Goal: Task Accomplishment & Management: Use online tool/utility

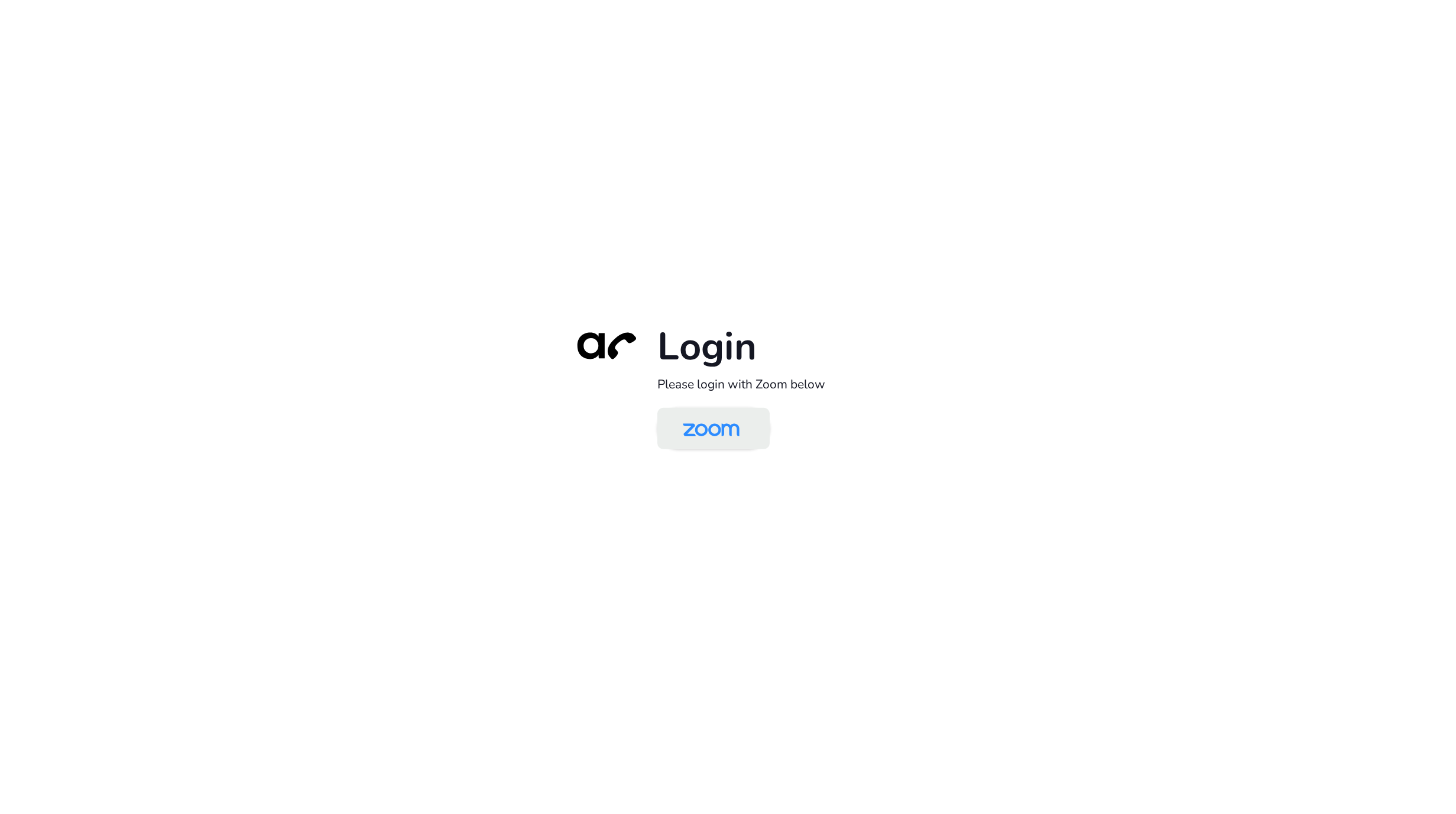
click at [727, 415] on img at bounding box center [712, 429] width 82 height 39
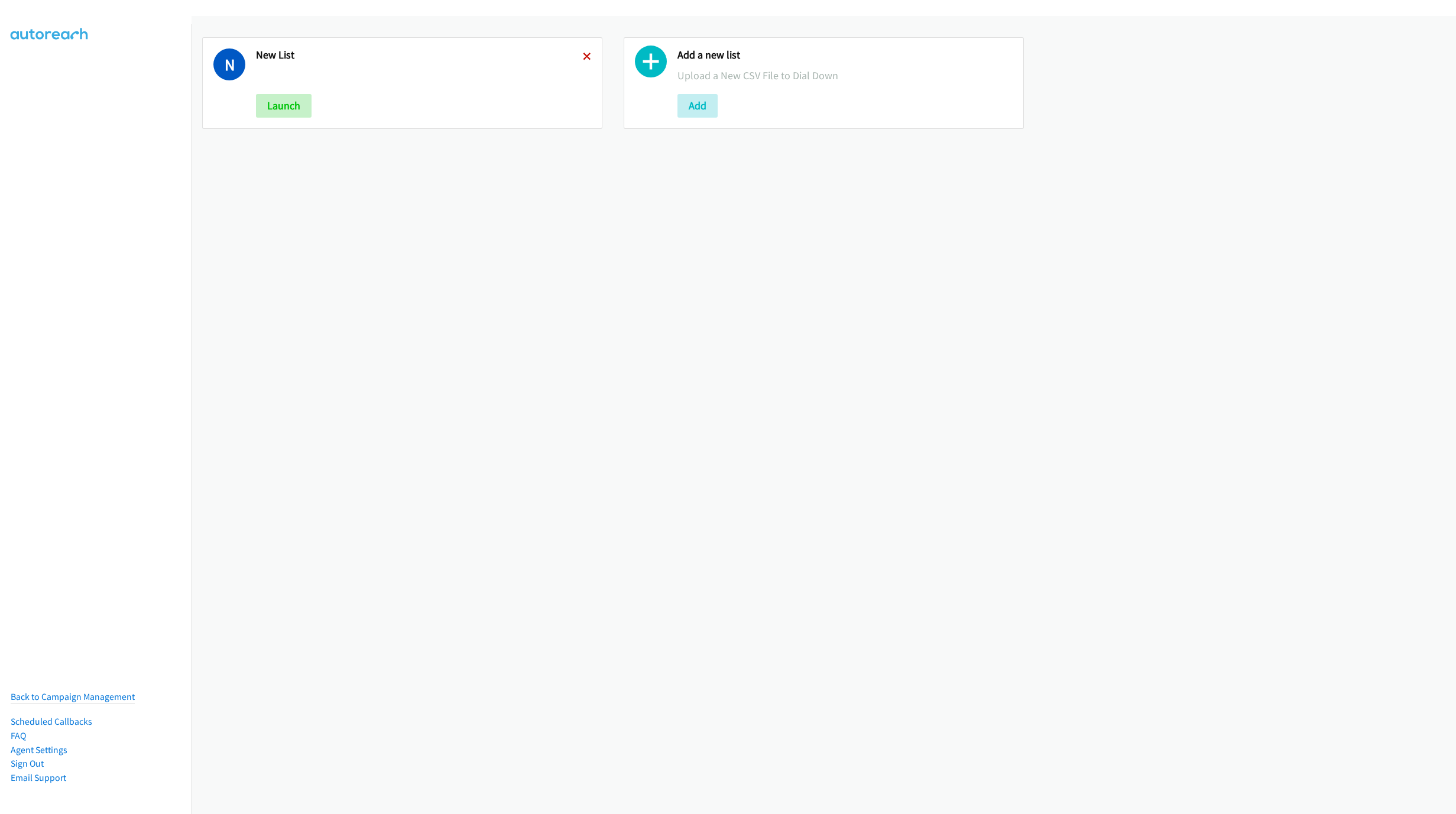
click at [585, 58] on icon at bounding box center [587, 57] width 8 height 8
drag, startPoint x: 632, startPoint y: 274, endPoint x: 626, endPoint y: 278, distance: 7.2
click at [634, 277] on div "Add a new list Upload a New CSV File to Dial Down Add" at bounding box center [823, 414] width 1265 height 798
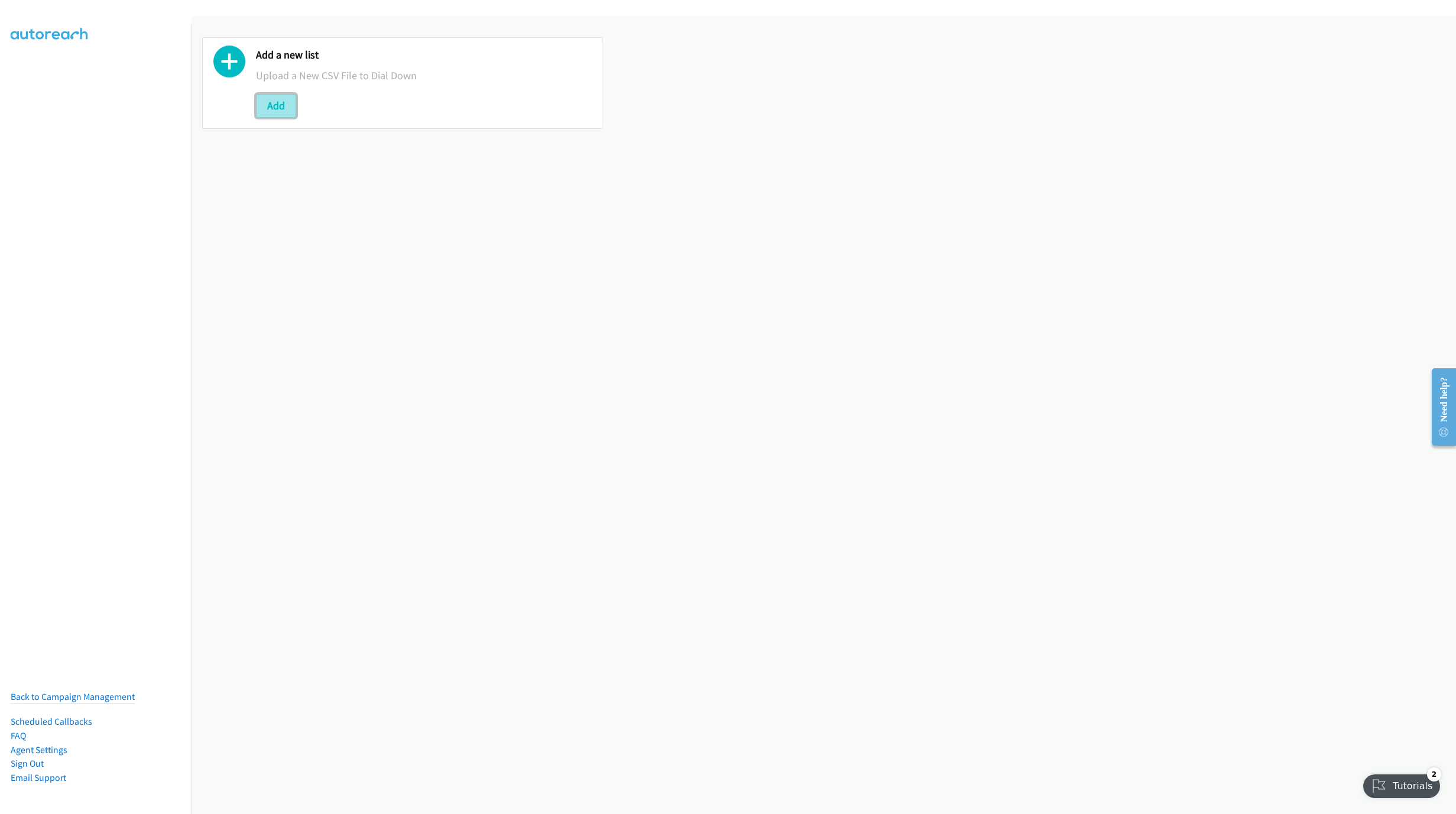
click at [283, 105] on button "Add" at bounding box center [276, 106] width 40 height 24
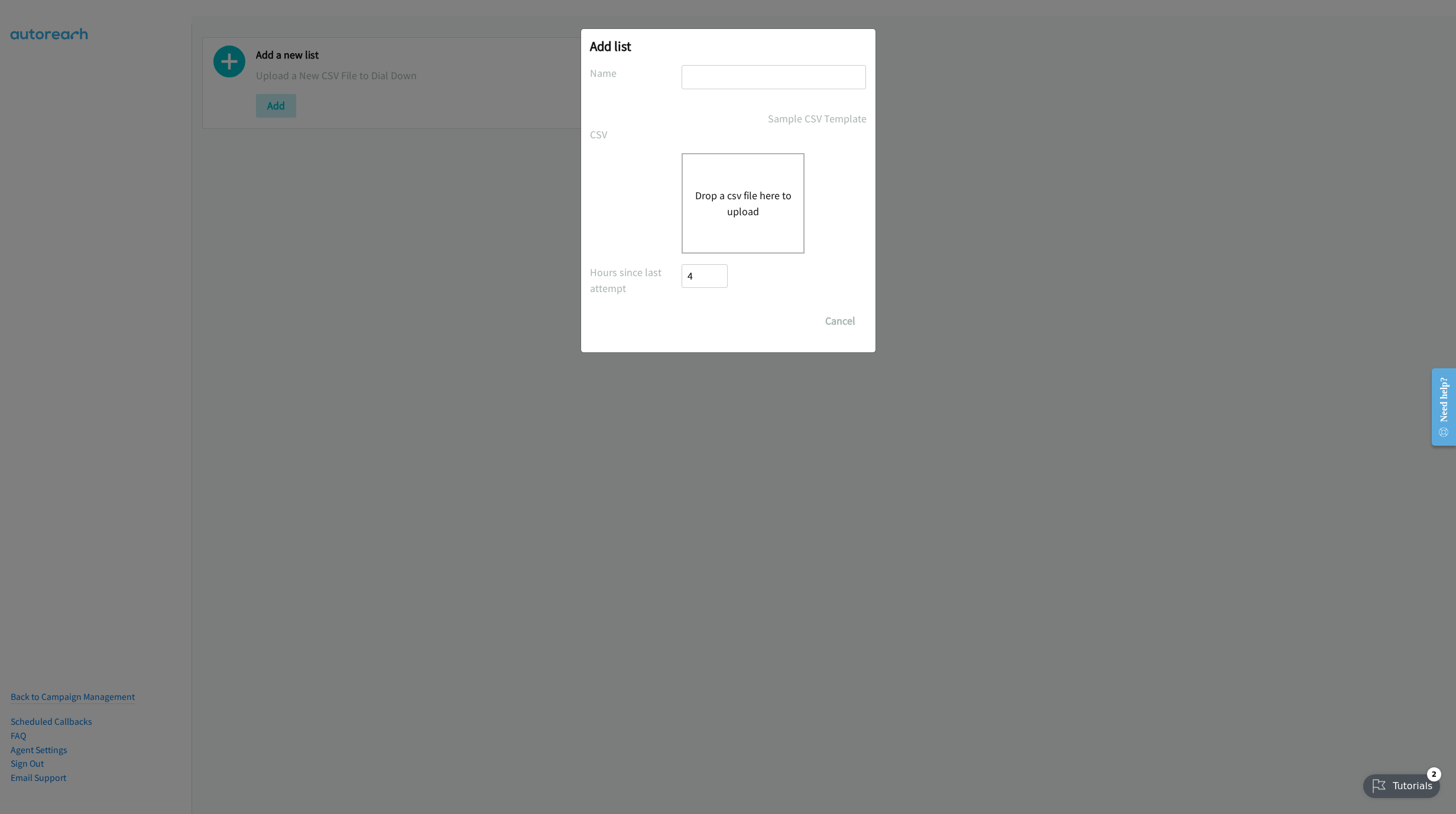
click at [763, 84] on input "text" at bounding box center [773, 77] width 184 height 24
type input "LIST"
click at [750, 200] on button "Drop a csv file here to upload" at bounding box center [742, 203] width 97 height 32
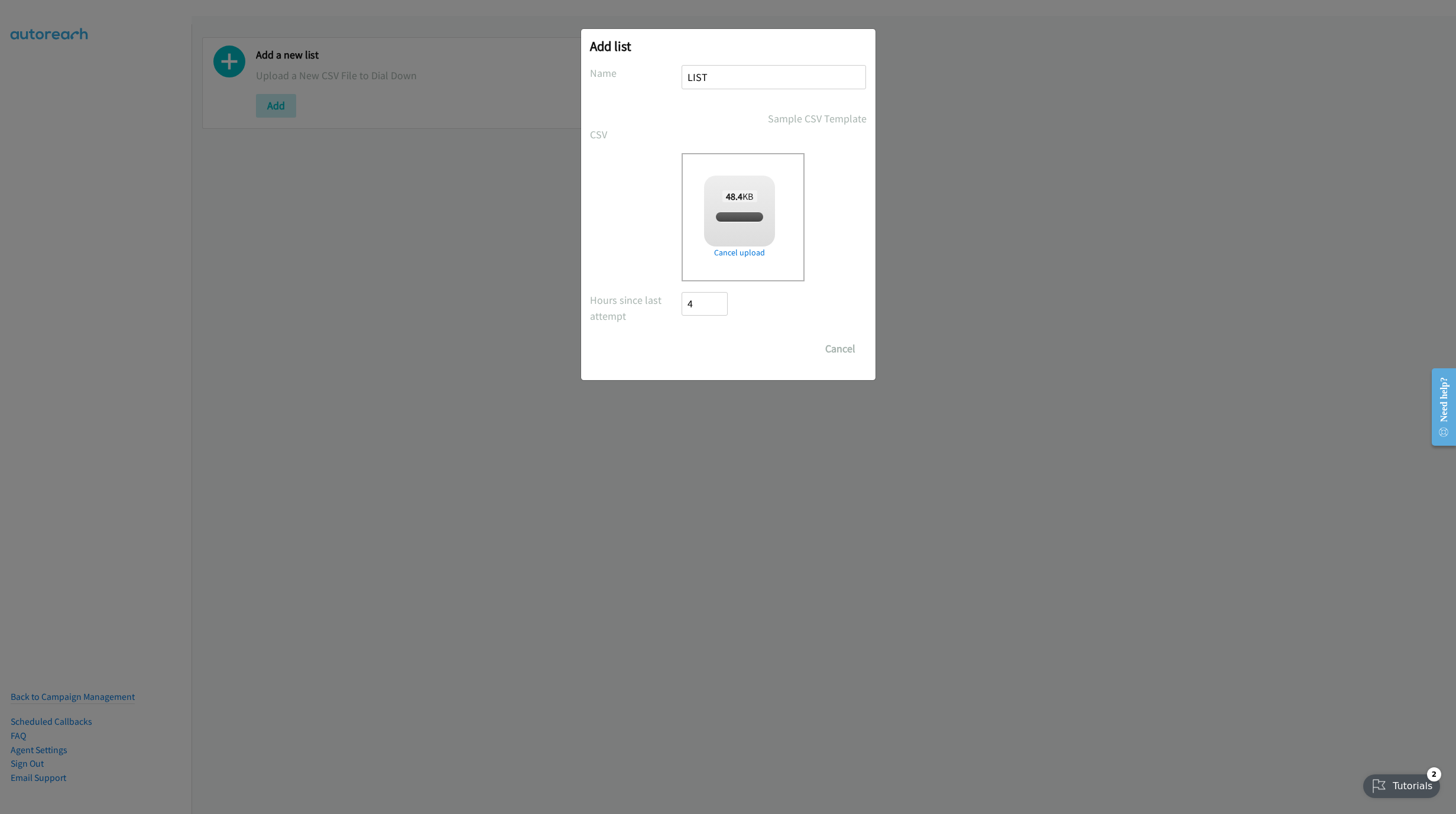
checkbox input "true"
click at [727, 356] on input "Save List" at bounding box center [714, 349] width 62 height 24
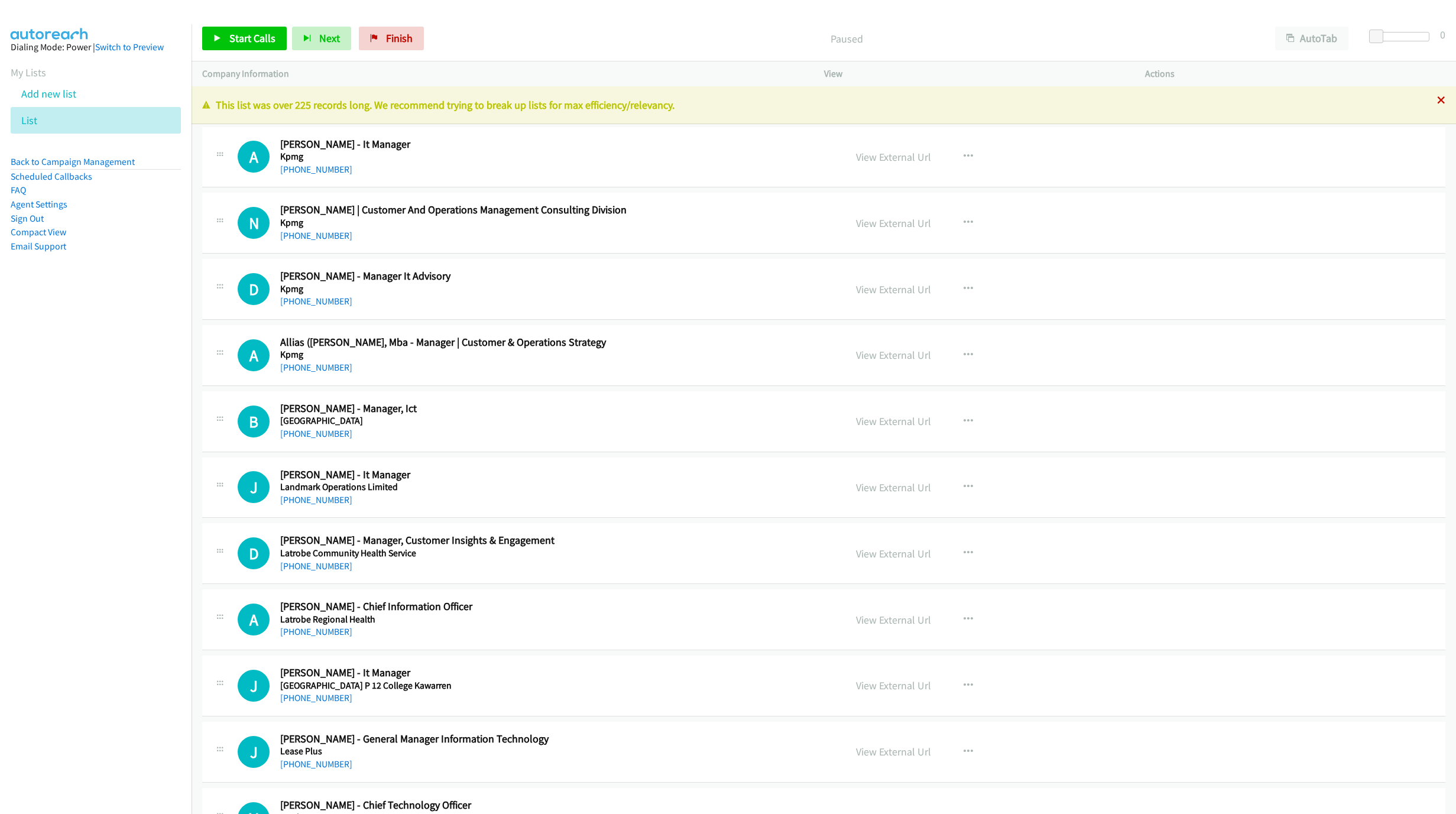
click at [1437, 101] on icon at bounding box center [1441, 101] width 8 height 8
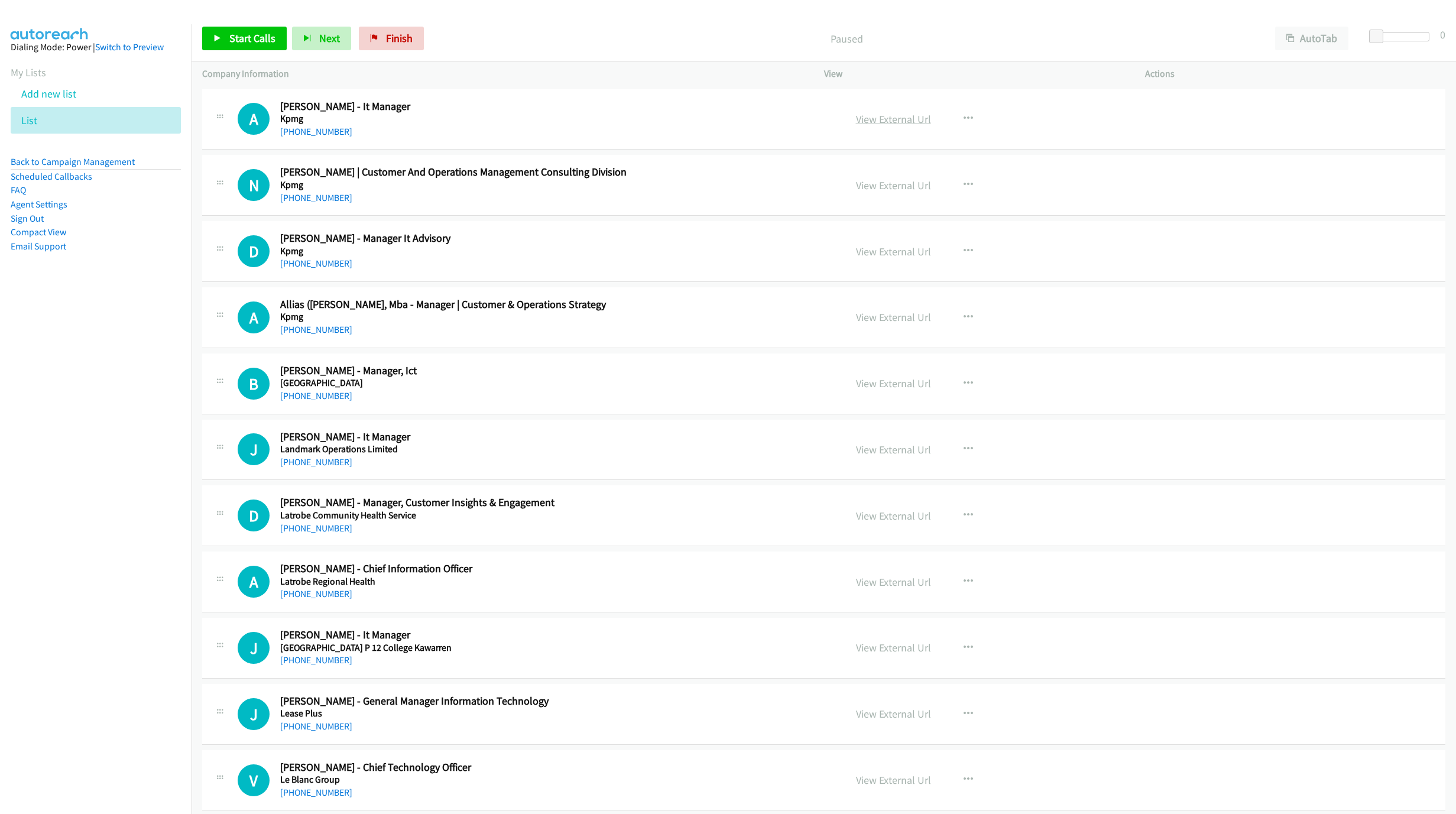
click at [901, 116] on link "View External Url" at bounding box center [893, 120] width 75 height 14
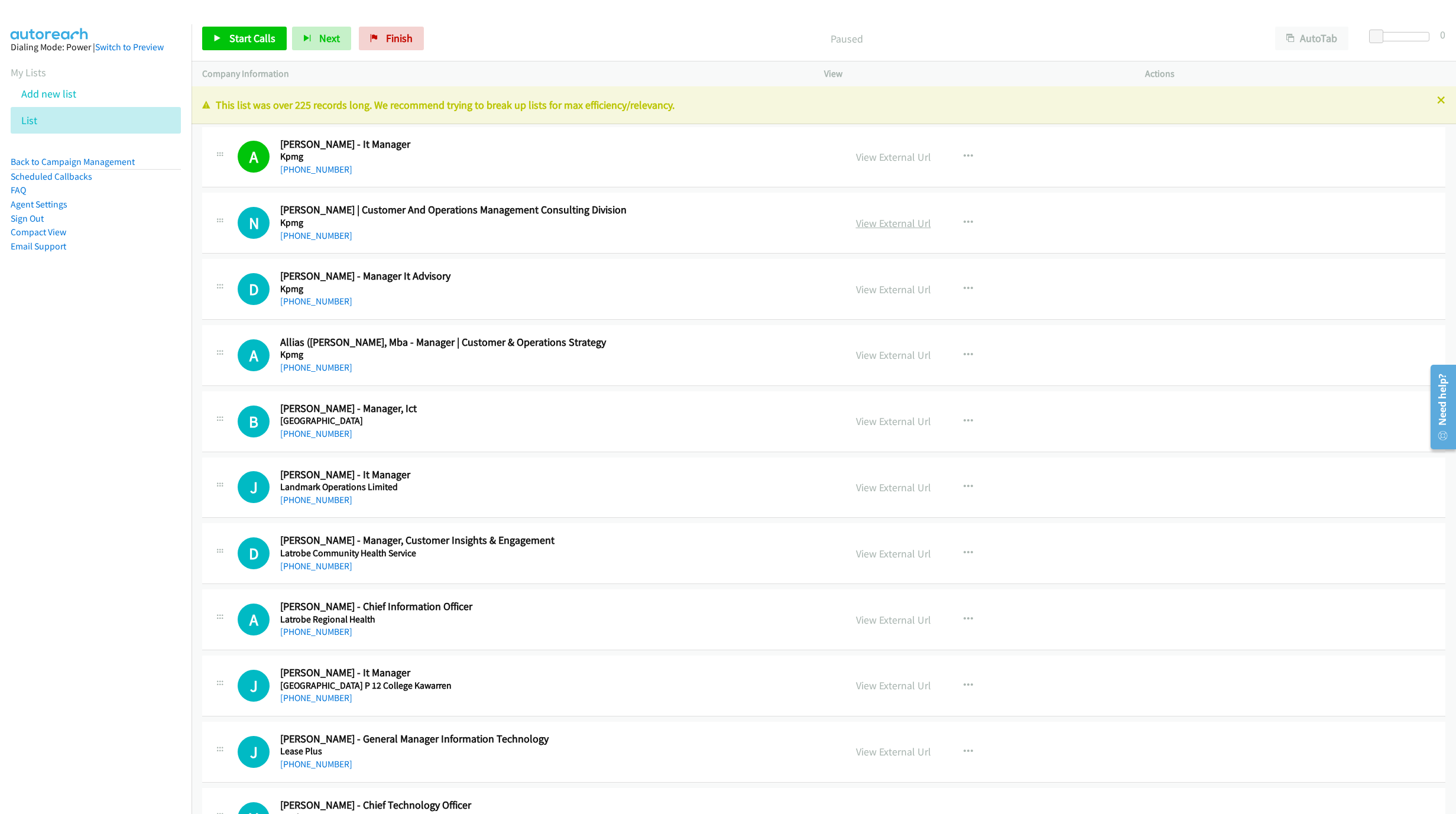
click at [907, 222] on link "View External Url" at bounding box center [893, 223] width 75 height 14
click at [324, 231] on link "+61 7 5577 7555" at bounding box center [316, 235] width 72 height 11
click at [316, 302] on link "+61 414 343 389" at bounding box center [316, 301] width 72 height 11
click at [777, 284] on h5 "Kpmg" at bounding box center [555, 289] width 550 height 12
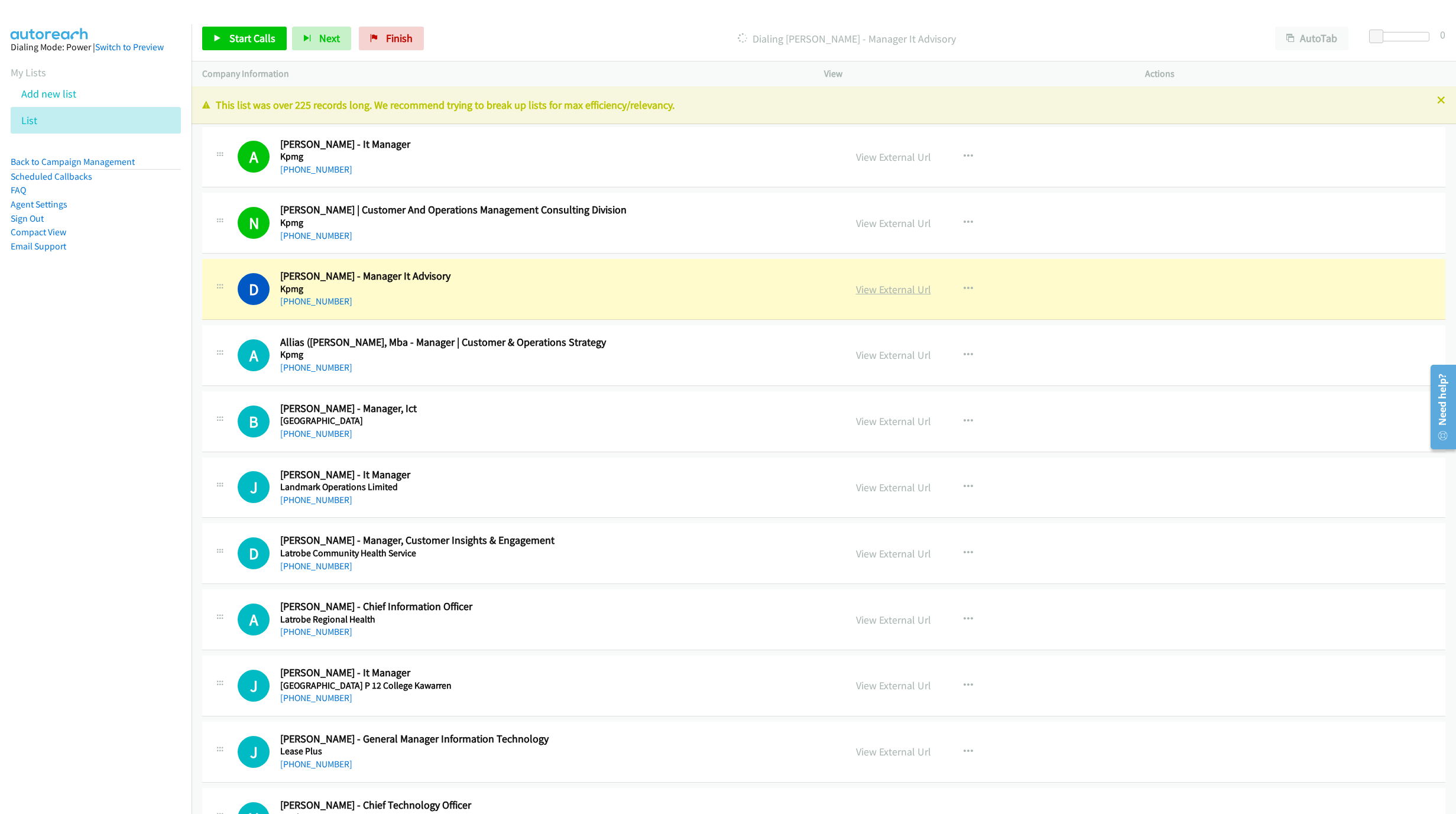
click at [905, 293] on link "View External Url" at bounding box center [893, 290] width 75 height 14
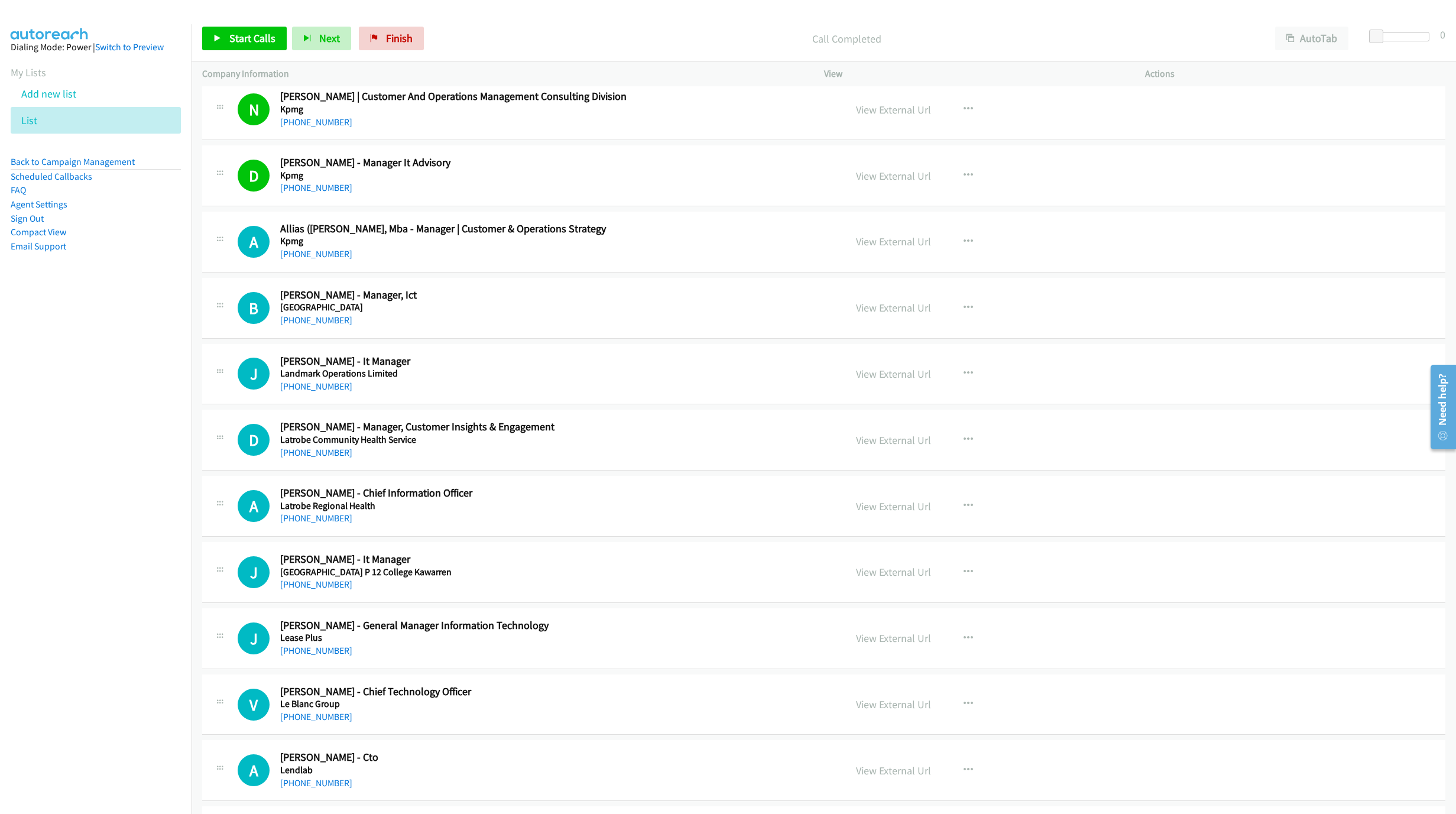
scroll to position [177, 0]
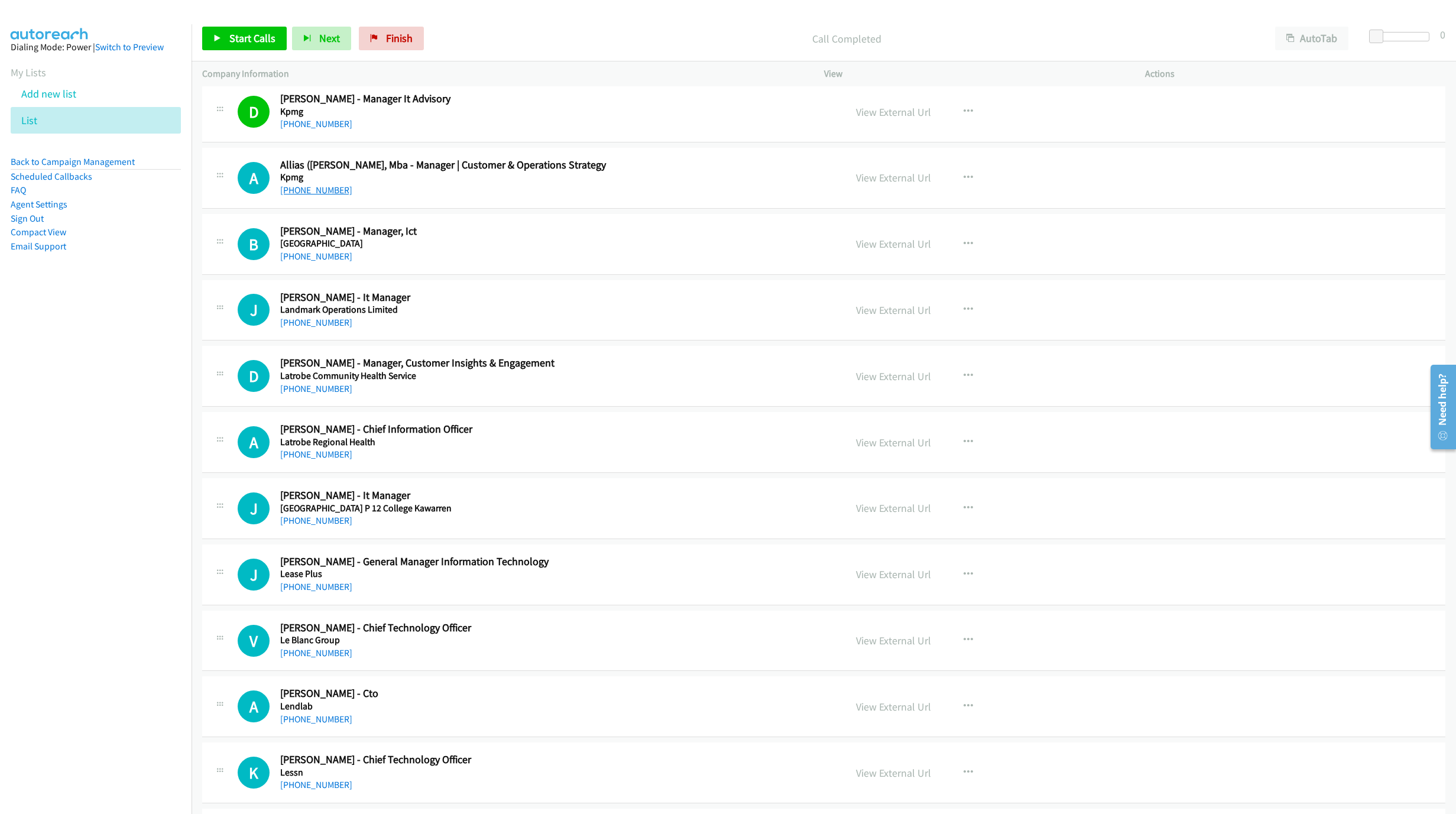
click at [312, 185] on link "+61 402 216 043" at bounding box center [316, 189] width 72 height 11
click at [885, 183] on link "View External Url" at bounding box center [893, 177] width 75 height 14
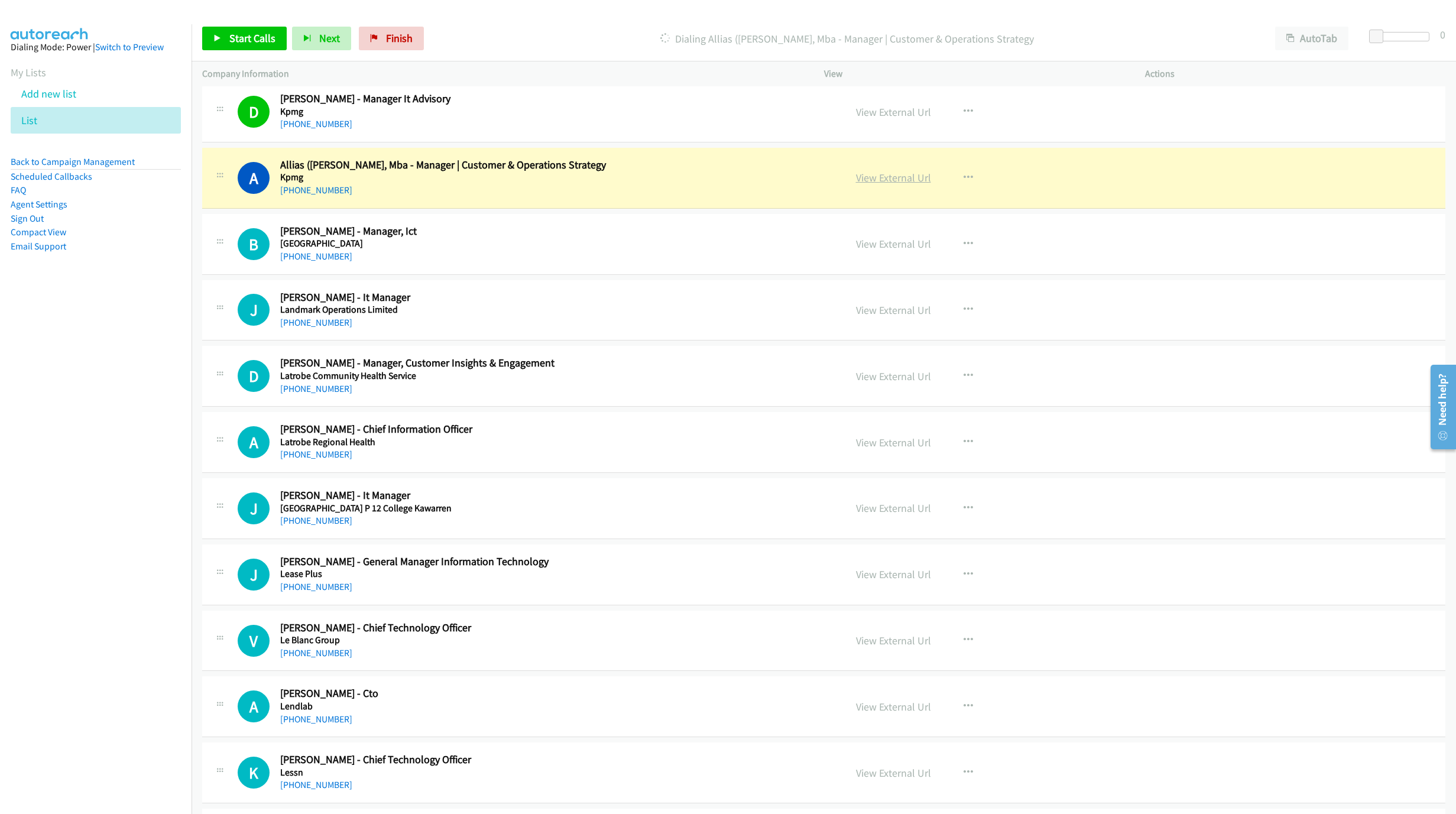
click at [911, 176] on link "View External Url" at bounding box center [893, 177] width 75 height 14
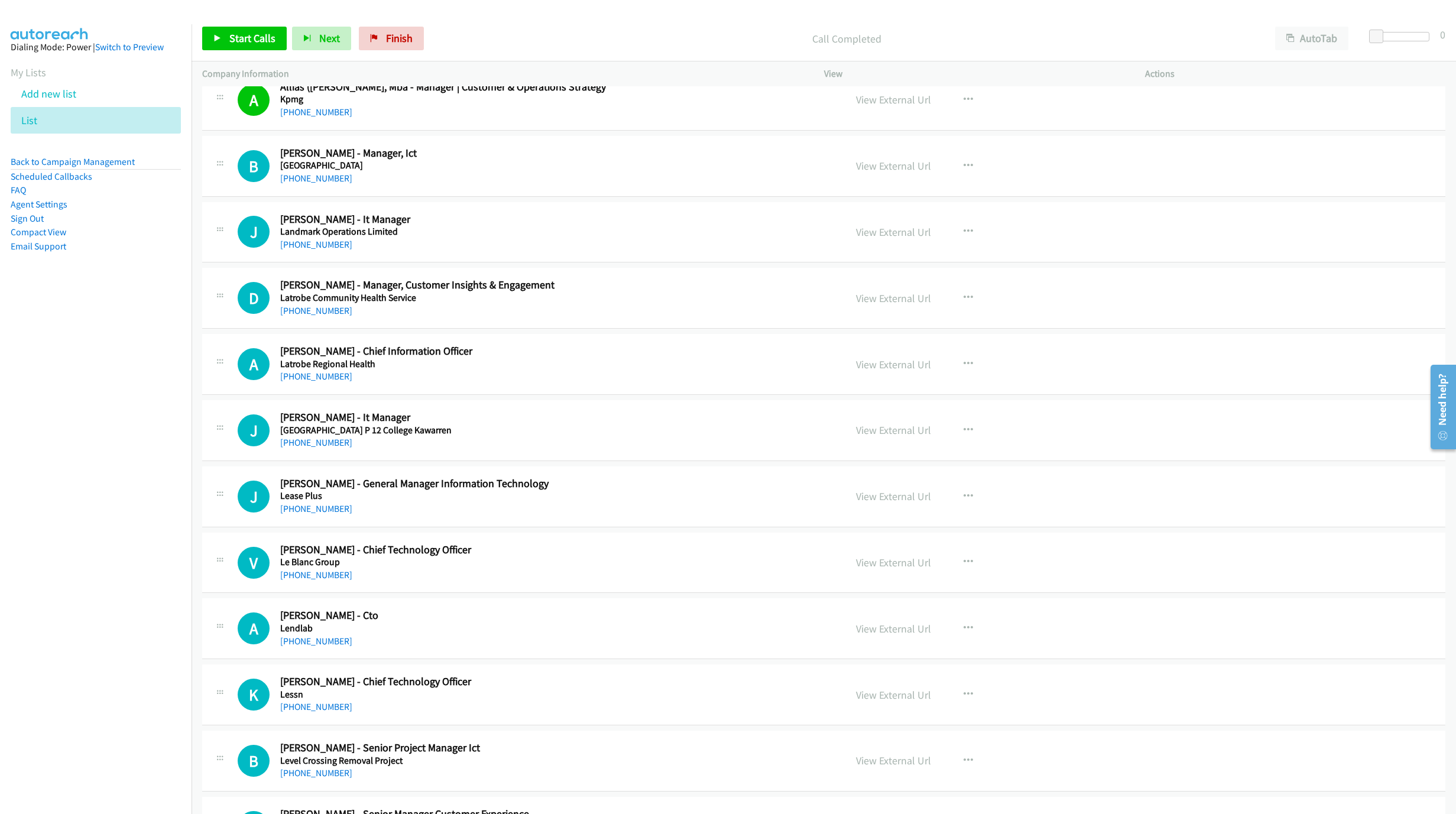
scroll to position [266, 0]
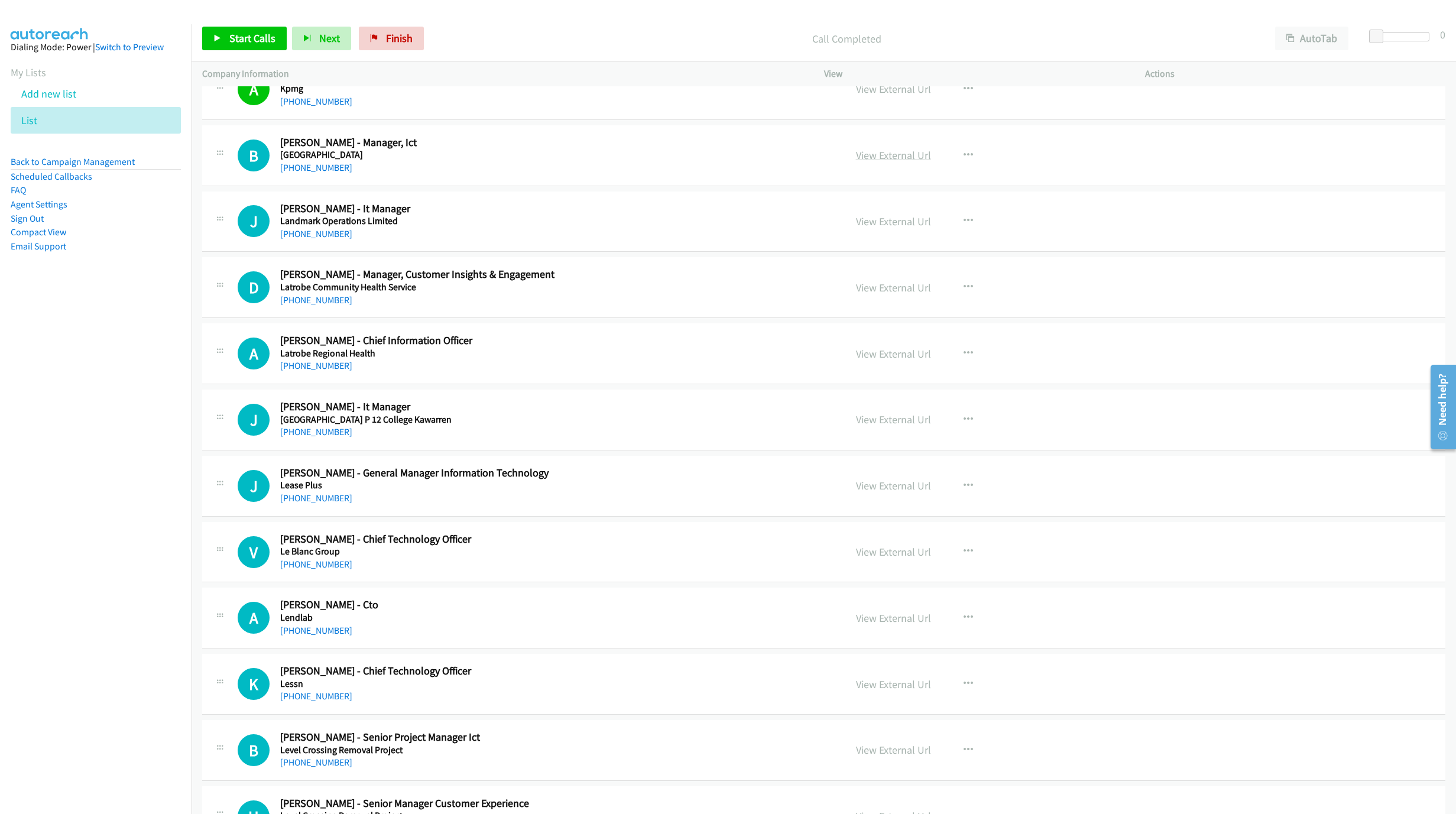
click at [894, 154] on link "View External Url" at bounding box center [893, 155] width 75 height 14
click at [914, 223] on link "View External Url" at bounding box center [893, 221] width 75 height 14
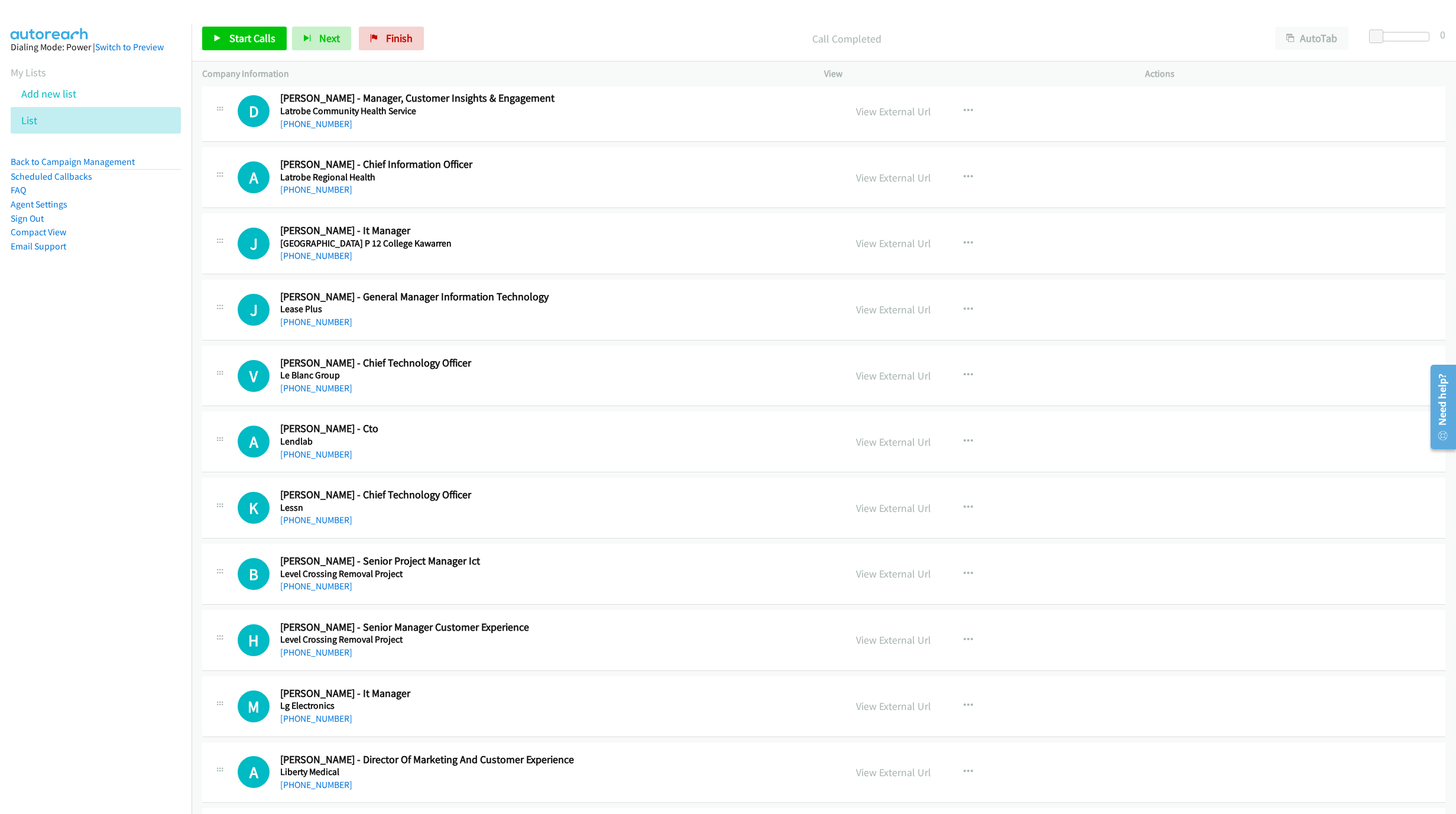
scroll to position [443, 0]
click at [903, 245] on link "View External Url" at bounding box center [893, 242] width 75 height 14
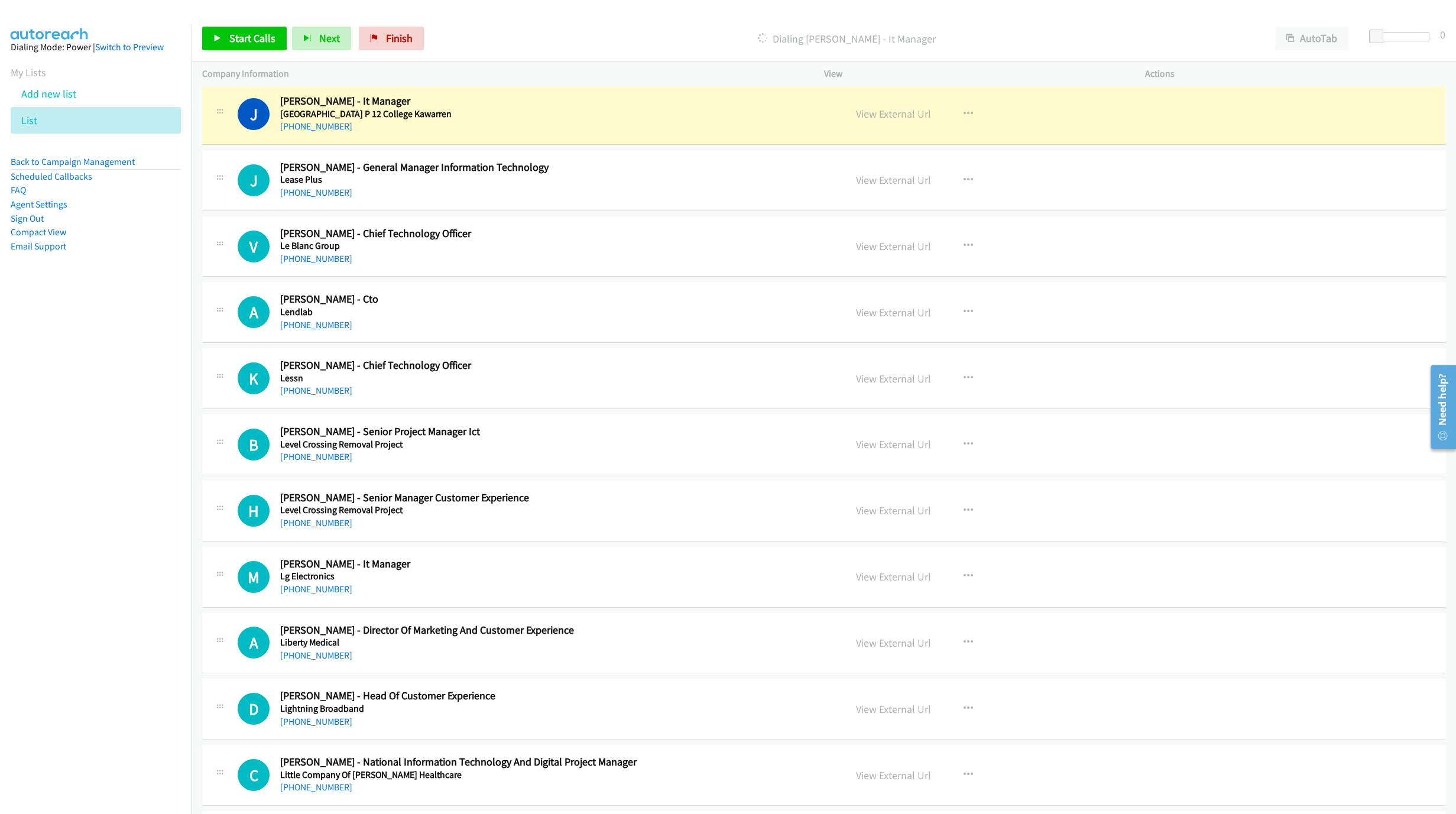
scroll to position [621, 0]
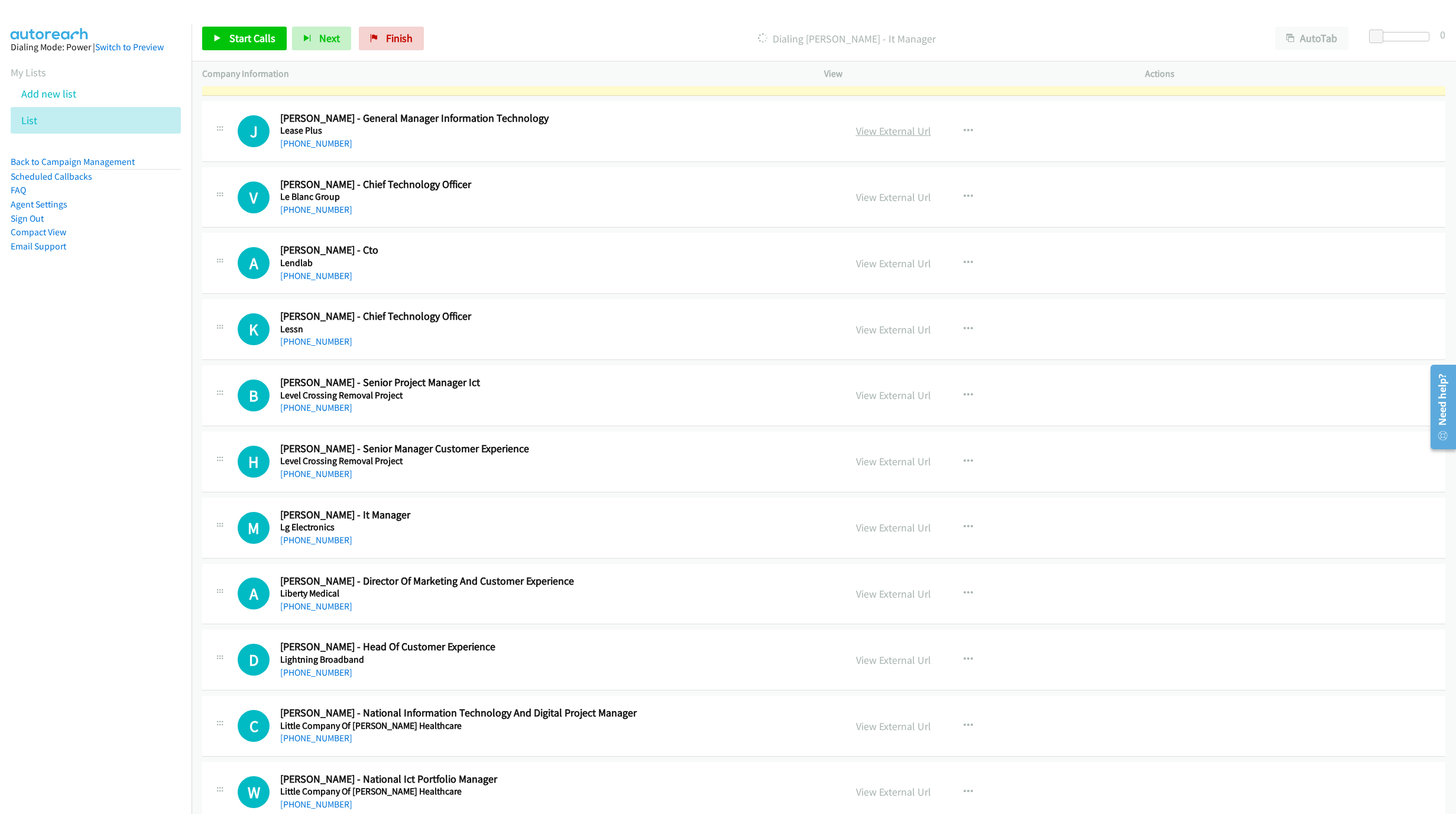
click at [886, 137] on link "View External Url" at bounding box center [893, 132] width 75 height 14
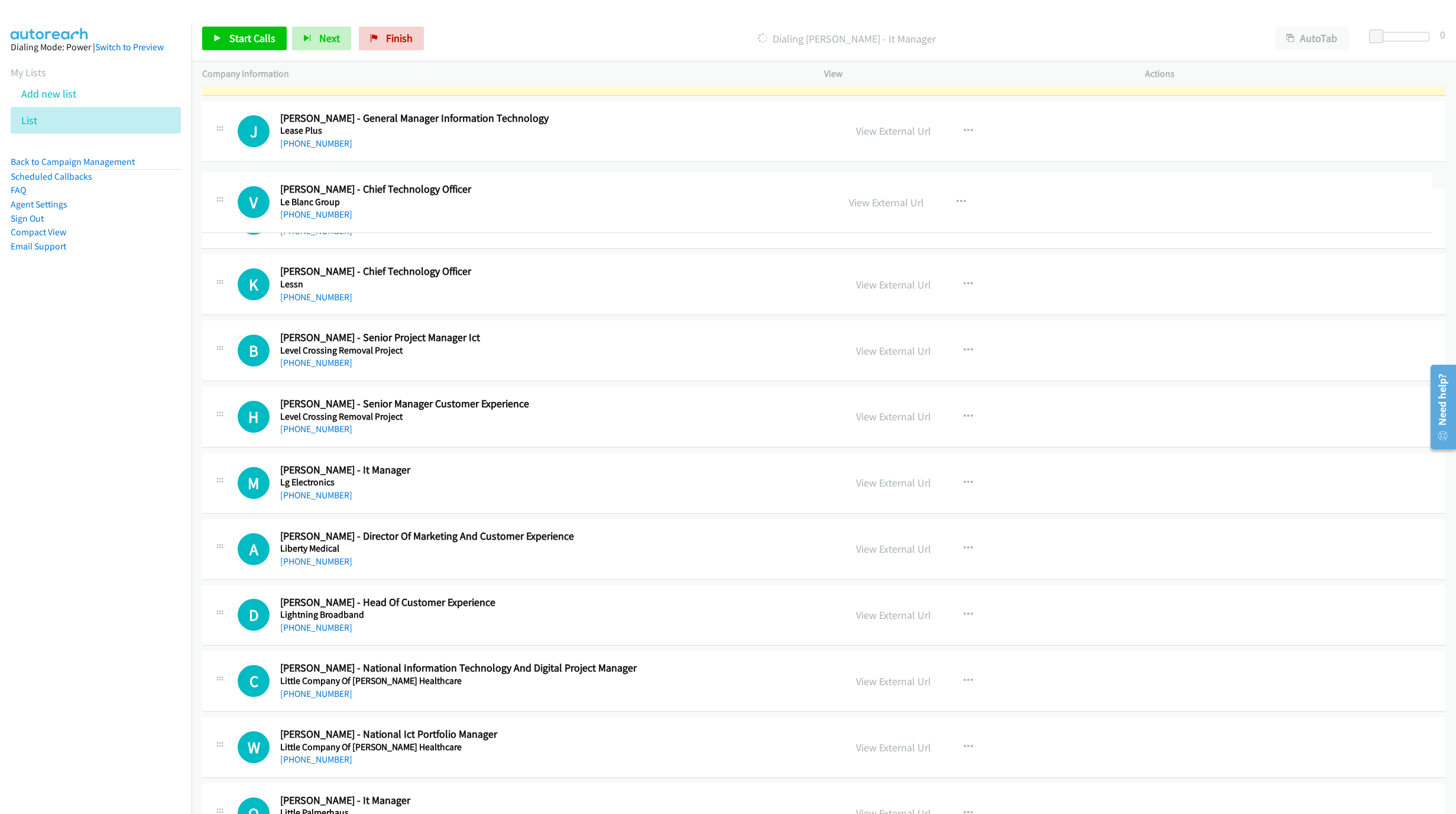
drag, startPoint x: 272, startPoint y: 211, endPoint x: 363, endPoint y: 213, distance: 91.0
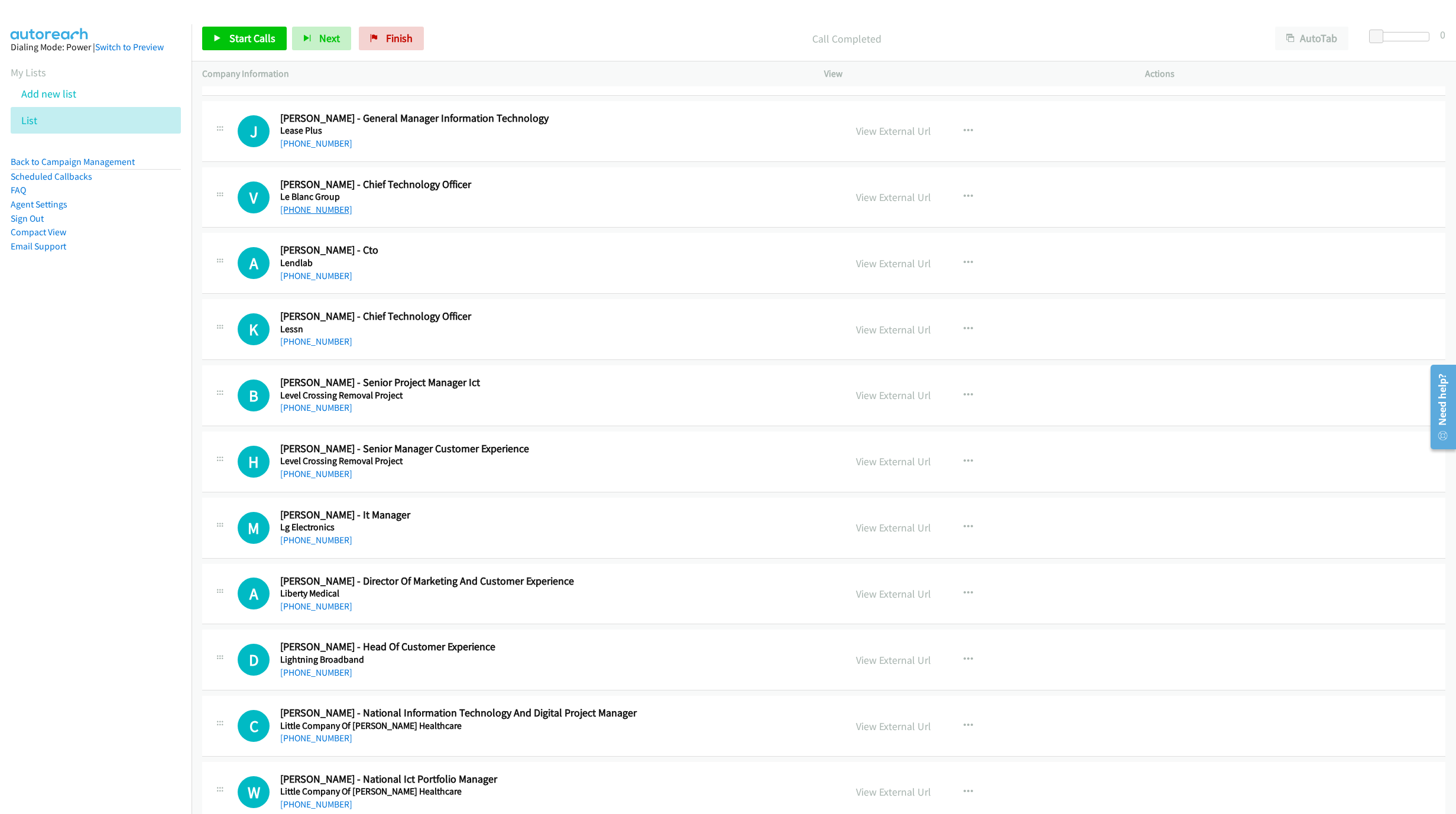
drag, startPoint x: 327, startPoint y: 218, endPoint x: 338, endPoint y: 213, distance: 12.1
click at [311, 215] on link "+61 411 131 777" at bounding box center [316, 209] width 72 height 11
click at [876, 261] on link "View External Url" at bounding box center [893, 264] width 75 height 14
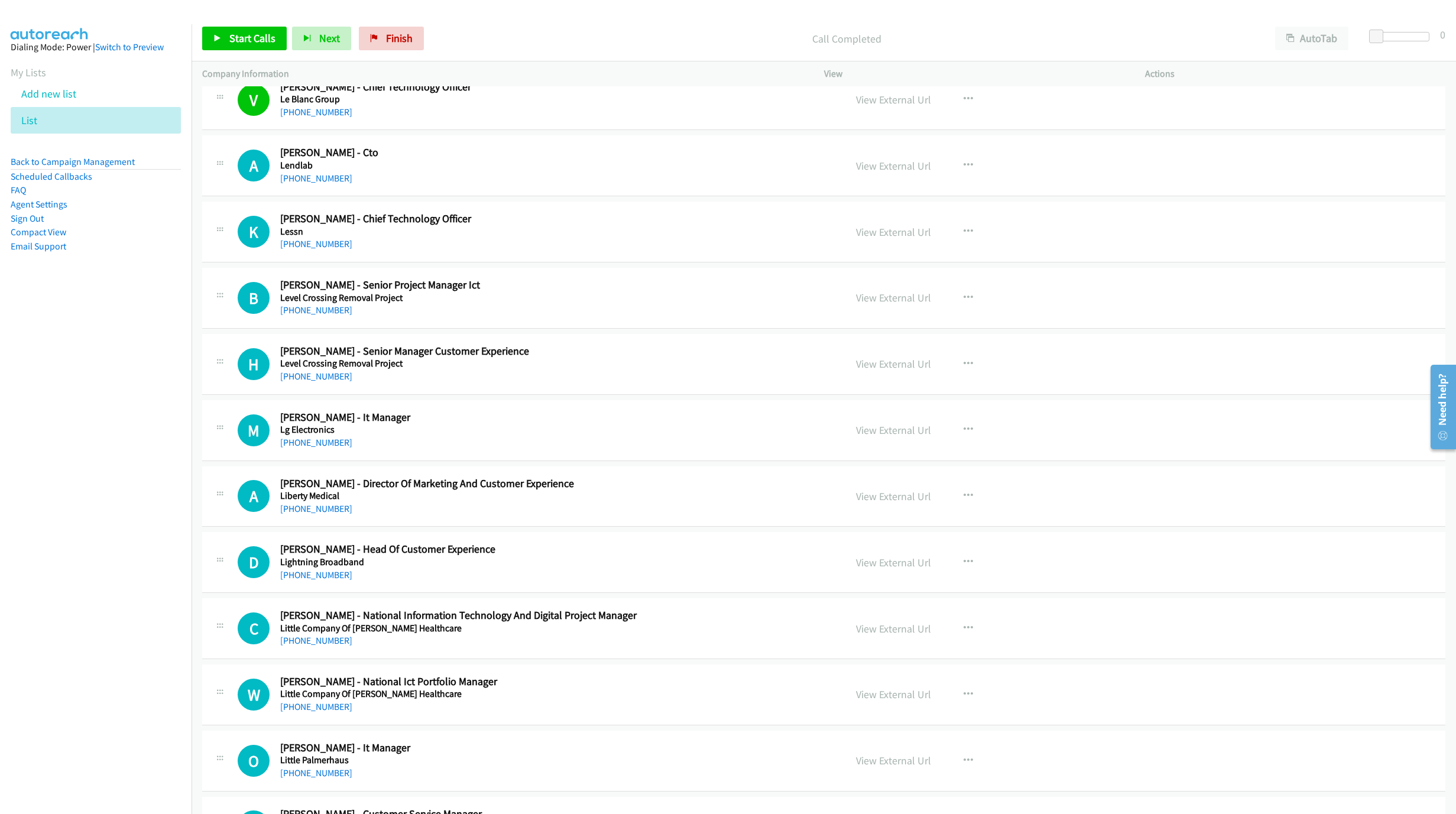
scroll to position [709, 0]
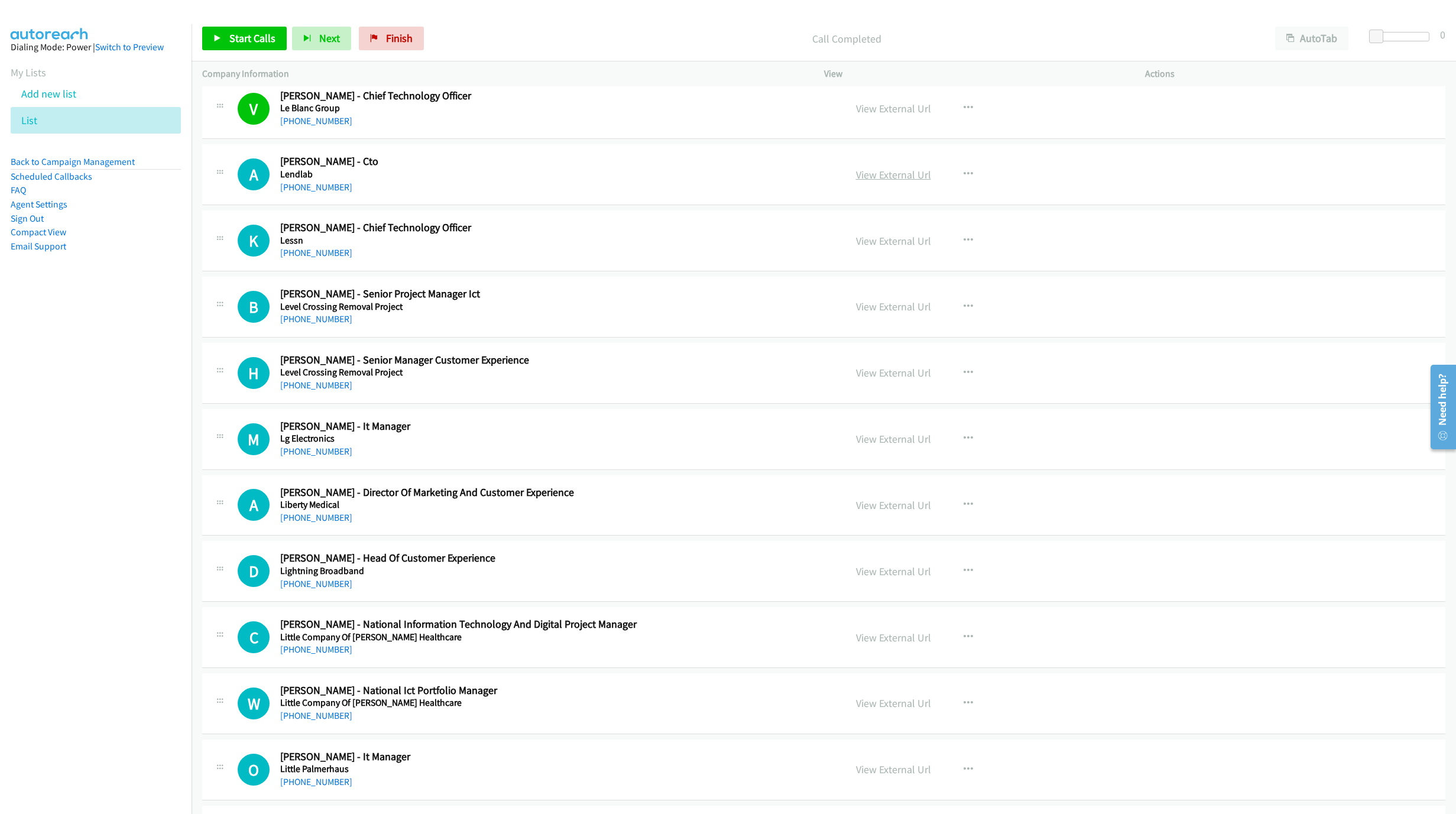
click at [887, 179] on link "View External Url" at bounding box center [893, 175] width 75 height 14
click at [872, 242] on link "View External Url" at bounding box center [893, 241] width 75 height 14
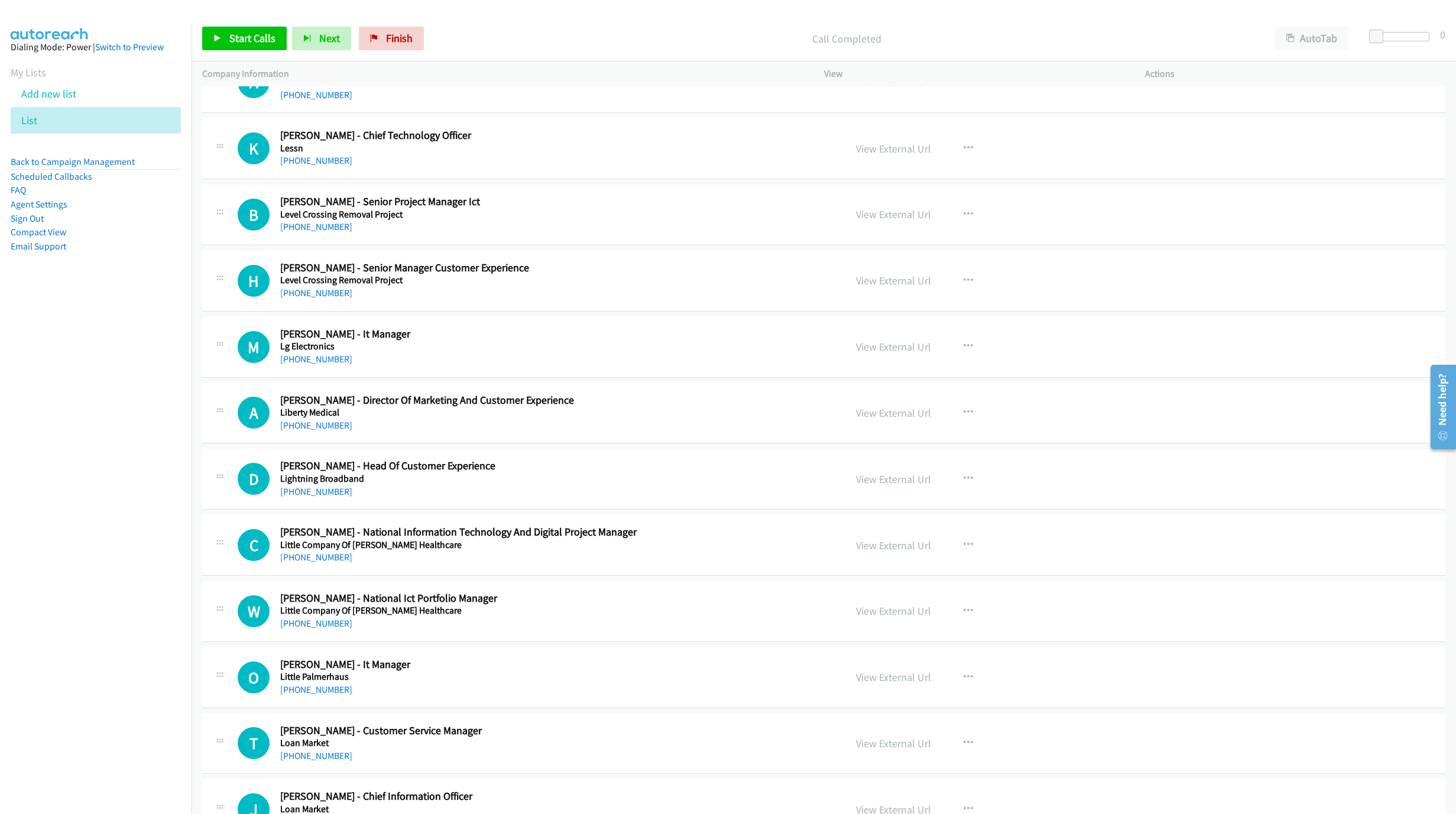
scroll to position [887, 0]
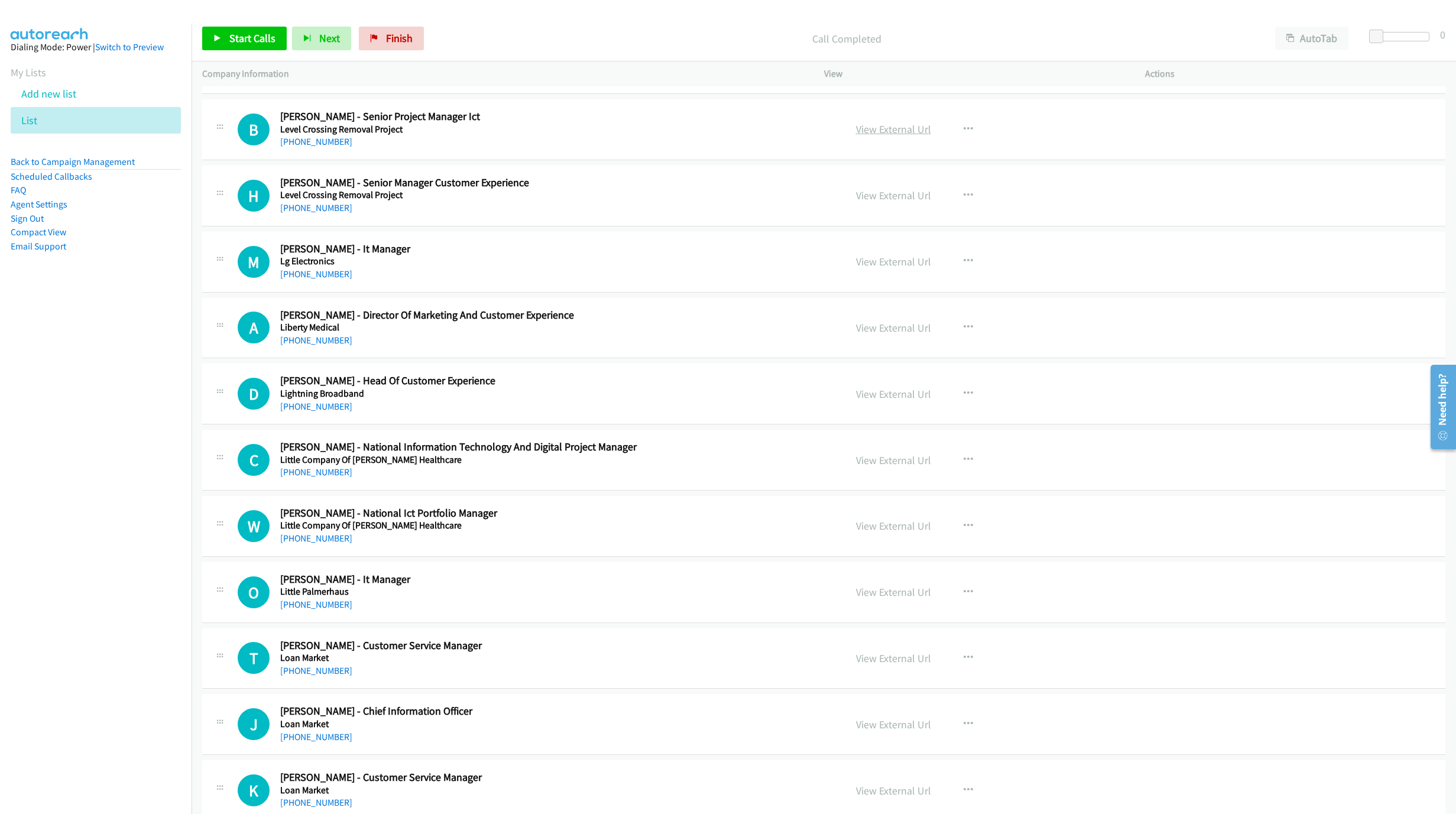
click at [895, 132] on link "View External Url" at bounding box center [893, 130] width 75 height 14
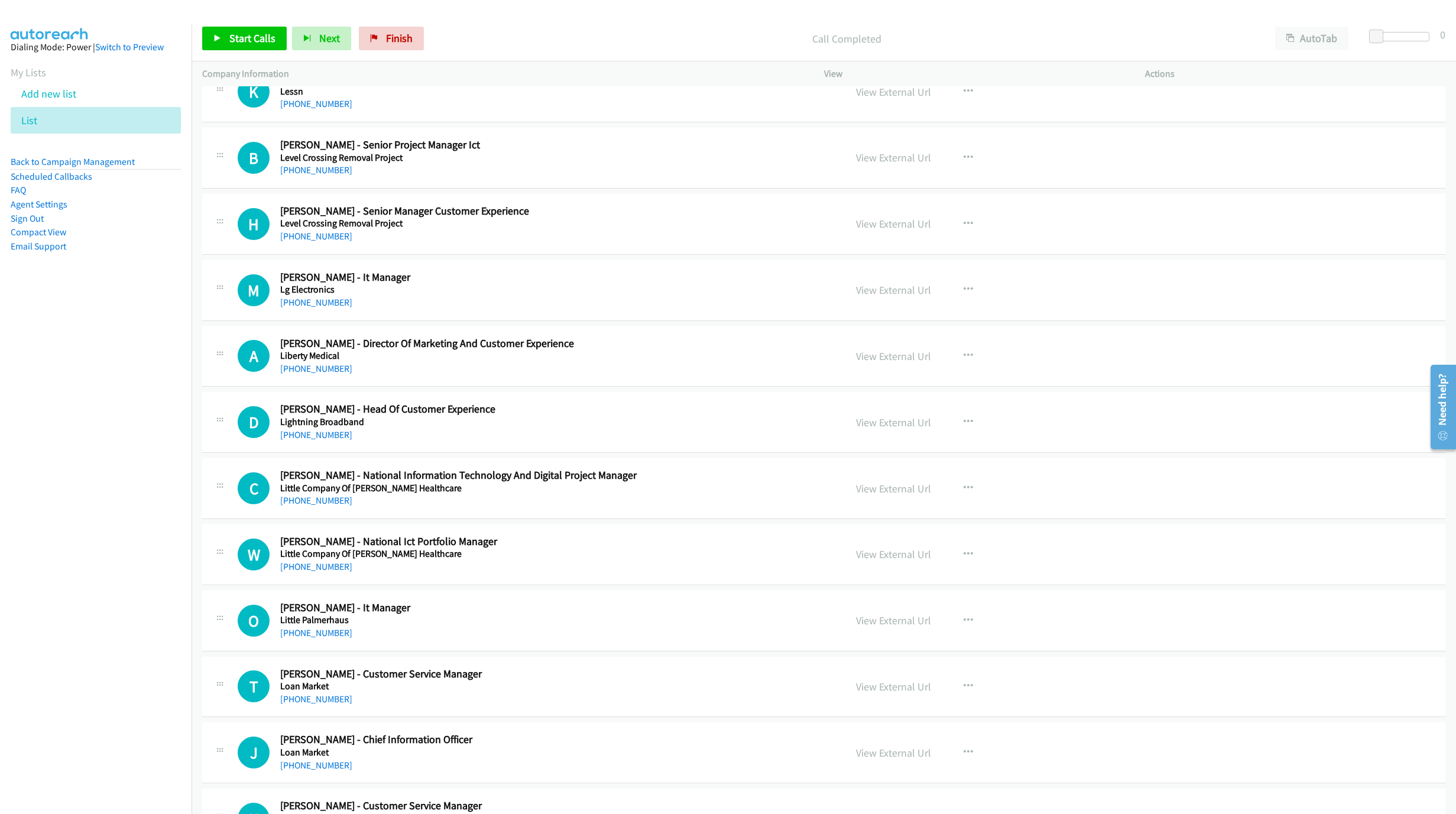
scroll to position [798, 0]
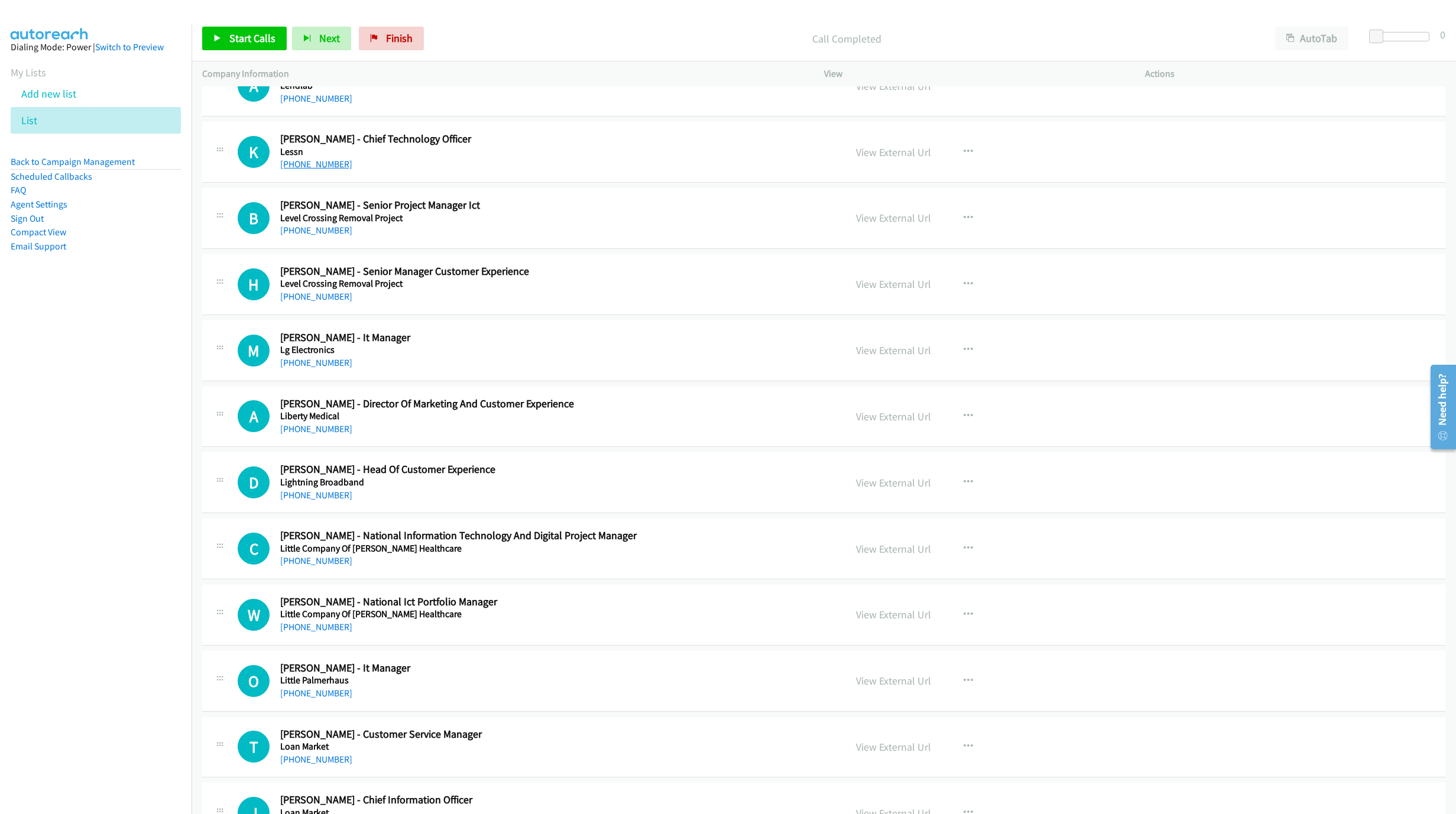
click at [309, 165] on link "+61 425 241 775" at bounding box center [316, 163] width 72 height 11
click at [896, 160] on div "View External Url" at bounding box center [893, 152] width 75 height 16
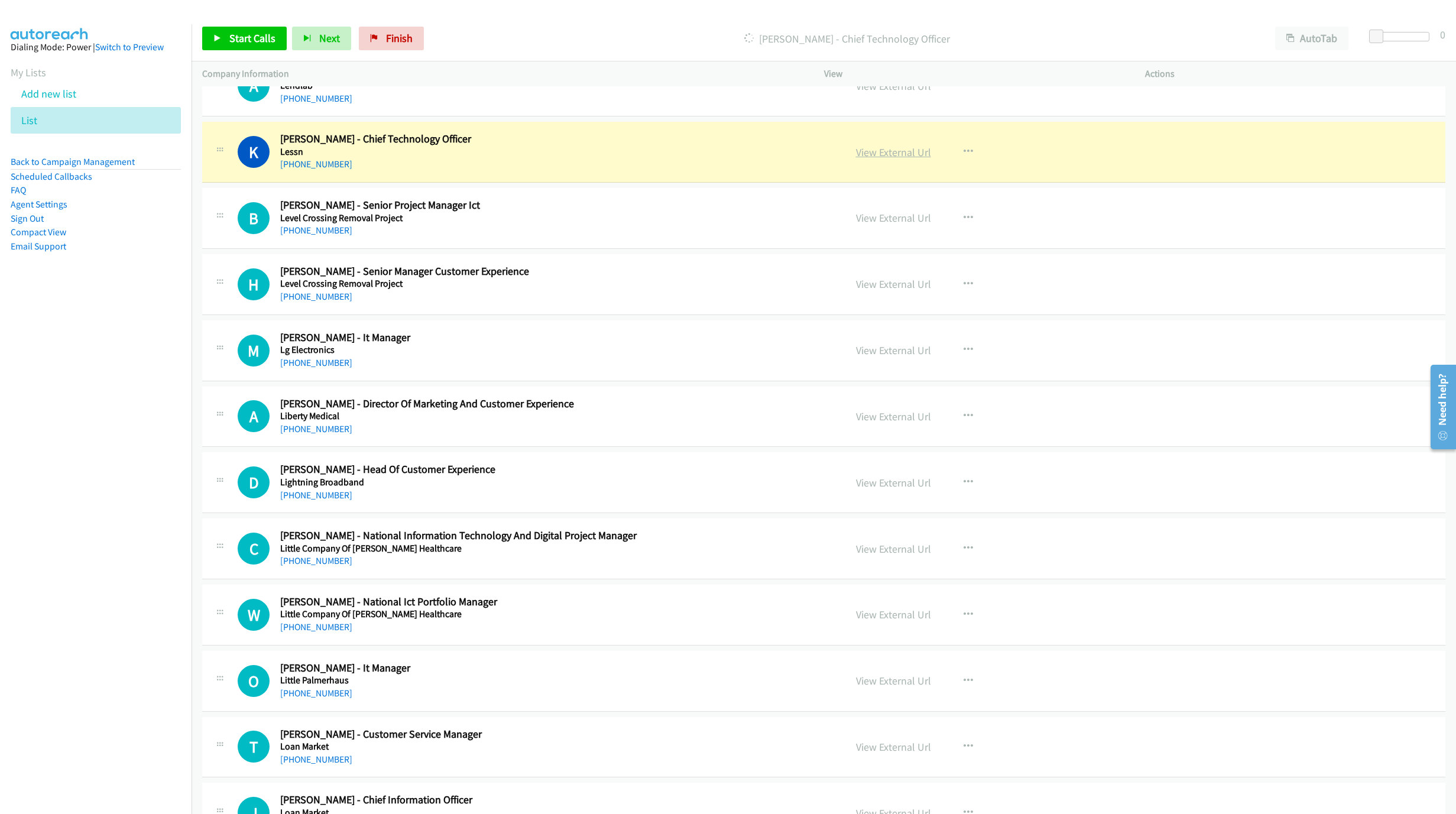
click at [901, 152] on link "View External Url" at bounding box center [893, 152] width 75 height 14
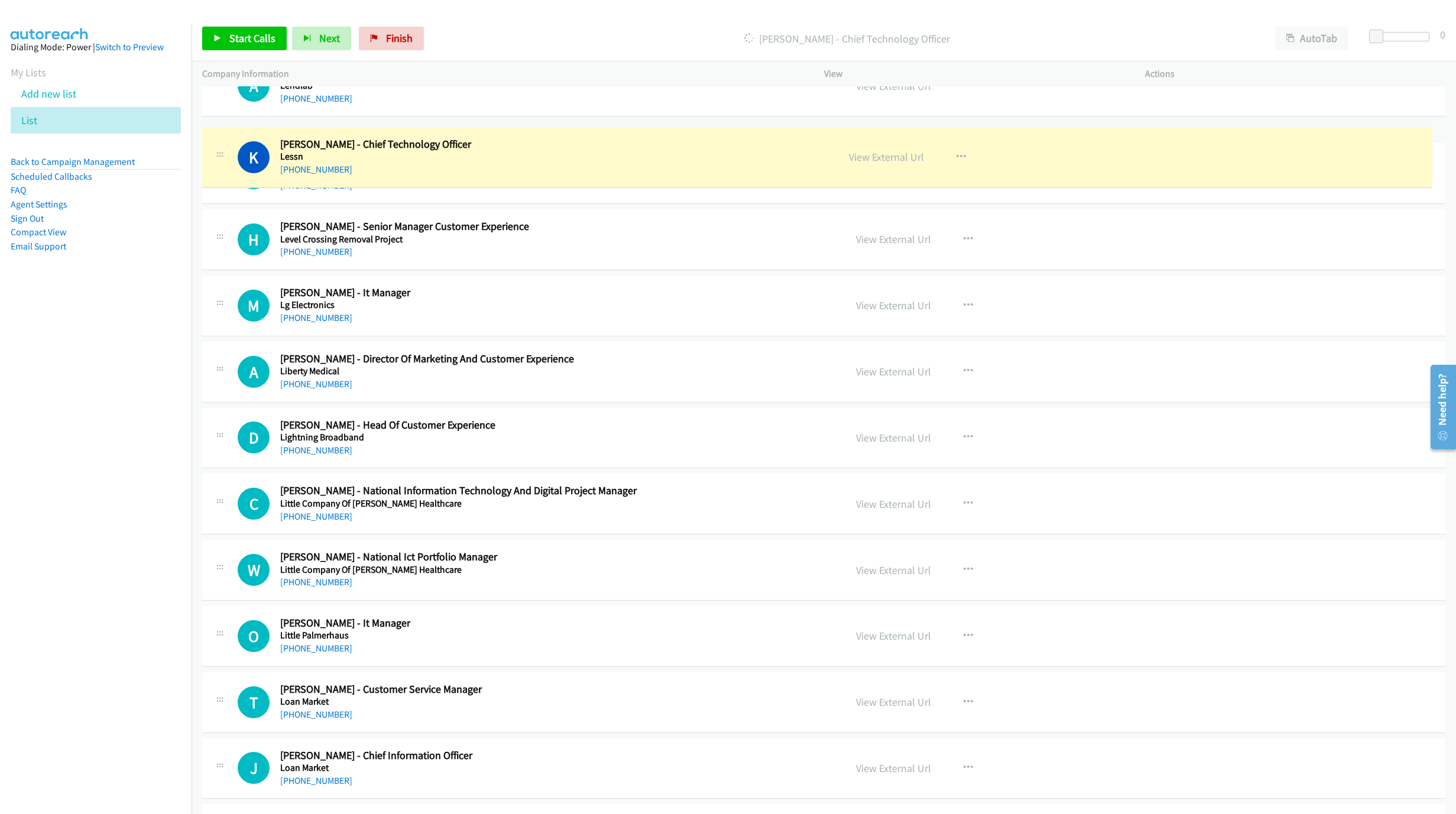
drag, startPoint x: 315, startPoint y: 142, endPoint x: 469, endPoint y: 145, distance: 154.0
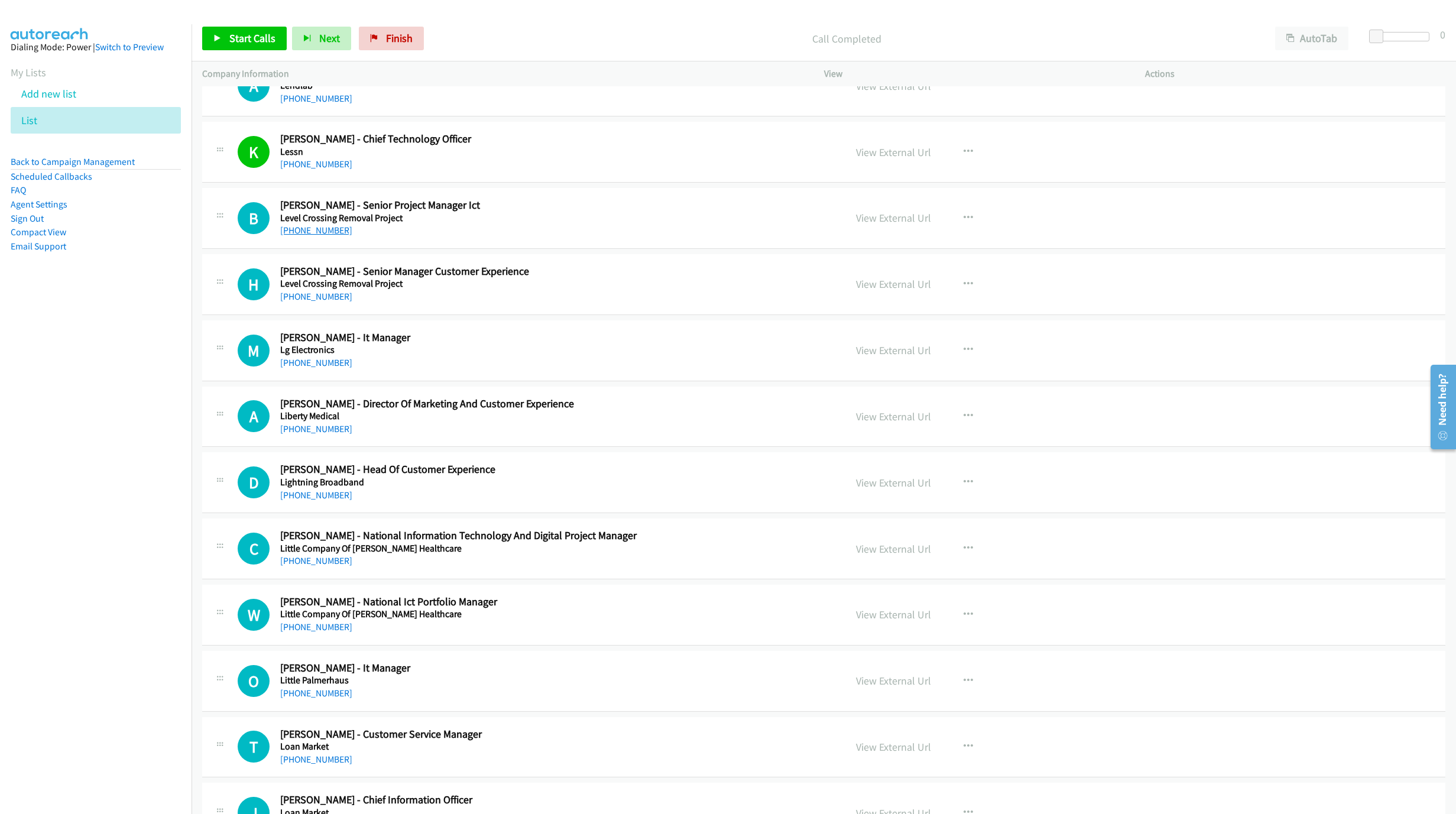
click at [316, 232] on link "+61 409 534 668" at bounding box center [316, 229] width 72 height 11
click at [903, 222] on link "View External Url" at bounding box center [893, 218] width 75 height 14
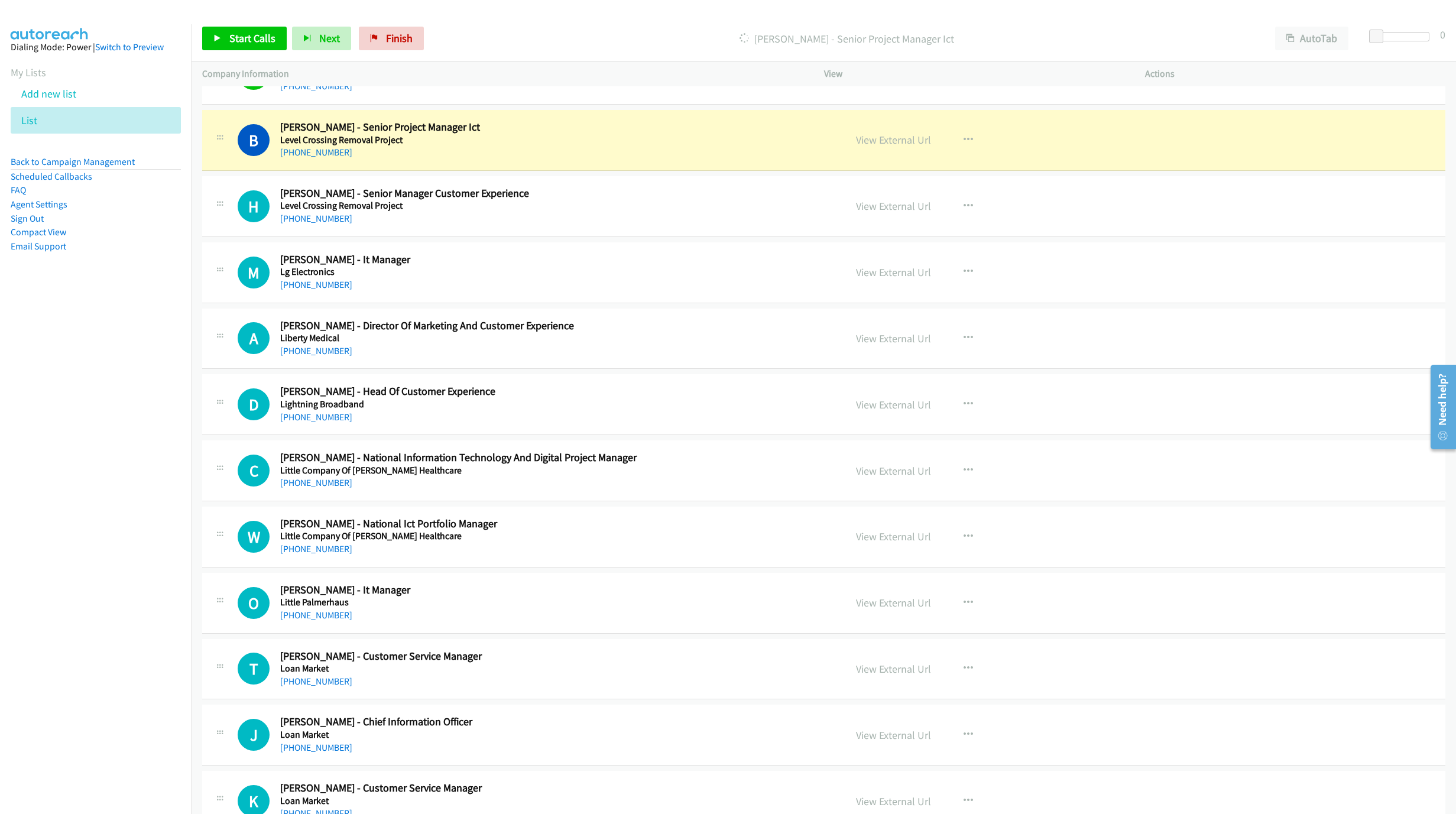
scroll to position [887, 0]
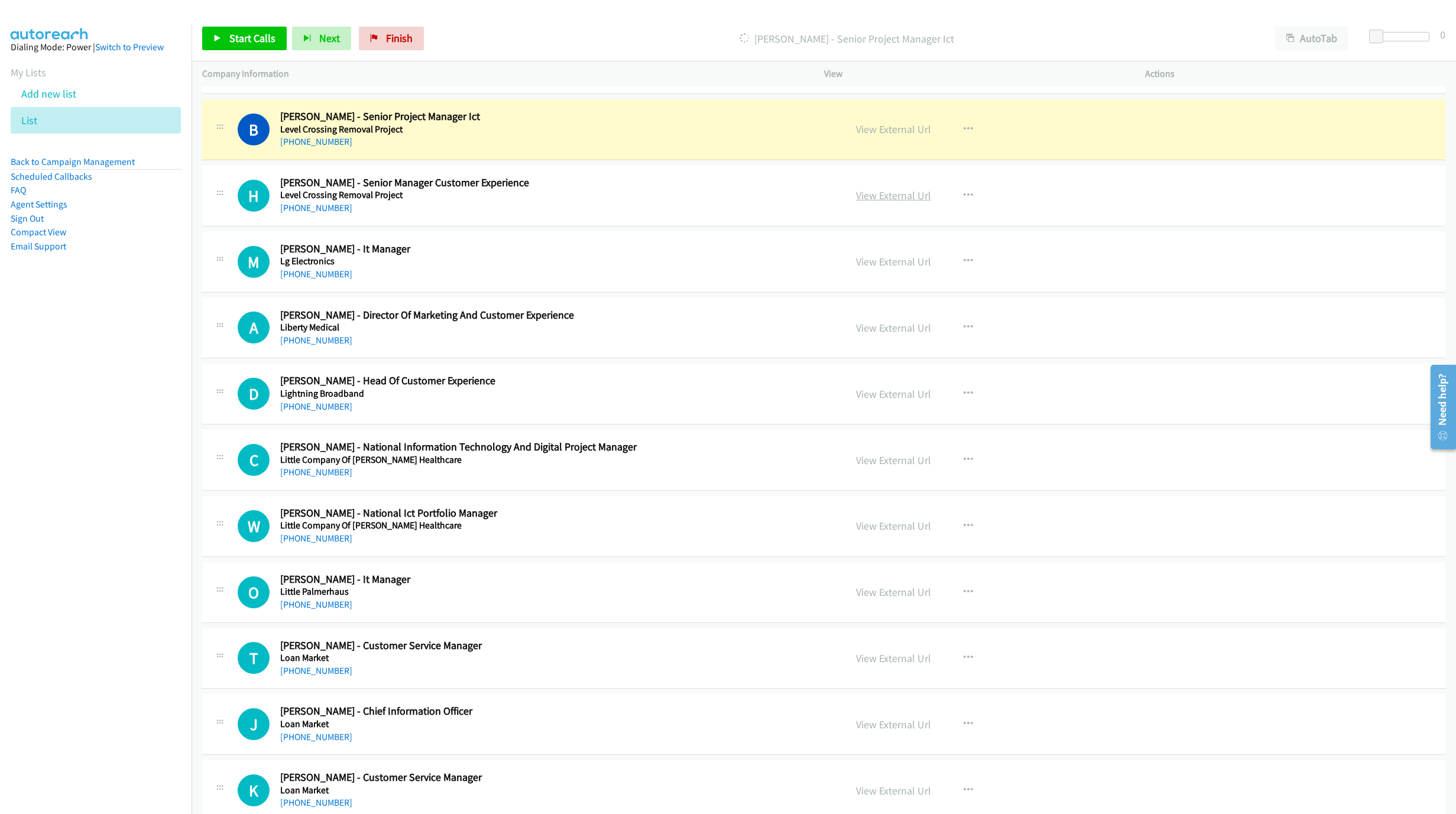
click at [913, 198] on link "View External Url" at bounding box center [893, 195] width 75 height 14
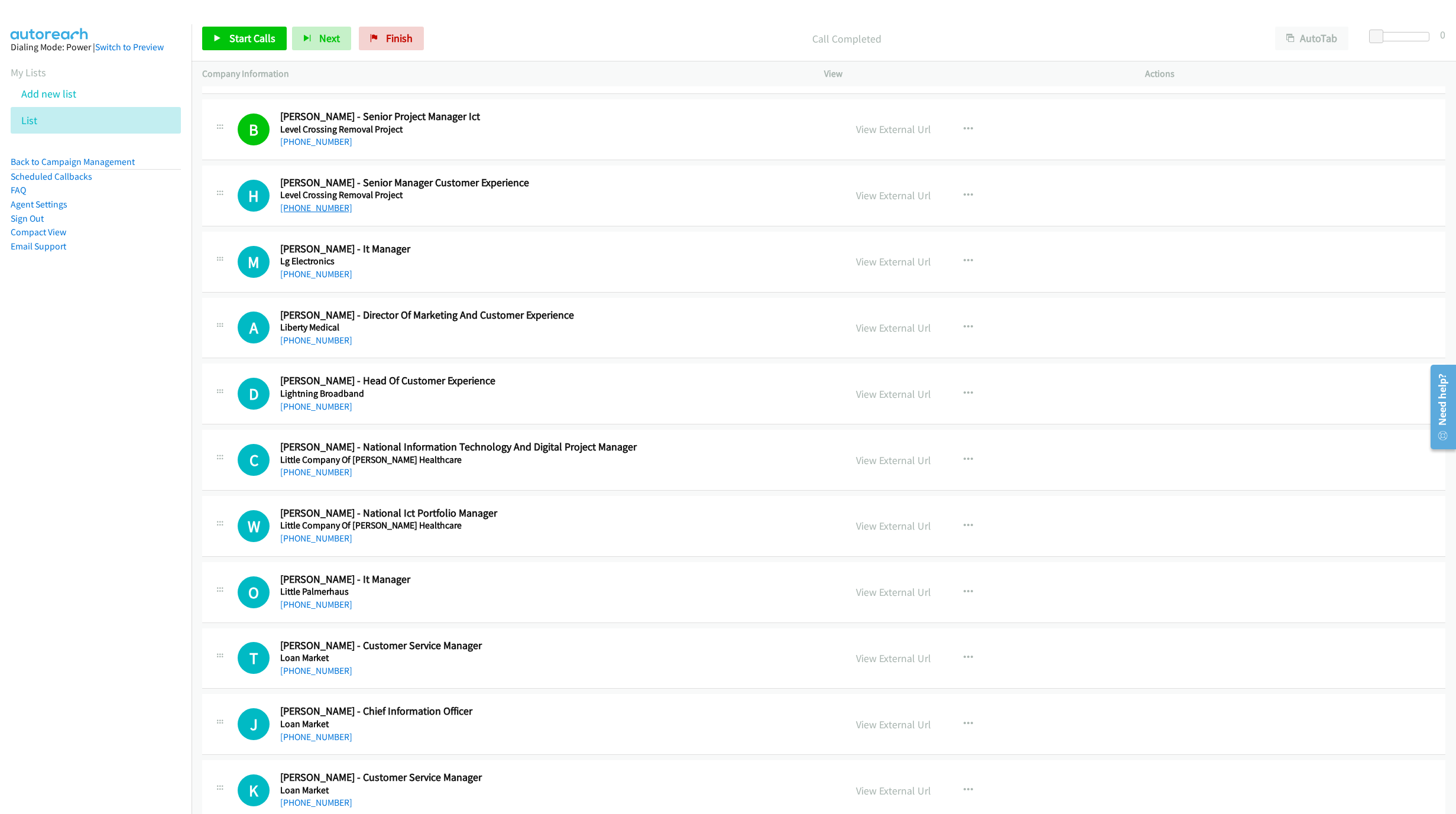
click at [321, 210] on link "+61 400 553 962" at bounding box center [316, 207] width 72 height 11
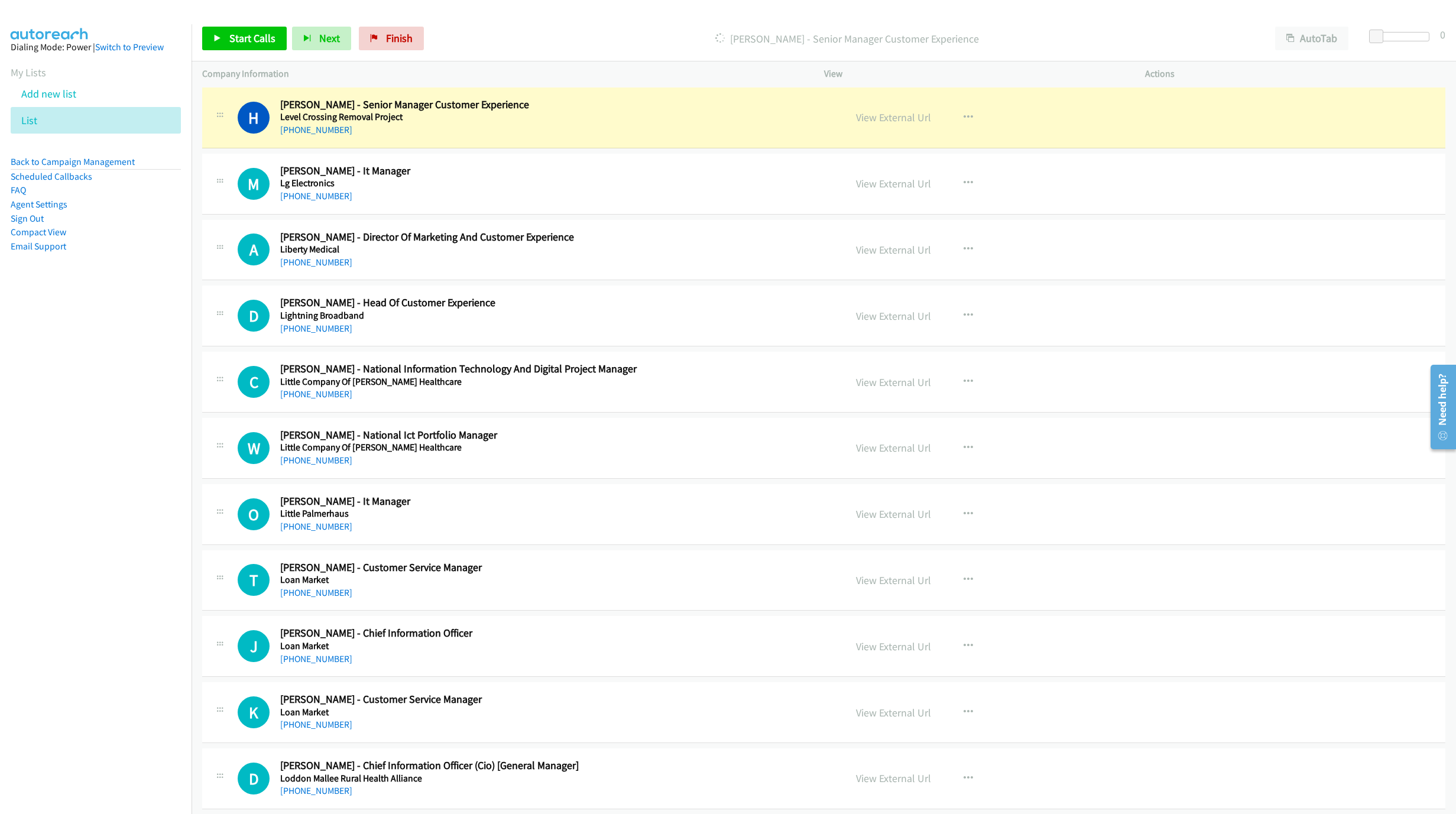
scroll to position [975, 0]
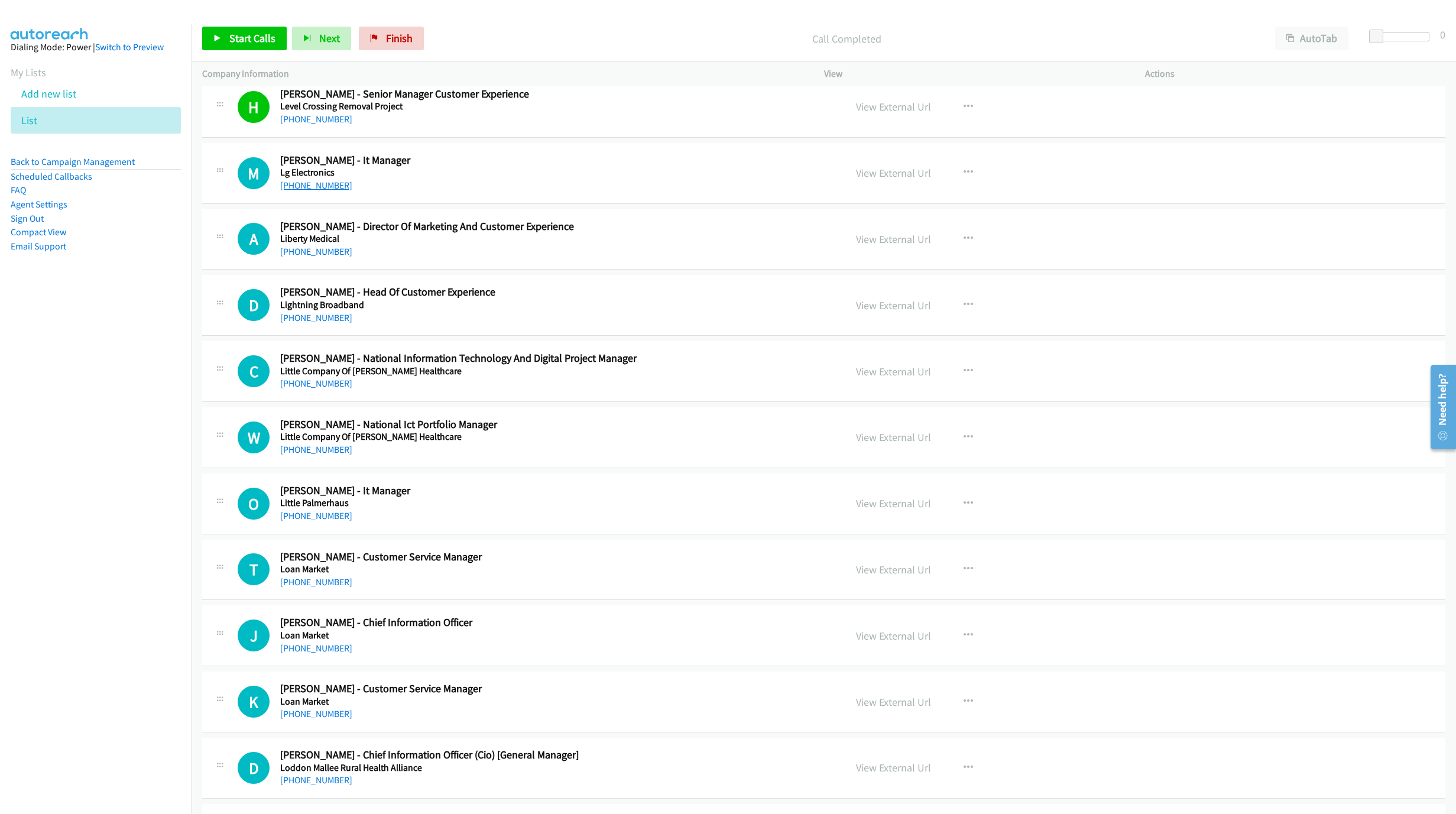
click at [305, 188] on link "+61 1800 506 154" at bounding box center [316, 184] width 72 height 11
click at [882, 179] on link "View External Url" at bounding box center [893, 173] width 75 height 14
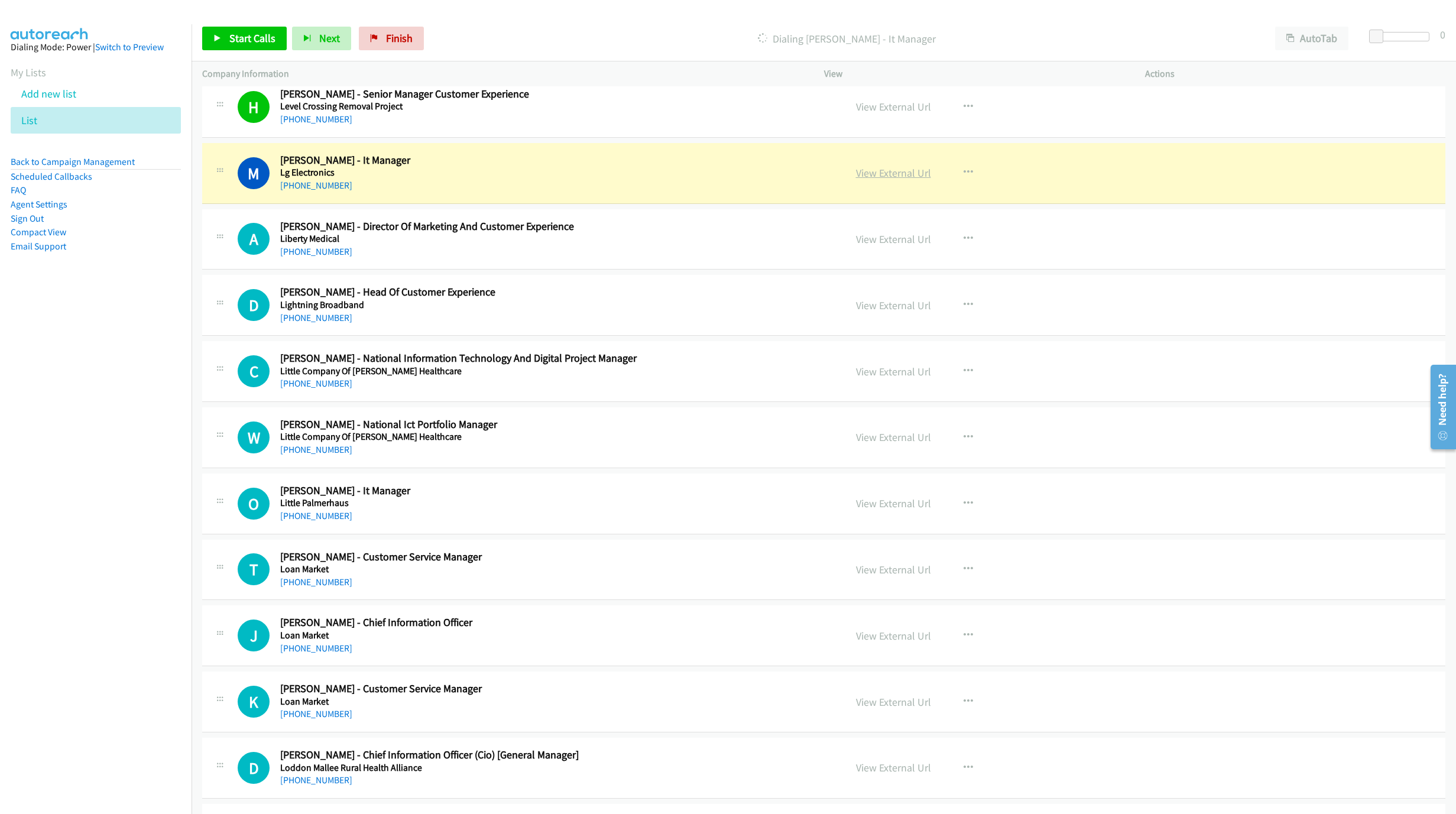
click at [911, 179] on link "View External Url" at bounding box center [893, 173] width 75 height 14
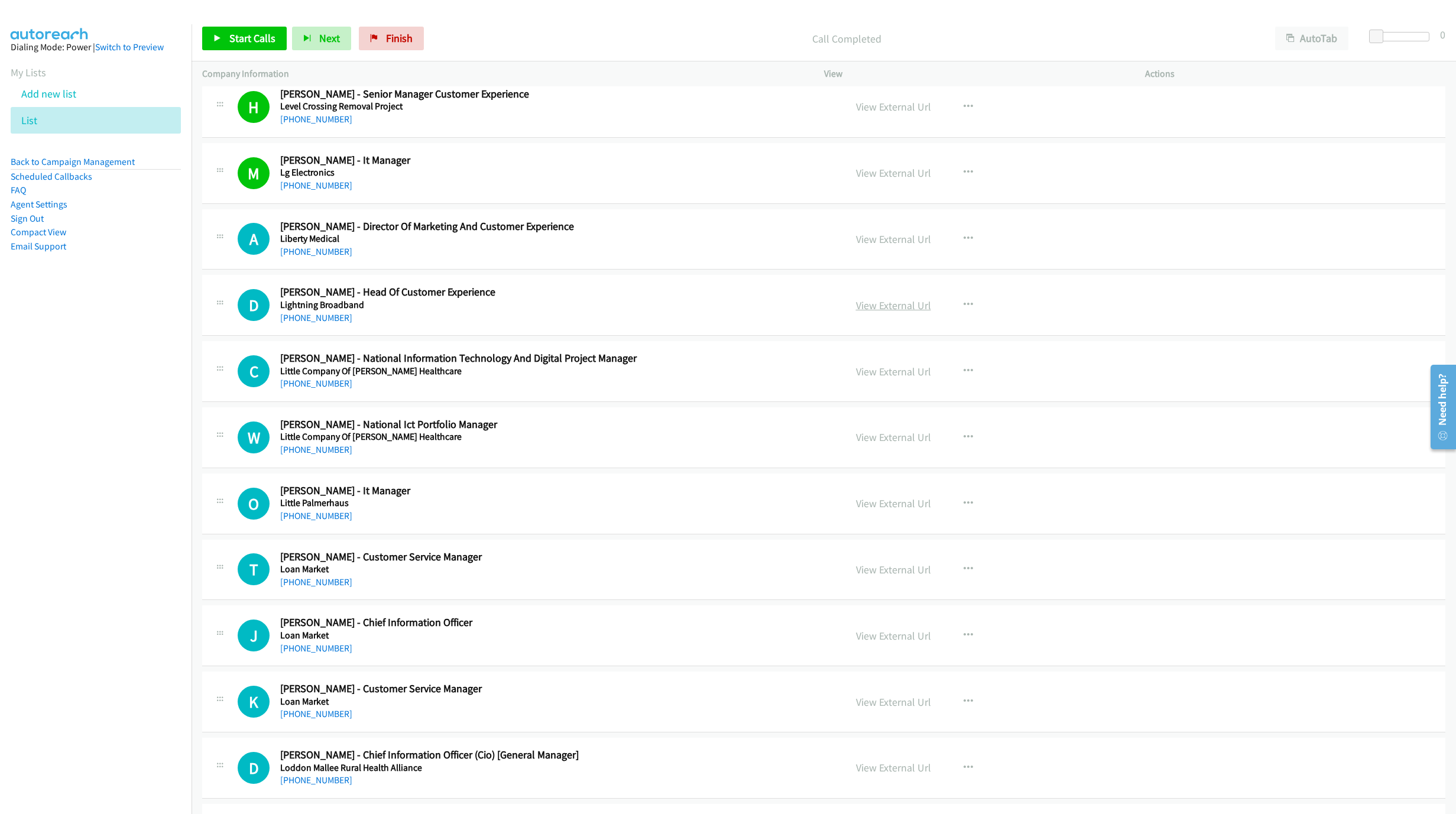
click at [917, 308] on link "View External Url" at bounding box center [893, 306] width 75 height 14
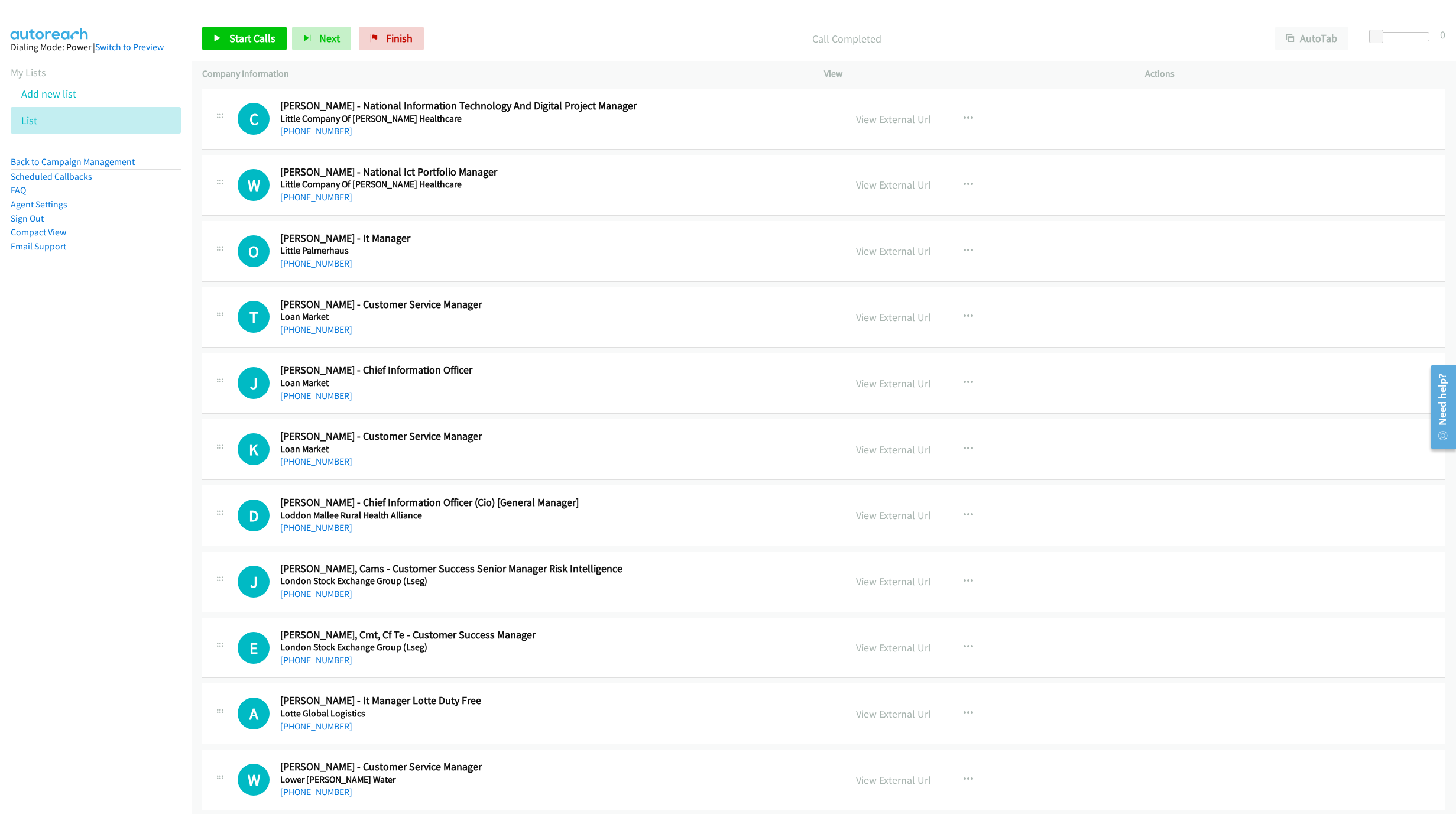
scroll to position [1241, 0]
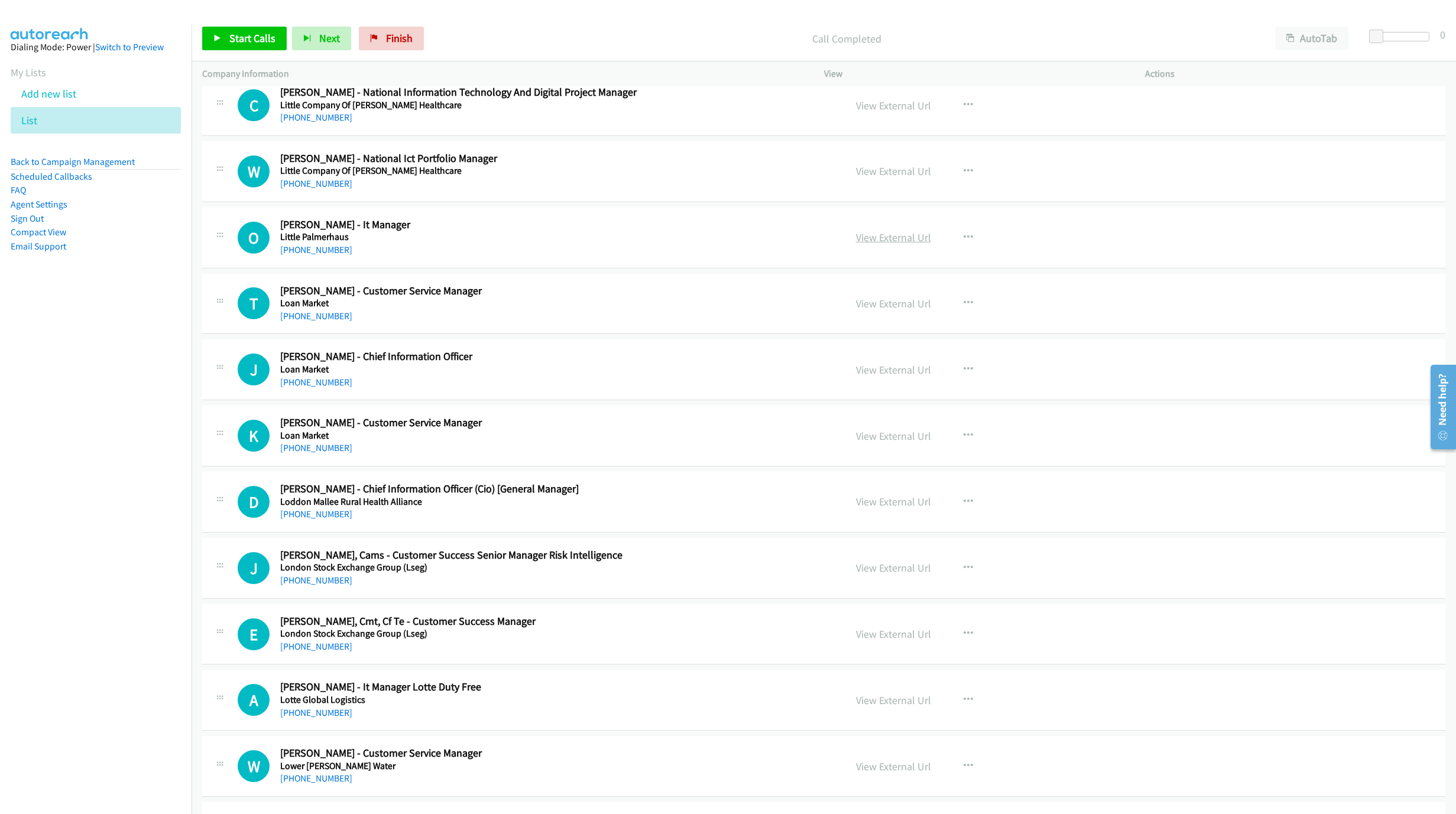
click at [875, 238] on link "View External Url" at bounding box center [893, 237] width 75 height 14
click at [315, 255] on link "+61 416 087 838" at bounding box center [316, 249] width 72 height 11
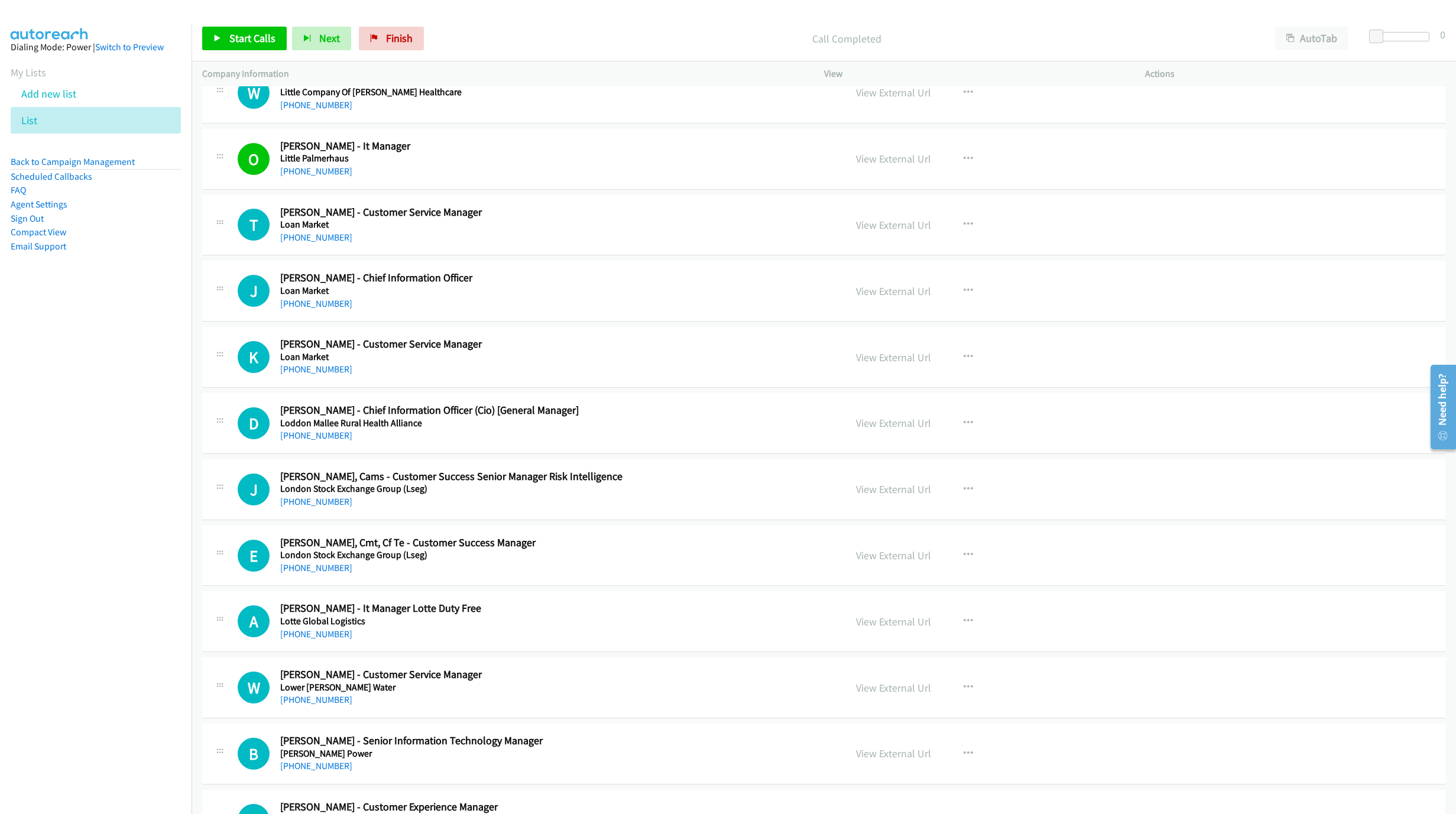
scroll to position [1330, 0]
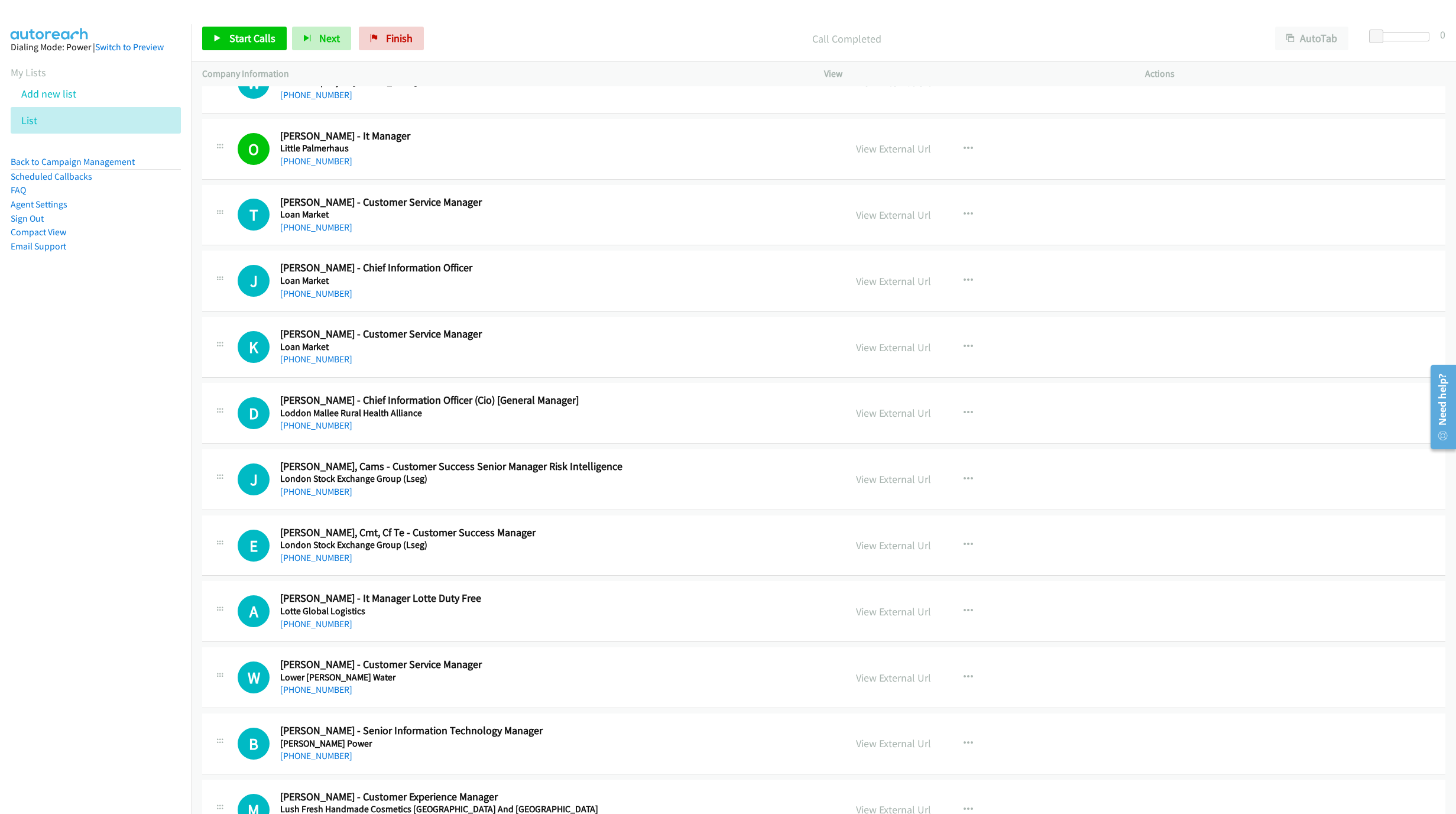
click at [559, 220] on h5 "Loan Market" at bounding box center [555, 214] width 550 height 12
click at [864, 217] on link "View External Url" at bounding box center [893, 215] width 75 height 14
click at [308, 233] on link "+61 3 9115 8109" at bounding box center [316, 227] width 72 height 11
click at [388, 287] on h5 "Loan Market" at bounding box center [555, 281] width 550 height 12
click at [325, 299] on link "+61 474 542 209" at bounding box center [316, 293] width 72 height 11
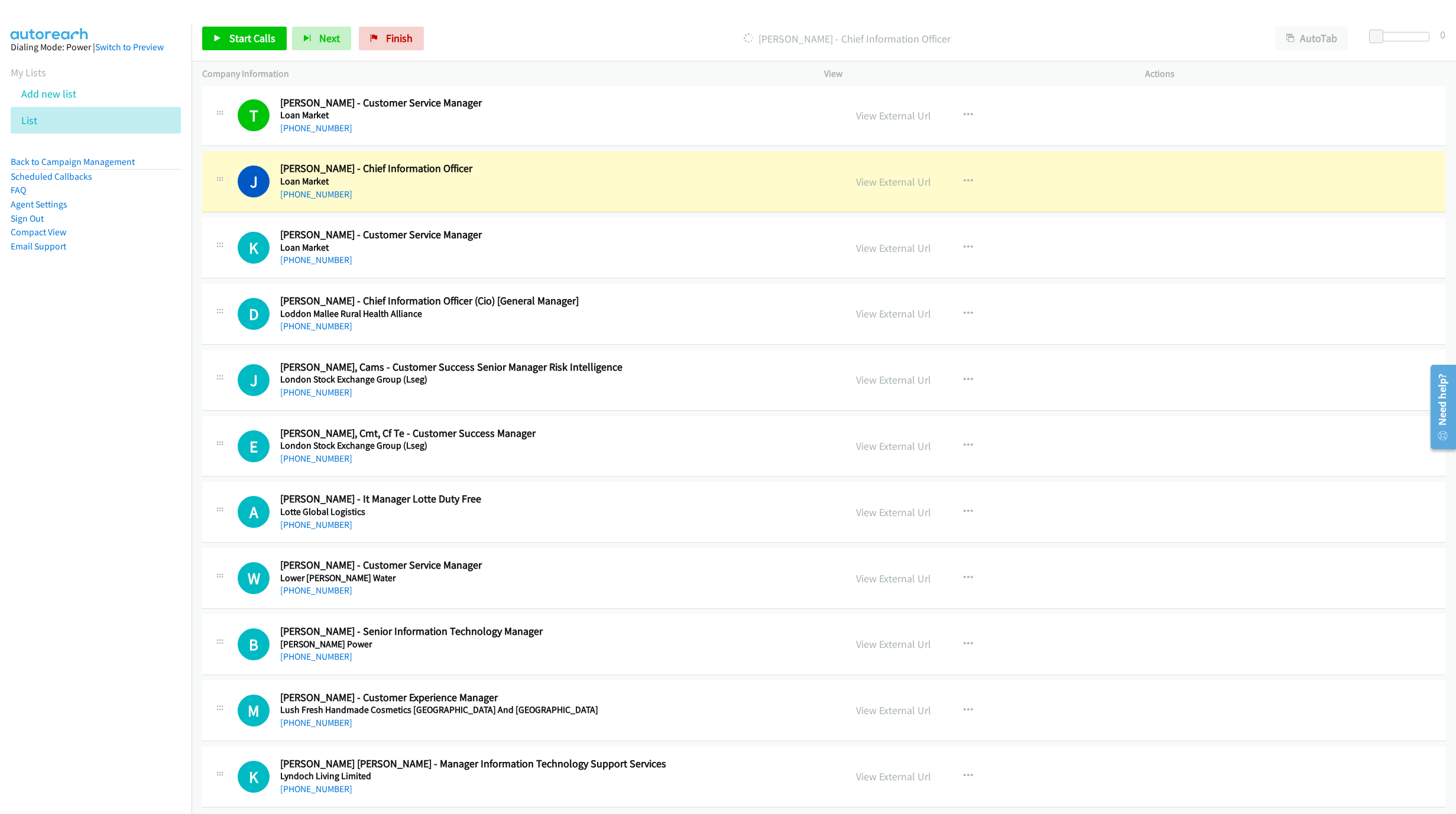
scroll to position [1419, 0]
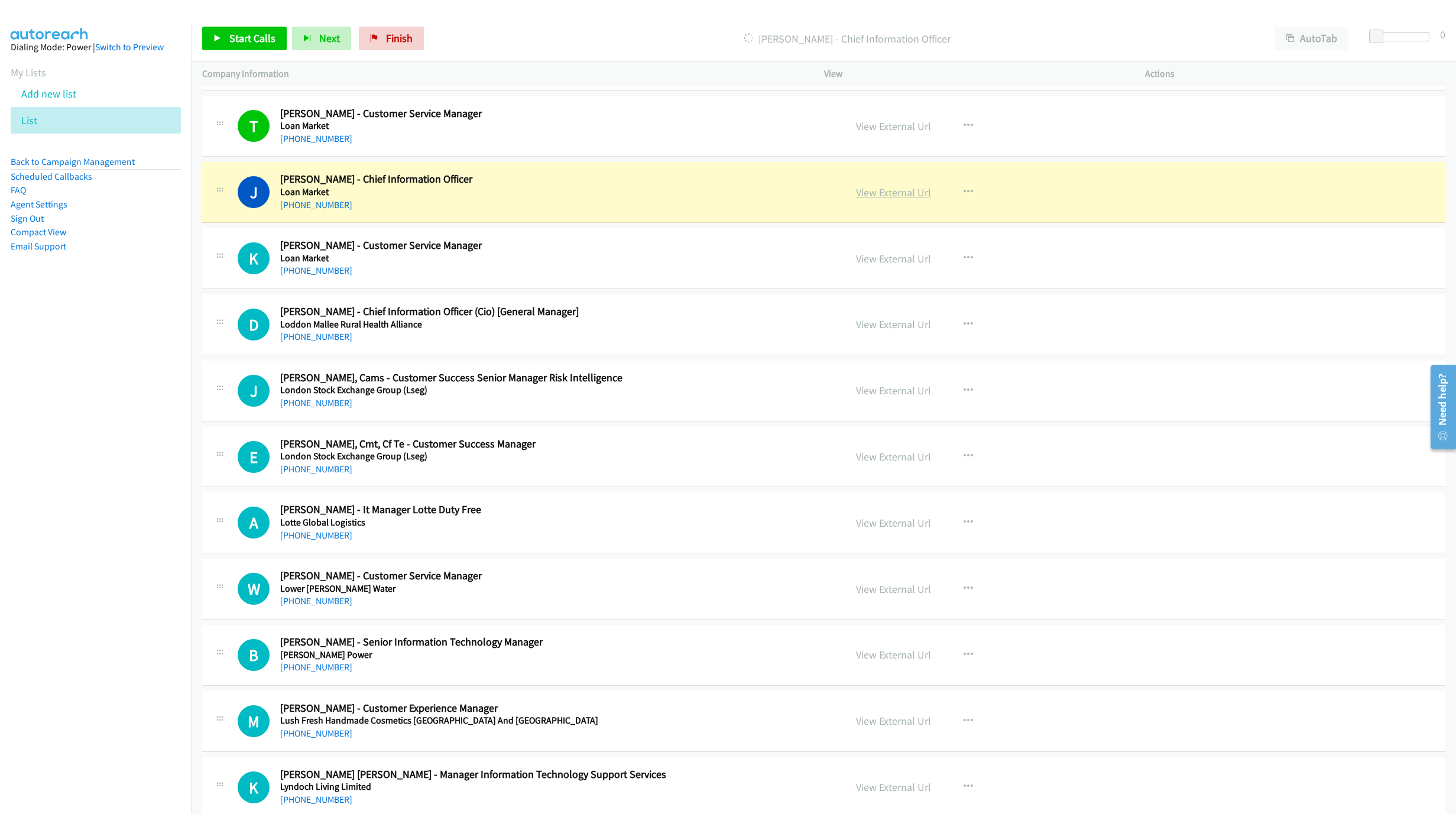
click at [880, 194] on link "View External Url" at bounding box center [893, 192] width 75 height 14
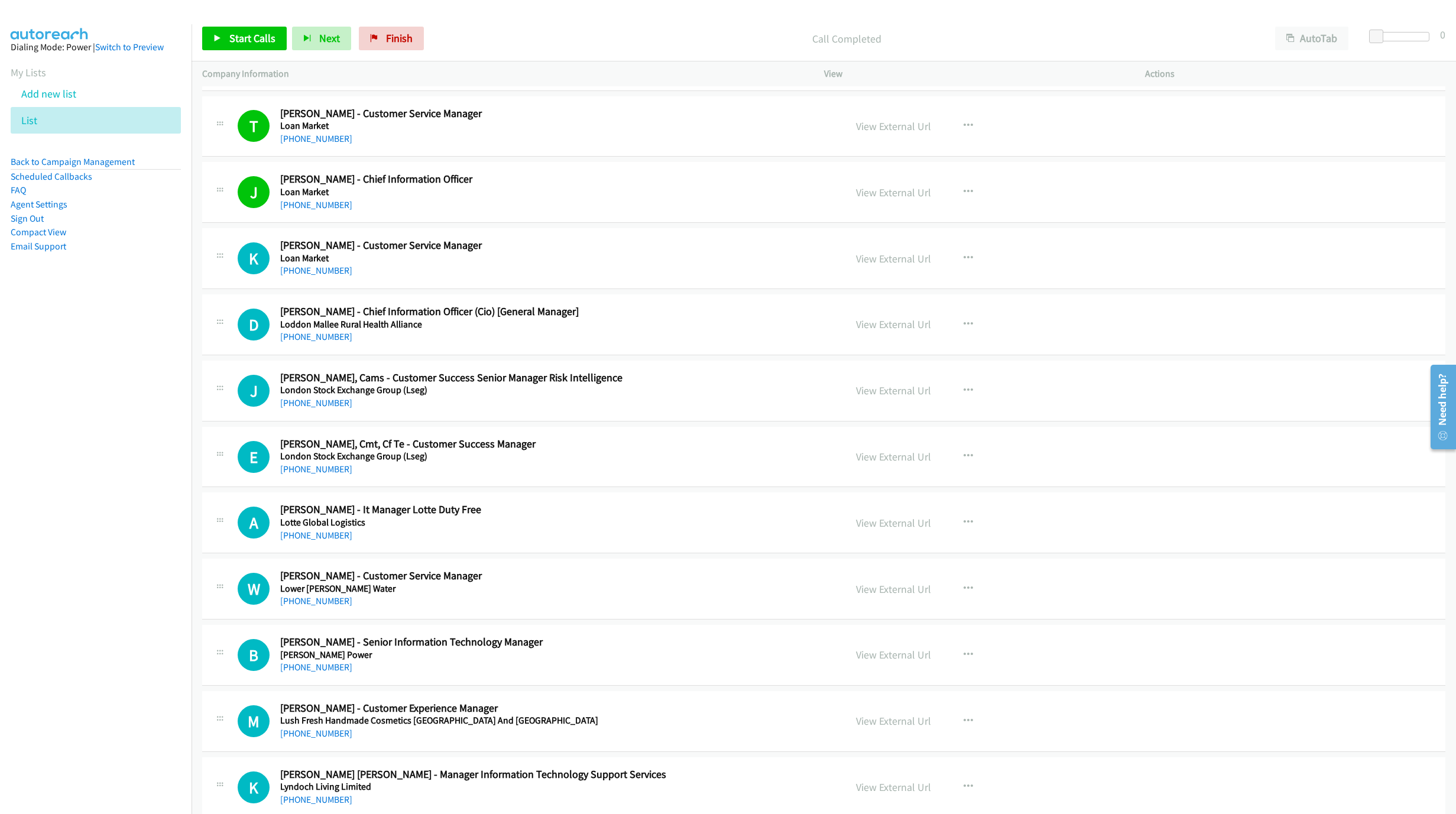
click at [330, 270] on div "+61 1300 962 967" at bounding box center [555, 271] width 550 height 14
click at [322, 276] on link "+61 1300 962 967" at bounding box center [316, 270] width 72 height 11
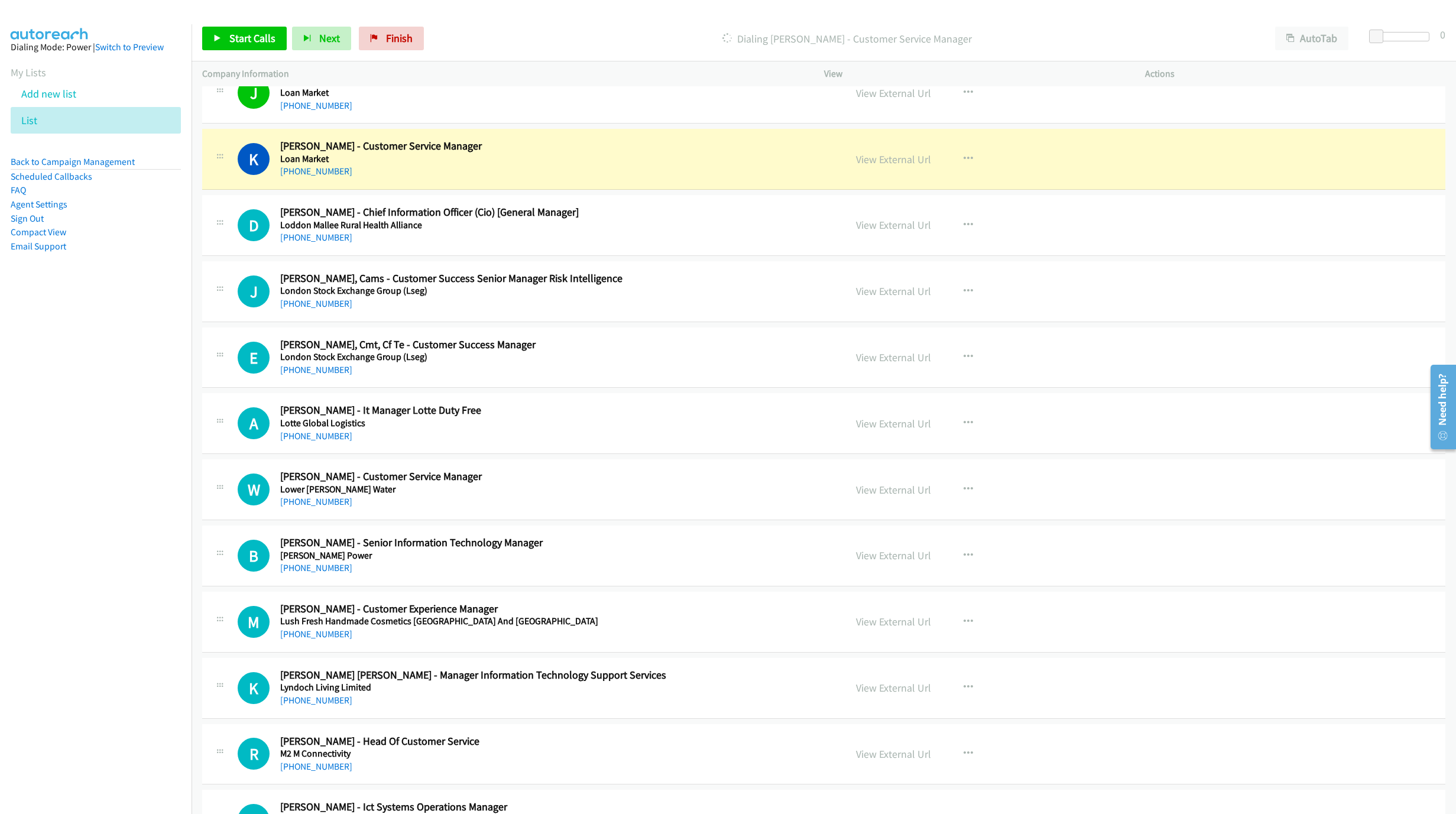
scroll to position [1507, 0]
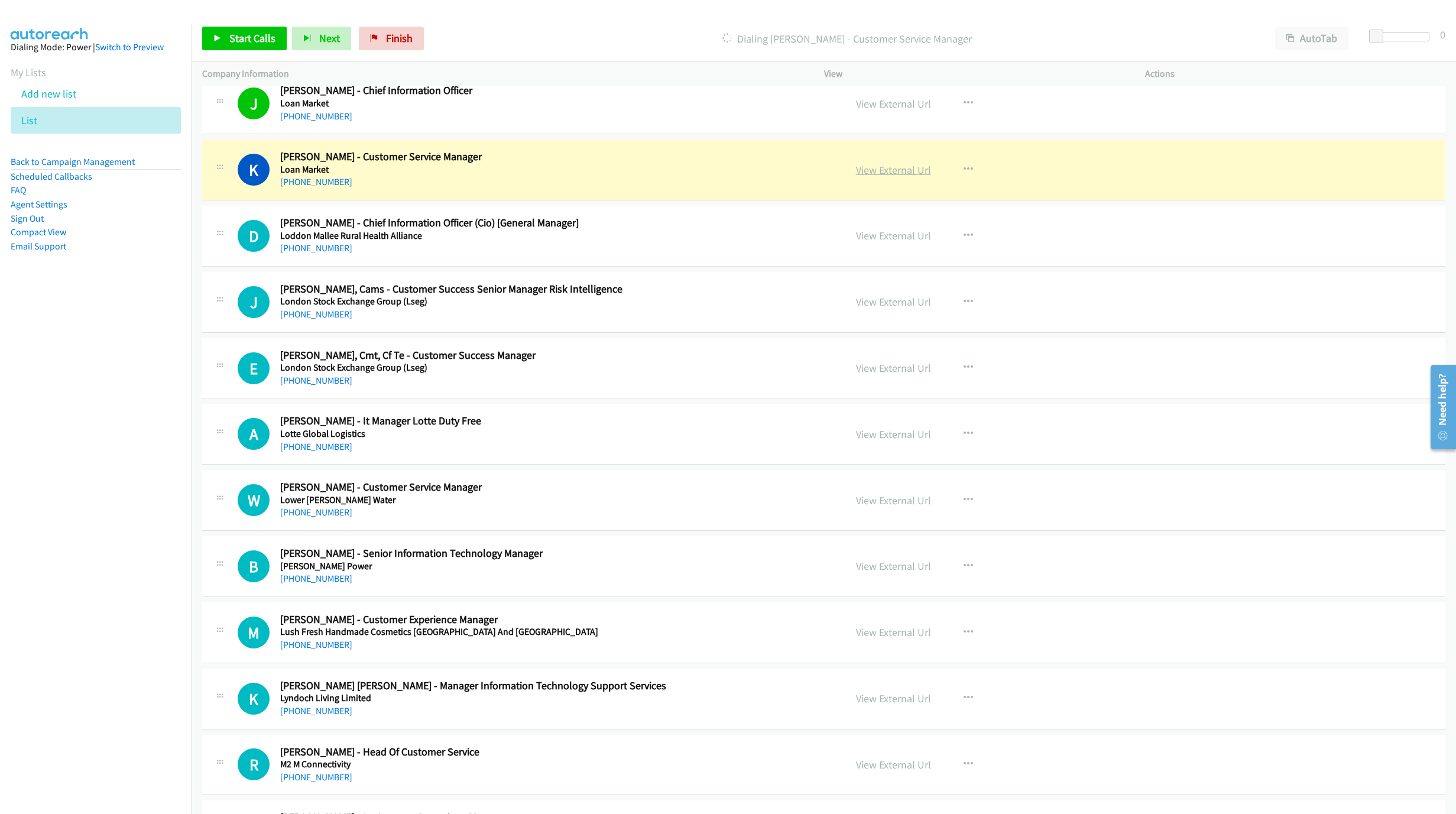
click at [871, 173] on link "View External Url" at bounding box center [893, 170] width 75 height 14
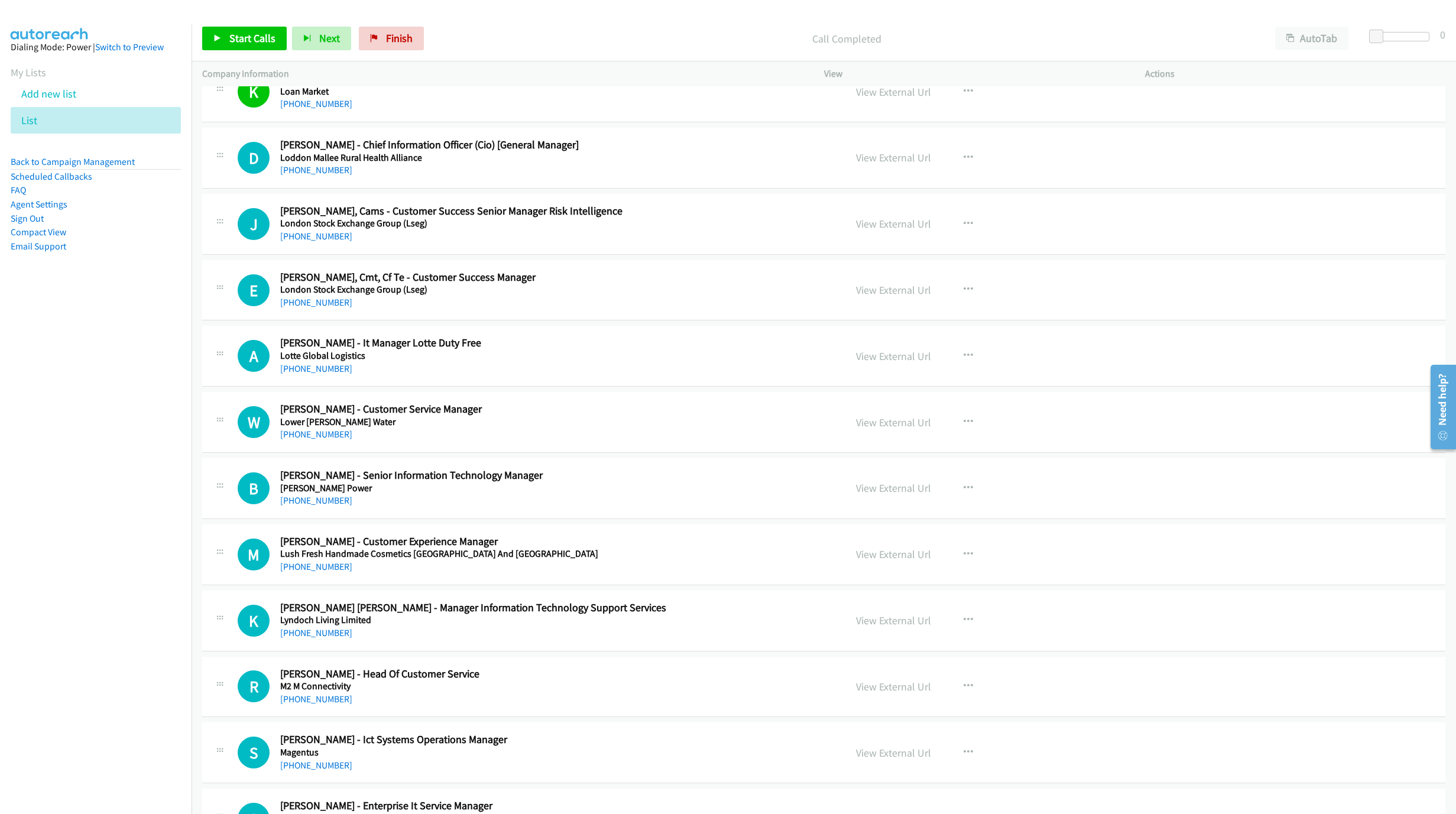
scroll to position [1596, 0]
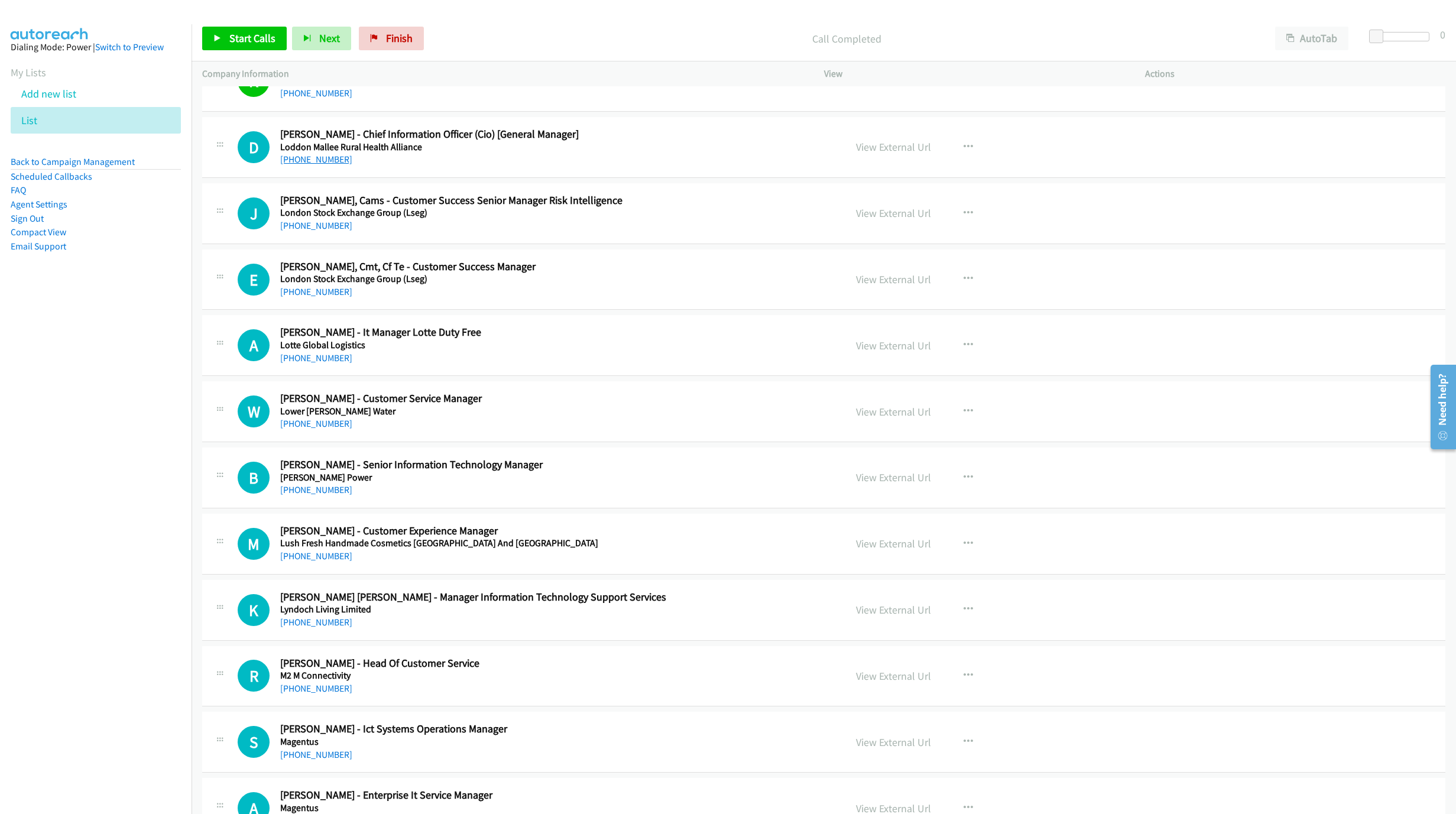
click at [308, 161] on link "+61 417 317 057" at bounding box center [316, 158] width 72 height 11
click at [911, 154] on div "View External Url" at bounding box center [893, 146] width 75 height 16
click at [903, 152] on link "View External Url" at bounding box center [893, 147] width 75 height 14
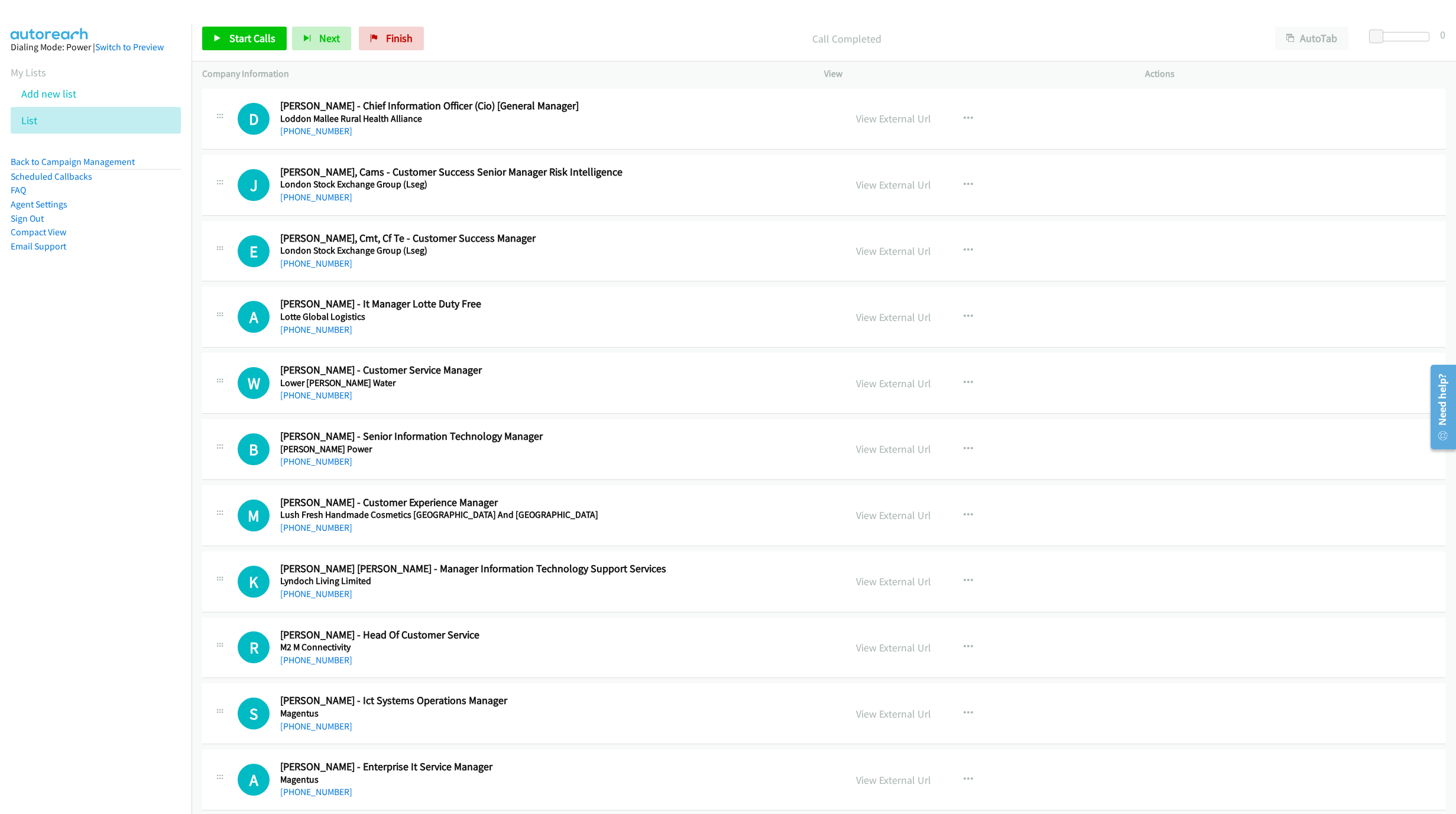
scroll to position [1685, 0]
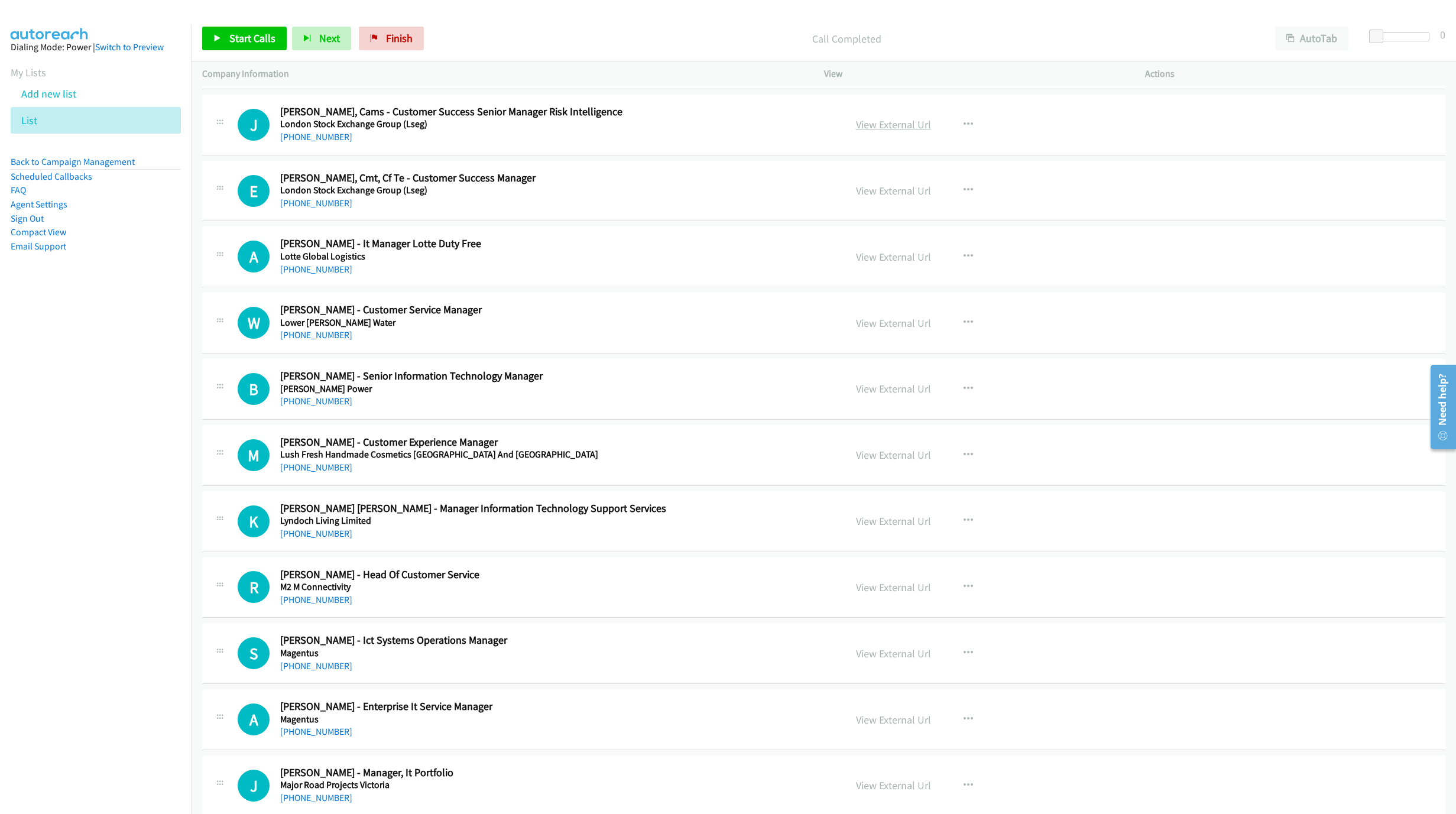
click at [900, 127] on link "View External Url" at bounding box center [893, 125] width 75 height 14
click at [313, 196] on h5 "London Stock Exchange Group (Lseg)" at bounding box center [555, 190] width 550 height 12
click at [312, 208] on link "+61 401 141 283" at bounding box center [316, 202] width 72 height 11
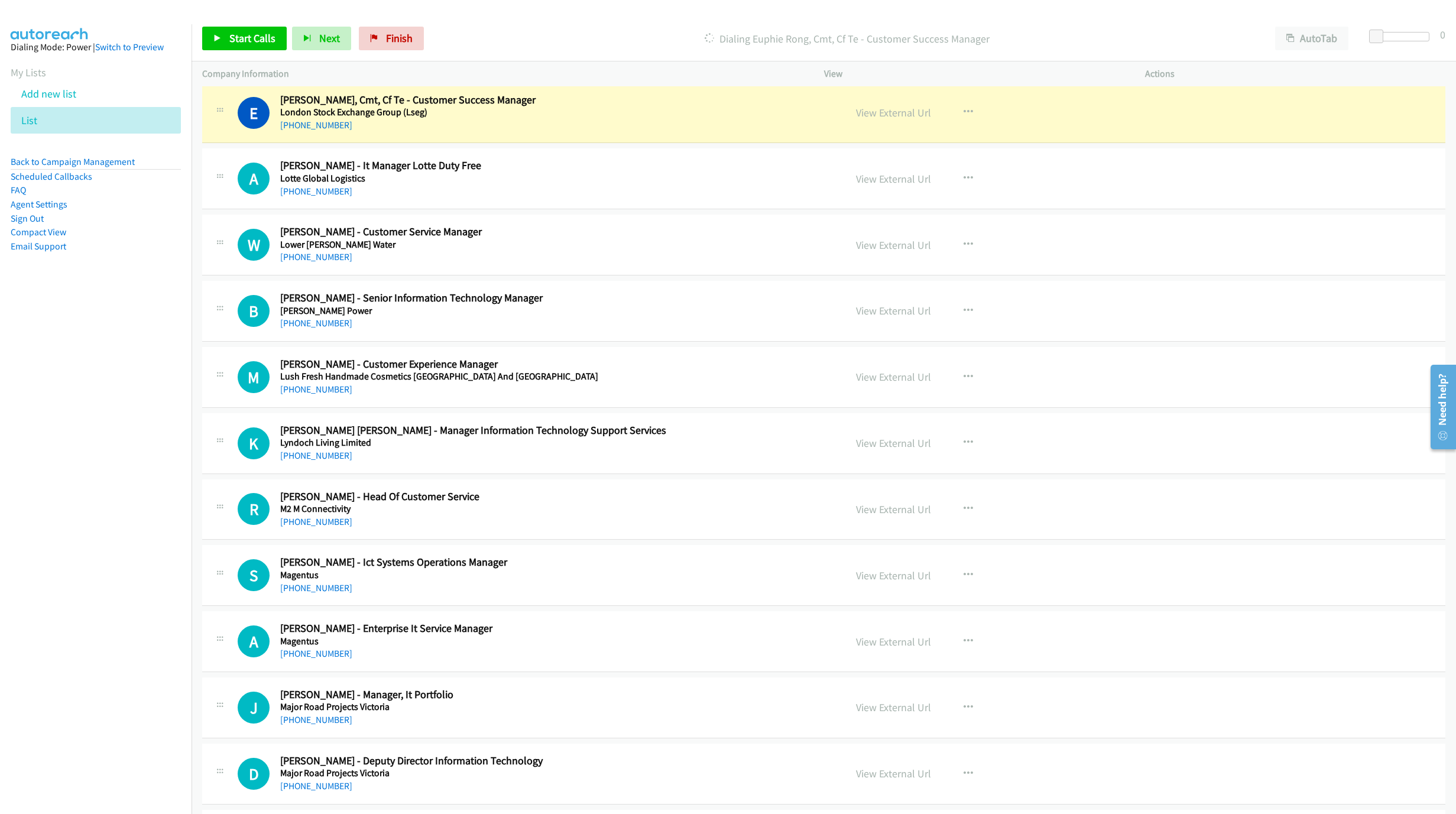
scroll to position [1773, 0]
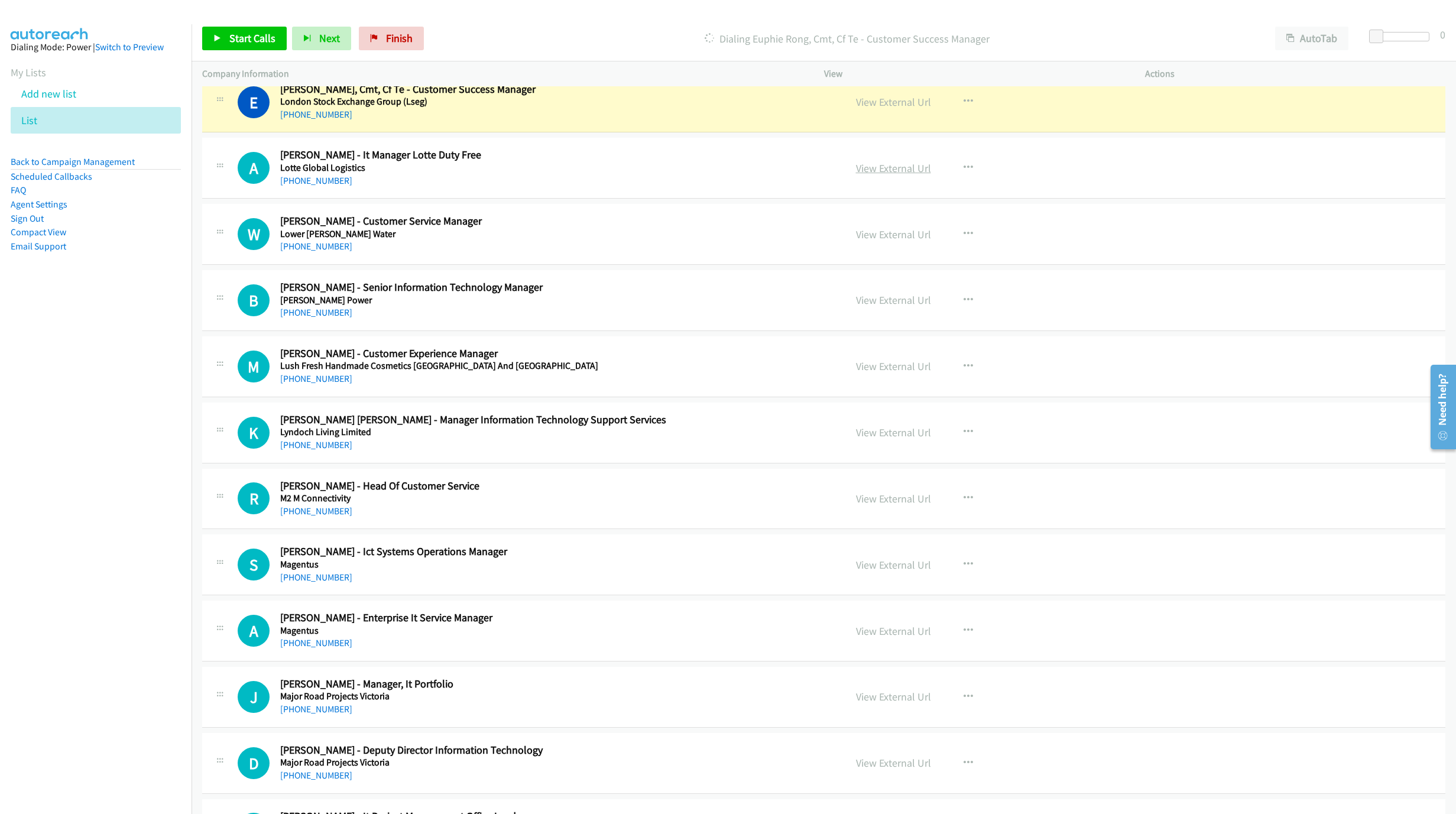
click at [891, 169] on link "View External Url" at bounding box center [893, 168] width 75 height 14
click at [912, 238] on link "View External Url" at bounding box center [893, 234] width 75 height 14
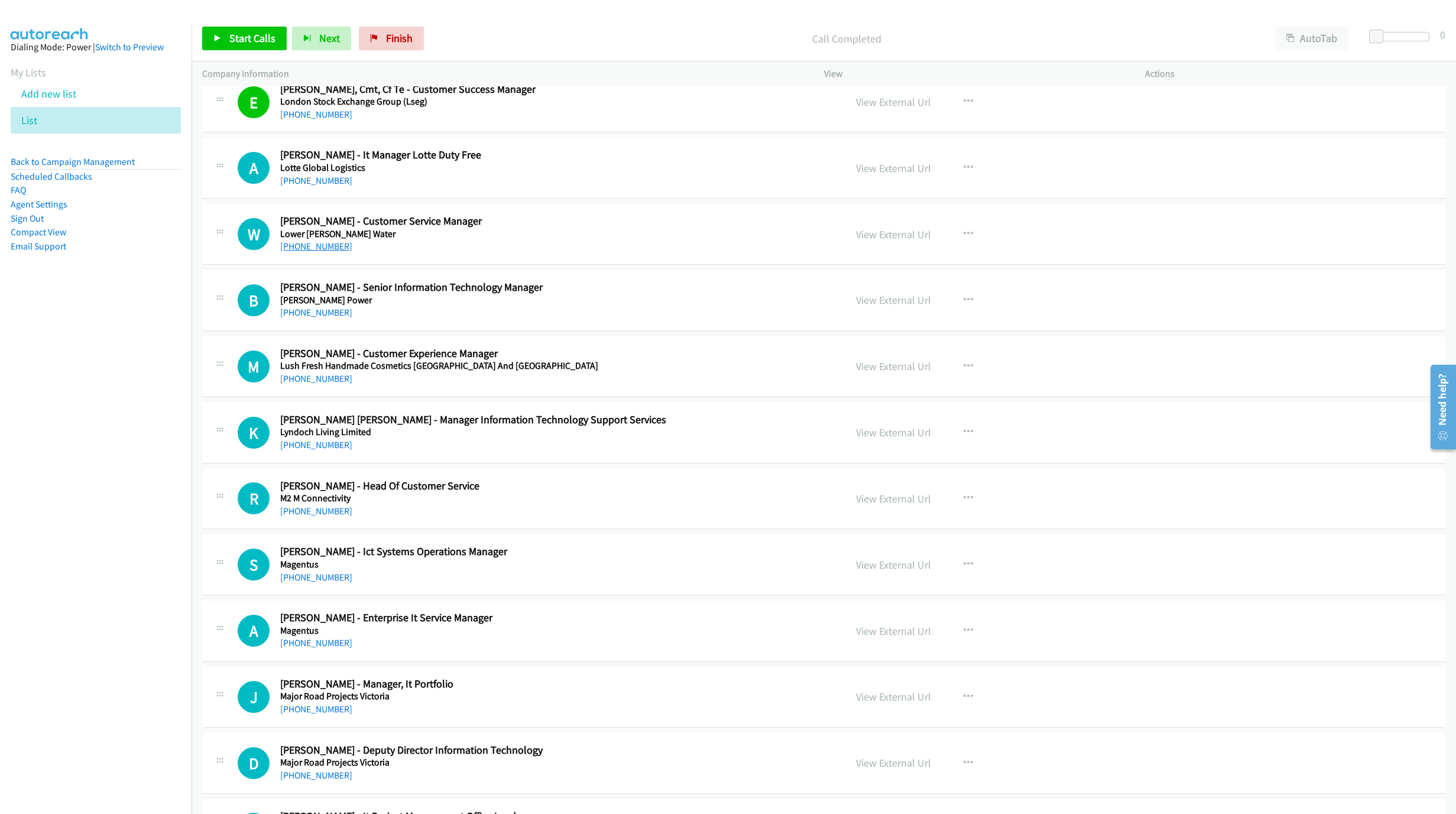
click at [318, 252] on link "+61 435 019 926" at bounding box center [316, 245] width 72 height 11
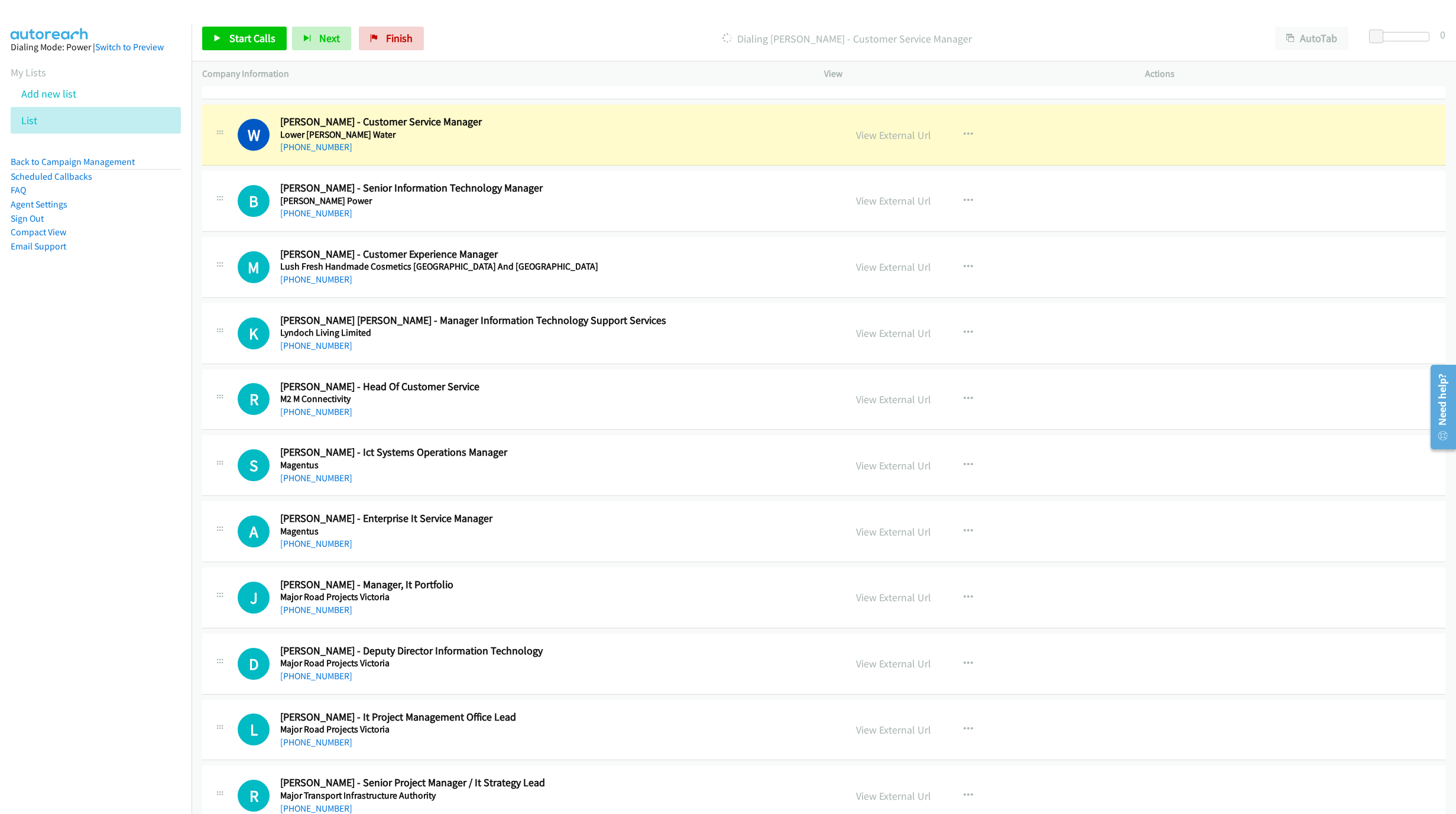
scroll to position [1862, 0]
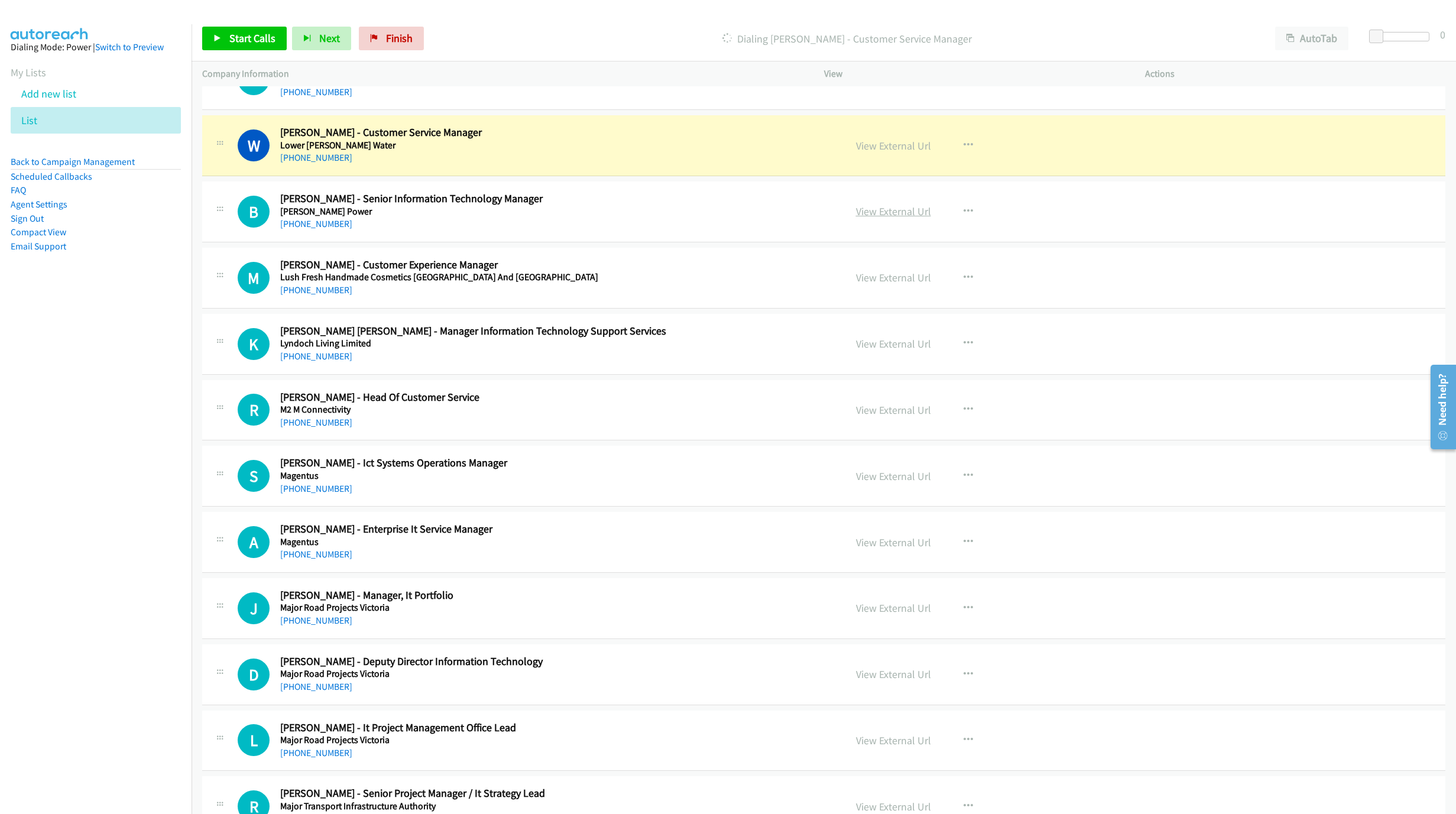
click at [895, 218] on link "View External Url" at bounding box center [893, 211] width 75 height 14
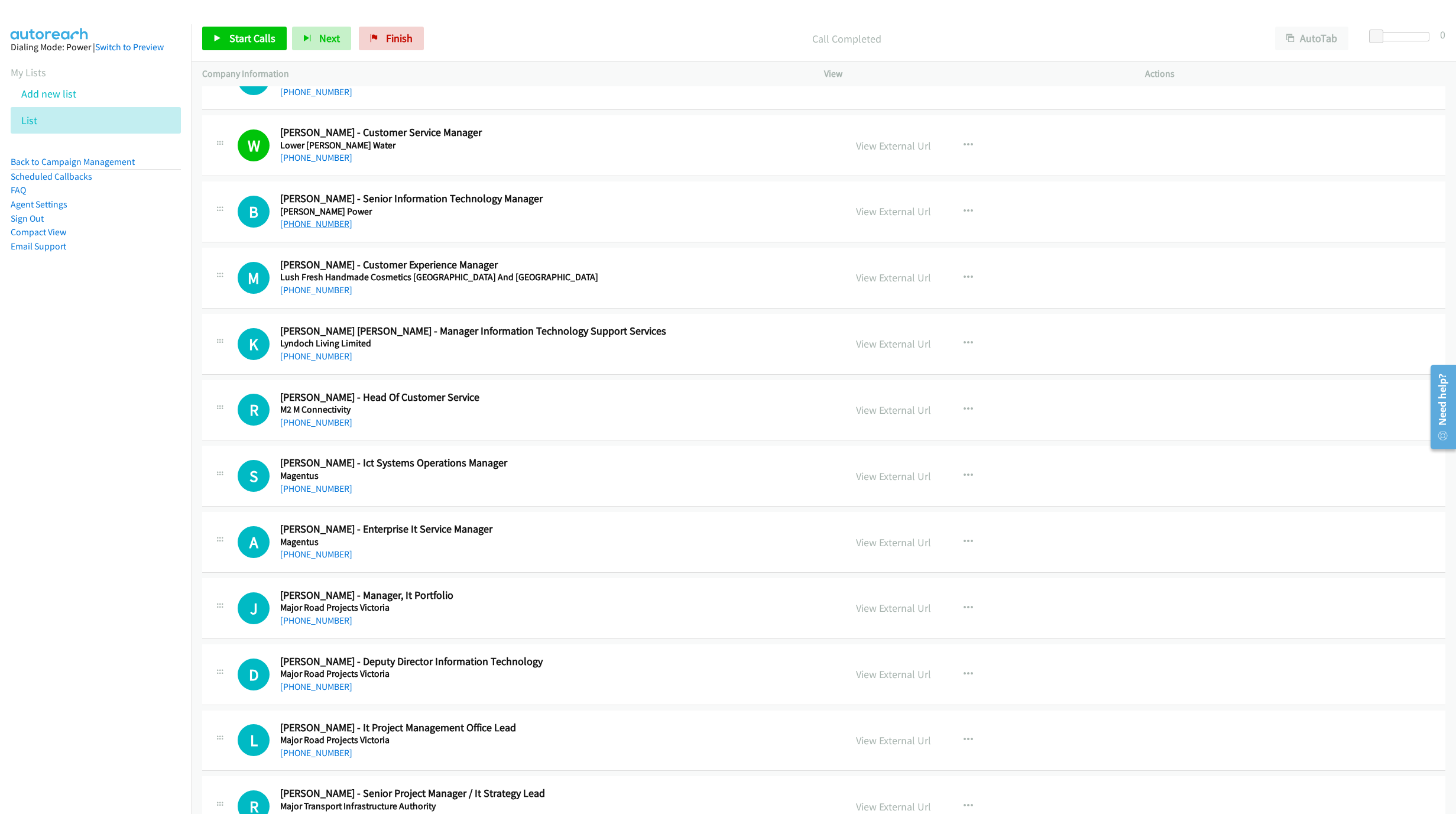
click at [325, 229] on link "+61 3 5177 2000" at bounding box center [316, 223] width 72 height 11
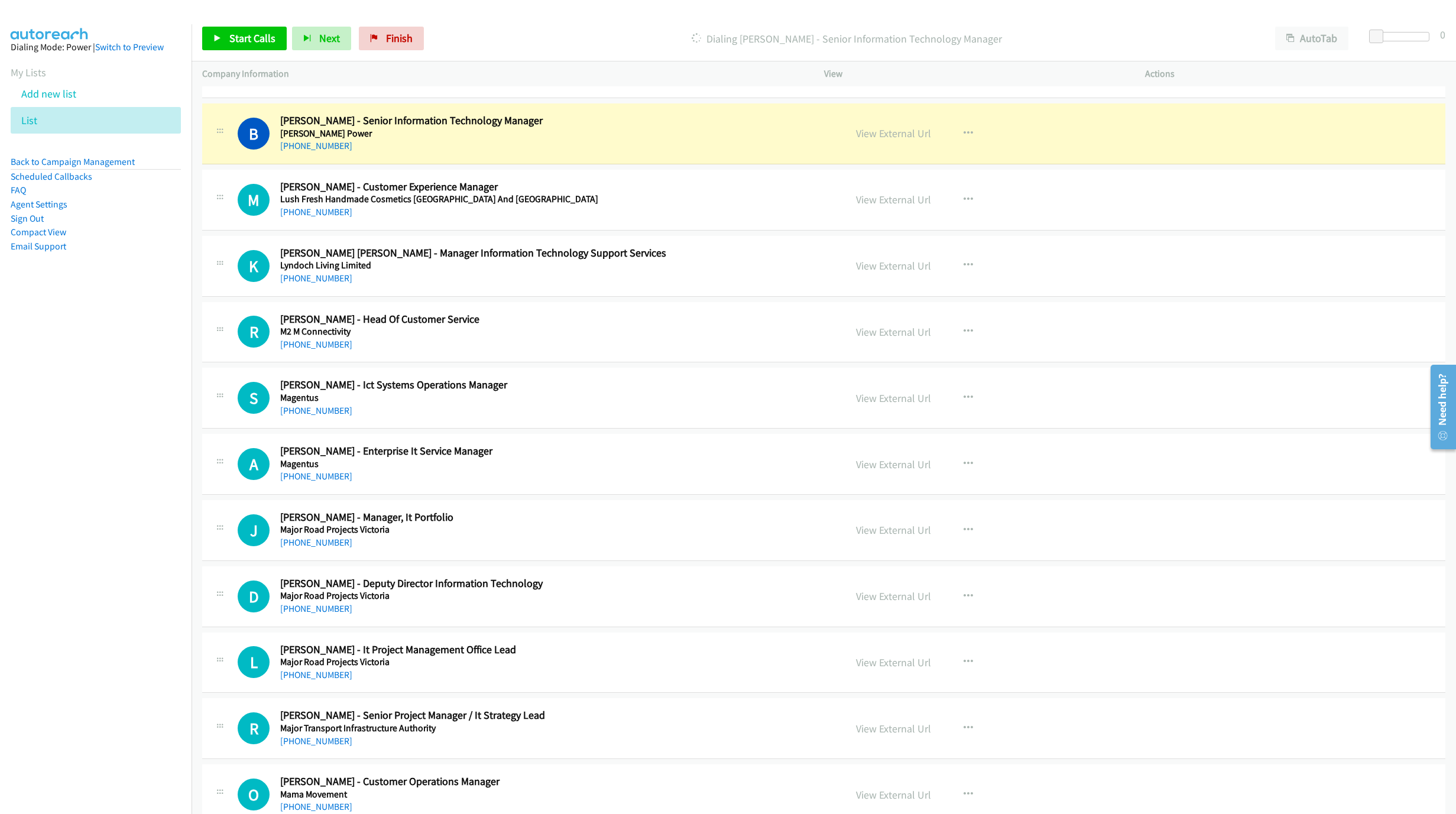
scroll to position [1951, 0]
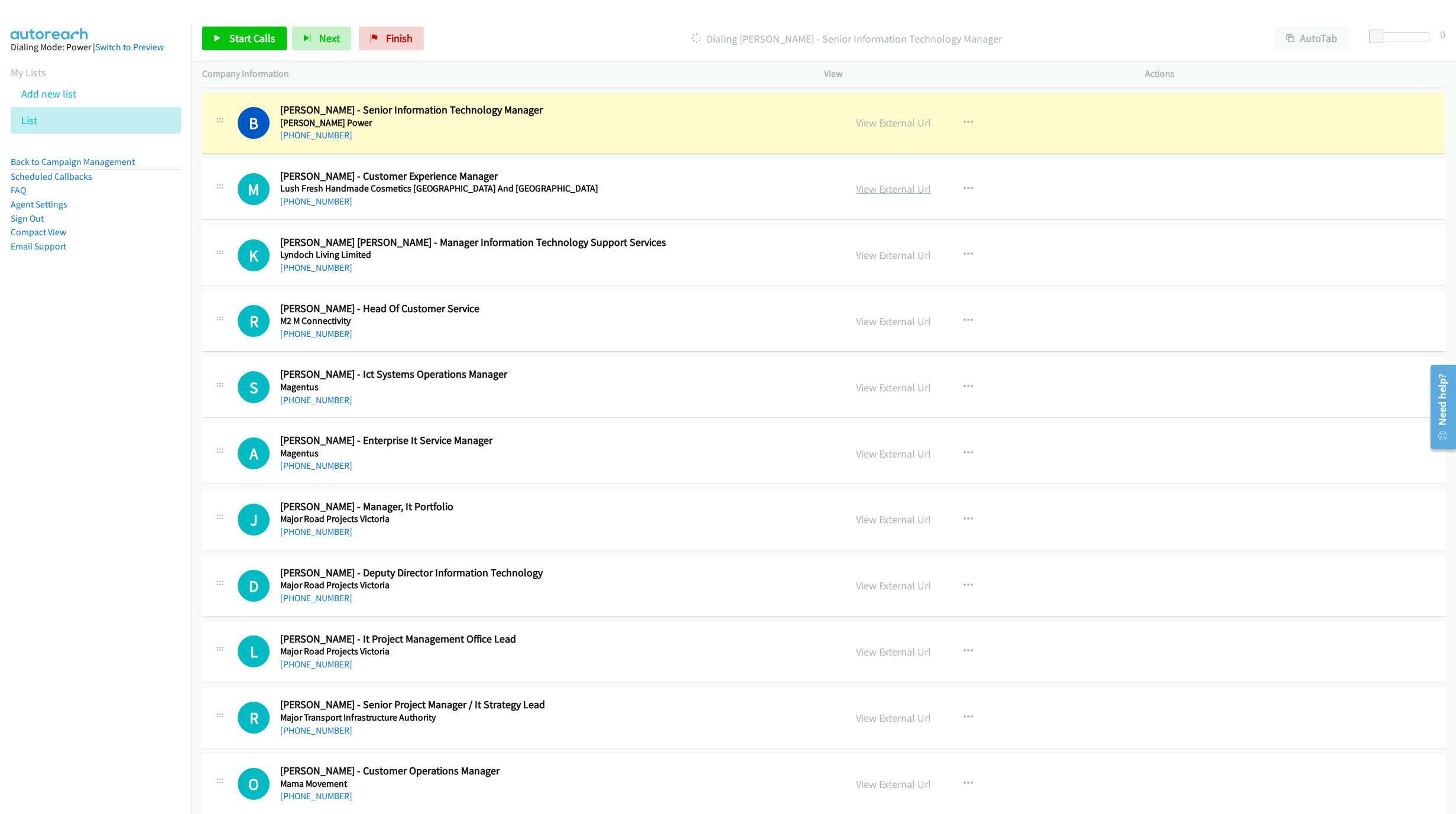
click at [895, 193] on link "View External Url" at bounding box center [893, 189] width 75 height 14
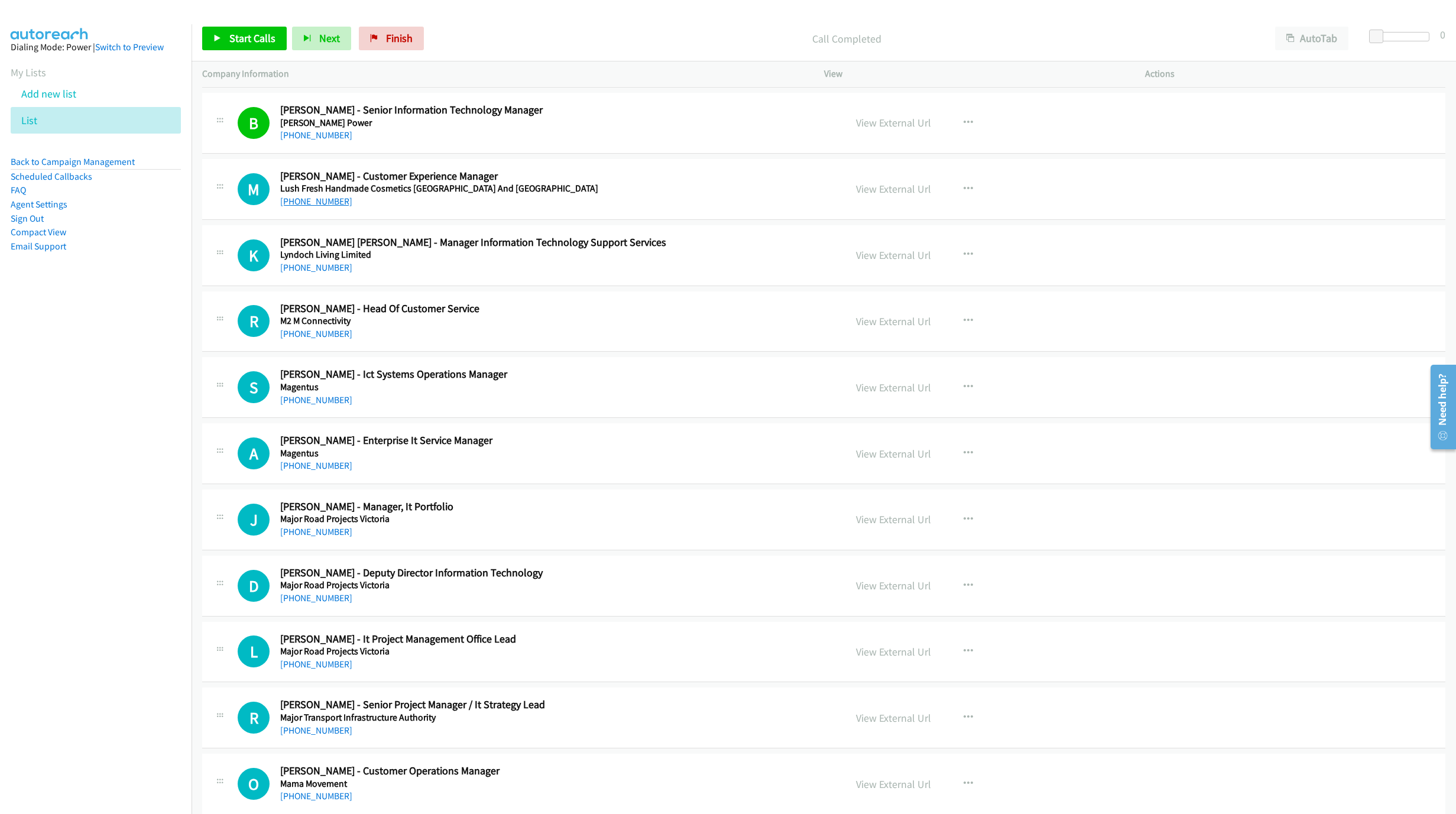
click at [320, 207] on link "+61 433 944 408" at bounding box center [316, 200] width 72 height 11
click at [418, 249] on h2 "Kane Brumley - Manager Information Technology Support Services" at bounding box center [555, 243] width 550 height 14
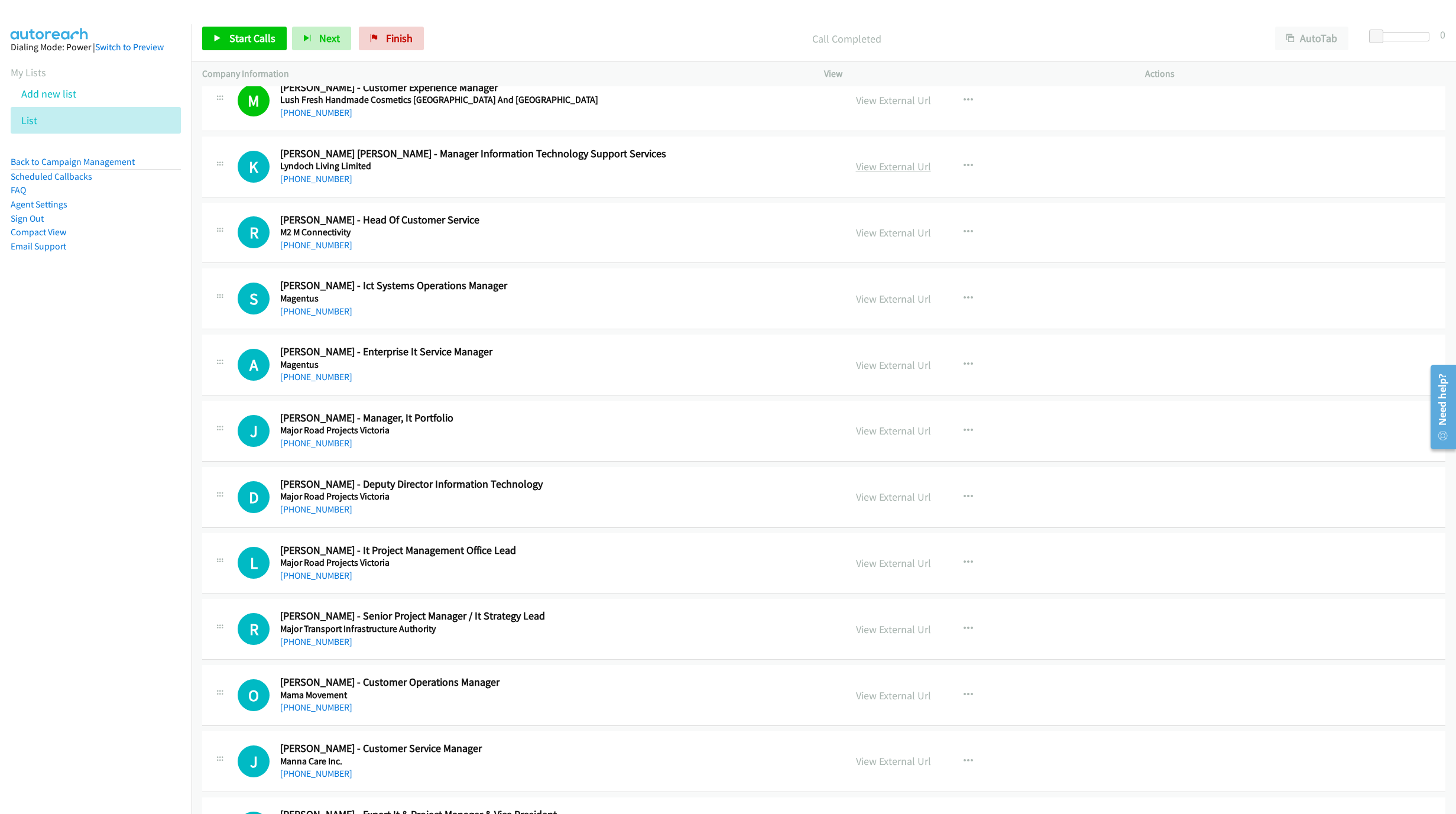
click at [891, 173] on link "View External Url" at bounding box center [893, 166] width 75 height 14
click at [319, 184] on link "+61 419 545 874" at bounding box center [316, 178] width 72 height 11
click at [377, 249] on div "+61 437 035 024" at bounding box center [555, 245] width 550 height 14
click at [907, 239] on link "View External Url" at bounding box center [893, 233] width 75 height 14
click at [311, 251] on link "+61 437 035 024" at bounding box center [316, 244] width 72 height 11
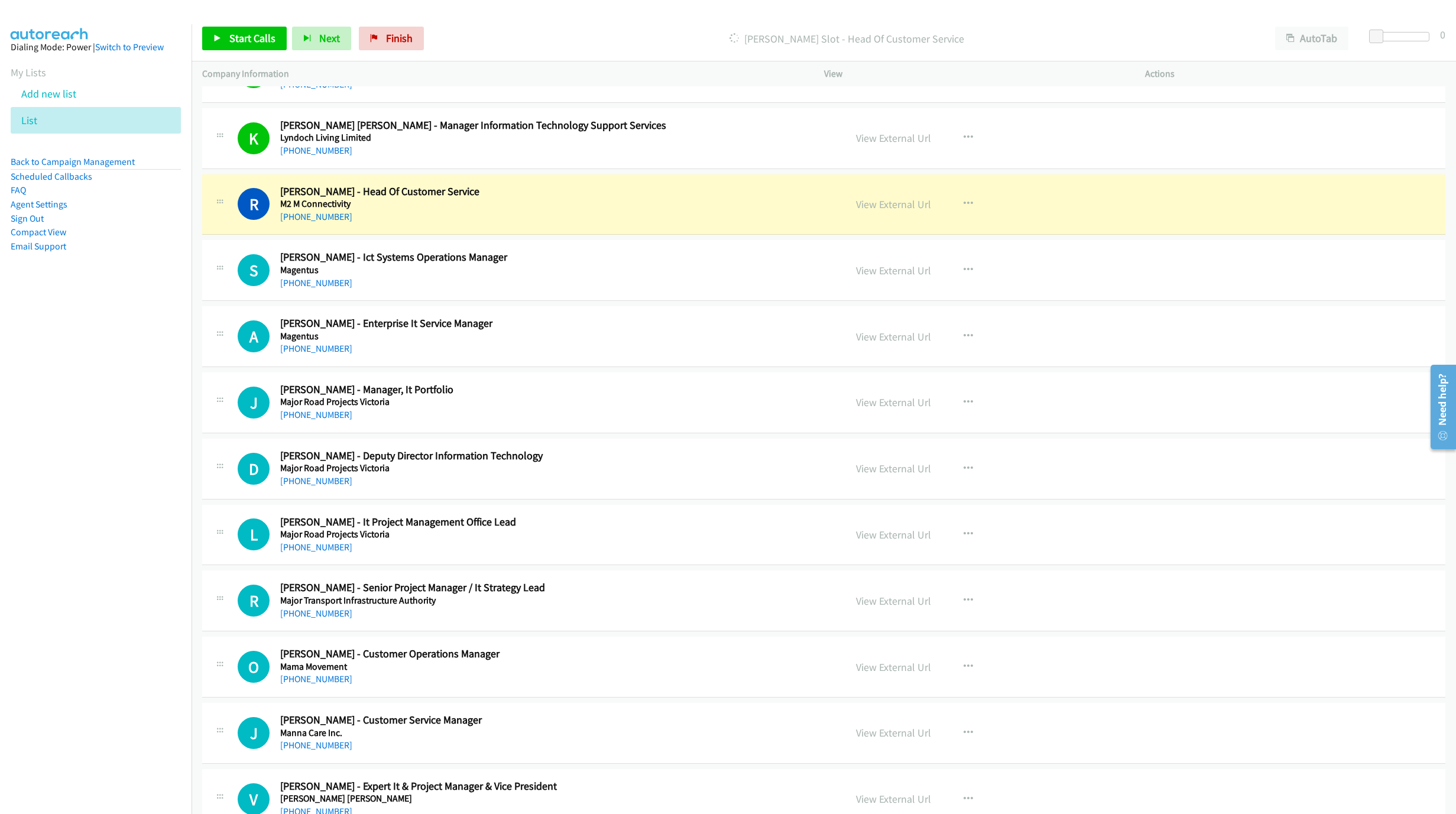
scroll to position [2128, 0]
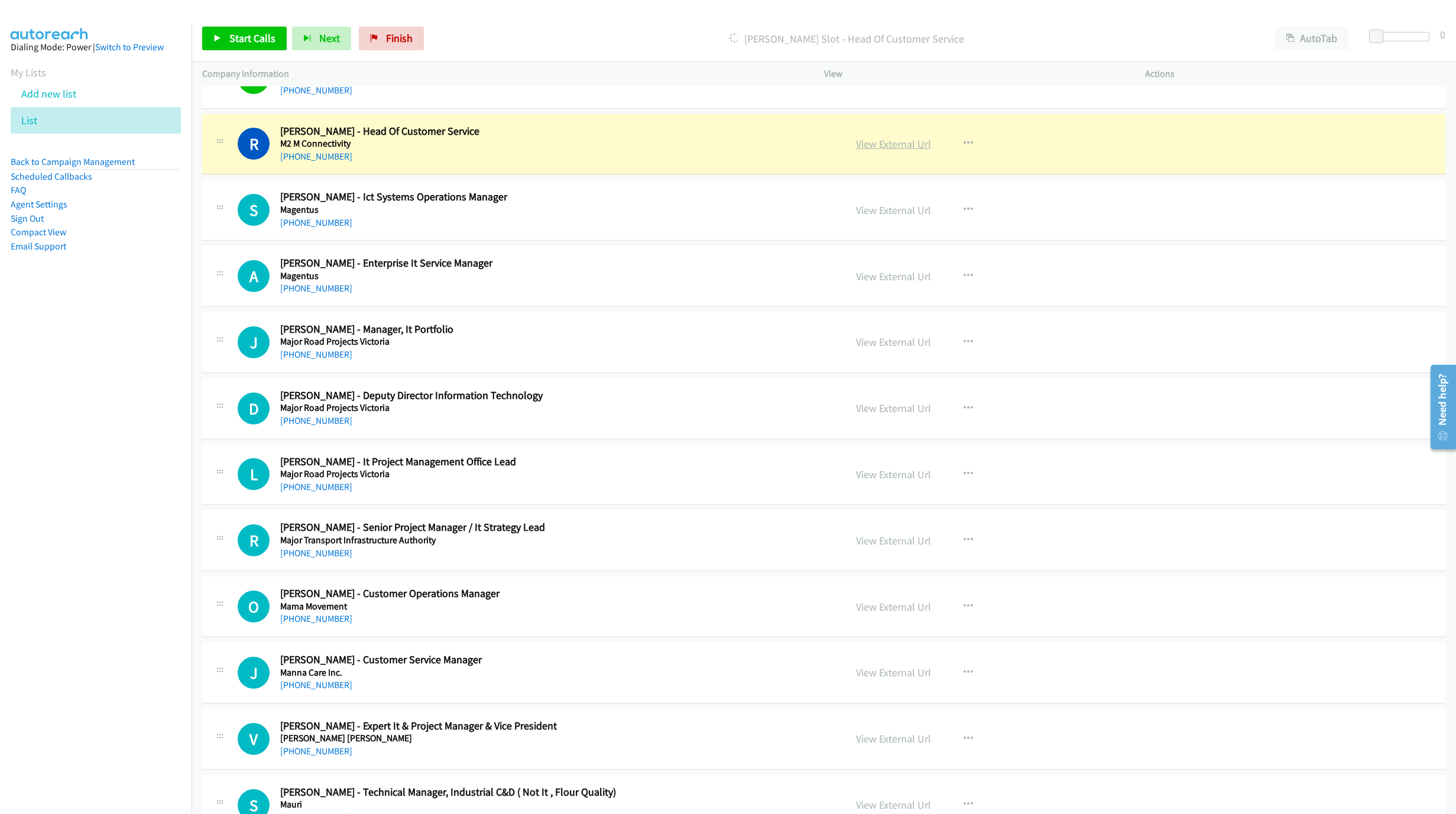
click at [887, 149] on link "View External Url" at bounding box center [893, 144] width 75 height 14
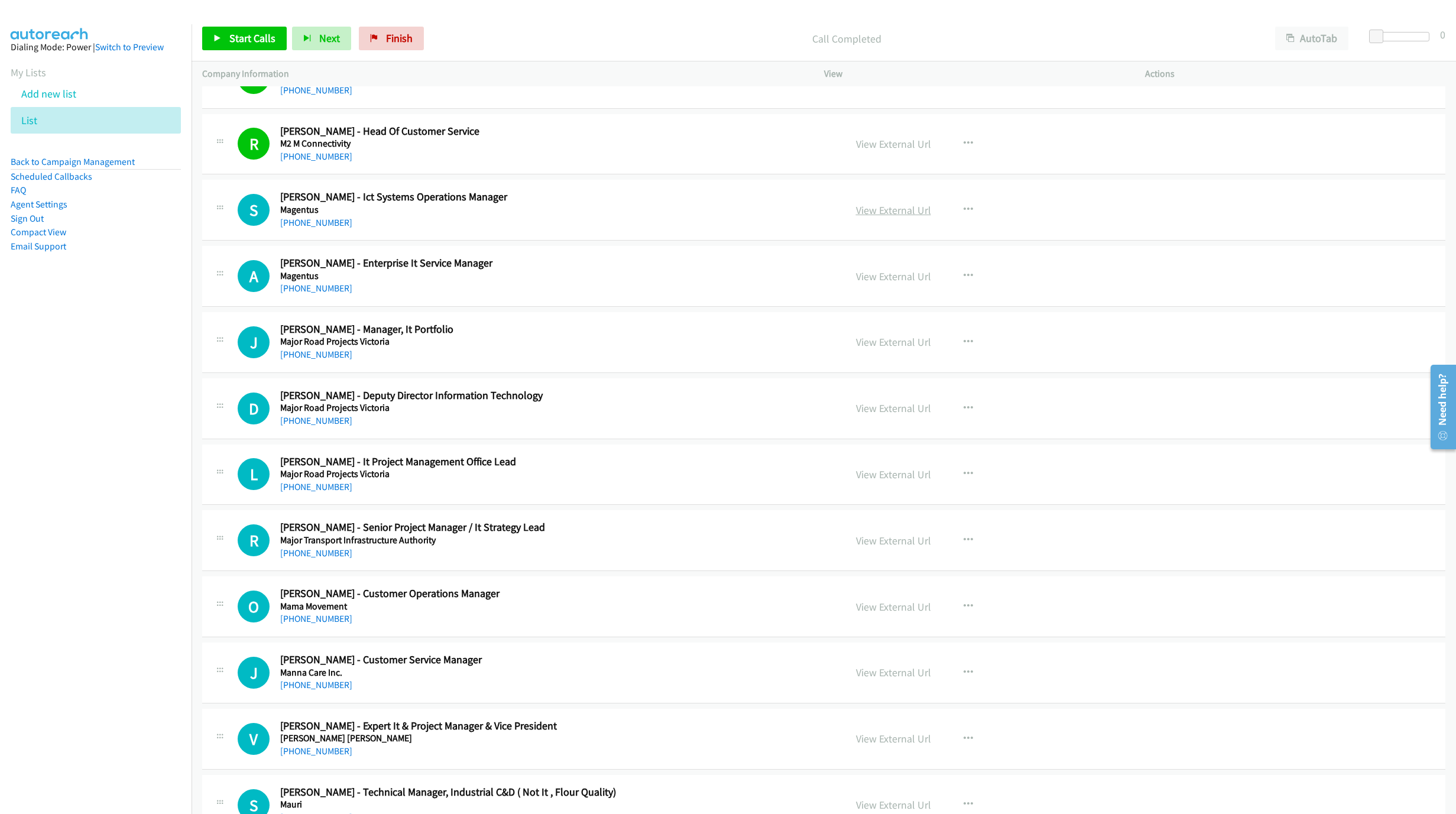
click at [889, 217] on link "View External Url" at bounding box center [893, 210] width 75 height 14
click at [303, 228] on link "+61 413 721 284" at bounding box center [316, 222] width 72 height 11
click at [296, 228] on link "+61 413 721 284" at bounding box center [316, 222] width 72 height 11
click at [325, 294] on link "+61 407 585 560" at bounding box center [316, 288] width 72 height 11
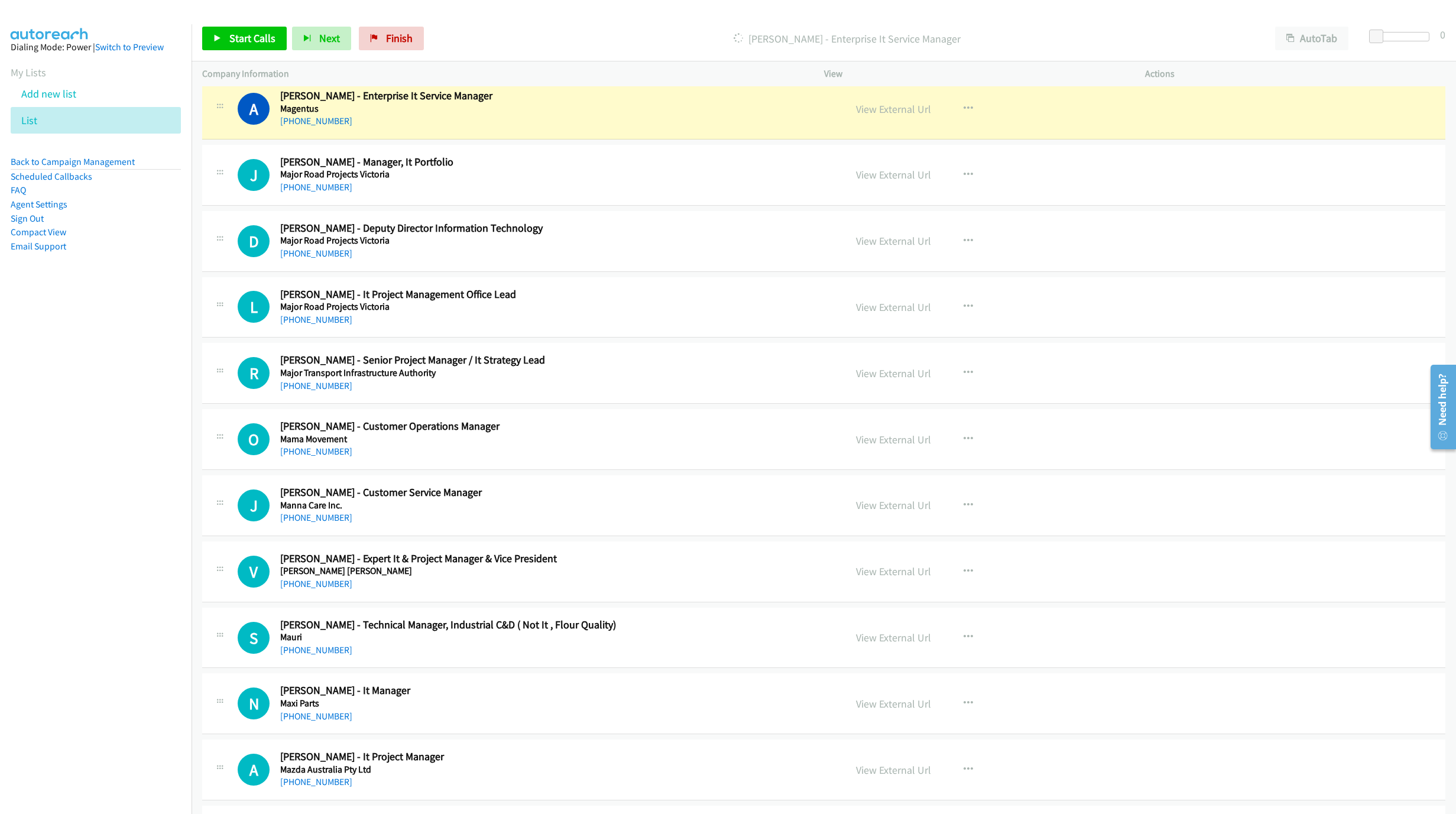
scroll to position [2306, 0]
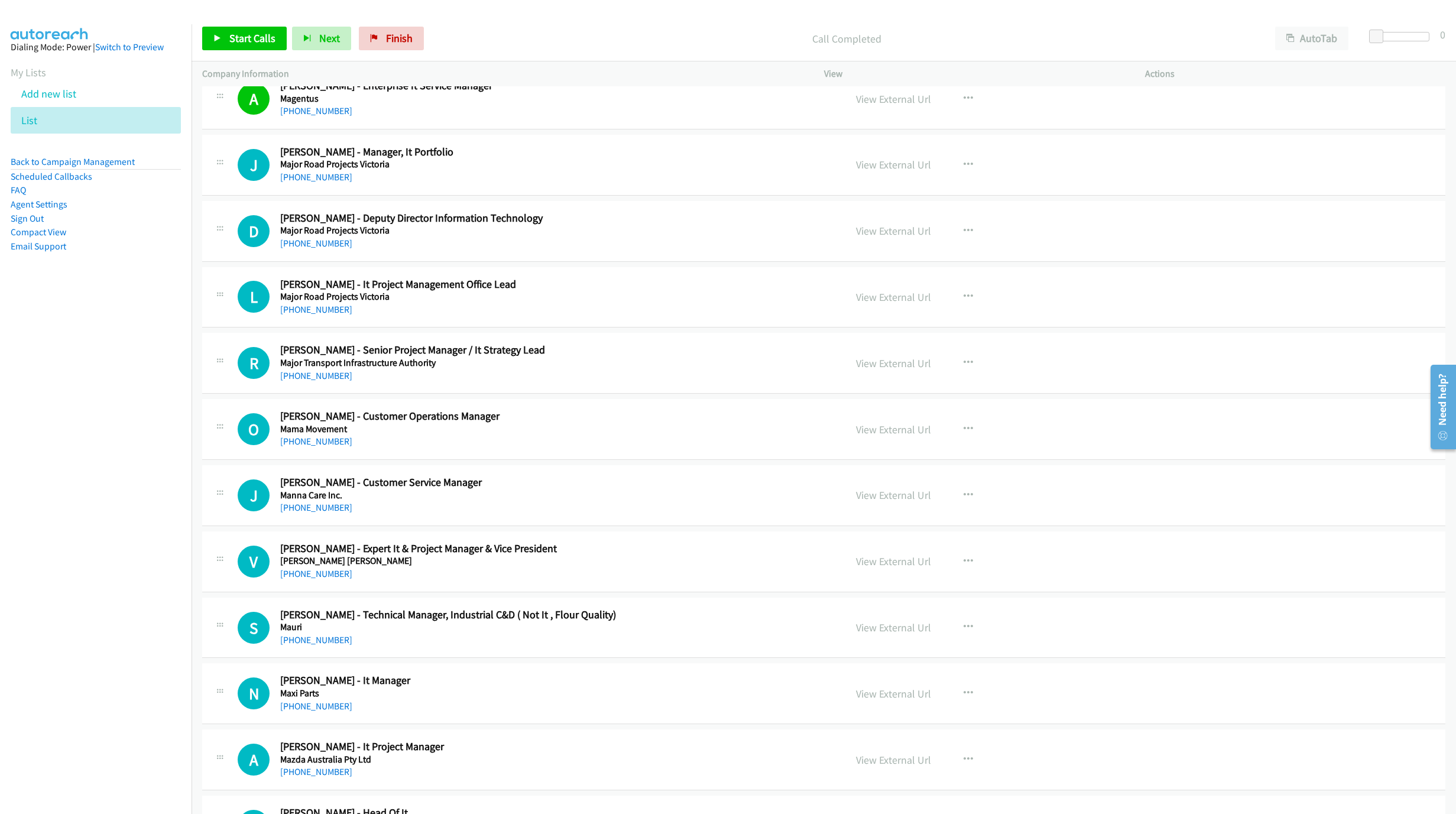
drag, startPoint x: 534, startPoint y: 186, endPoint x: 604, endPoint y: 182, distance: 70.1
click at [534, 184] on div "+61 3 8665 4724" at bounding box center [555, 177] width 550 height 14
click at [902, 171] on link "View External Url" at bounding box center [893, 164] width 75 height 14
click at [318, 184] on div "+61 3 8665 4724" at bounding box center [555, 177] width 550 height 14
click at [321, 182] on link "+61 3 8665 4724" at bounding box center [316, 176] width 72 height 11
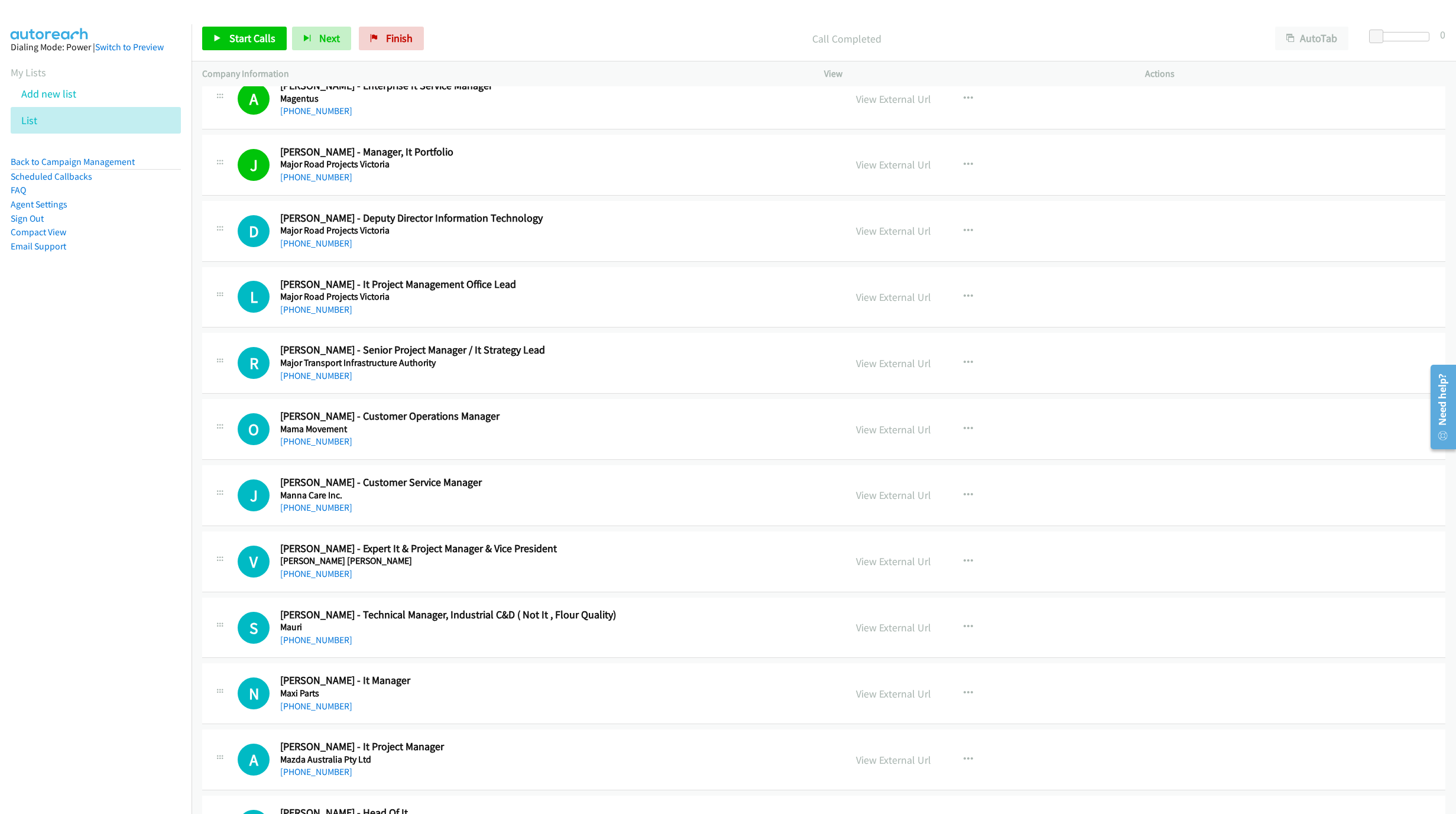
click at [727, 236] on h5 "Major Road Projects Victoria" at bounding box center [555, 230] width 550 height 12
click at [886, 238] on link "View External Url" at bounding box center [893, 231] width 75 height 14
click at [330, 182] on link "+61 3 8665 4724" at bounding box center [316, 176] width 72 height 11
click at [328, 249] on link "+61 400 744 980" at bounding box center [316, 243] width 72 height 11
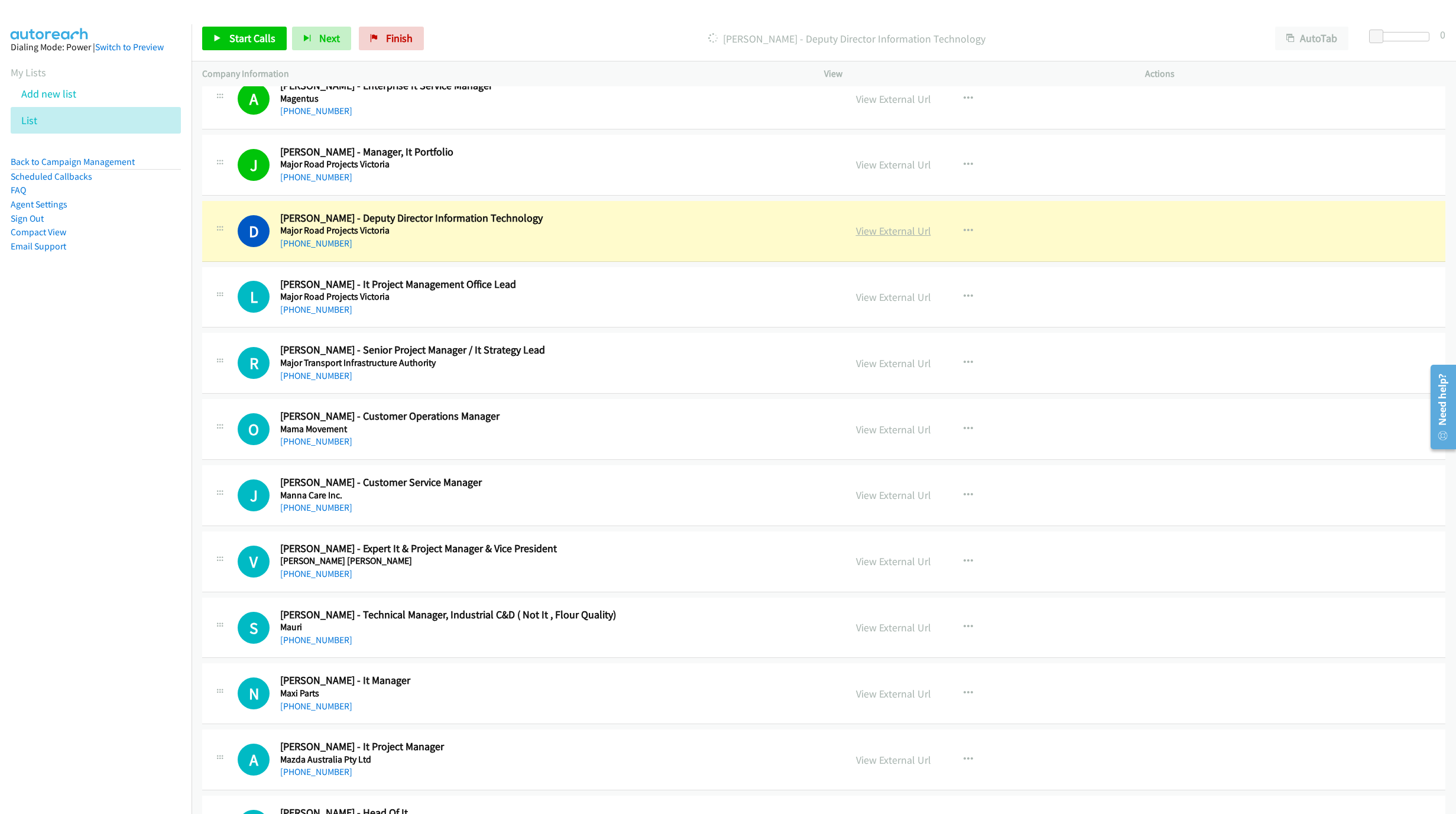
click at [871, 235] on link "View External Url" at bounding box center [893, 231] width 75 height 14
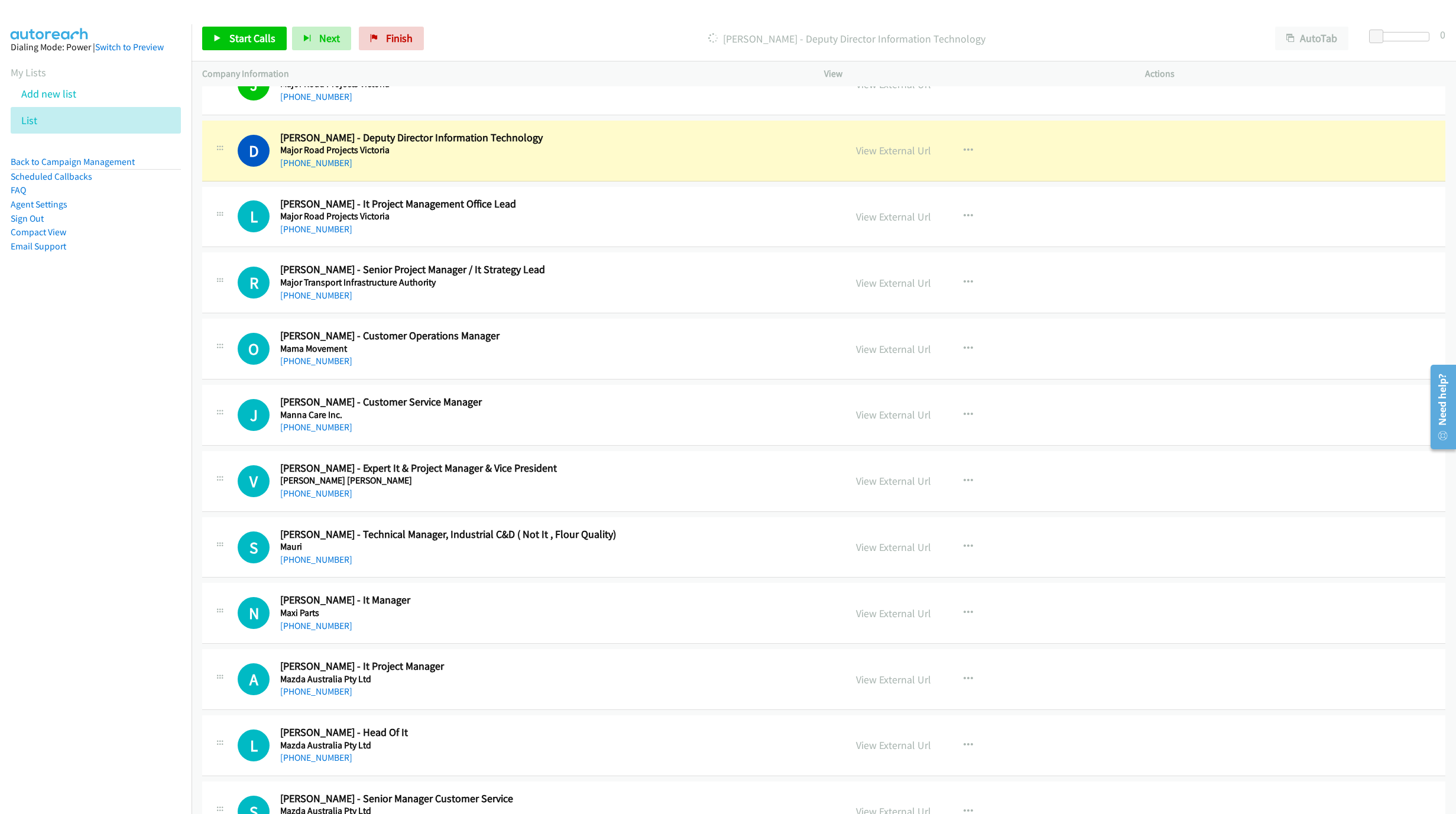
scroll to position [2394, 0]
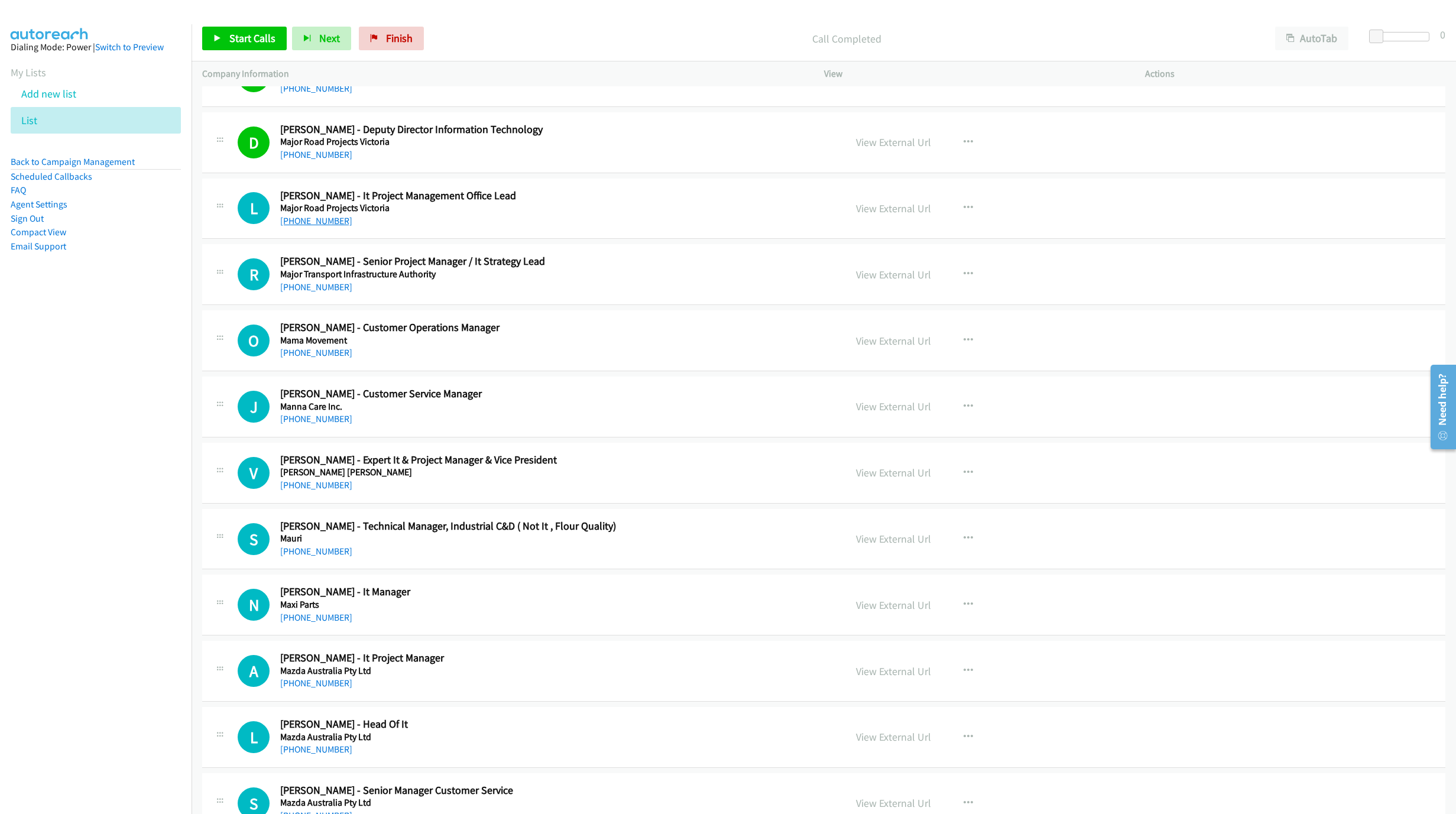
click at [293, 226] on link "+61 3 9603 3189" at bounding box center [316, 220] width 72 height 11
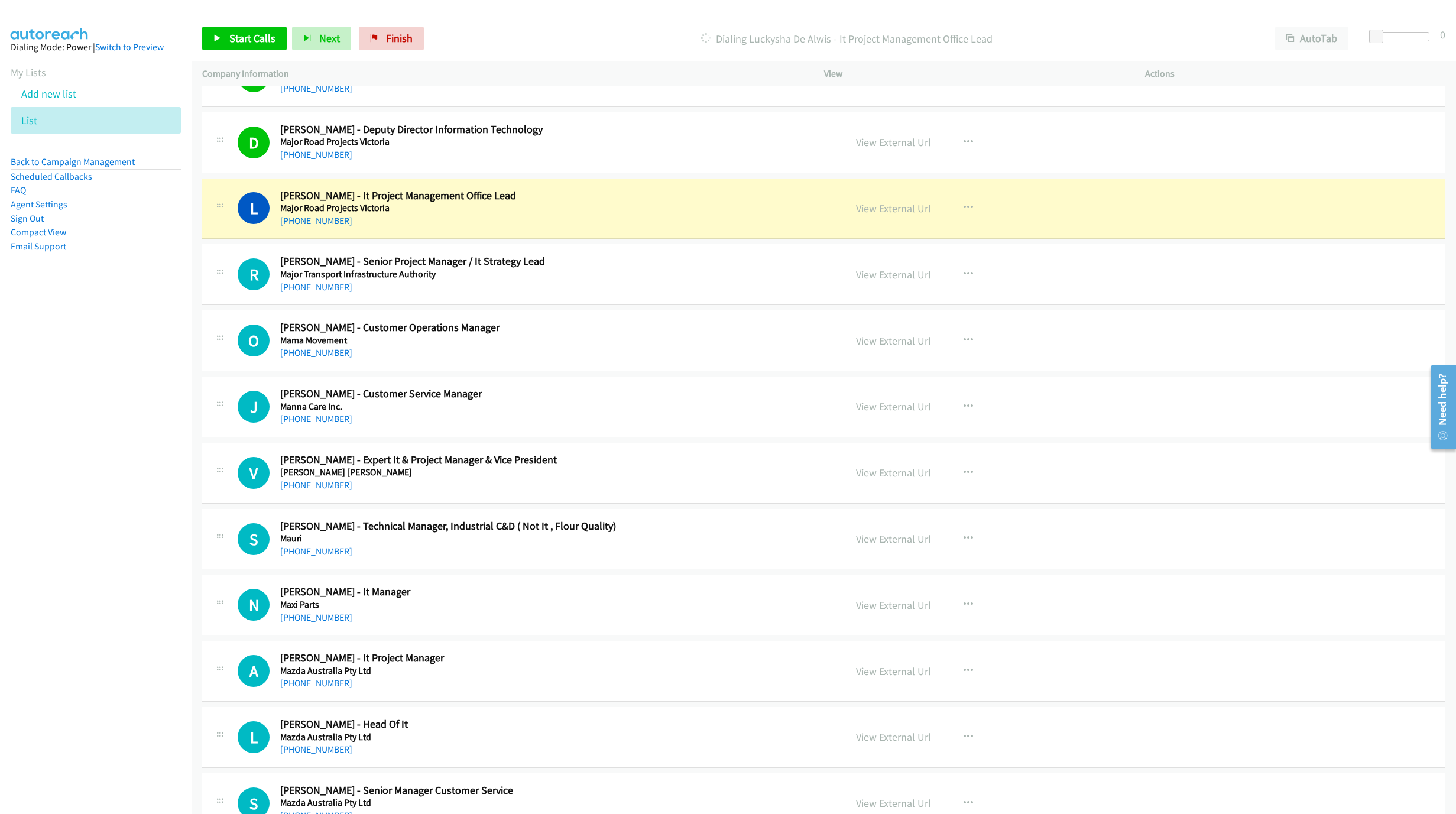
drag, startPoint x: 302, startPoint y: 230, endPoint x: 530, endPoint y: 296, distance: 237.4
click at [302, 226] on link "+61 3 9603 3189" at bounding box center [316, 220] width 72 height 11
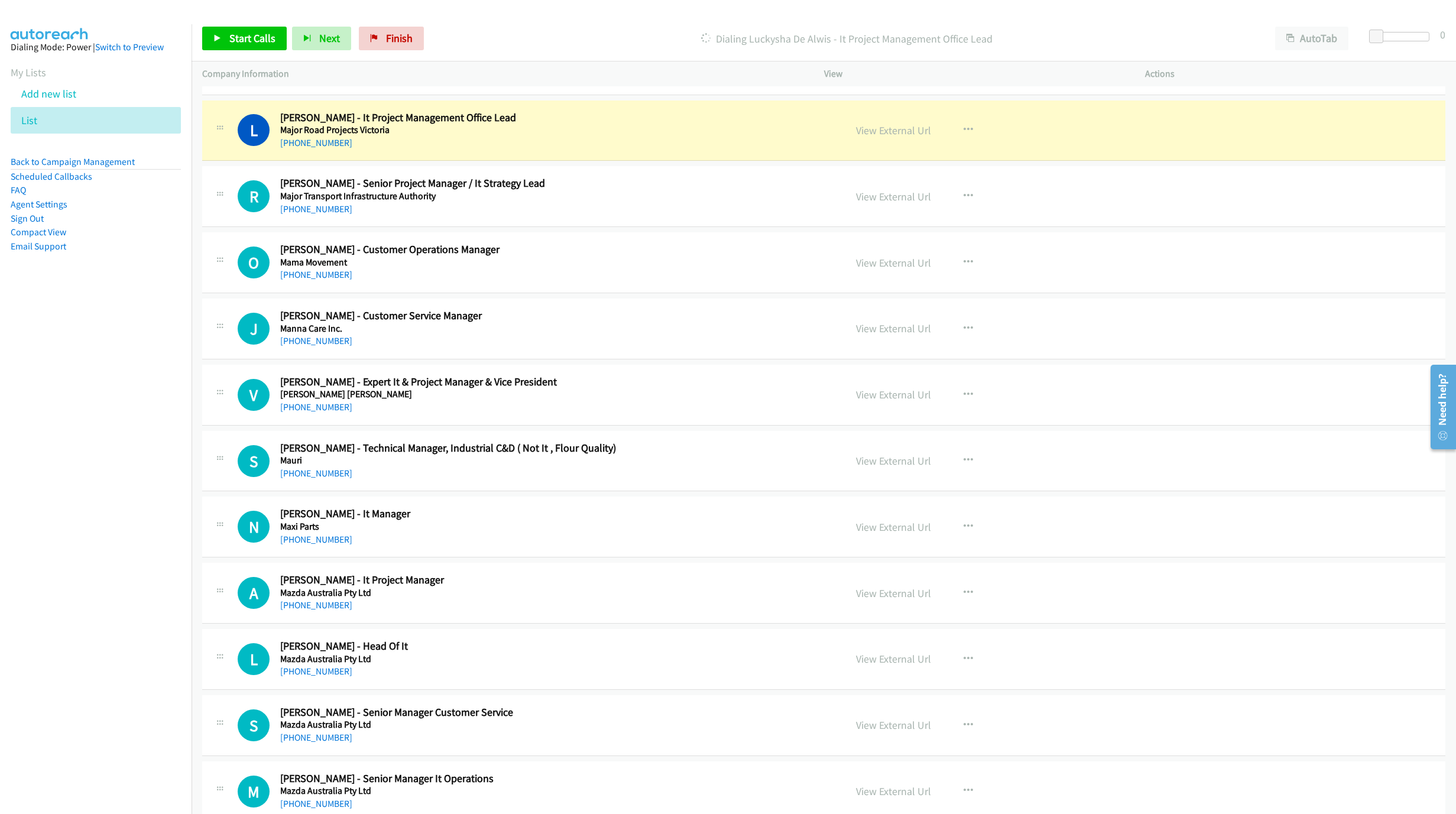
scroll to position [2483, 0]
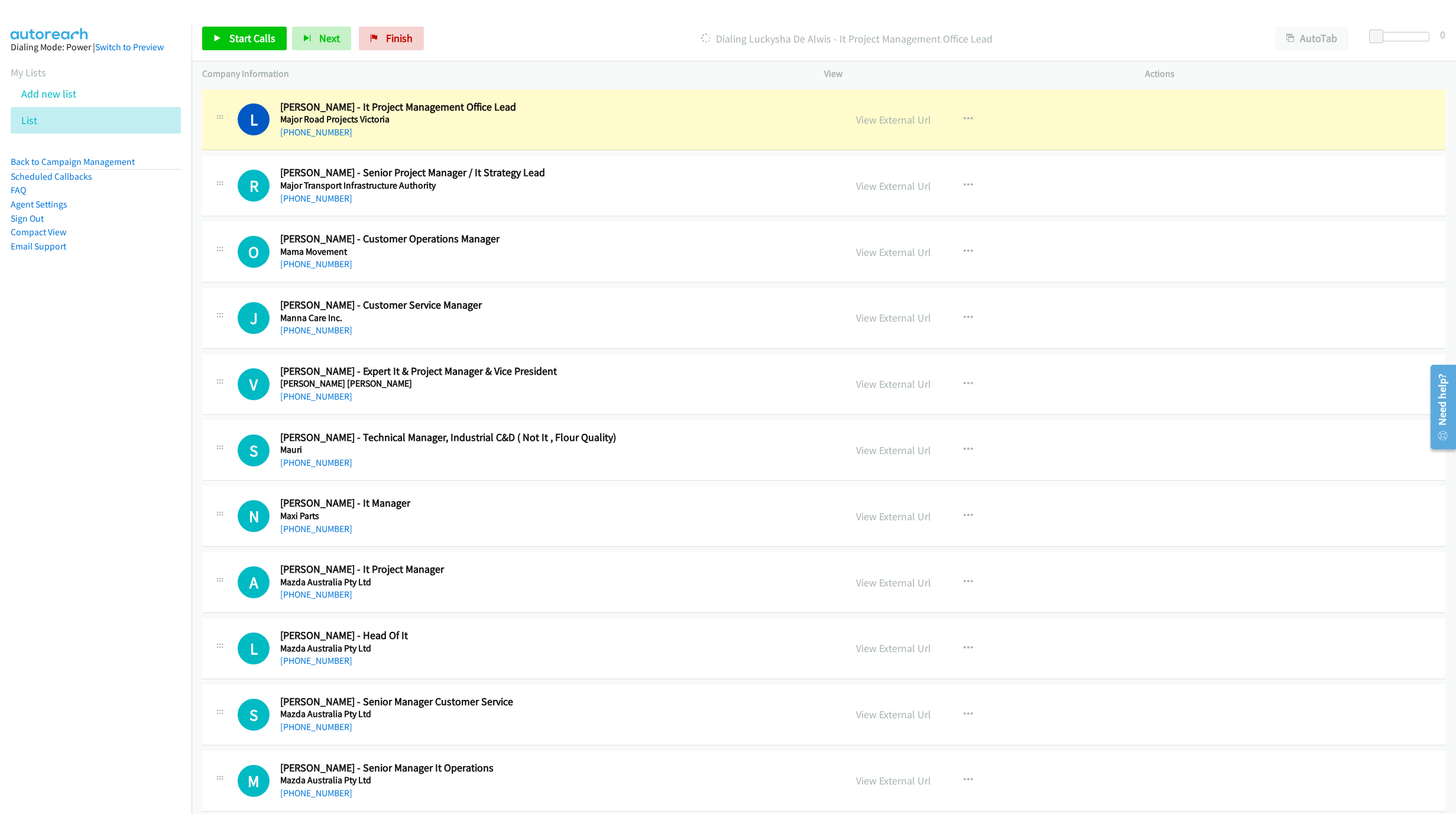
click at [433, 271] on div "+61 497 986 040" at bounding box center [555, 264] width 550 height 14
click at [863, 259] on link "View External Url" at bounding box center [893, 252] width 75 height 14
drag, startPoint x: 884, startPoint y: 250, endPoint x: 886, endPoint y: 270, distance: 20.1
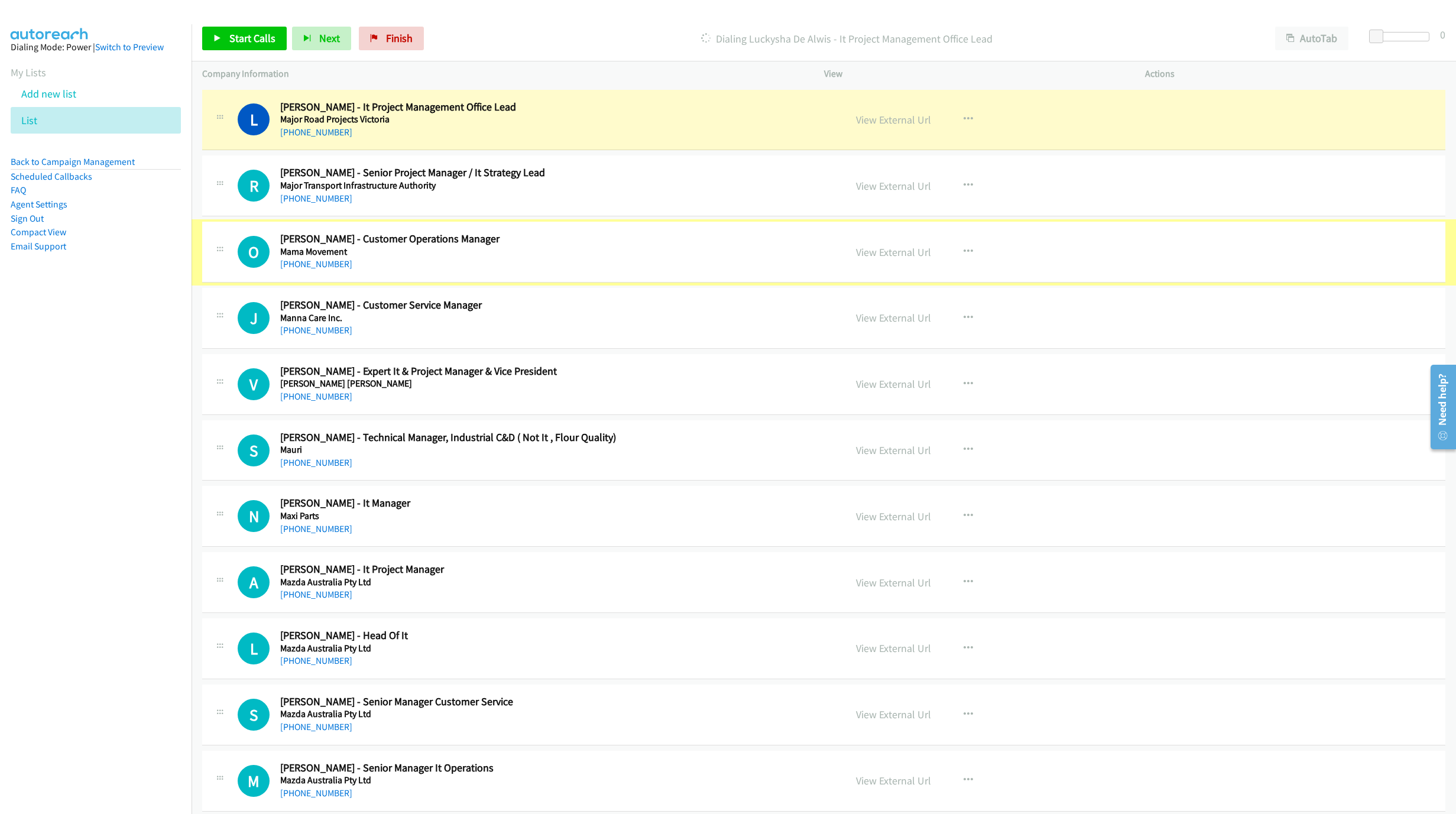
click at [886, 259] on link "View External Url" at bounding box center [893, 252] width 75 height 14
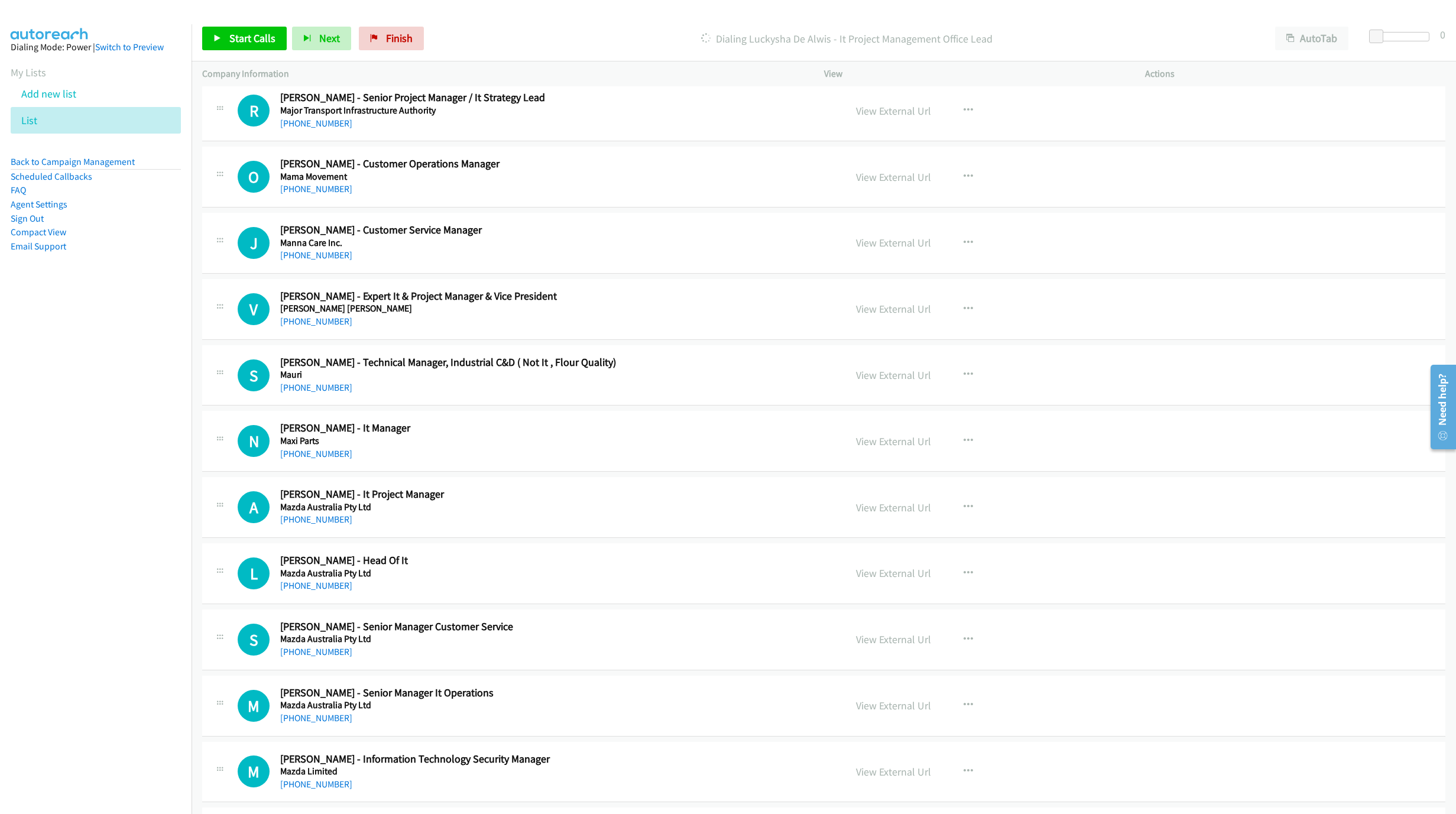
scroll to position [2572, 0]
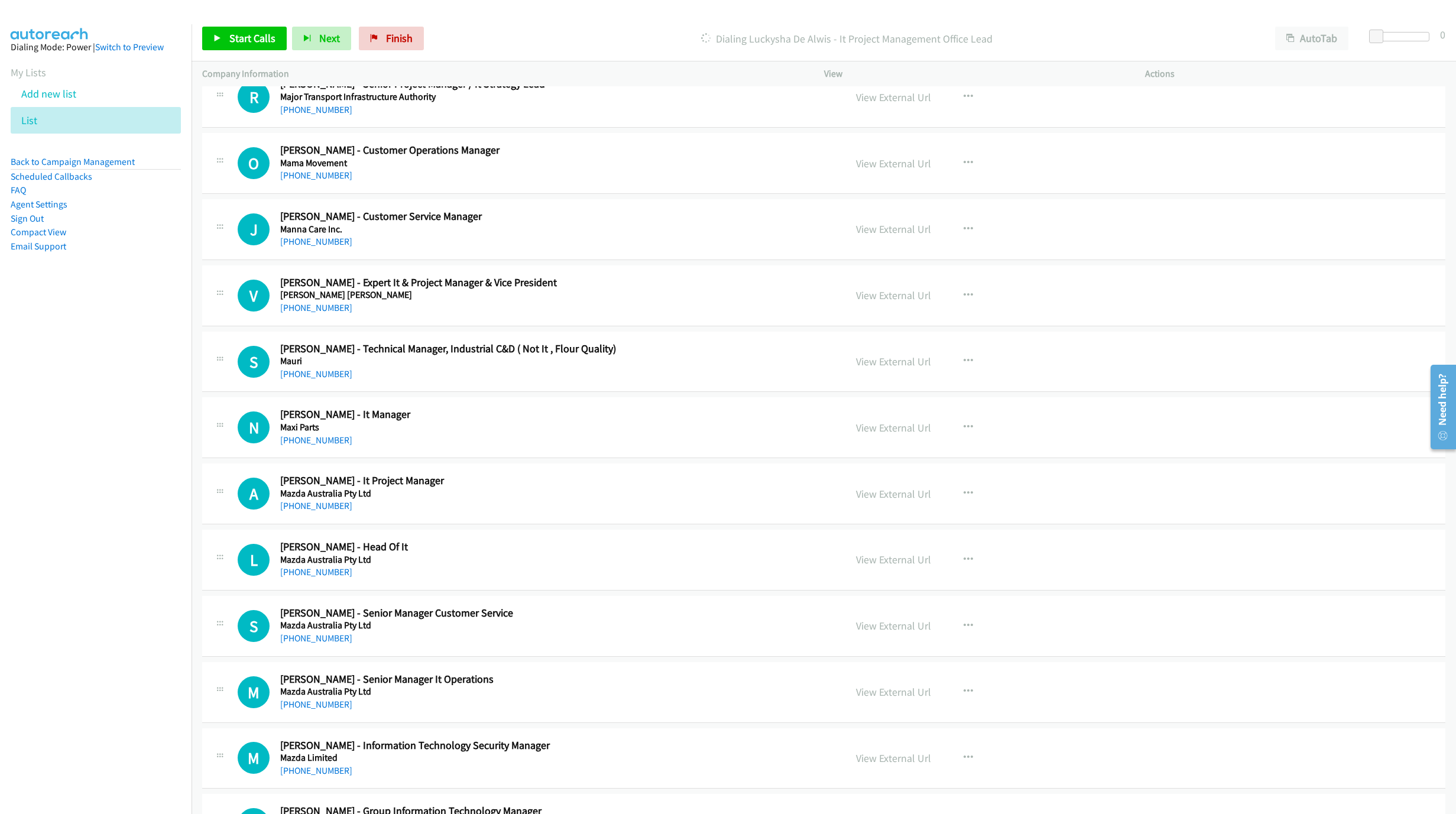
click at [911, 237] on div "View External Url" at bounding box center [893, 229] width 75 height 16
click at [908, 236] on link "View External Url" at bounding box center [893, 229] width 75 height 14
click at [300, 247] on link "+61 403 734 175" at bounding box center [316, 241] width 72 height 11
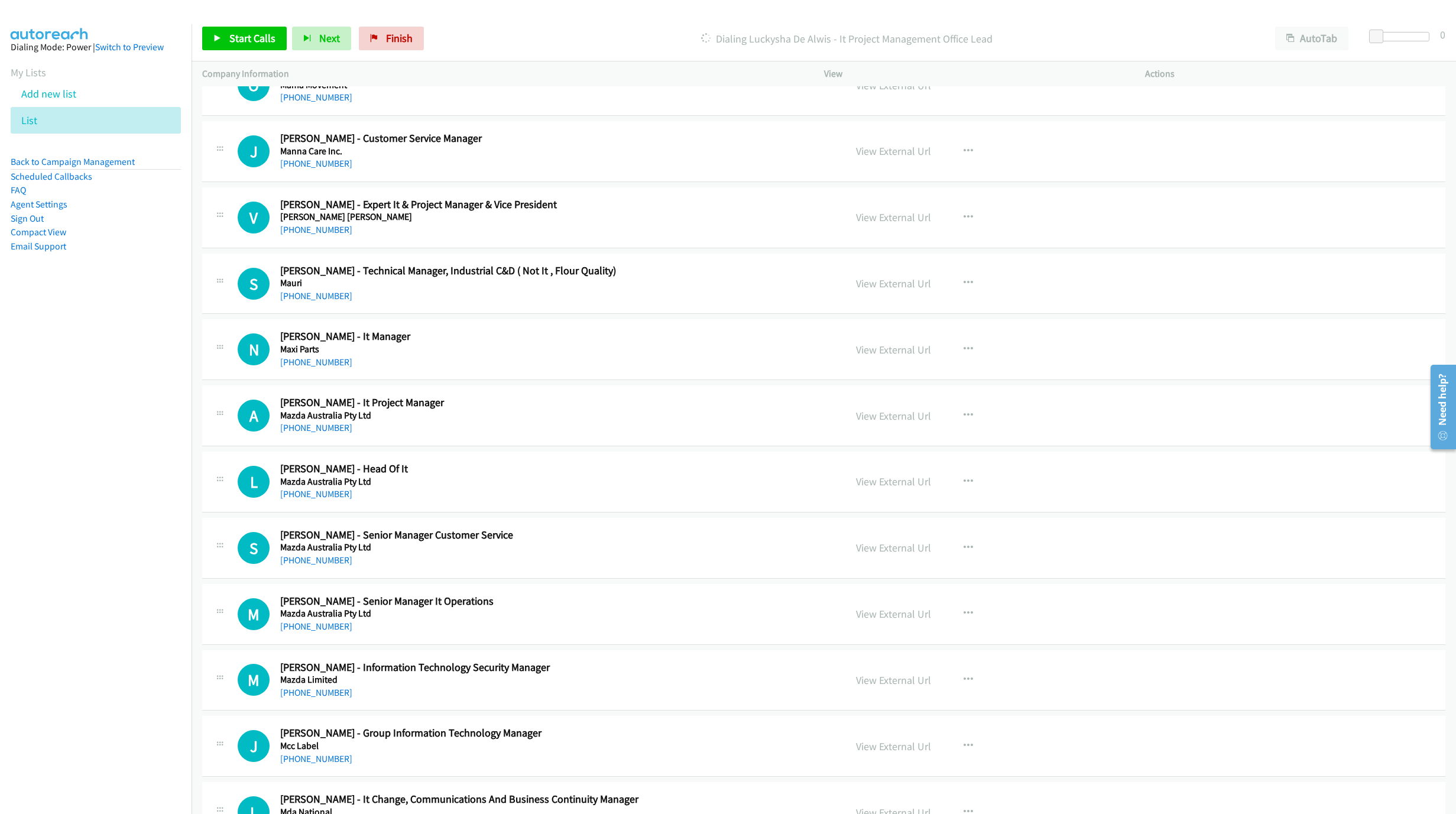
scroll to position [2660, 0]
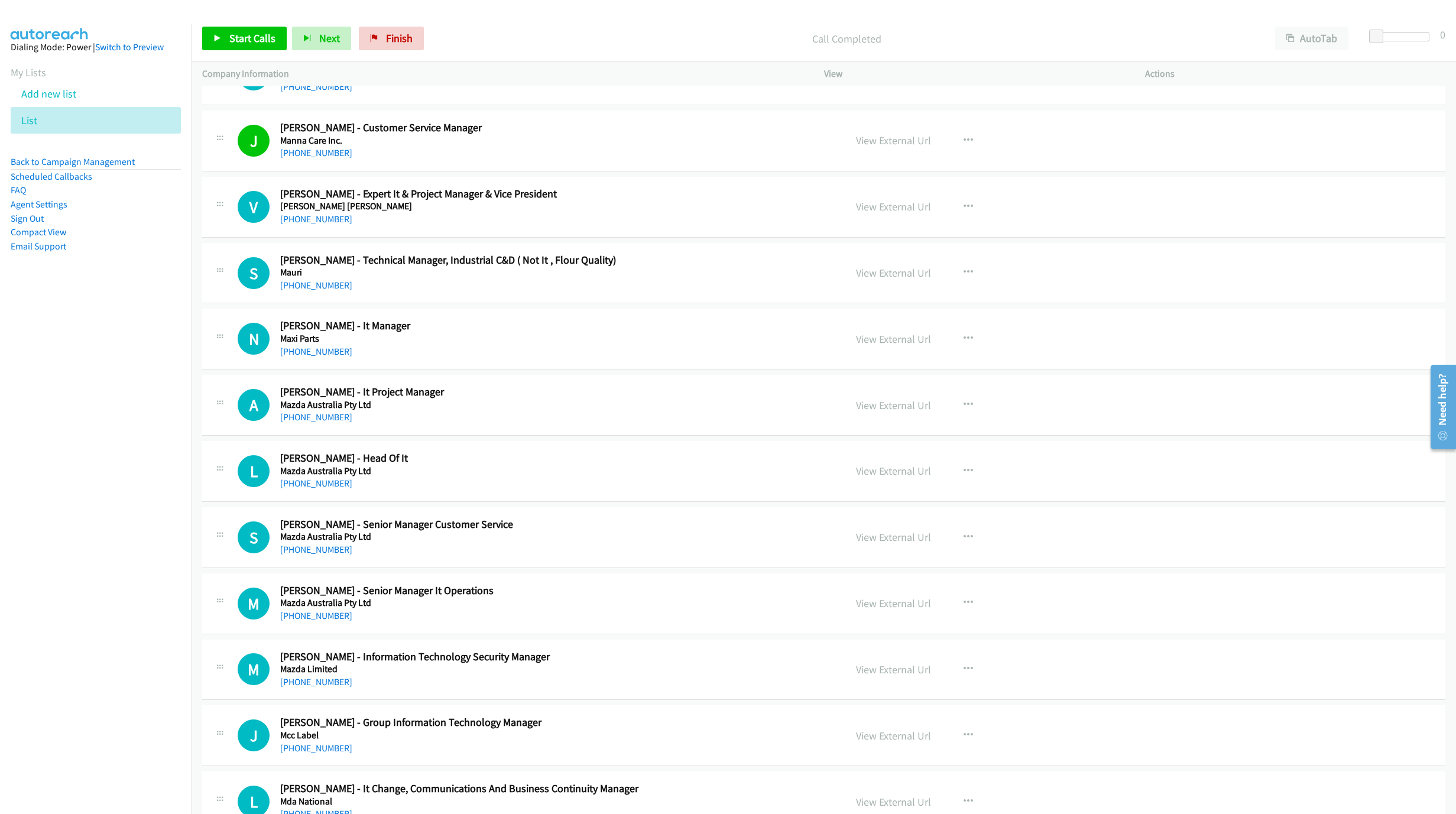
click at [394, 345] on h5 "Maxi Parts" at bounding box center [555, 339] width 550 height 12
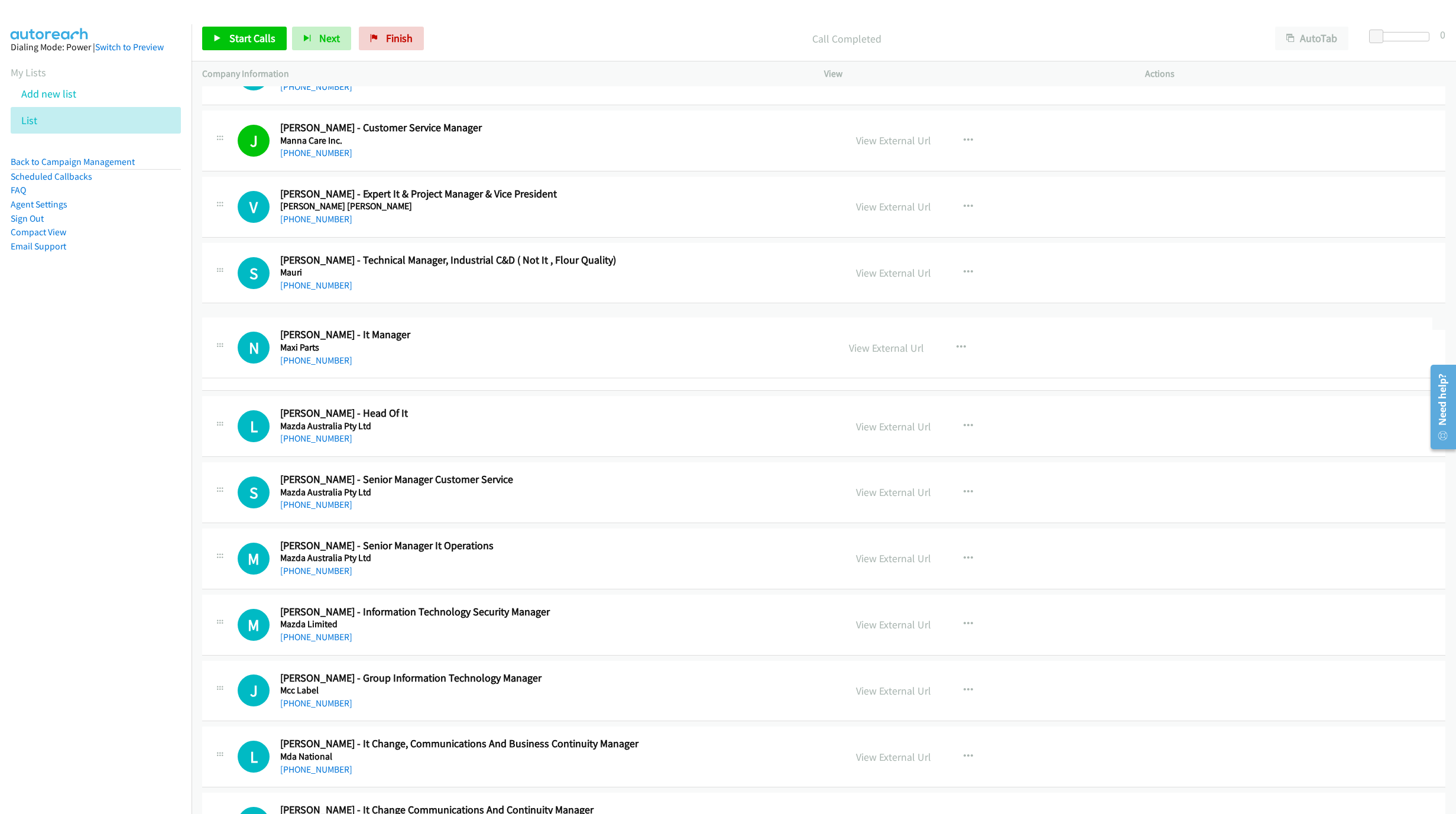
drag, startPoint x: 281, startPoint y: 341, endPoint x: 375, endPoint y: 337, distance: 94.1
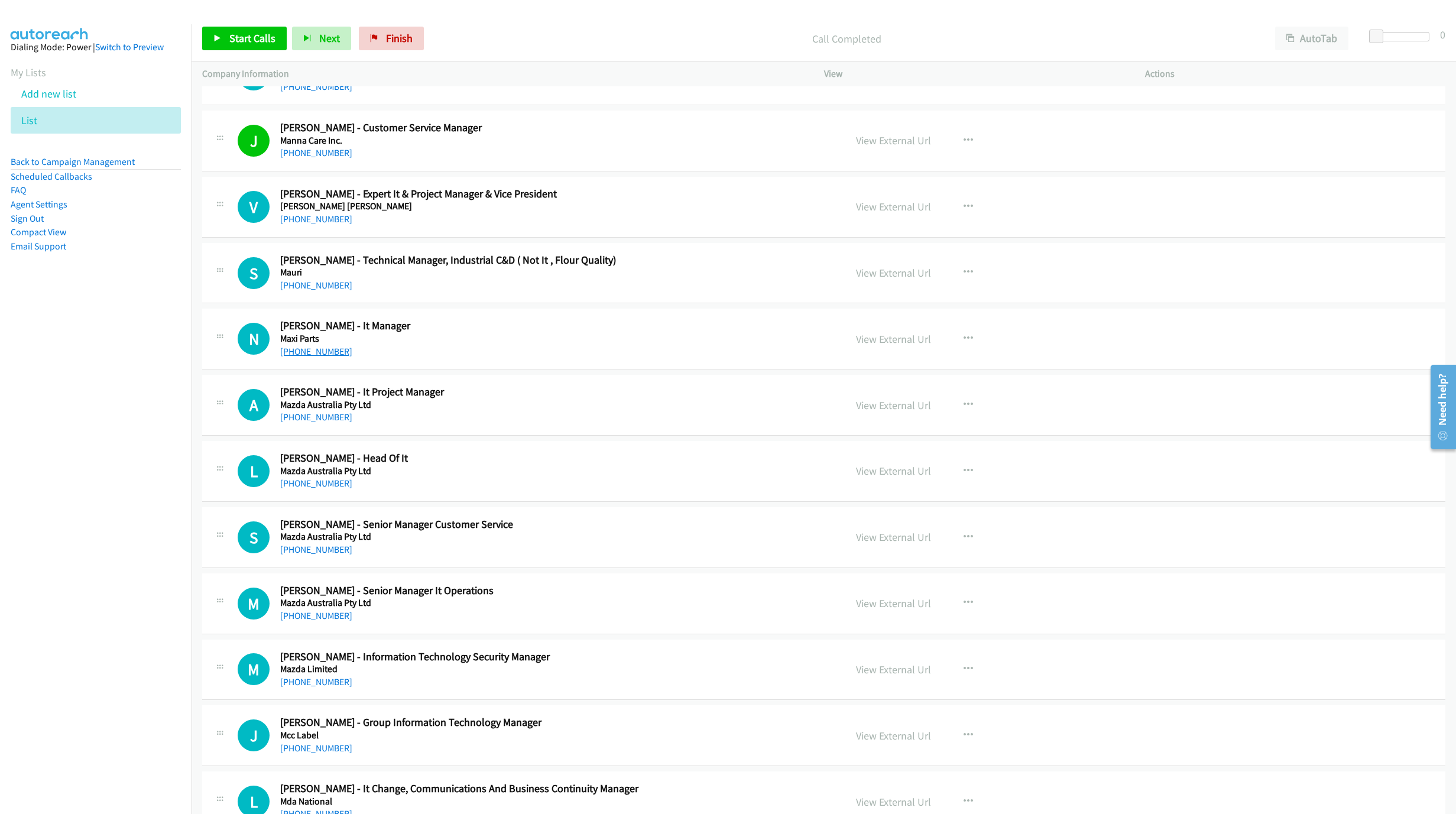
click at [325, 357] on link "+61 419 937 456" at bounding box center [316, 351] width 72 height 11
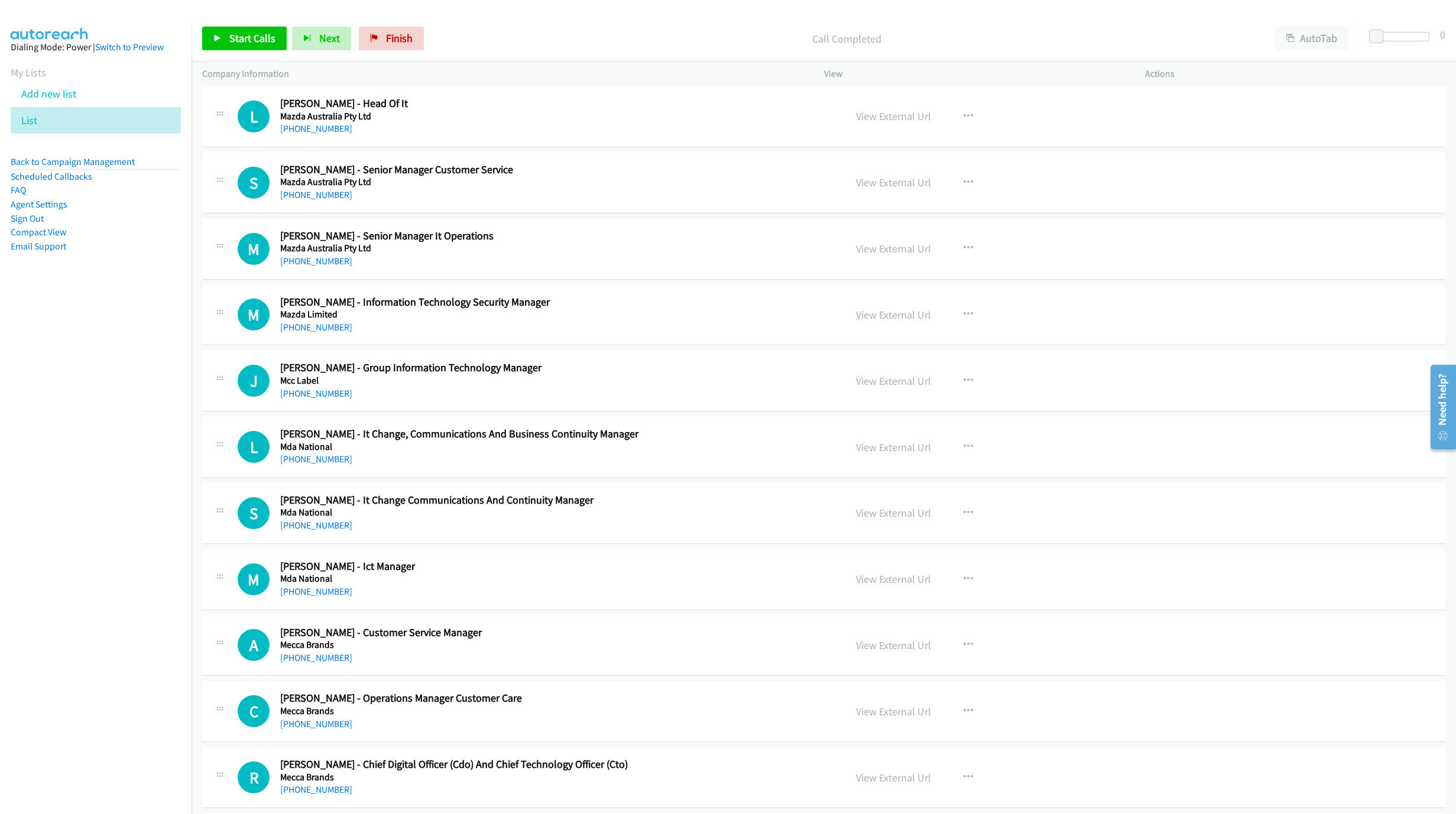
scroll to position [2926, 0]
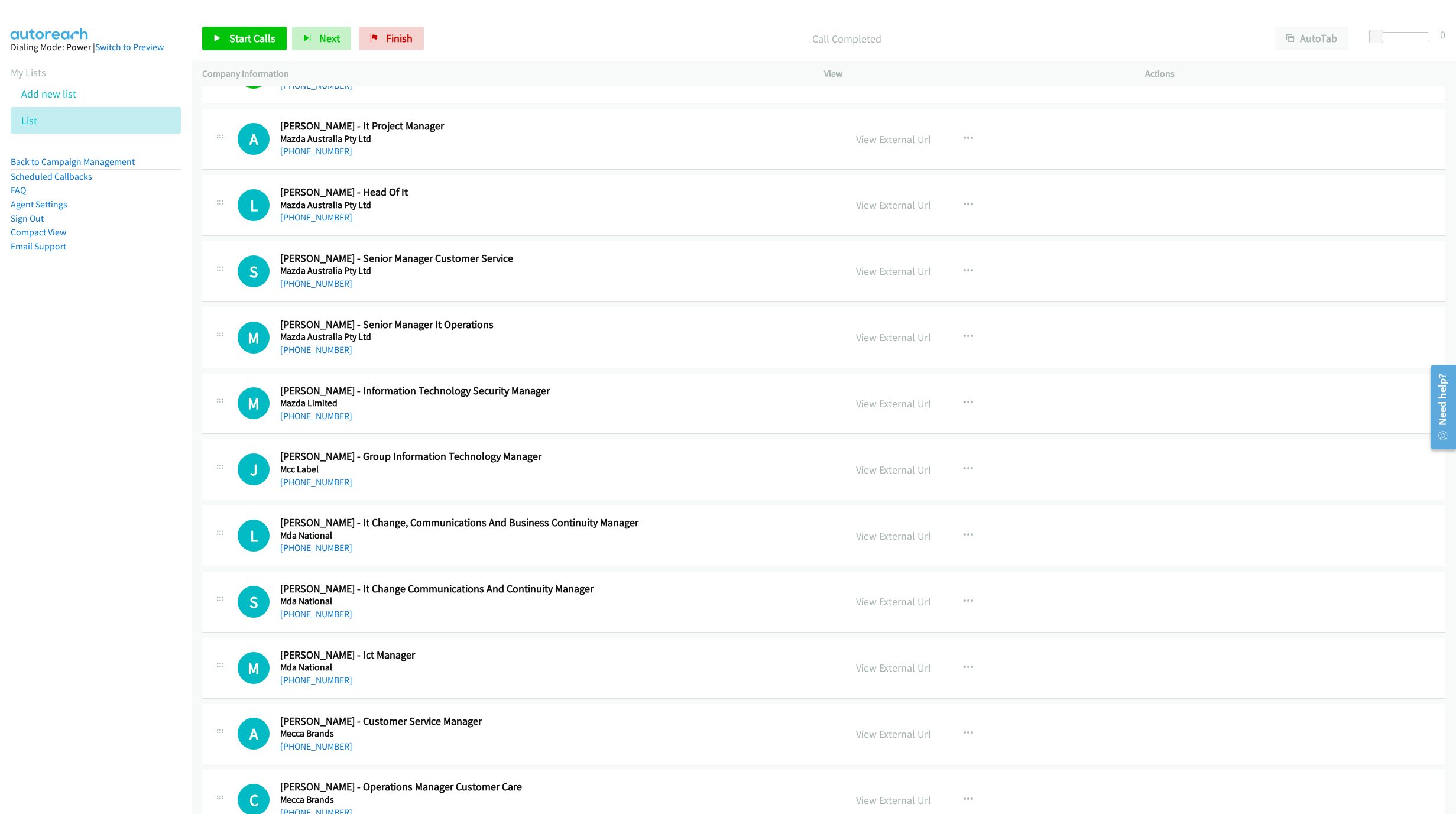
click at [559, 291] on div "+61 400 104 983" at bounding box center [555, 284] width 550 height 14
click at [335, 289] on link "+61 400 104 983" at bounding box center [316, 283] width 72 height 11
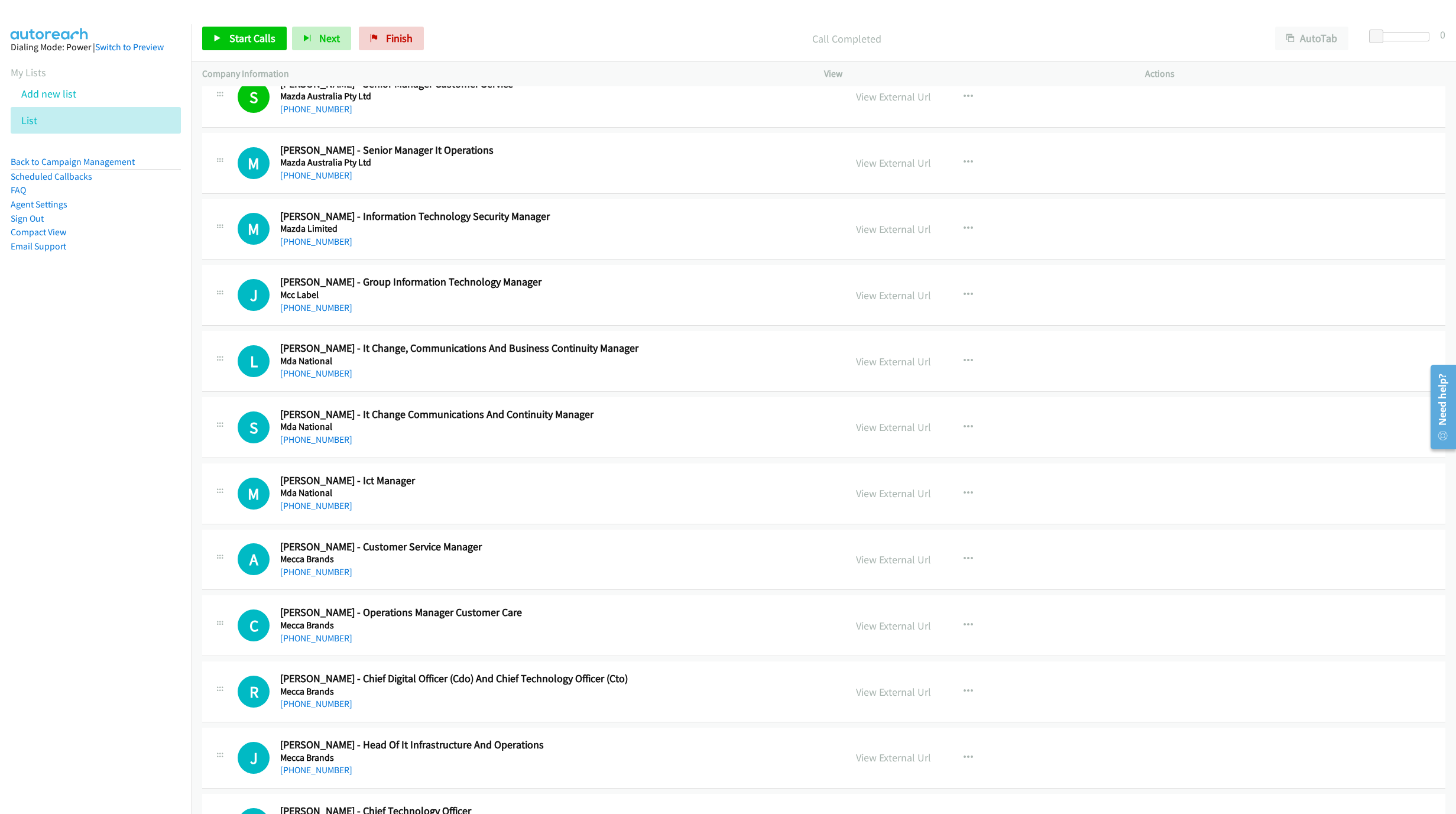
scroll to position [3104, 0]
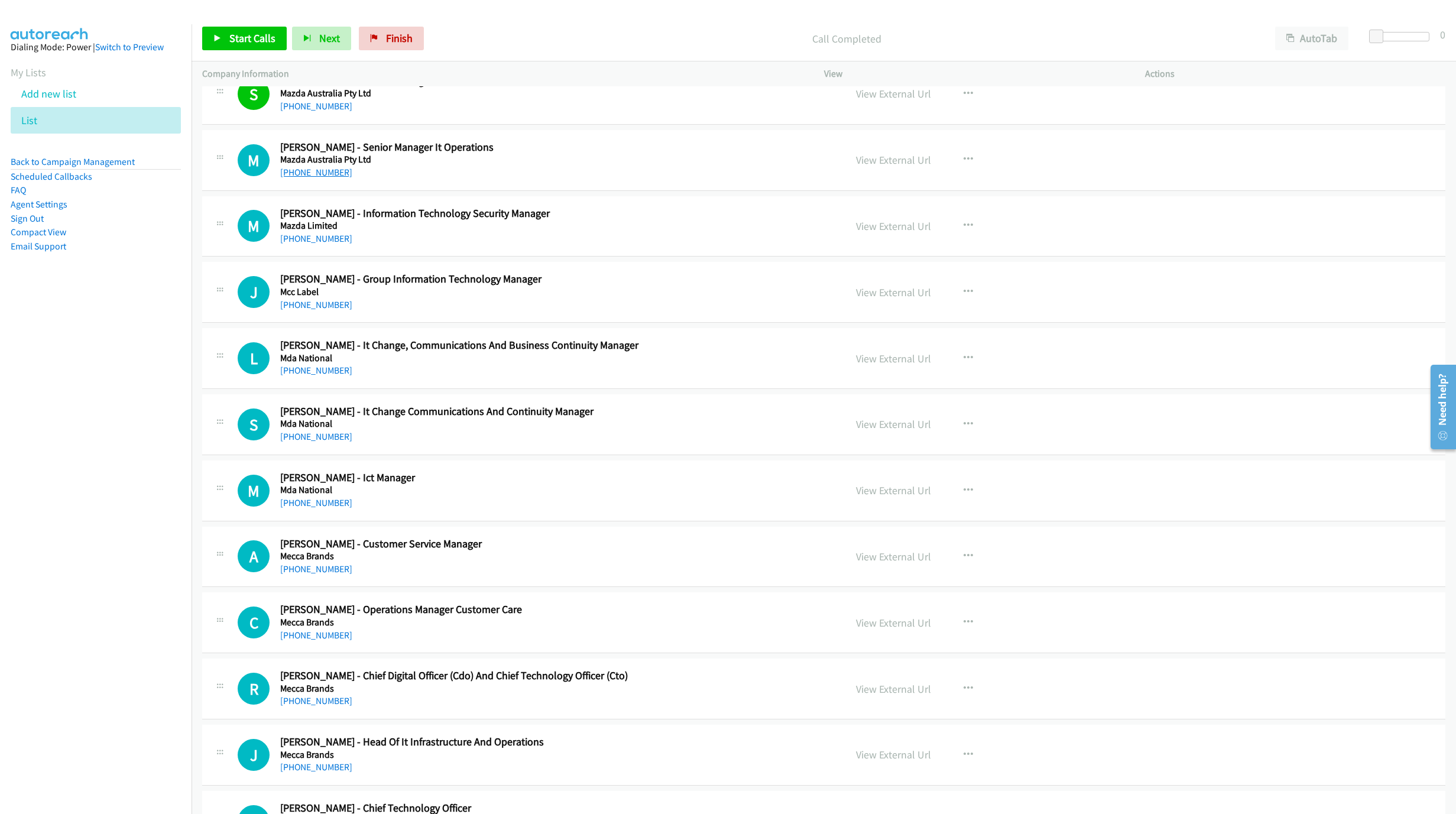
click at [321, 178] on link "+61 408 357 850" at bounding box center [316, 171] width 72 height 11
drag, startPoint x: 321, startPoint y: 246, endPoint x: 308, endPoint y: 242, distance: 13.6
click at [321, 244] on link "+61 431 269 719" at bounding box center [316, 238] width 72 height 11
drag, startPoint x: 748, startPoint y: 313, endPoint x: 809, endPoint y: 311, distance: 61.0
click at [748, 312] on div "+61 407 096 864" at bounding box center [555, 305] width 550 height 14
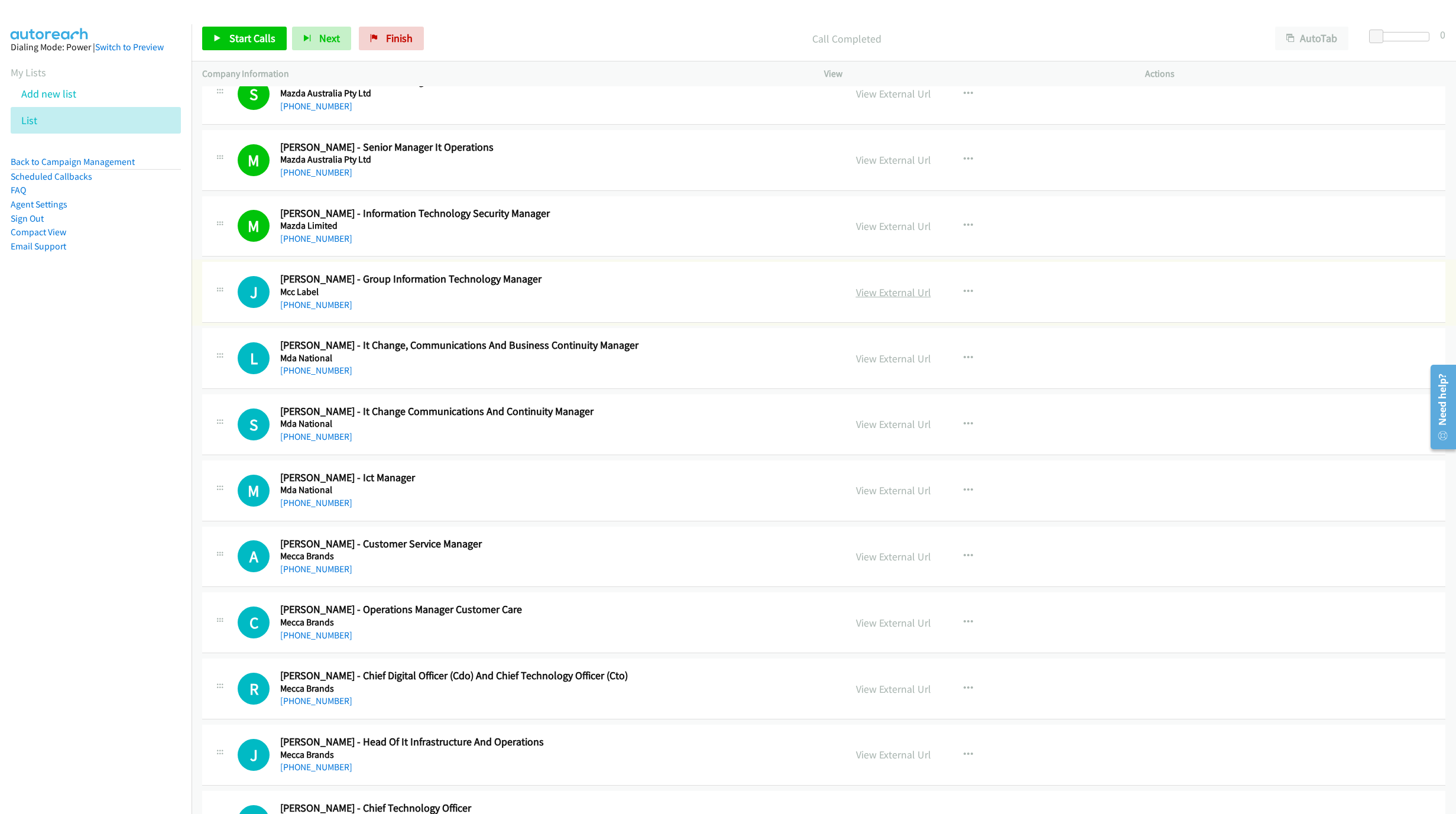
click at [868, 299] on link "View External Url" at bounding box center [893, 293] width 75 height 14
click at [319, 311] on link "+61 407 096 864" at bounding box center [316, 304] width 72 height 11
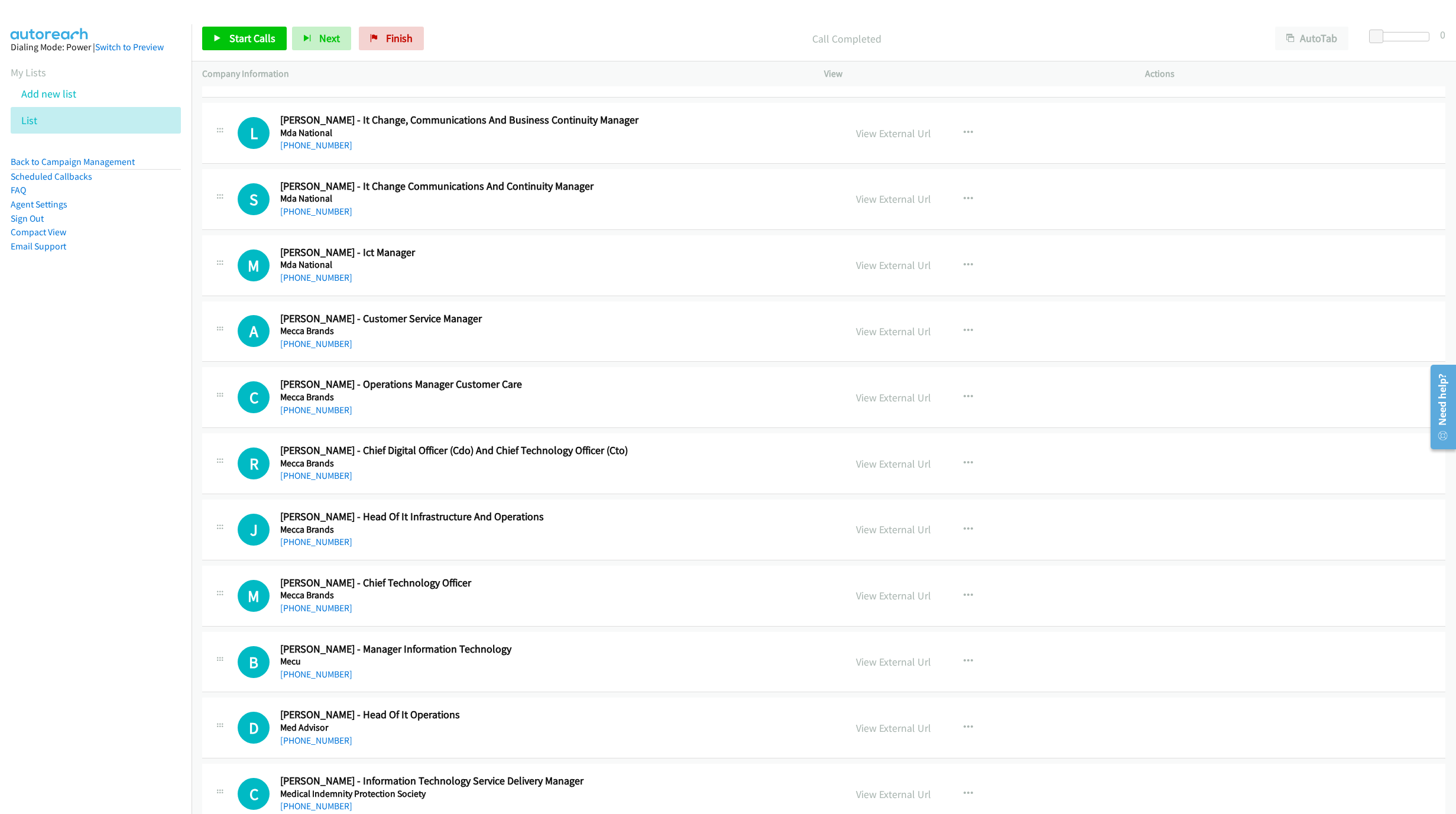
scroll to position [3370, 0]
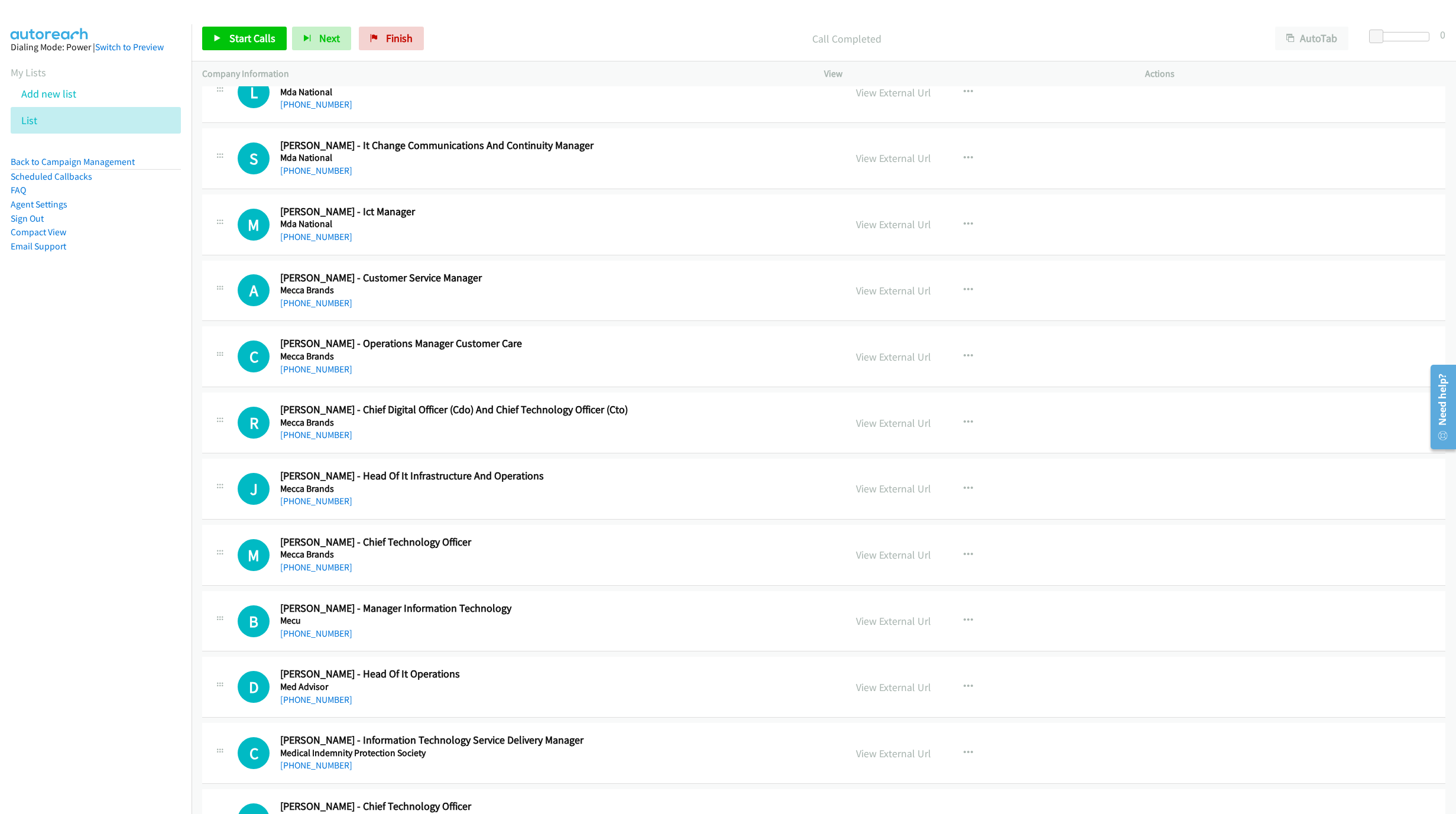
click at [480, 255] on div "M Callback Scheduled Matthew Sansom - Ict Manager Mda National Australia/Sydney…" at bounding box center [824, 224] width 1244 height 61
click at [857, 231] on link "View External Url" at bounding box center [893, 224] width 75 height 14
click at [297, 242] on link "+61 2 9023 3300" at bounding box center [316, 236] width 72 height 11
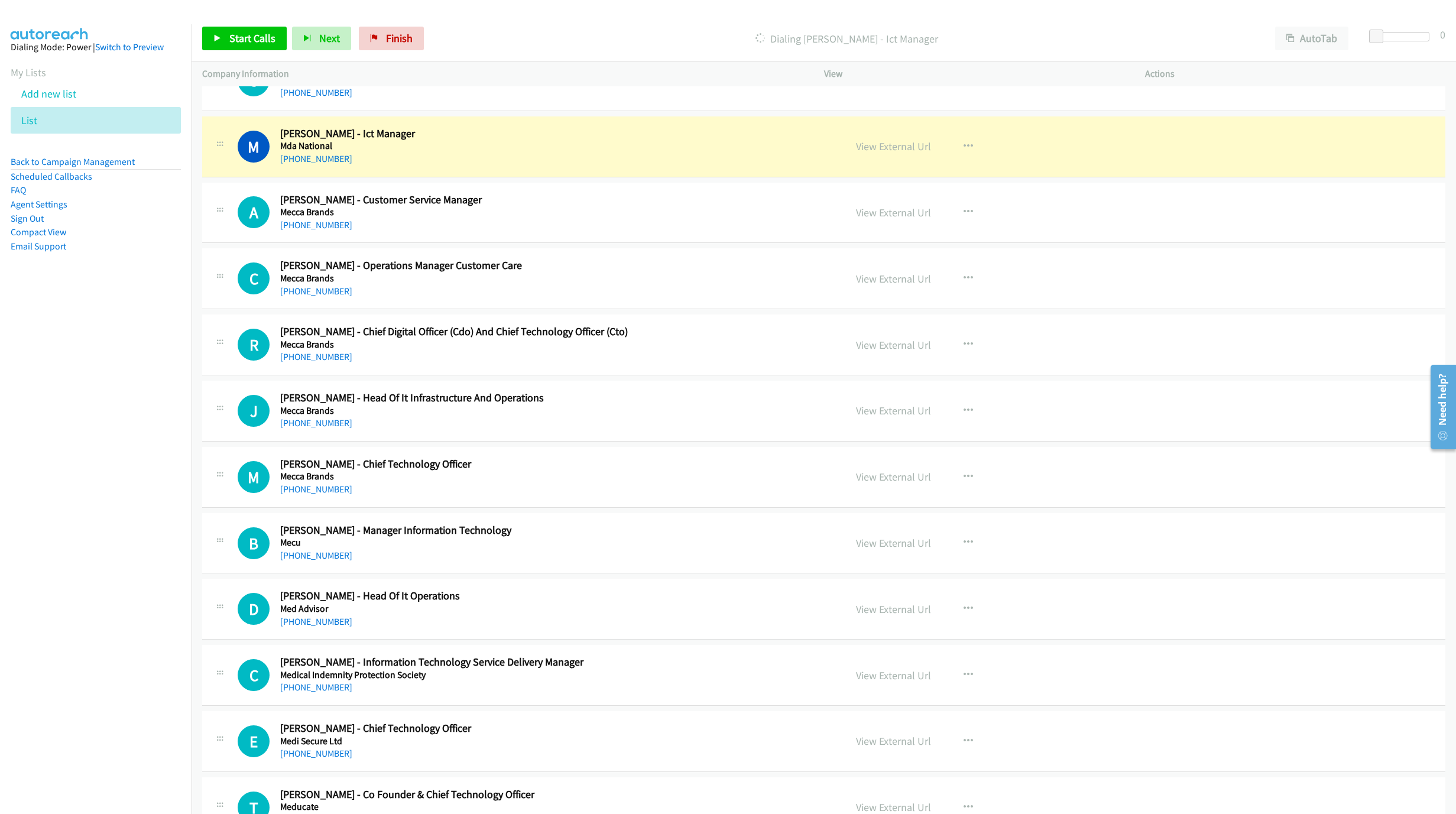
scroll to position [3458, 0]
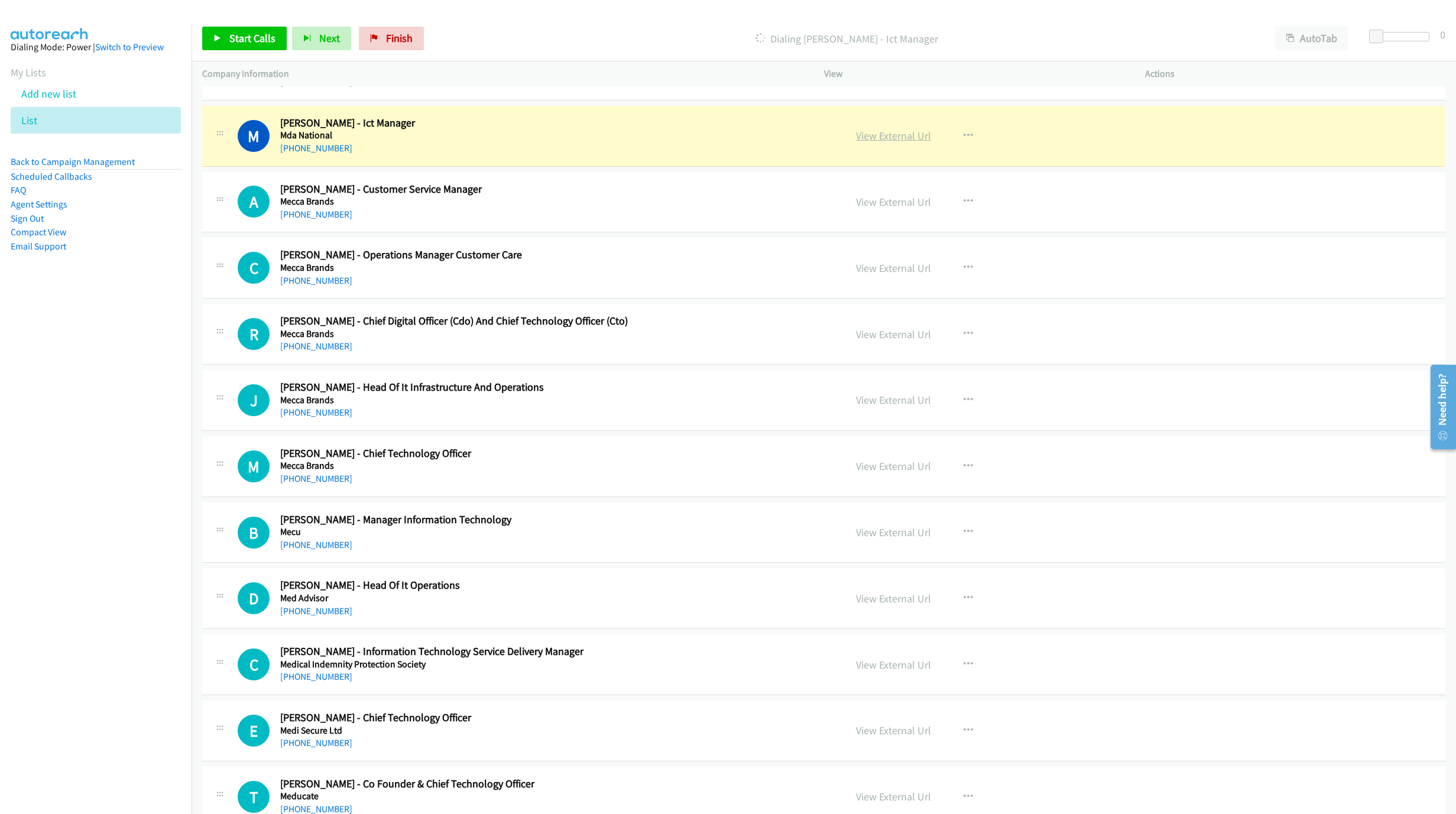
click at [916, 142] on link "View External Url" at bounding box center [893, 136] width 75 height 14
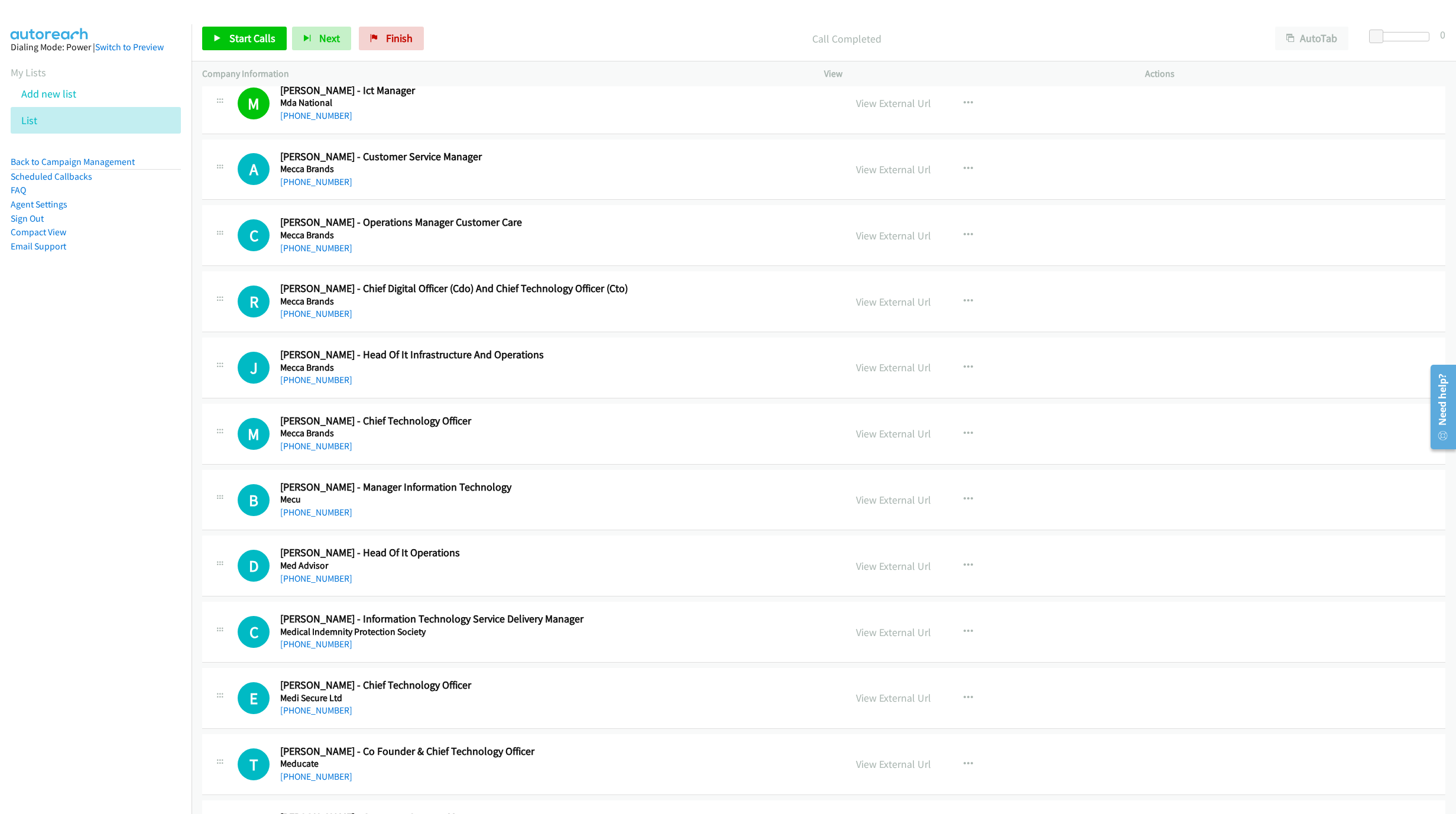
scroll to position [3547, 0]
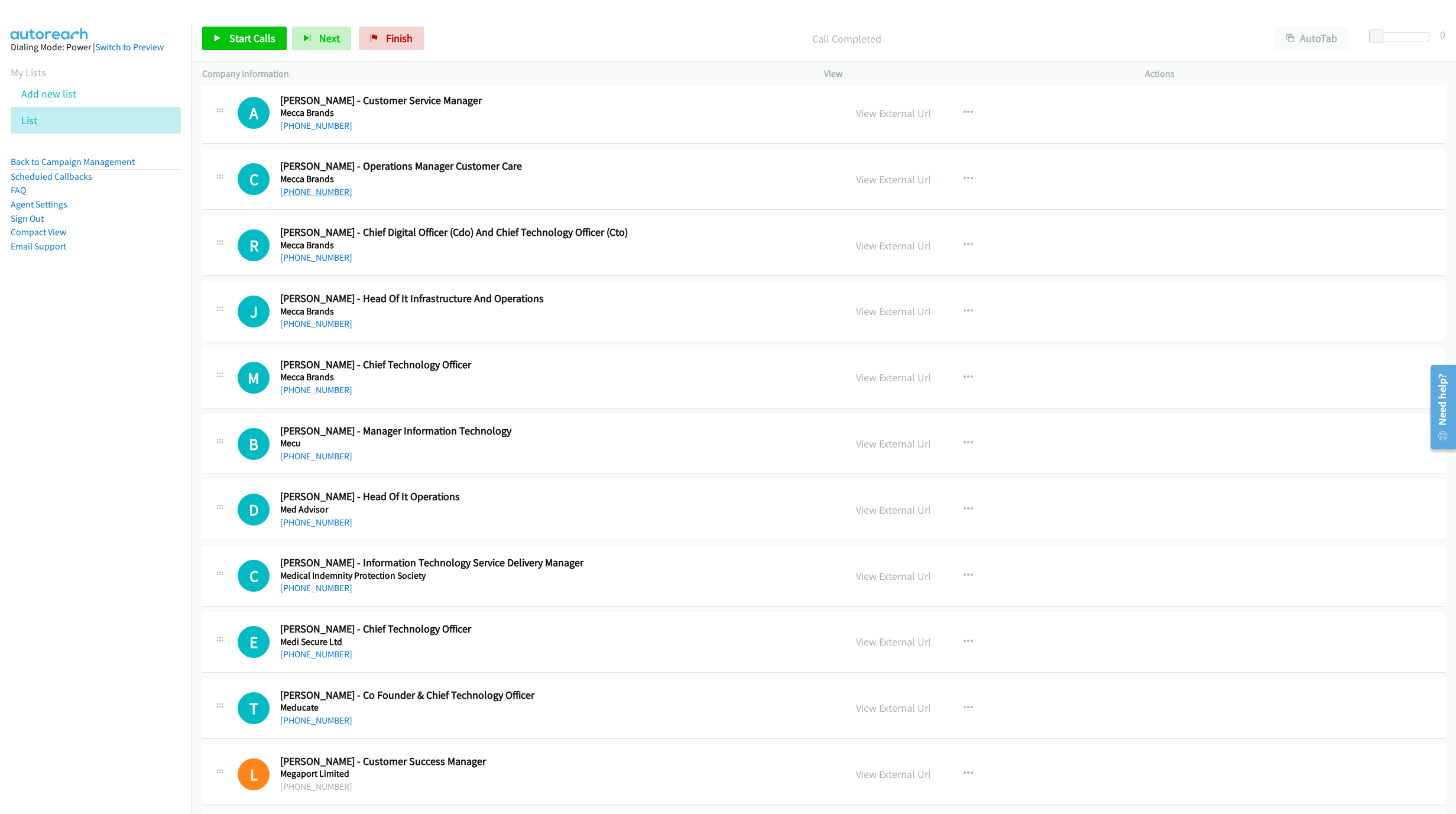
click at [303, 197] on link "+61 423 893 111" at bounding box center [316, 191] width 72 height 11
click at [878, 186] on link "View External Url" at bounding box center [893, 179] width 75 height 14
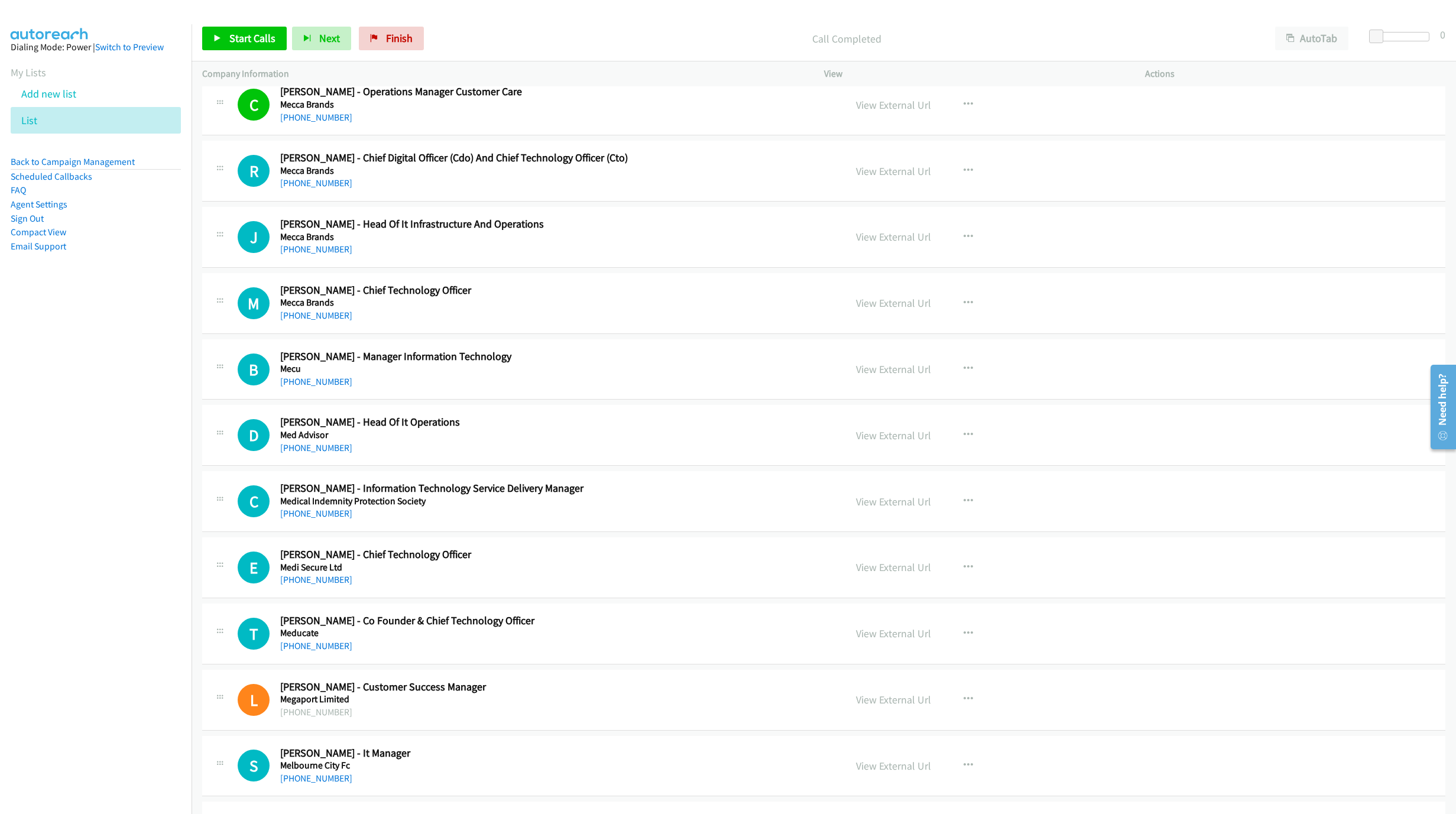
scroll to position [3636, 0]
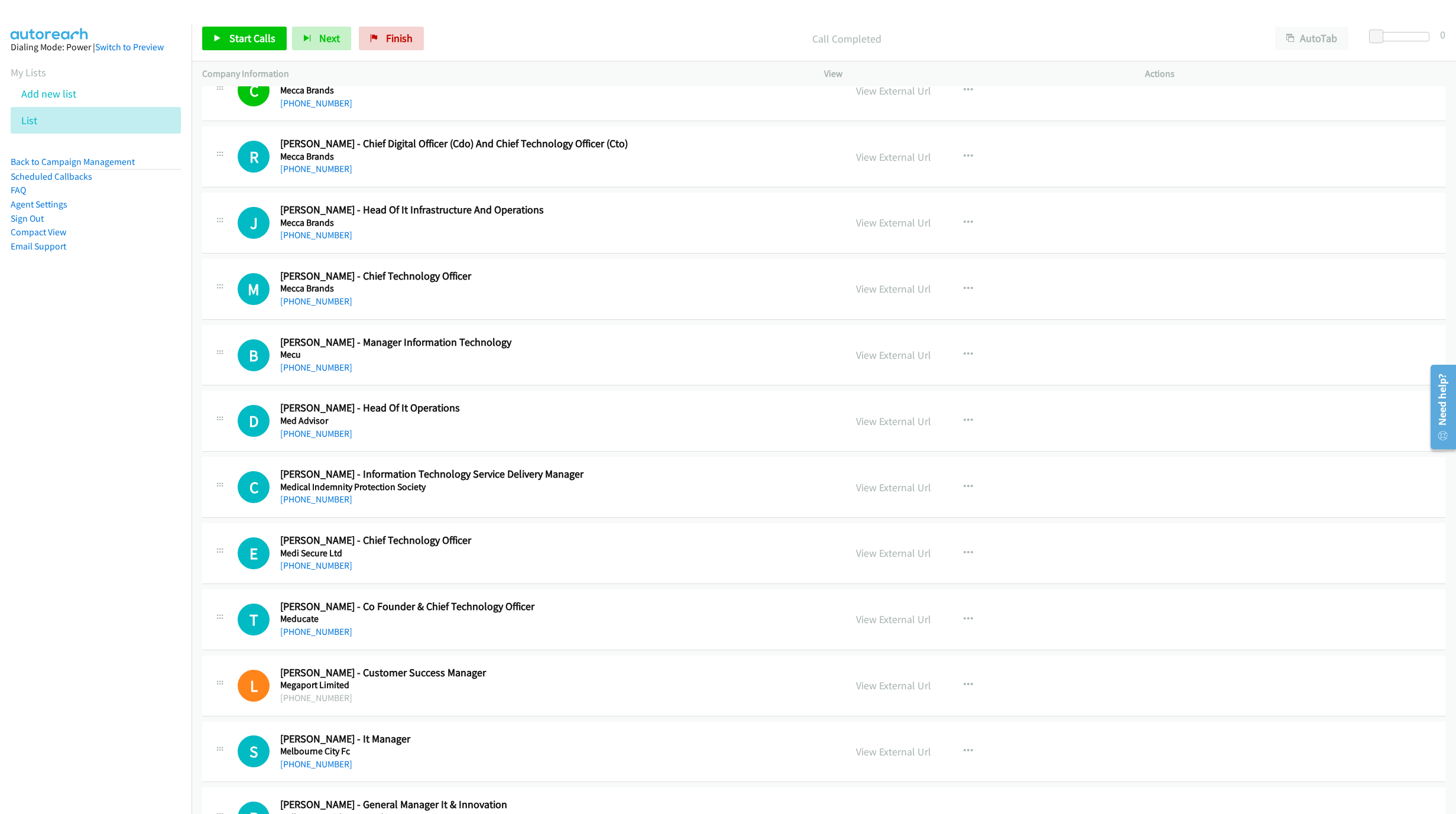
click at [319, 307] on link "+61 481 600 466" at bounding box center [316, 301] width 72 height 11
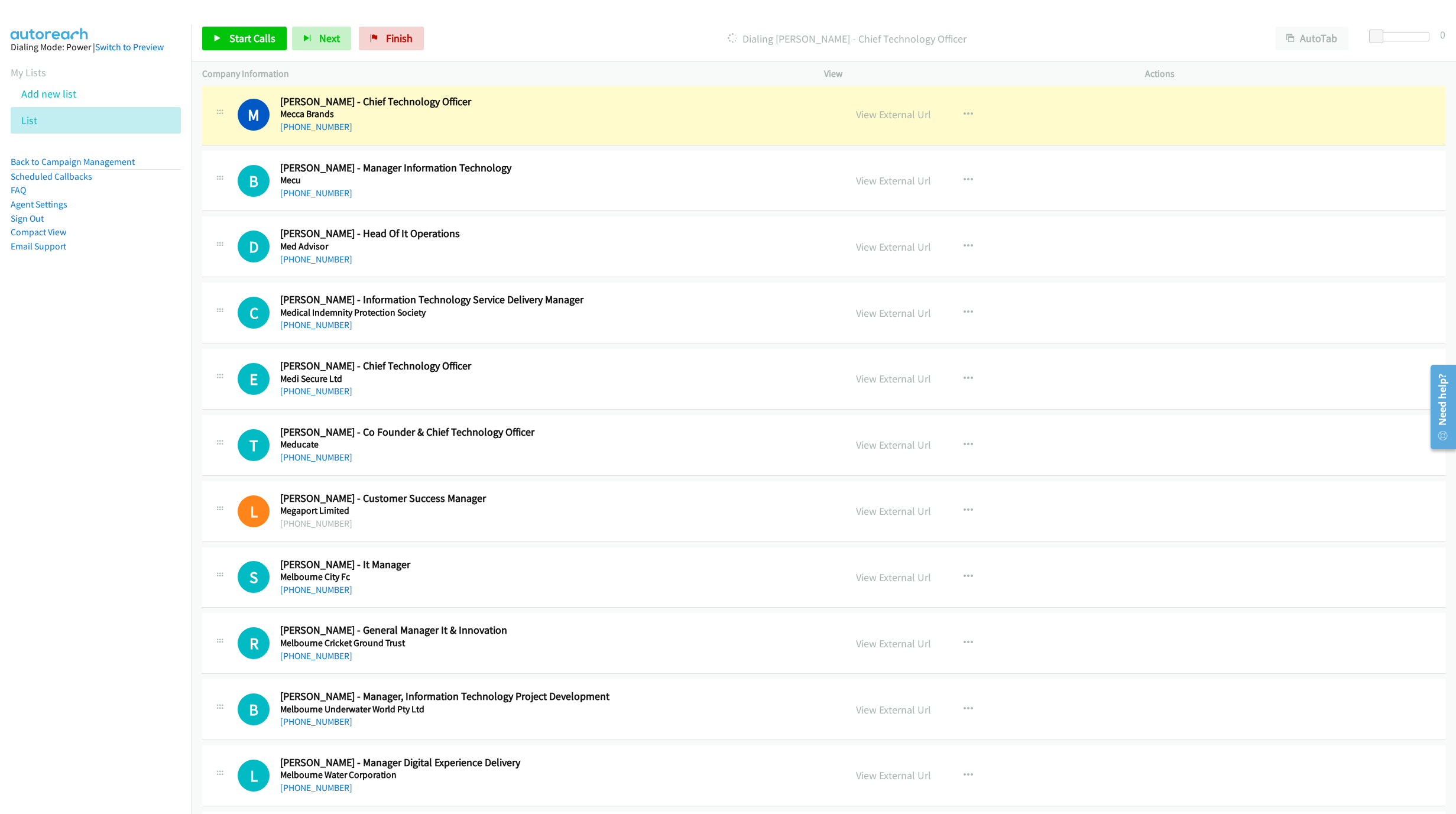
scroll to position [3813, 0]
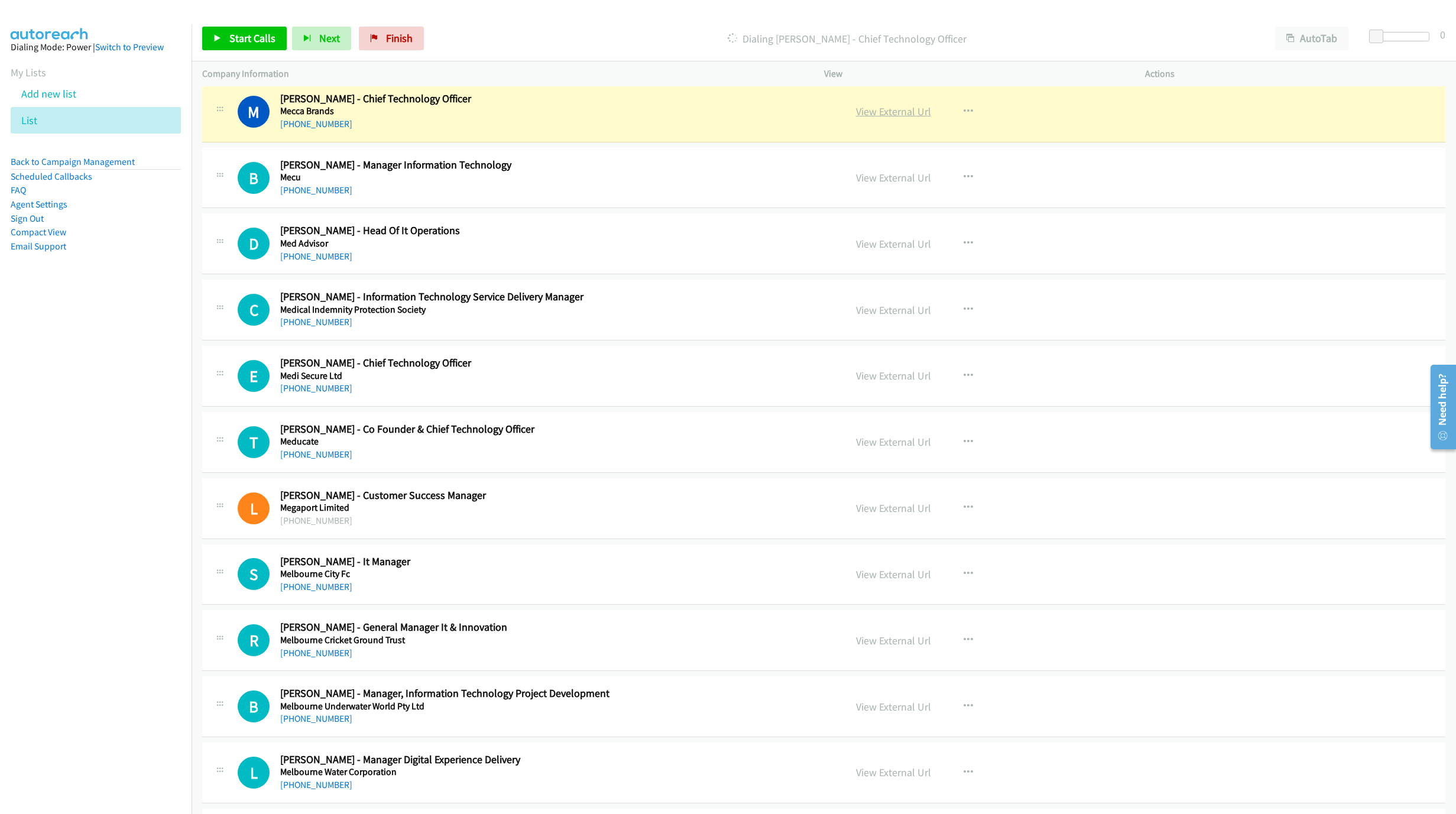
click at [893, 119] on link "View External Url" at bounding box center [893, 112] width 75 height 14
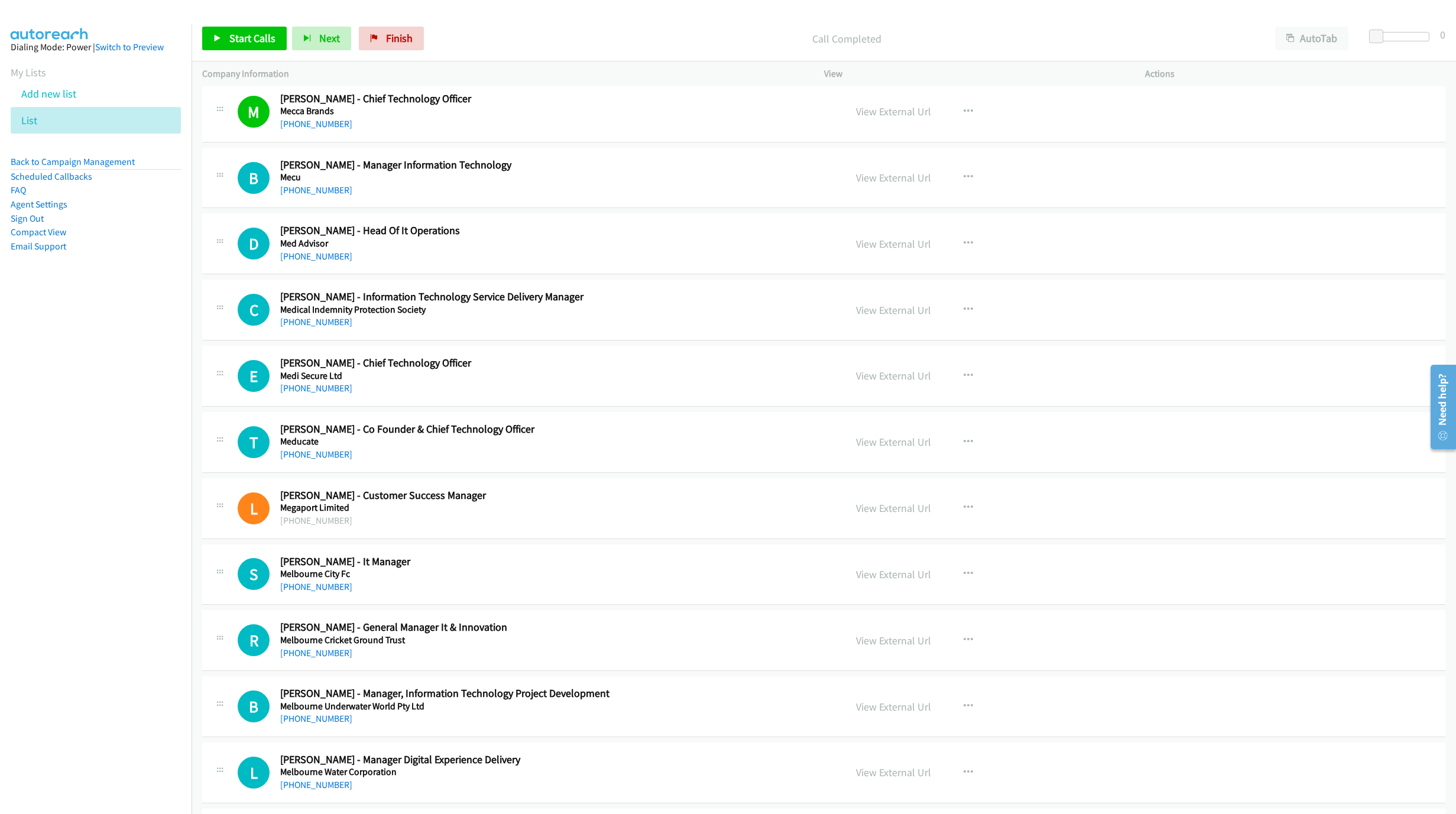
drag, startPoint x: 327, startPoint y: 274, endPoint x: 550, endPoint y: 293, distance: 223.8
click at [327, 262] on link "+61 400 083 019" at bounding box center [316, 256] width 72 height 11
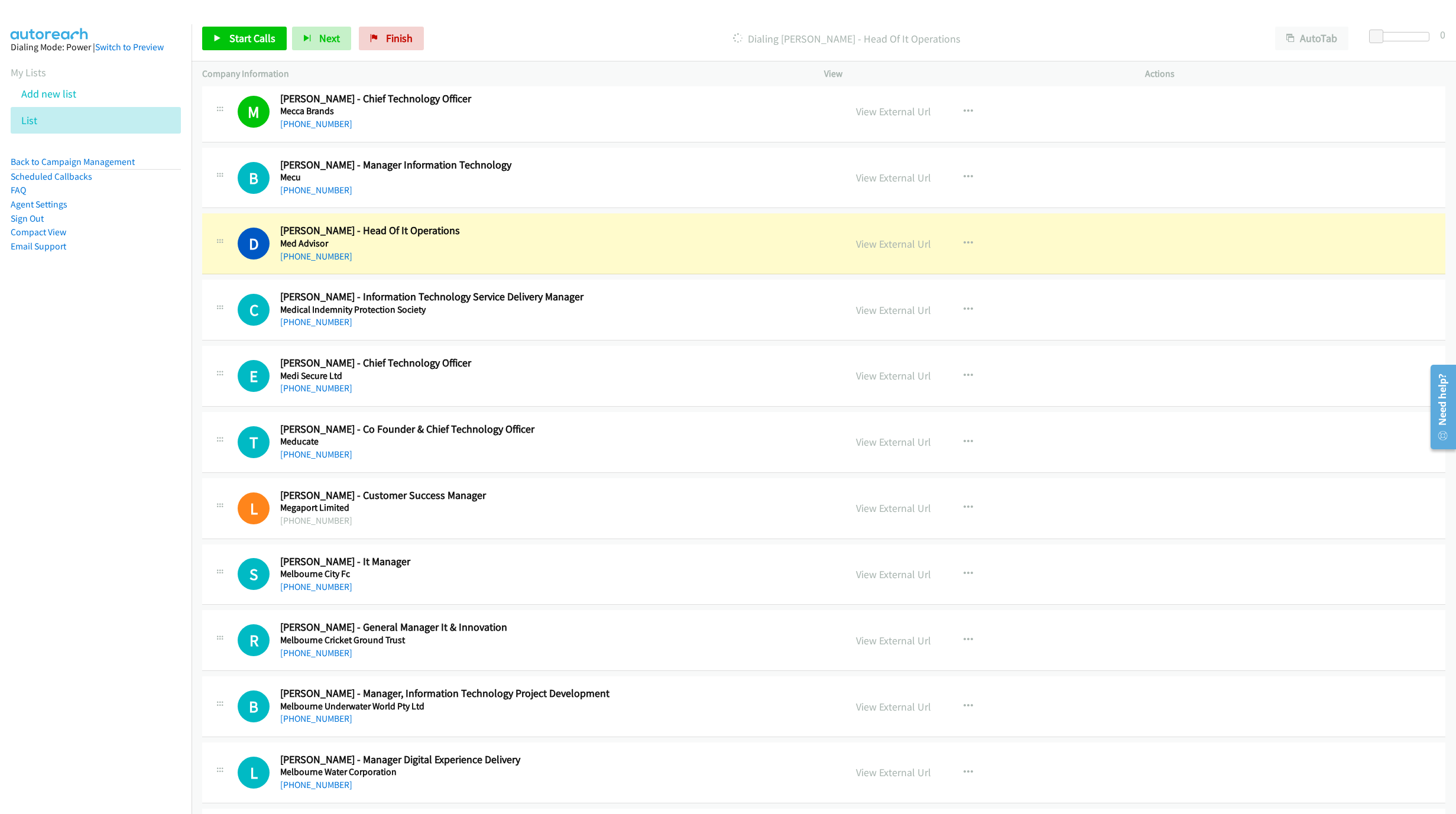
drag, startPoint x: 601, startPoint y: 254, endPoint x: 649, endPoint y: 259, distance: 48.3
click at [601, 238] on h2 "Delwyn Pannett - Head Of It Operations" at bounding box center [555, 231] width 550 height 14
click at [889, 251] on link "View External Url" at bounding box center [893, 244] width 75 height 14
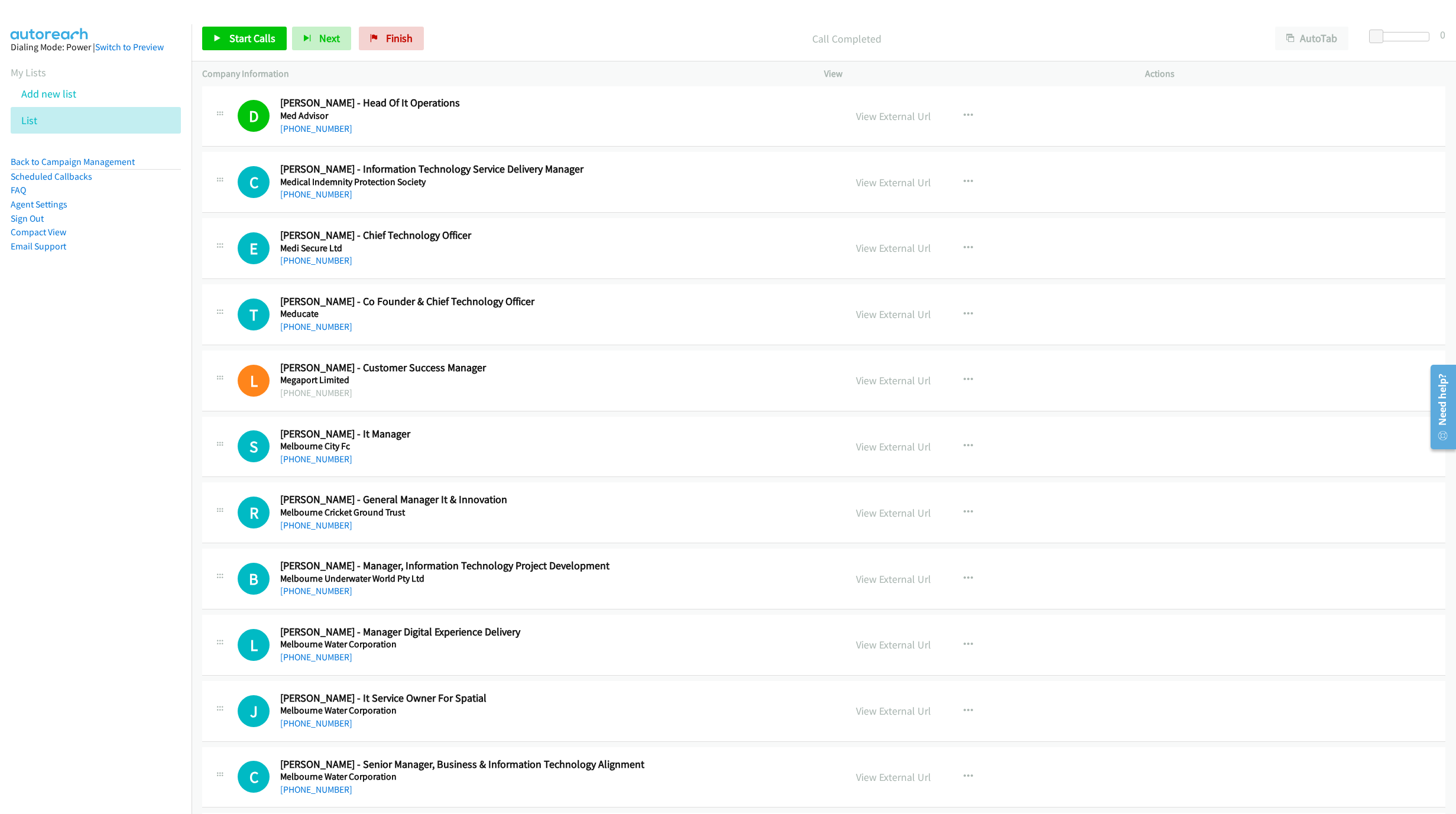
scroll to position [3990, 0]
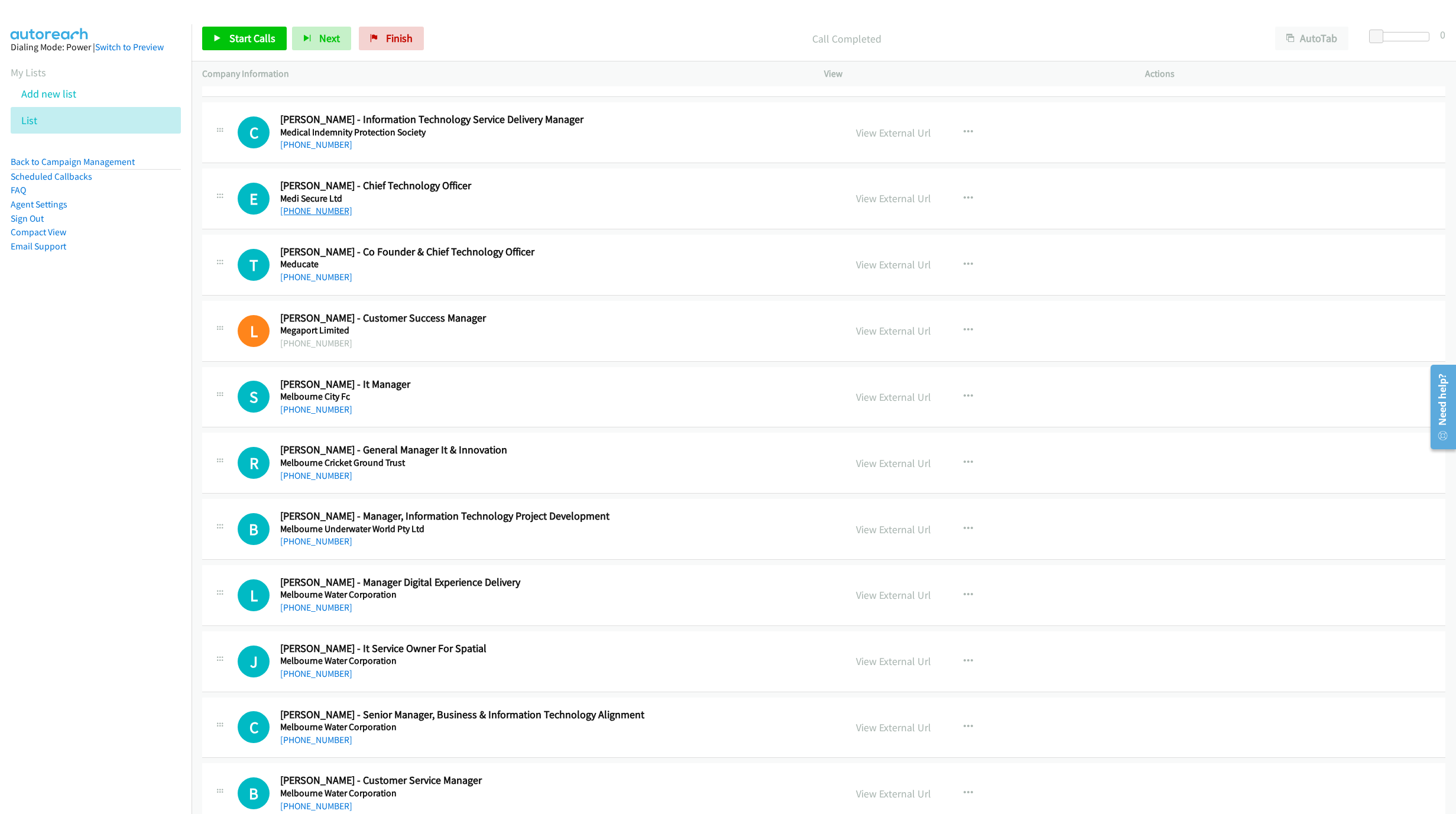
click at [325, 216] on link "+61 487 888 222" at bounding box center [316, 210] width 72 height 11
click at [877, 205] on link "View External Url" at bounding box center [893, 198] width 75 height 14
click at [550, 284] on div "+61 417 594 881" at bounding box center [555, 277] width 550 height 14
click at [899, 271] on link "View External Url" at bounding box center [893, 265] width 75 height 14
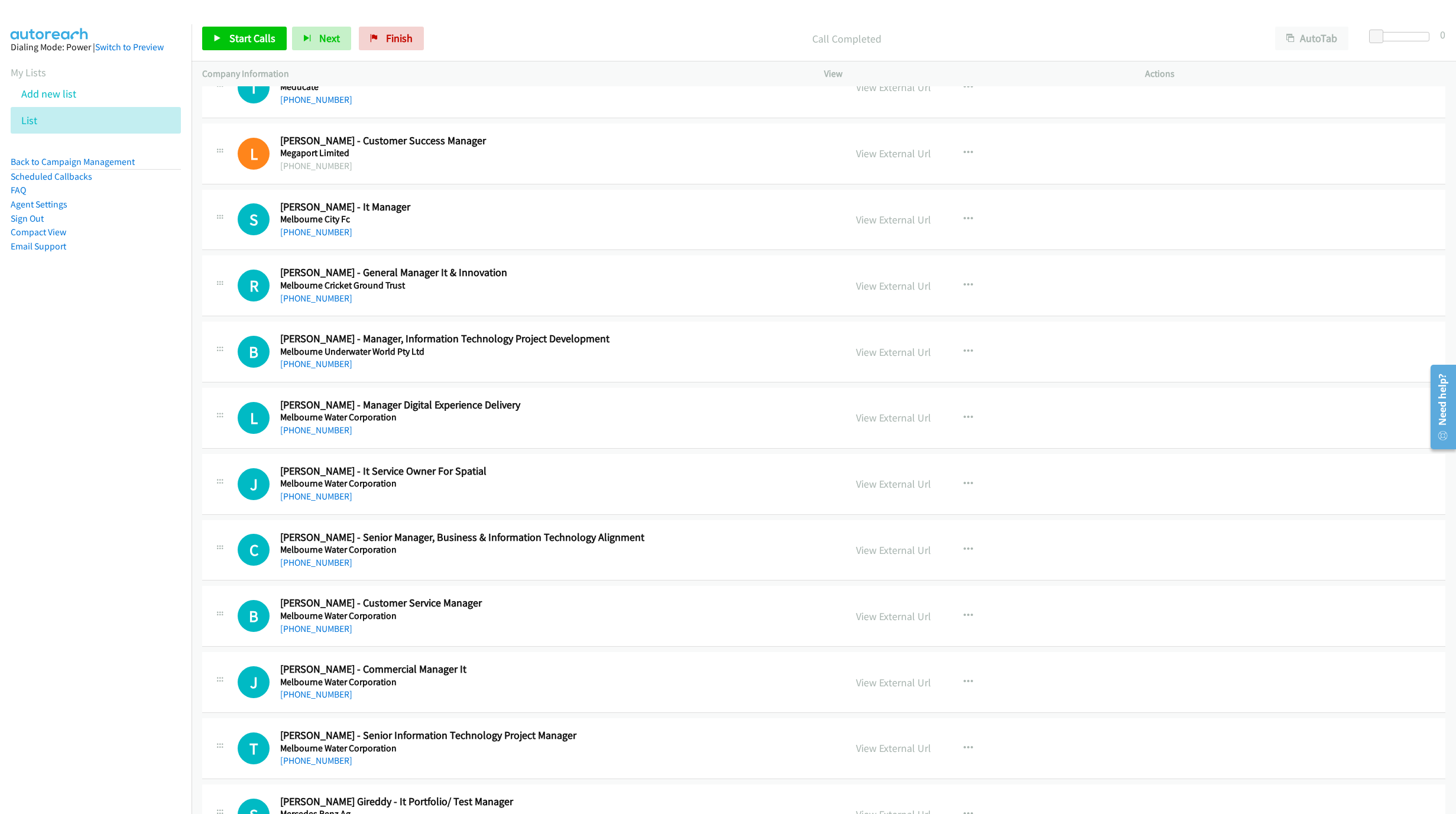
scroll to position [4256, 0]
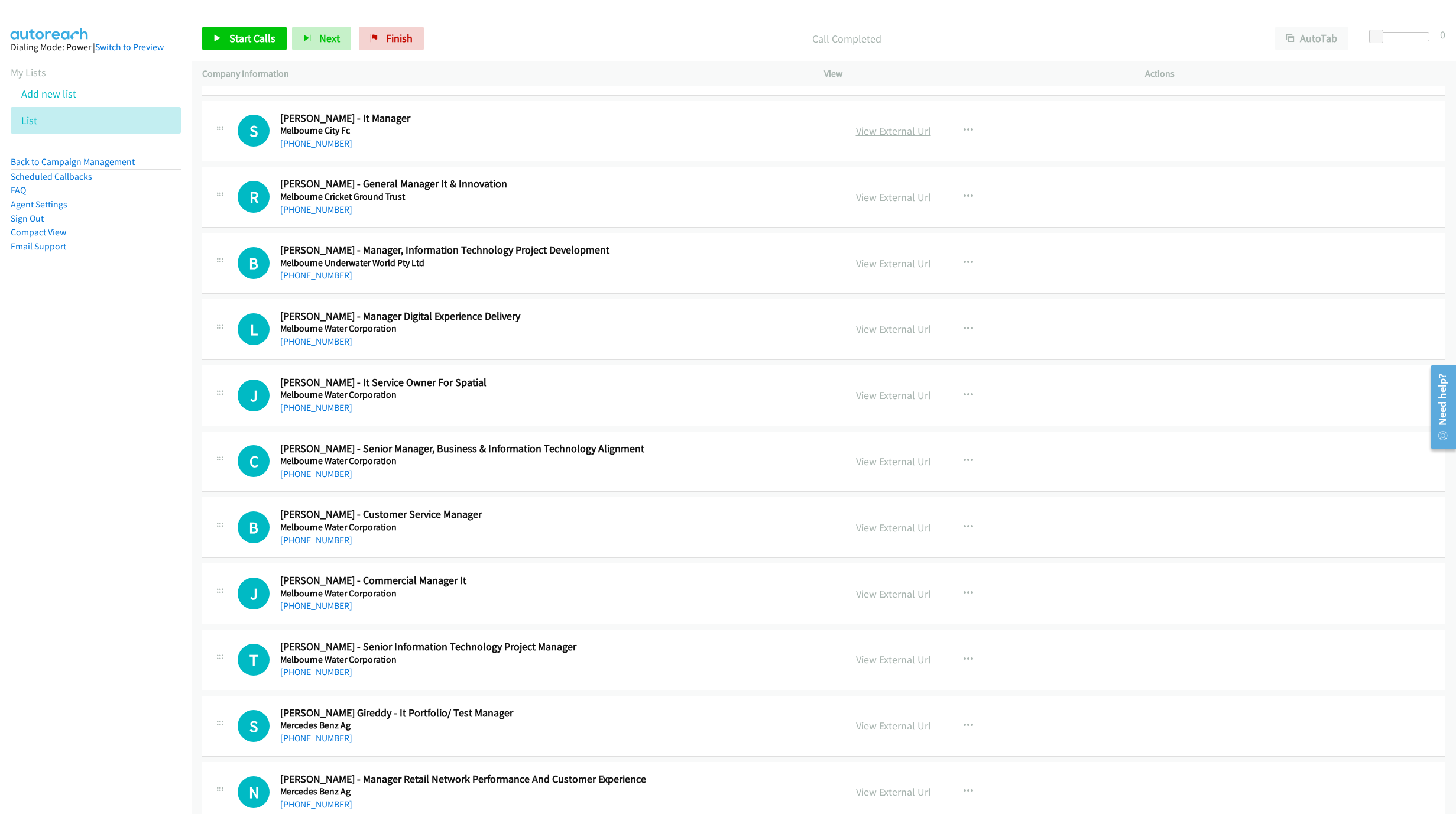
click at [898, 137] on link "View External Url" at bounding box center [893, 132] width 75 height 14
click at [315, 217] on div "+61 403 359 638" at bounding box center [555, 210] width 550 height 14
click at [316, 215] on link "+61 403 359 638" at bounding box center [316, 209] width 72 height 11
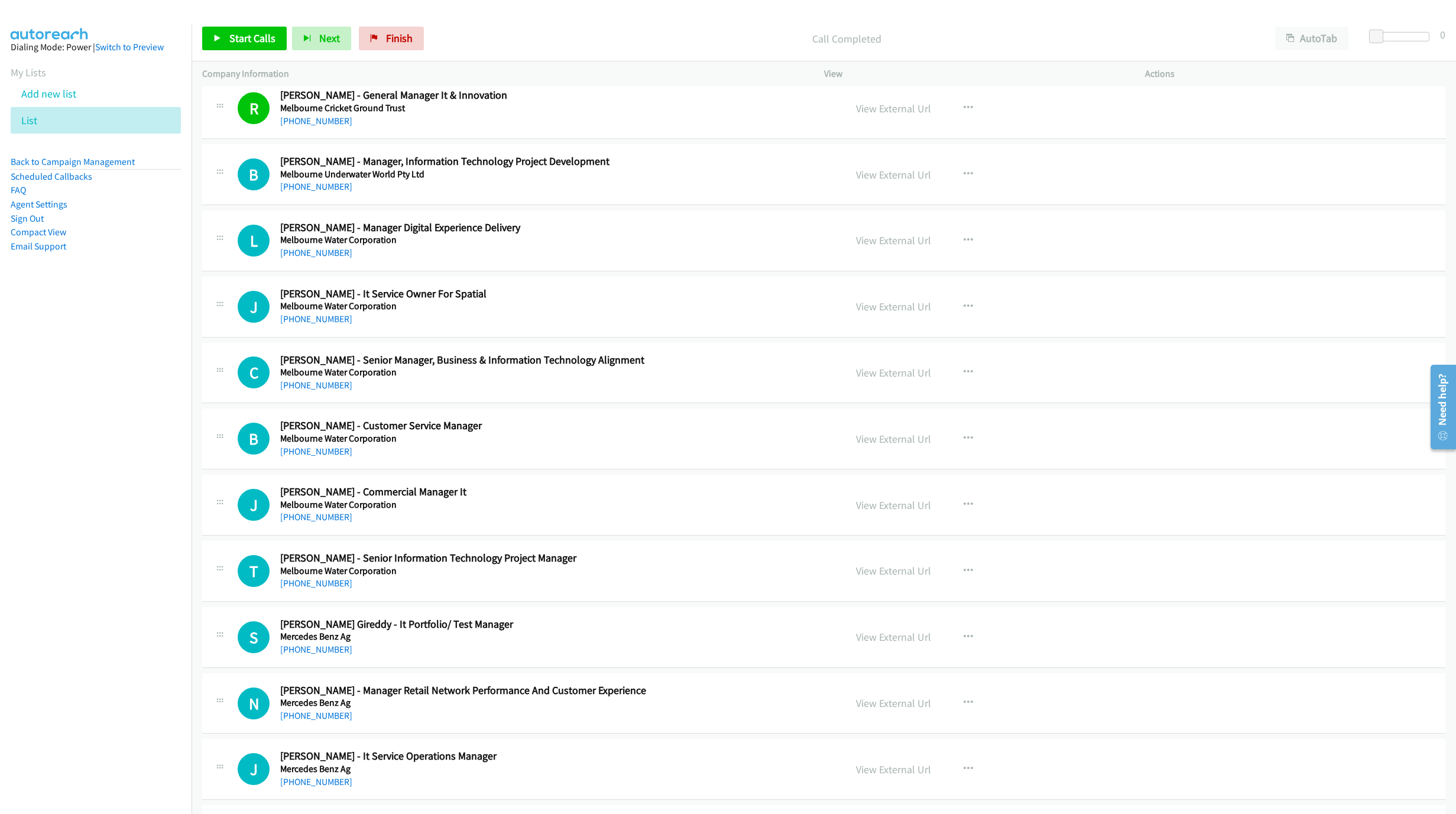
scroll to position [4434, 0]
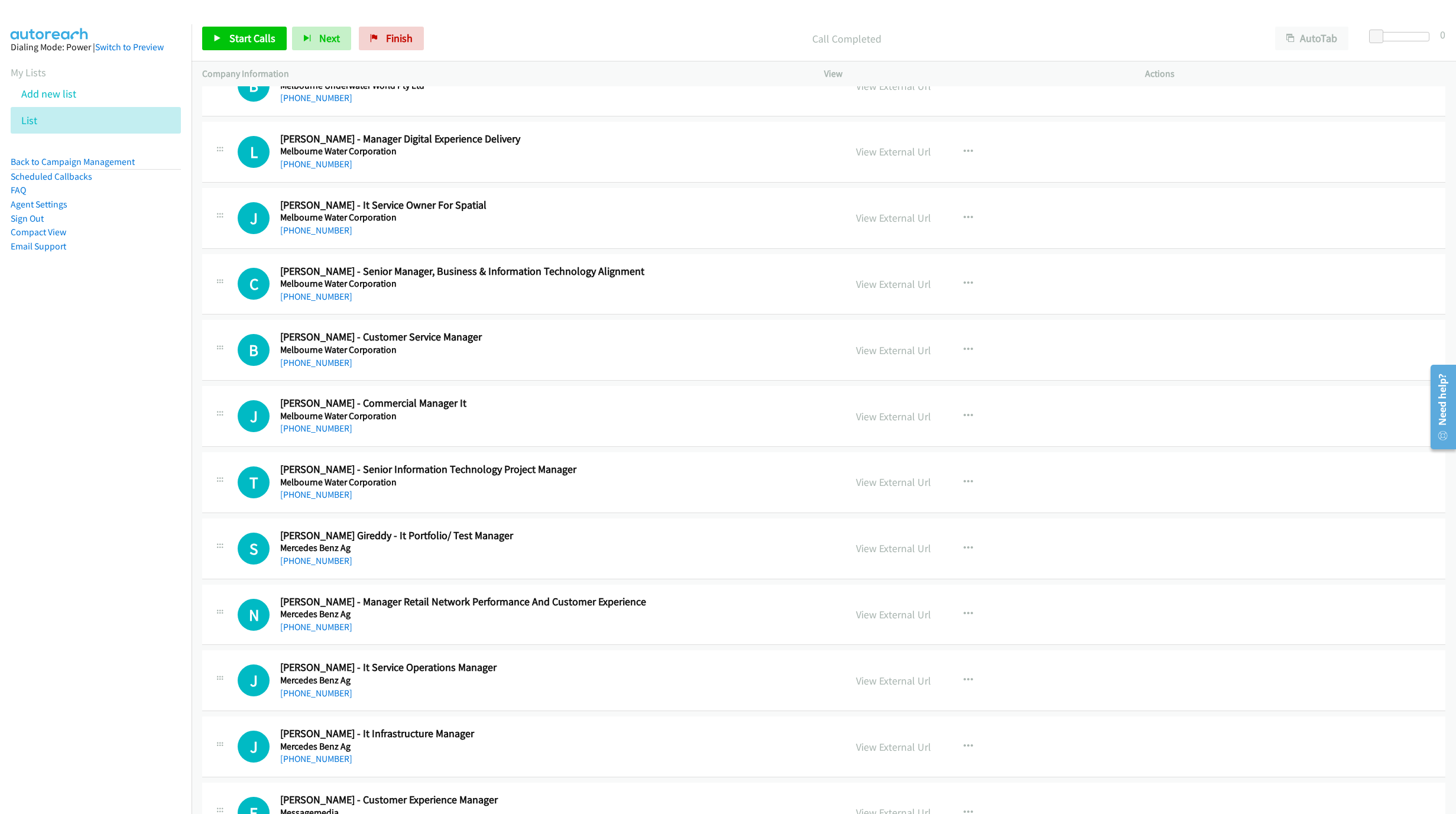
click at [444, 370] on div "+61 3 9679 6727" at bounding box center [555, 363] width 550 height 14
drag, startPoint x: 920, startPoint y: 366, endPoint x: 911, endPoint y: 366, distance: 9.0
click at [866, 357] on link "View External Url" at bounding box center [893, 351] width 75 height 14
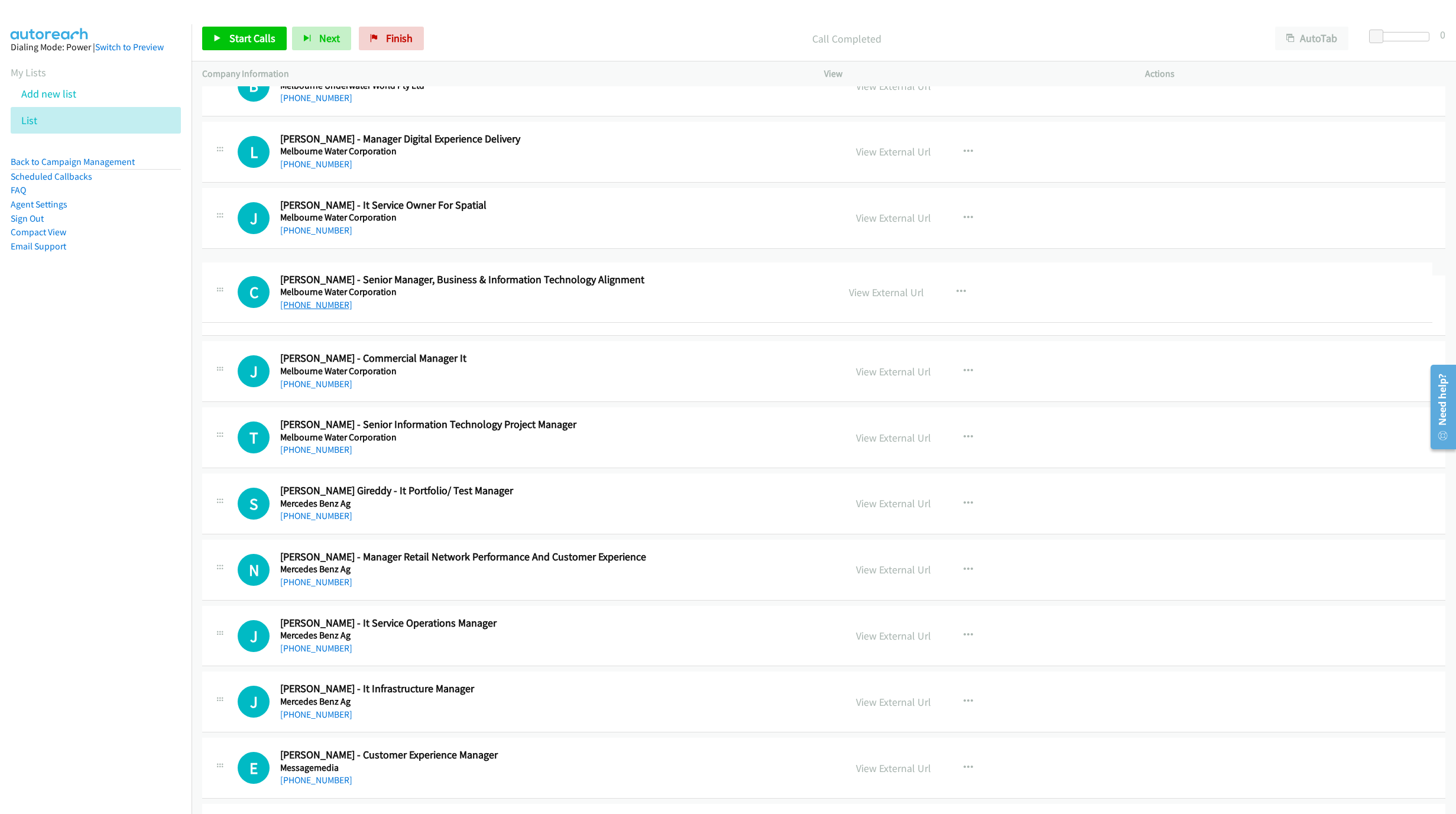
drag, startPoint x: 311, startPoint y: 316, endPoint x: 327, endPoint y: 303, distance: 20.6
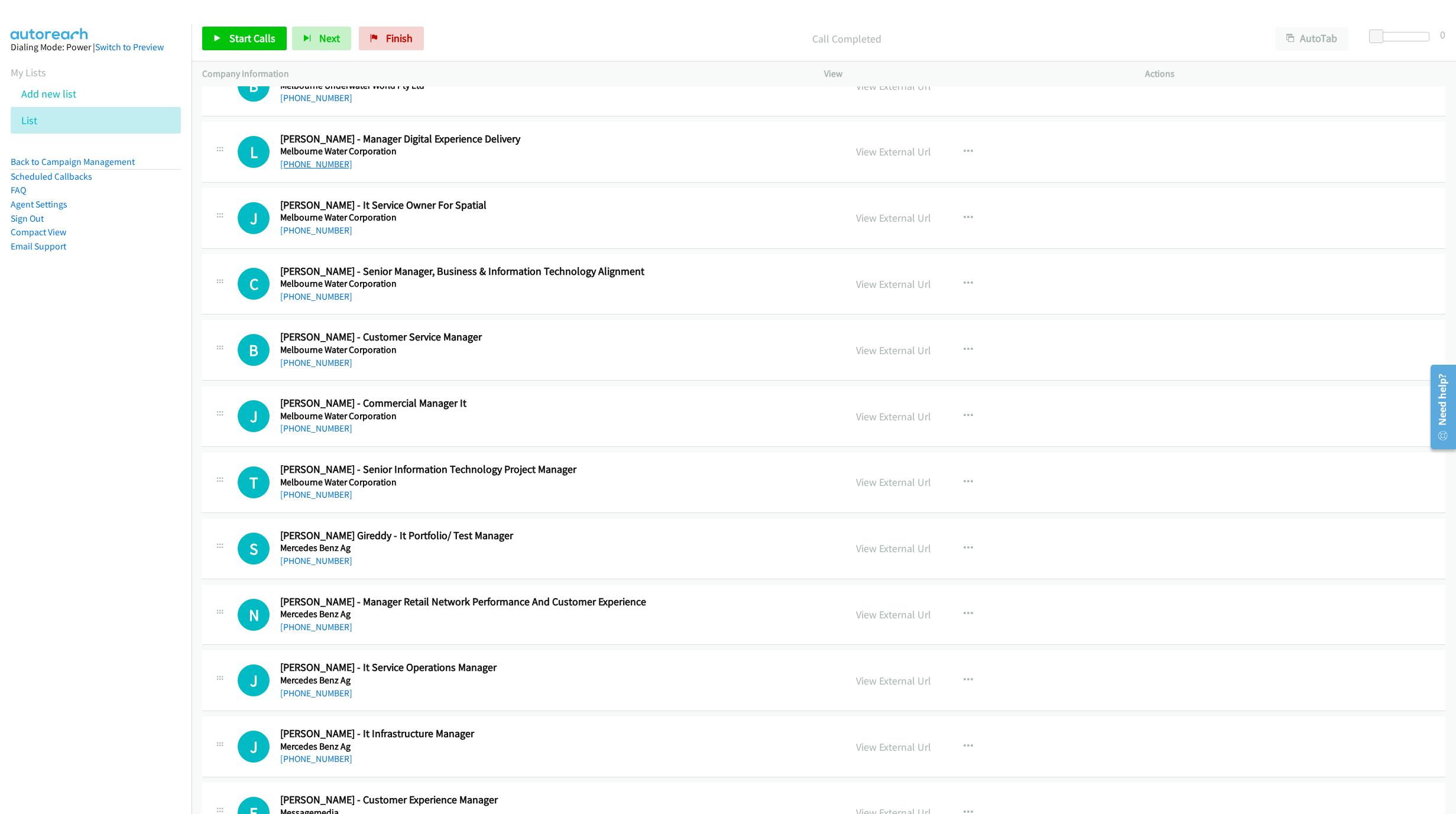
click at [308, 169] on link "+61 407 141 598" at bounding box center [316, 163] width 72 height 11
drag, startPoint x: 307, startPoint y: 252, endPoint x: 798, endPoint y: 394, distance: 511.1
click at [307, 236] on link "+61 488 368 564" at bounding box center [316, 229] width 72 height 11
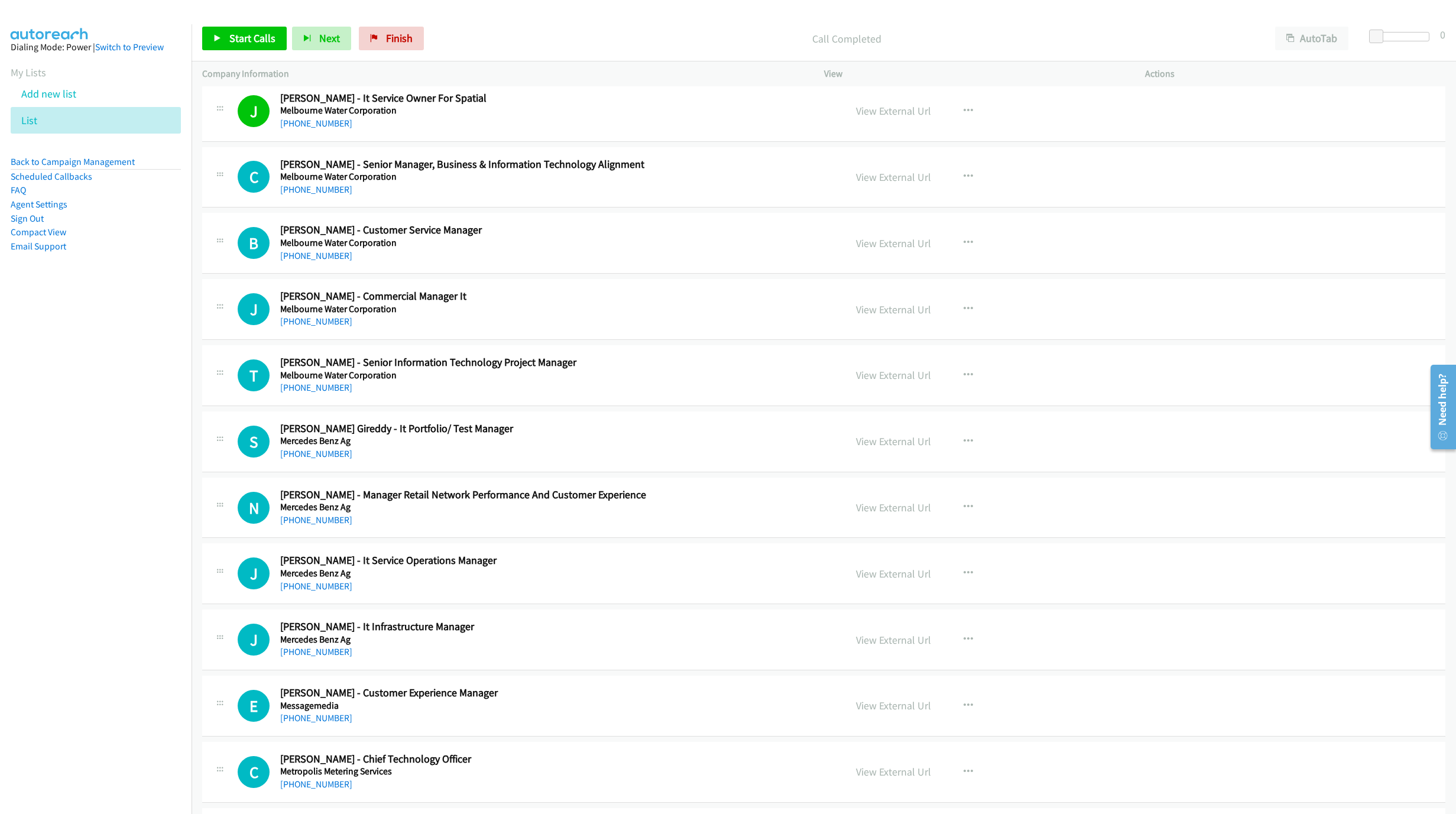
scroll to position [4611, 0]
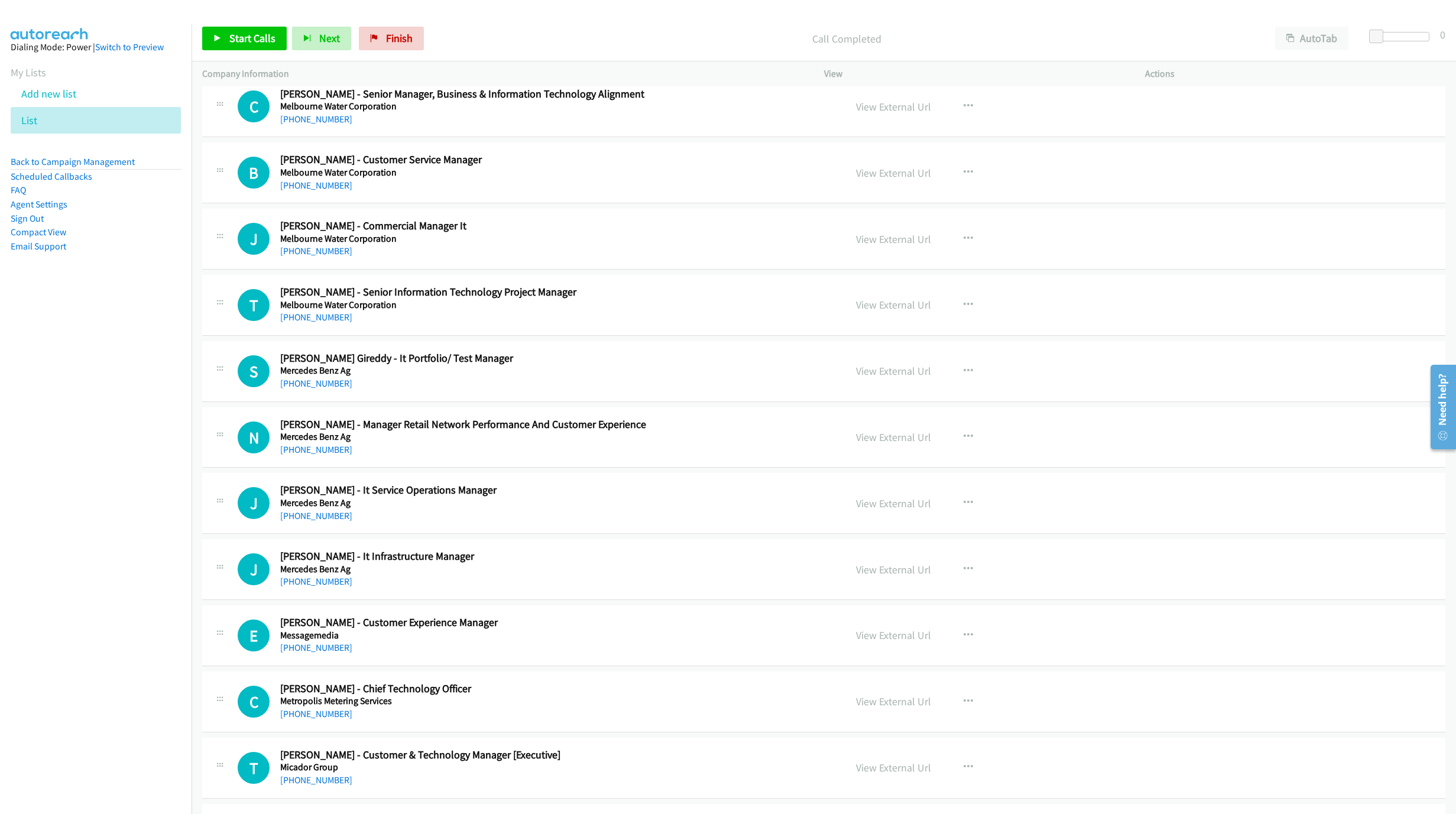
drag, startPoint x: 318, startPoint y: 207, endPoint x: 356, endPoint y: 217, distance: 39.3
click at [318, 191] on link "+61 3 9679 6727" at bounding box center [316, 184] width 72 height 11
drag, startPoint x: 105, startPoint y: 500, endPoint x: 186, endPoint y: 499, distance: 81.0
click at [104, 500] on nav "Dialing Mode: Power | Switch to Preview My Lists Add new list List Back to Camp…" at bounding box center [96, 430] width 192 height 814
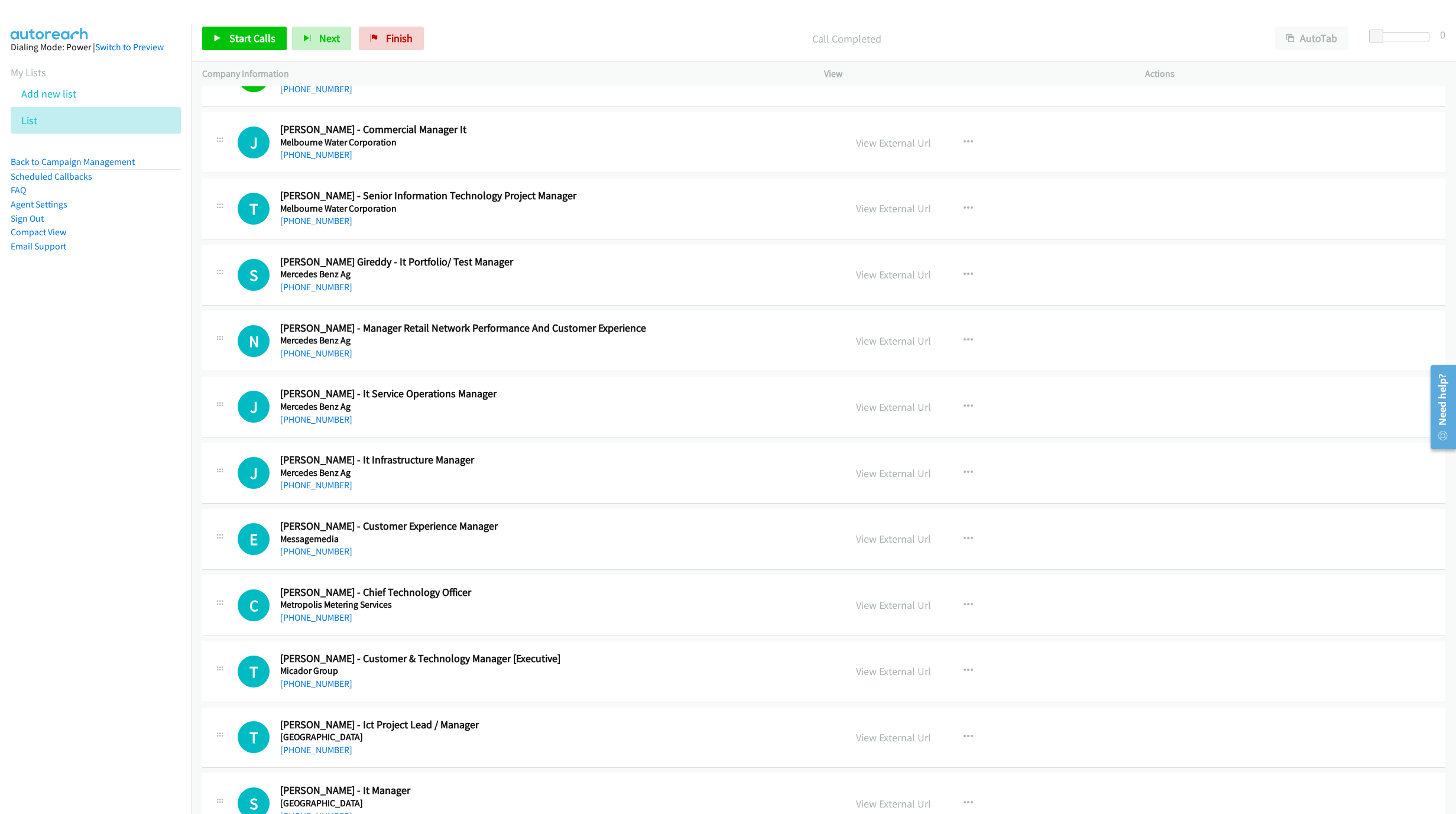
scroll to position [4788, 0]
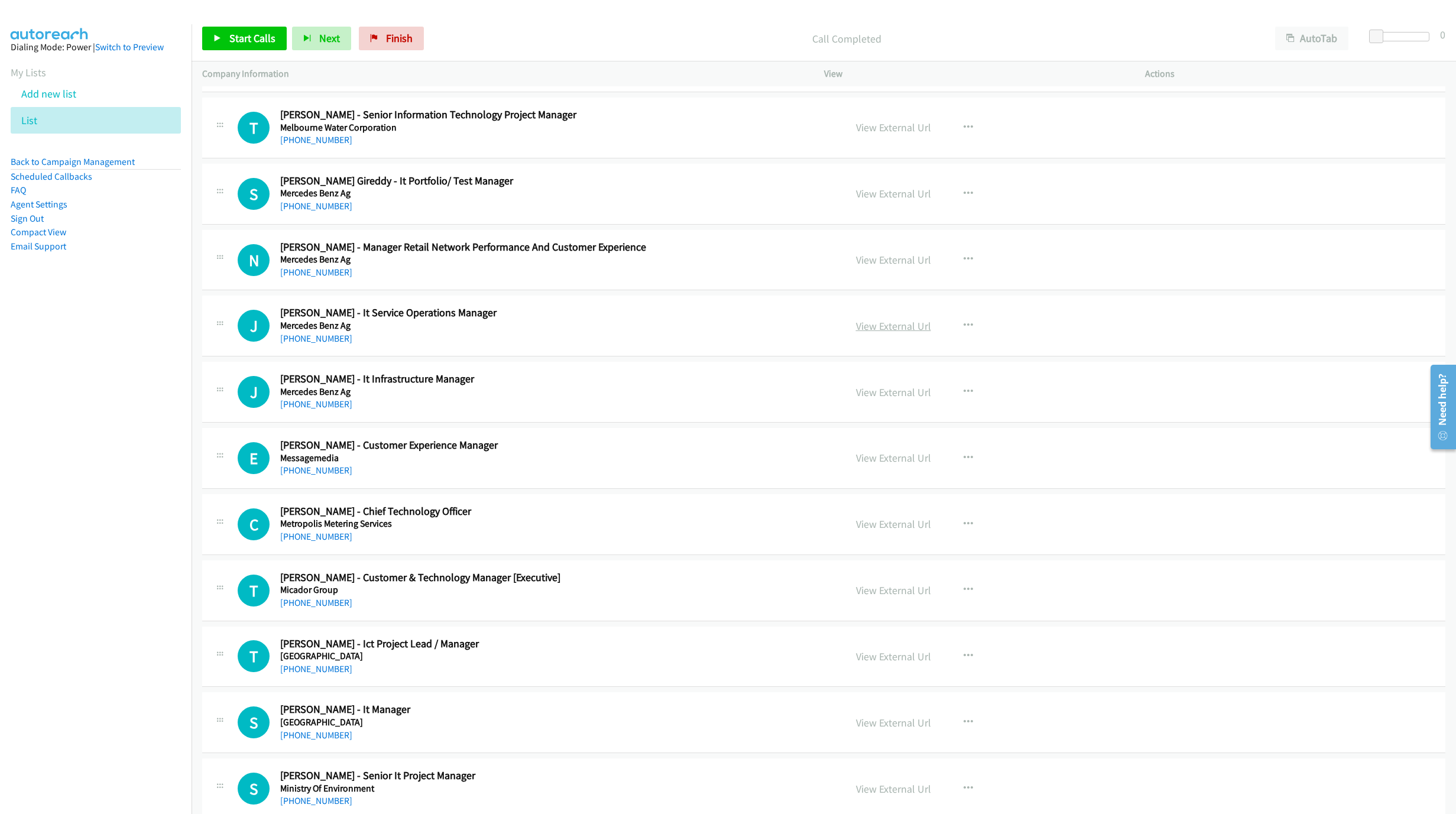
click at [907, 333] on link "View External Url" at bounding box center [893, 326] width 75 height 14
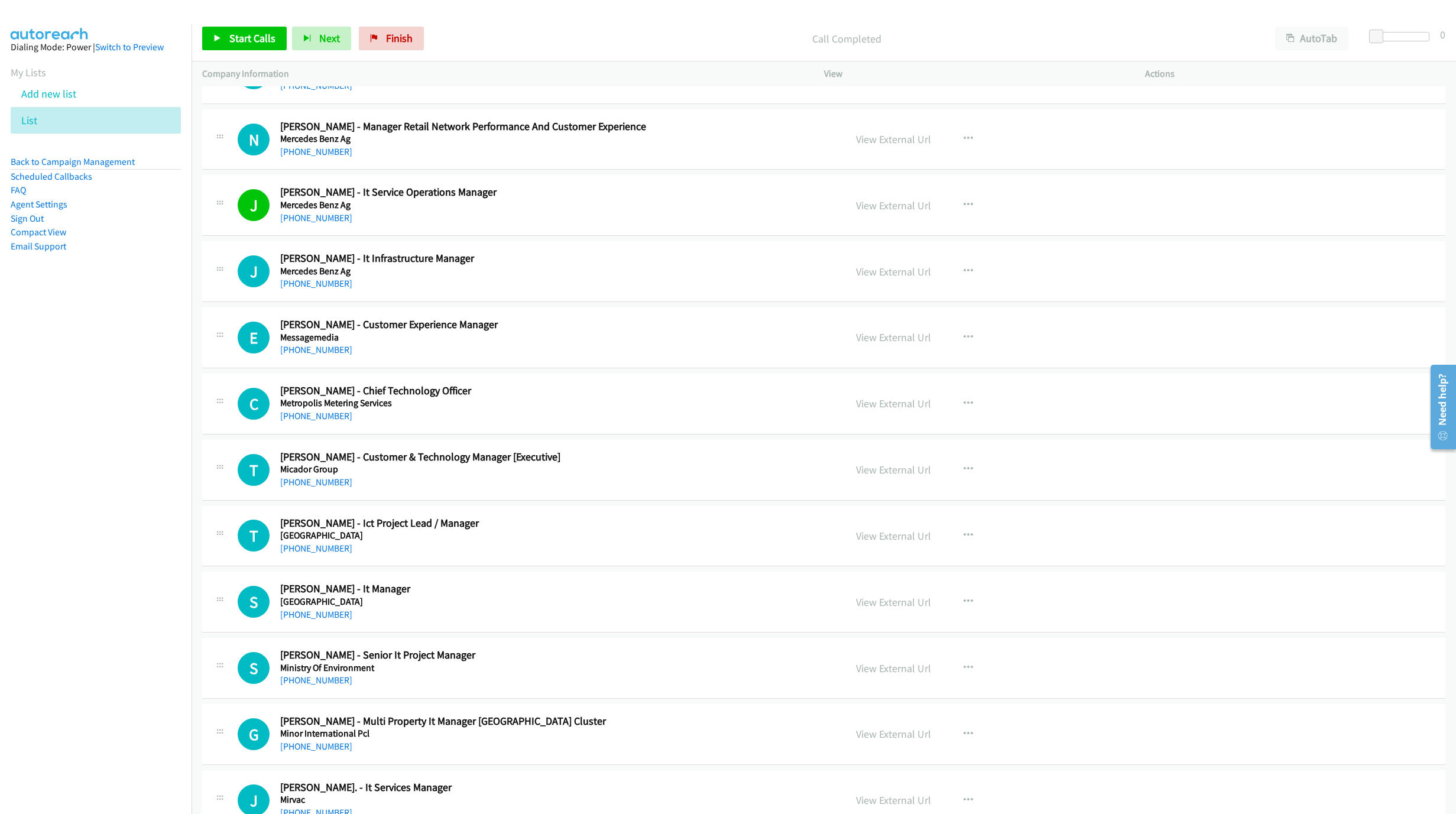
scroll to position [4966, 0]
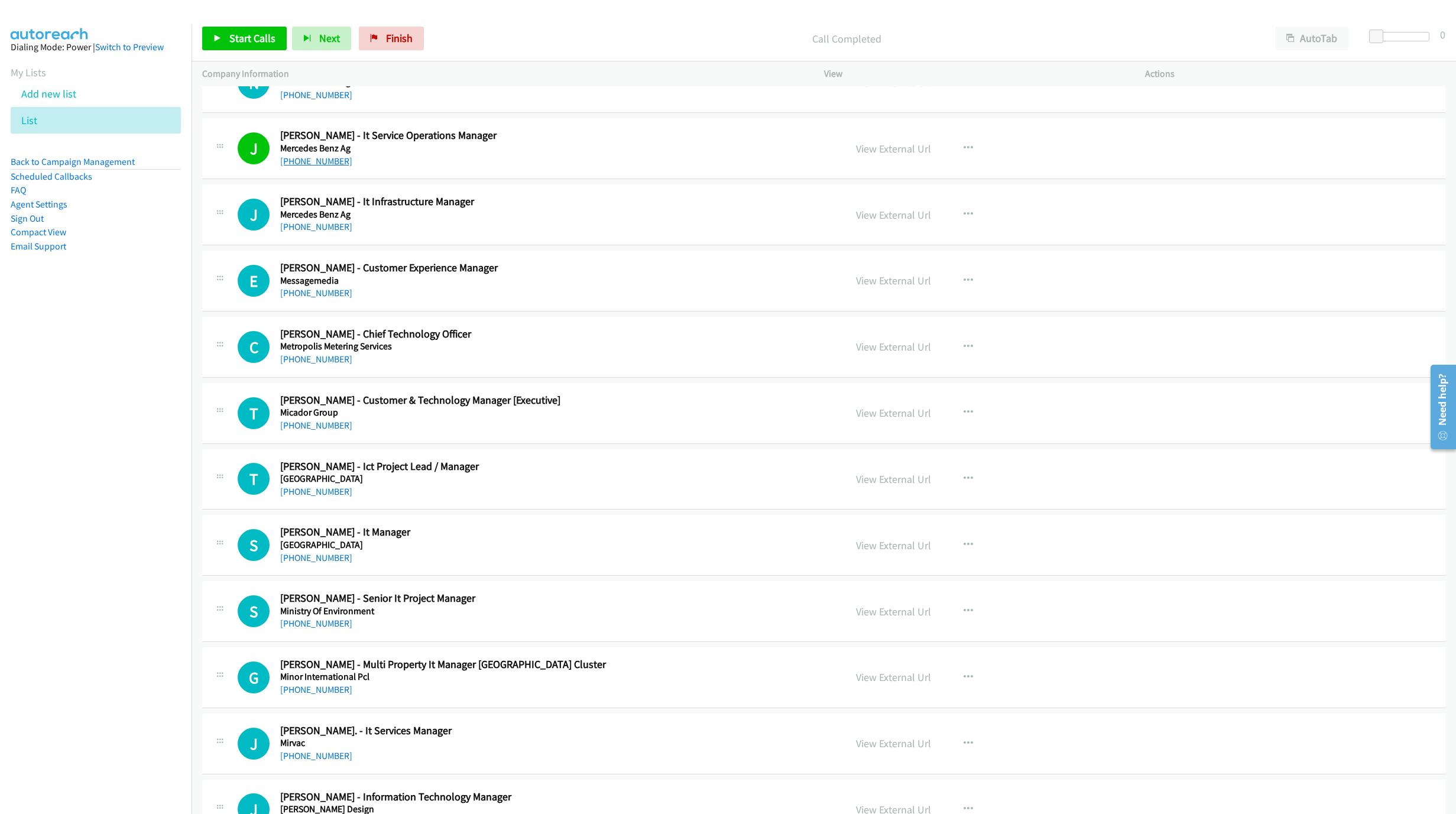
click at [311, 166] on link "+61 468 591 468" at bounding box center [316, 160] width 72 height 11
click at [324, 232] on link "+61 413 560 729" at bounding box center [316, 226] width 72 height 11
click at [518, 287] on h5 "Messagemedia" at bounding box center [555, 281] width 550 height 12
click at [896, 287] on link "View External Url" at bounding box center [893, 281] width 75 height 14
click at [322, 299] on link "+61 1800 155 228" at bounding box center [316, 292] width 72 height 11
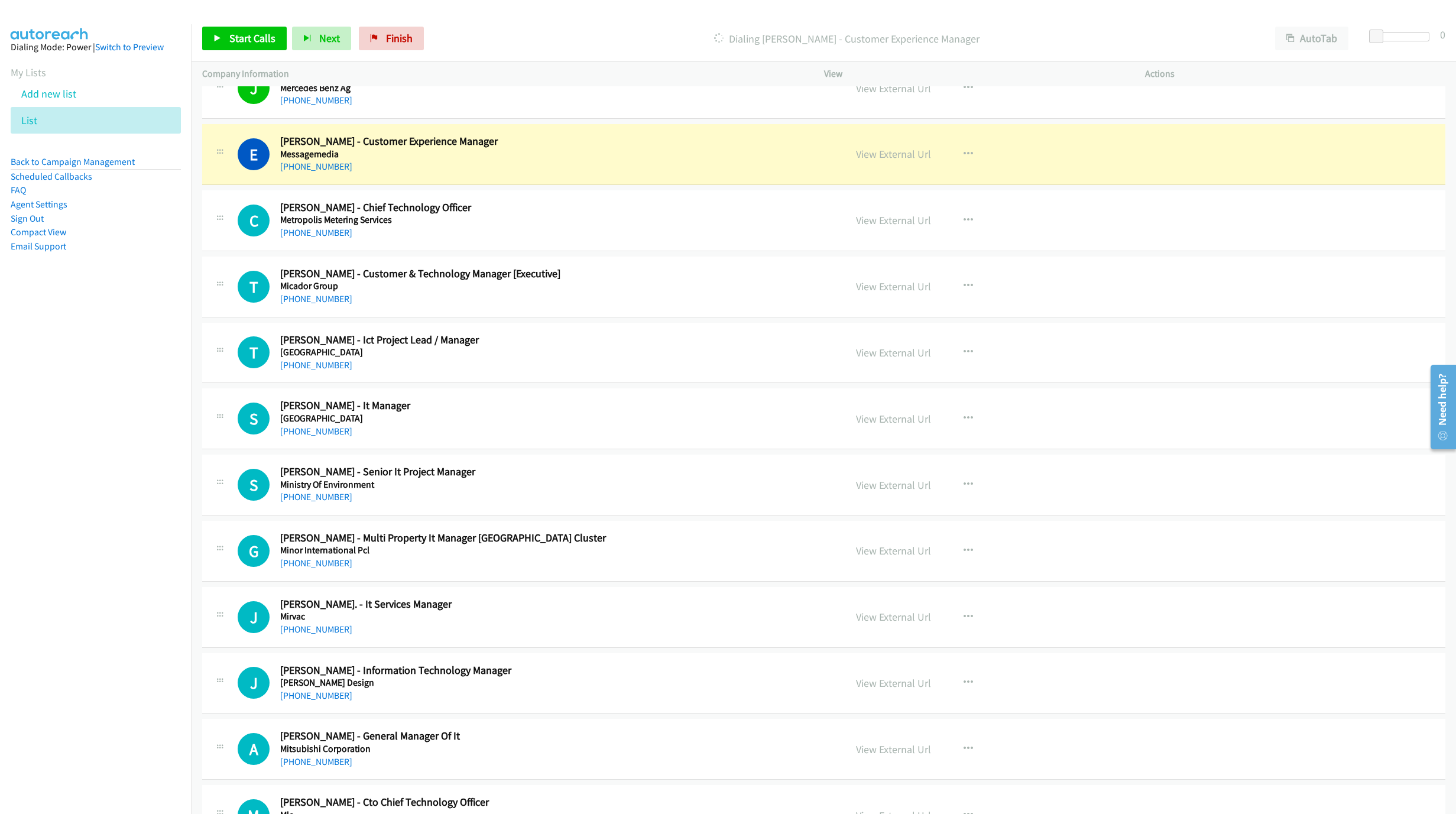
scroll to position [5143, 0]
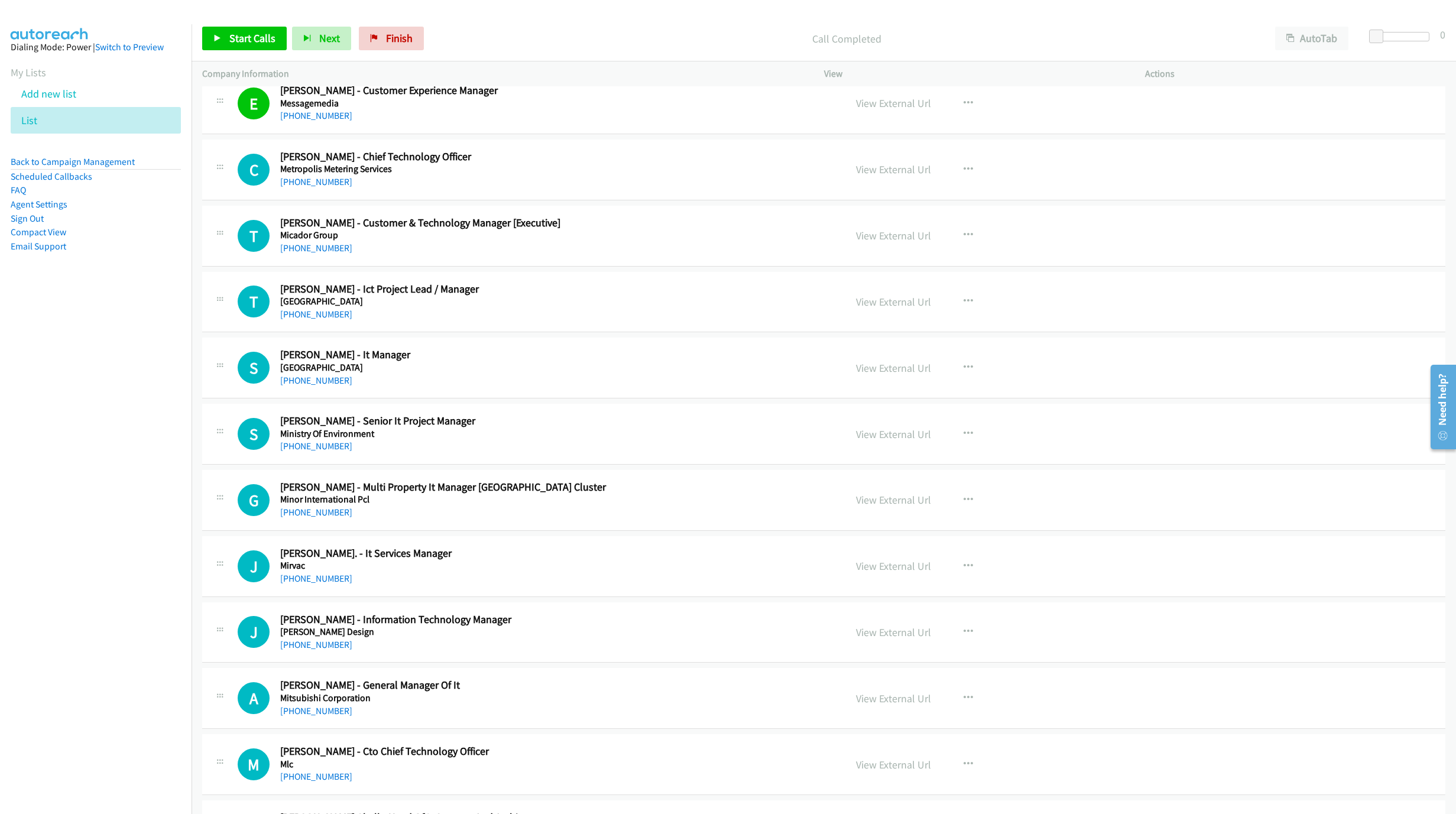
click at [591, 163] on h2 "Chris Boek - Chief Technology Officer" at bounding box center [555, 157] width 550 height 14
click at [908, 176] on link "View External Url" at bounding box center [893, 169] width 75 height 14
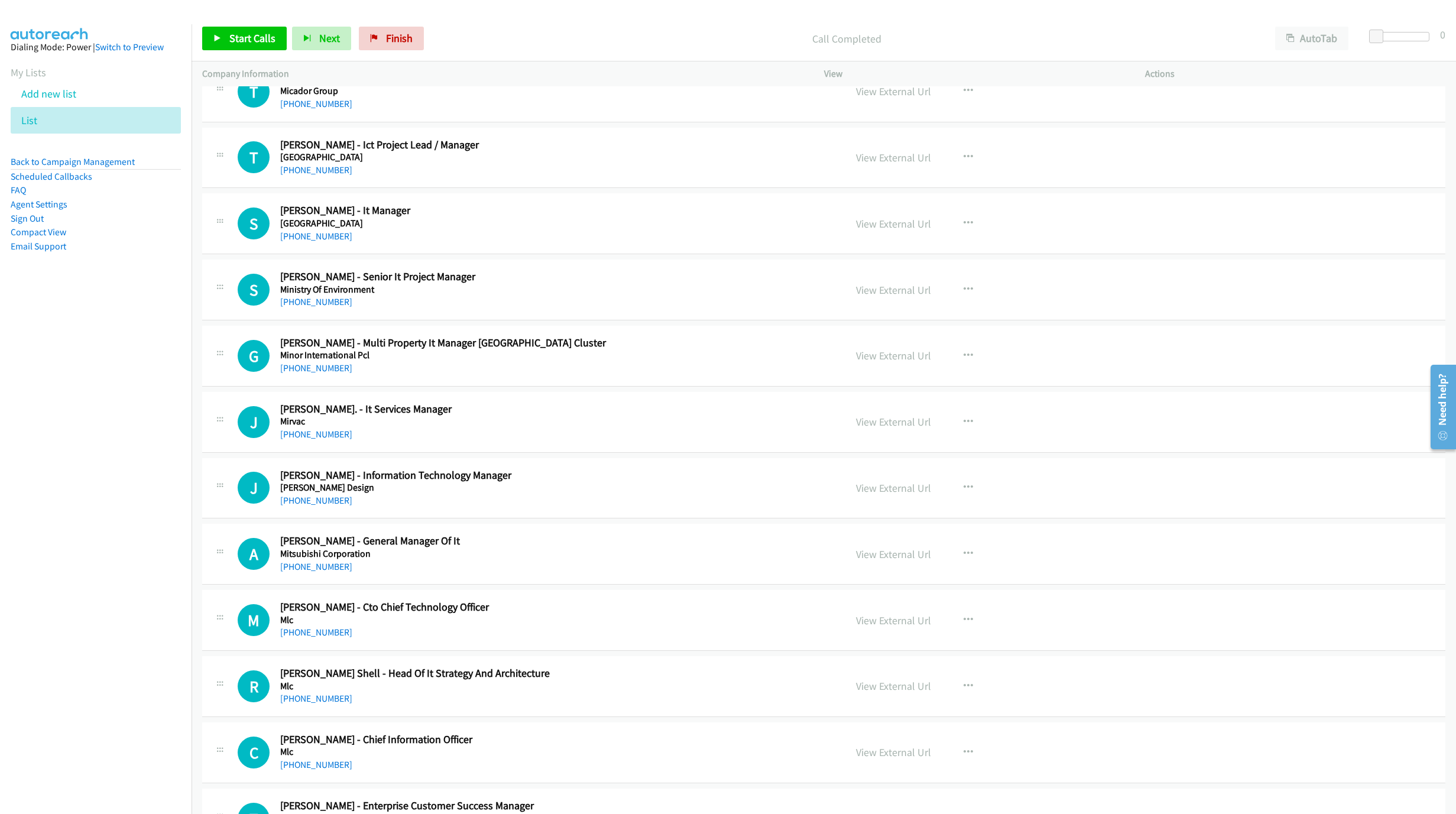
scroll to position [5232, 0]
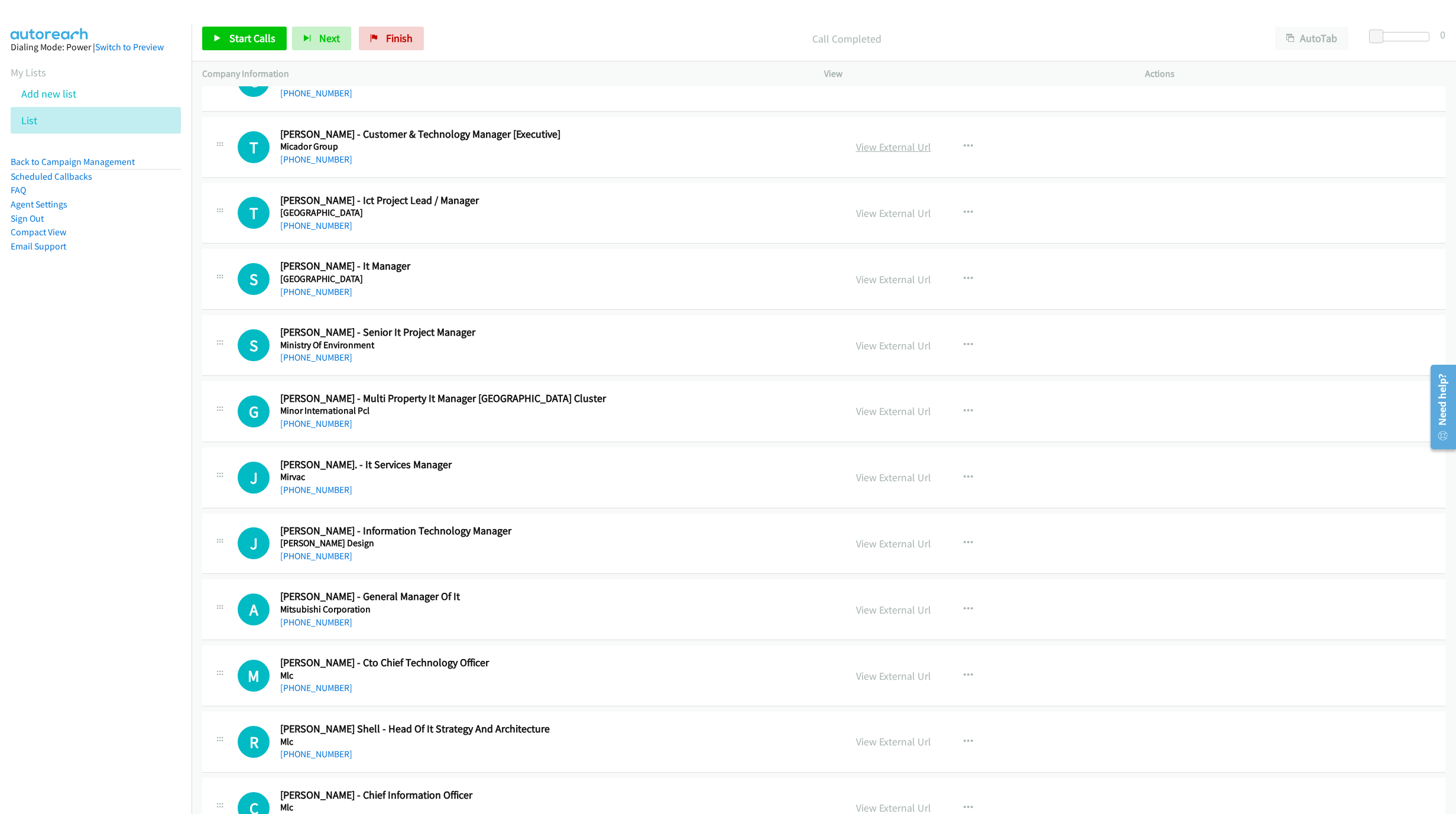
click at [916, 153] on link "View External Url" at bounding box center [893, 147] width 75 height 14
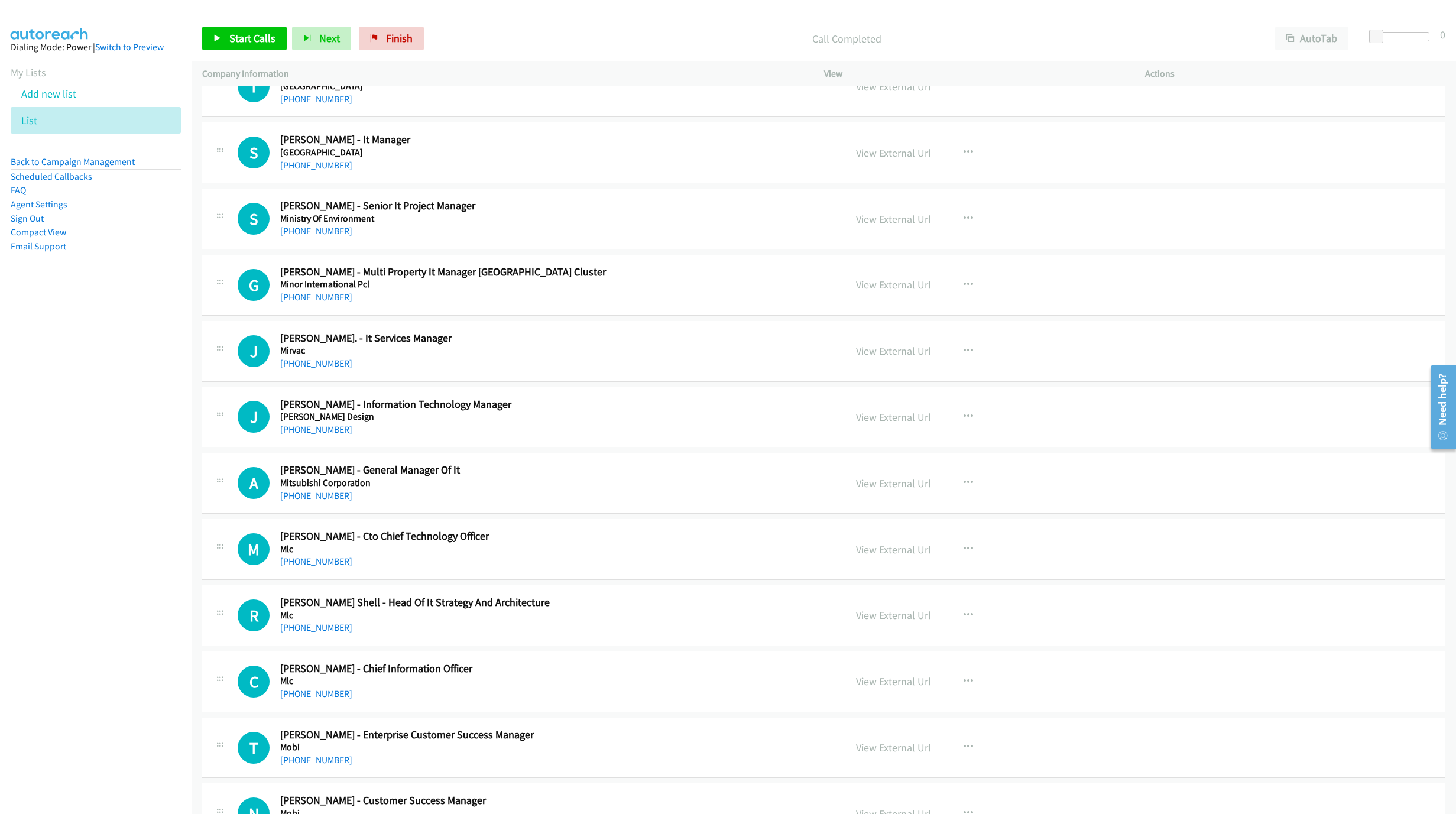
scroll to position [5409, 0]
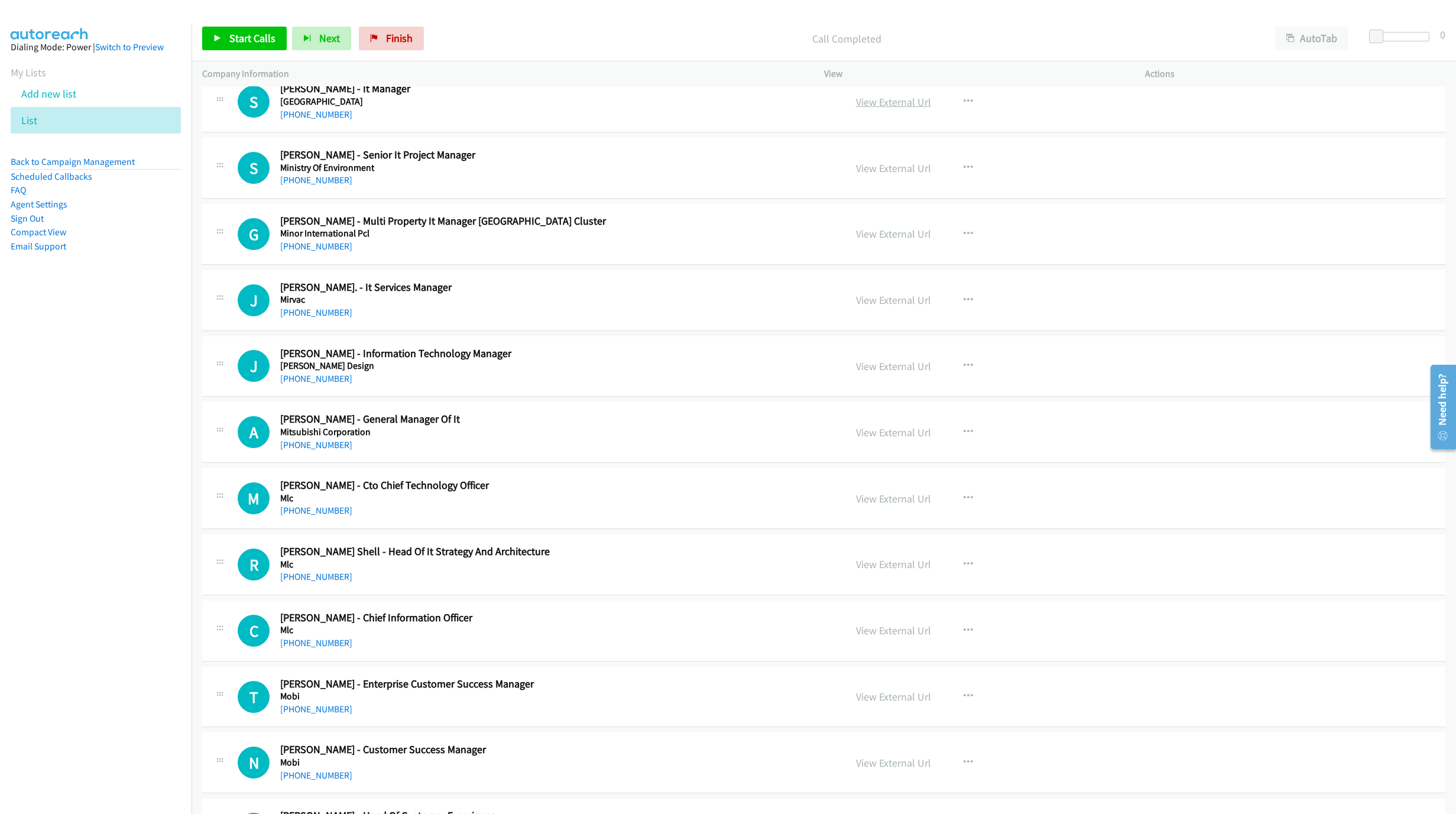
click at [876, 109] on link "View External Url" at bounding box center [893, 103] width 75 height 14
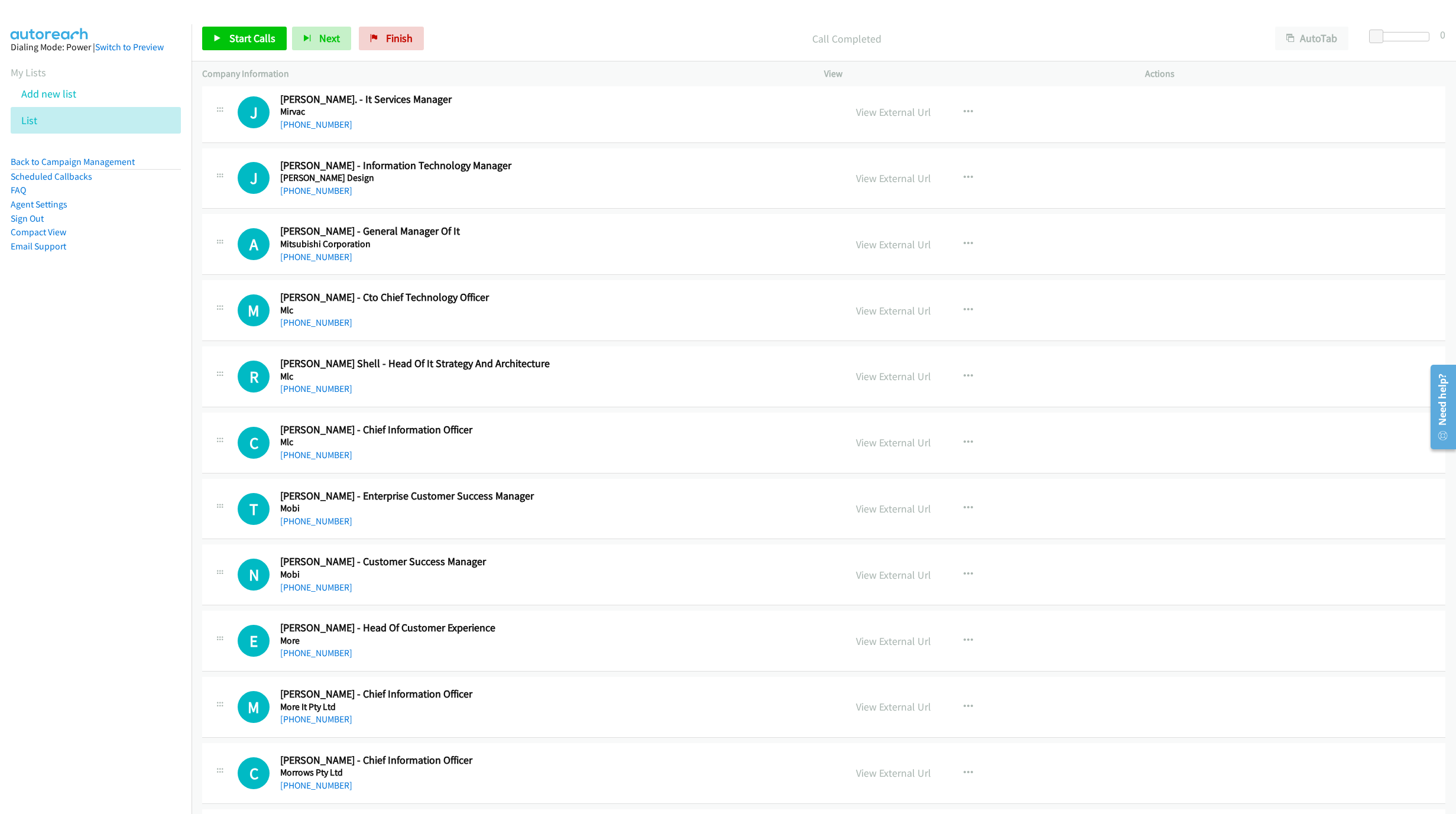
scroll to position [5586, 0]
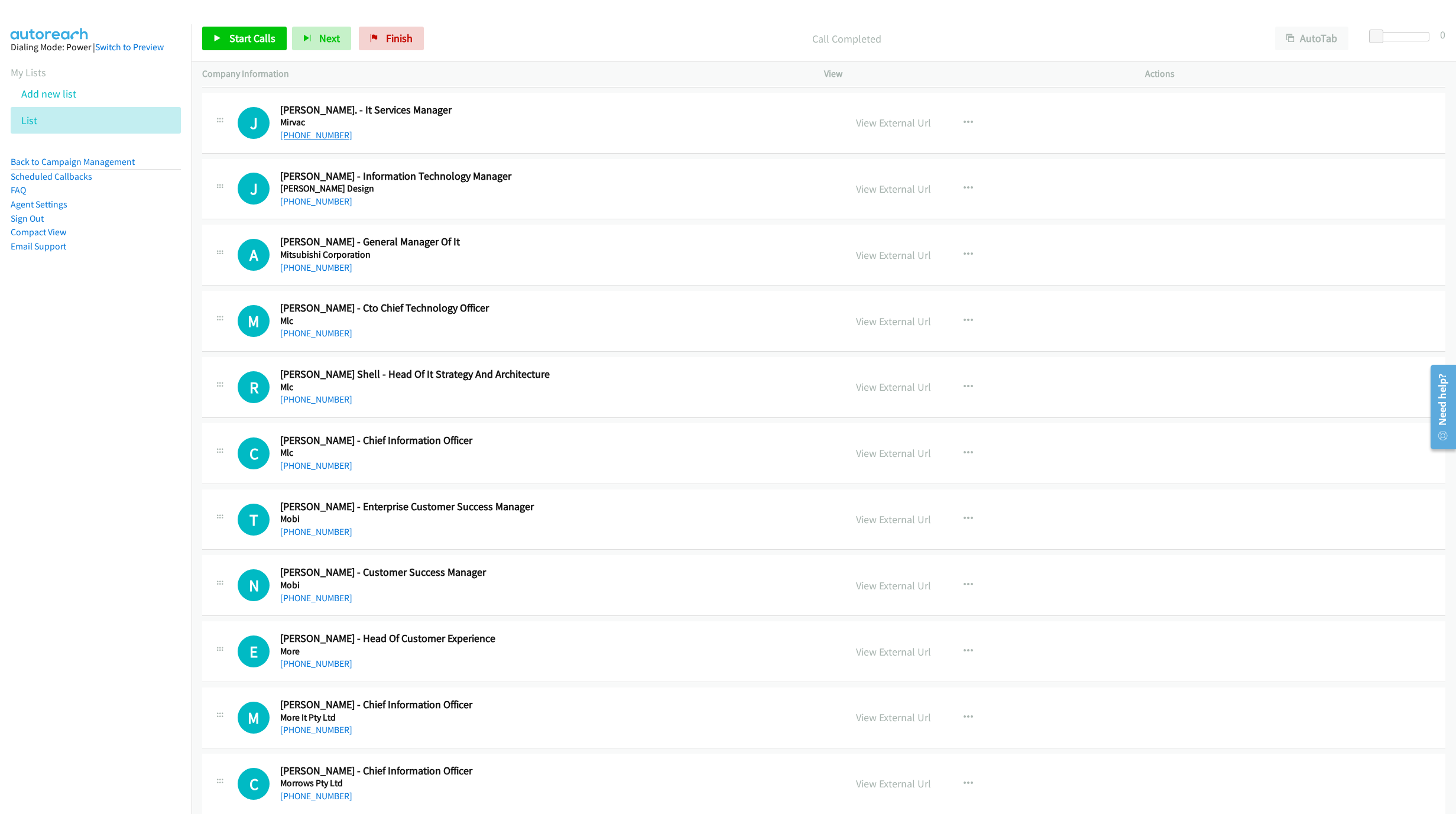
click at [312, 140] on link "+61 3 9695 9678" at bounding box center [316, 135] width 72 height 11
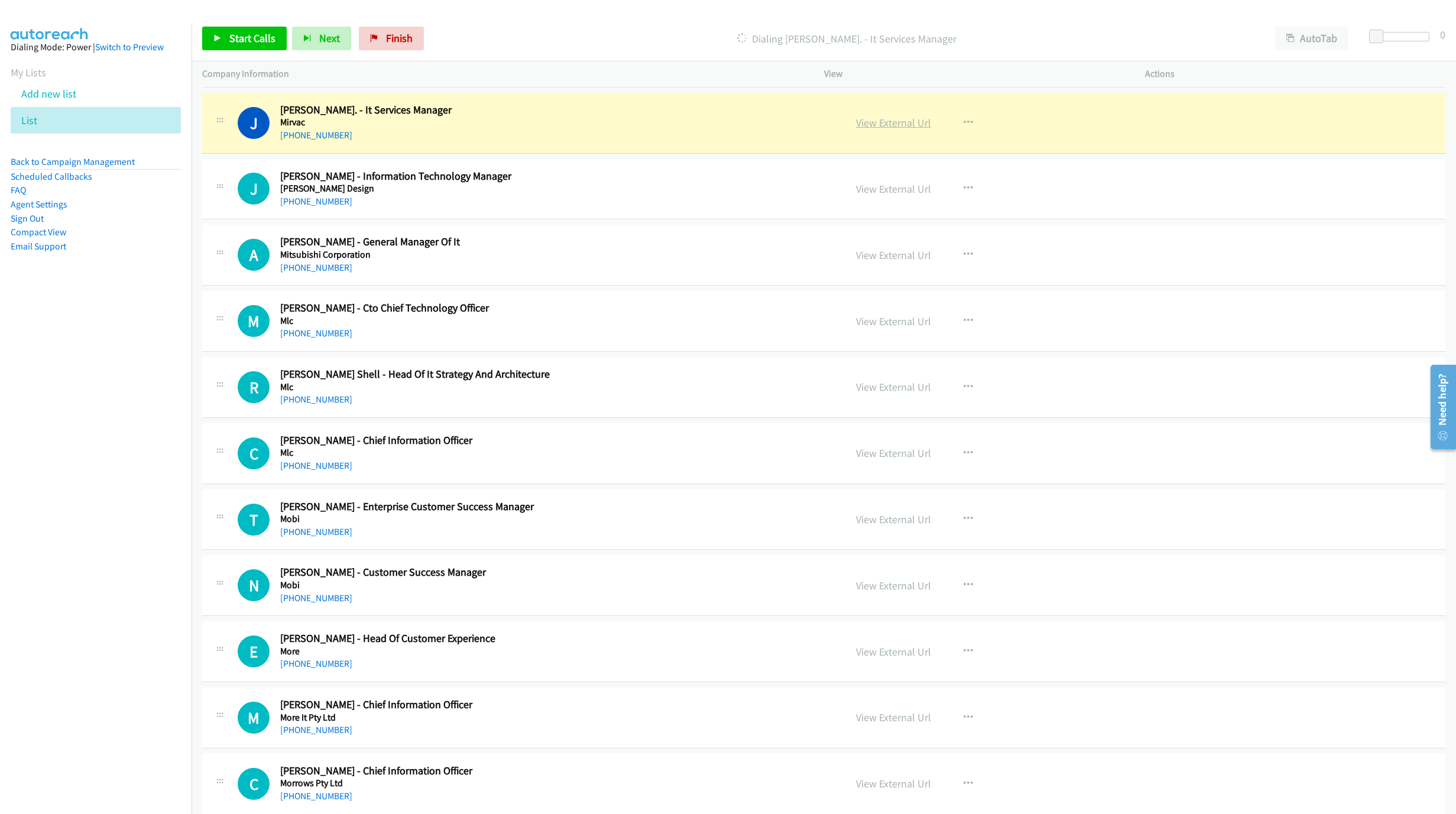
click at [875, 130] on link "View External Url" at bounding box center [893, 123] width 75 height 14
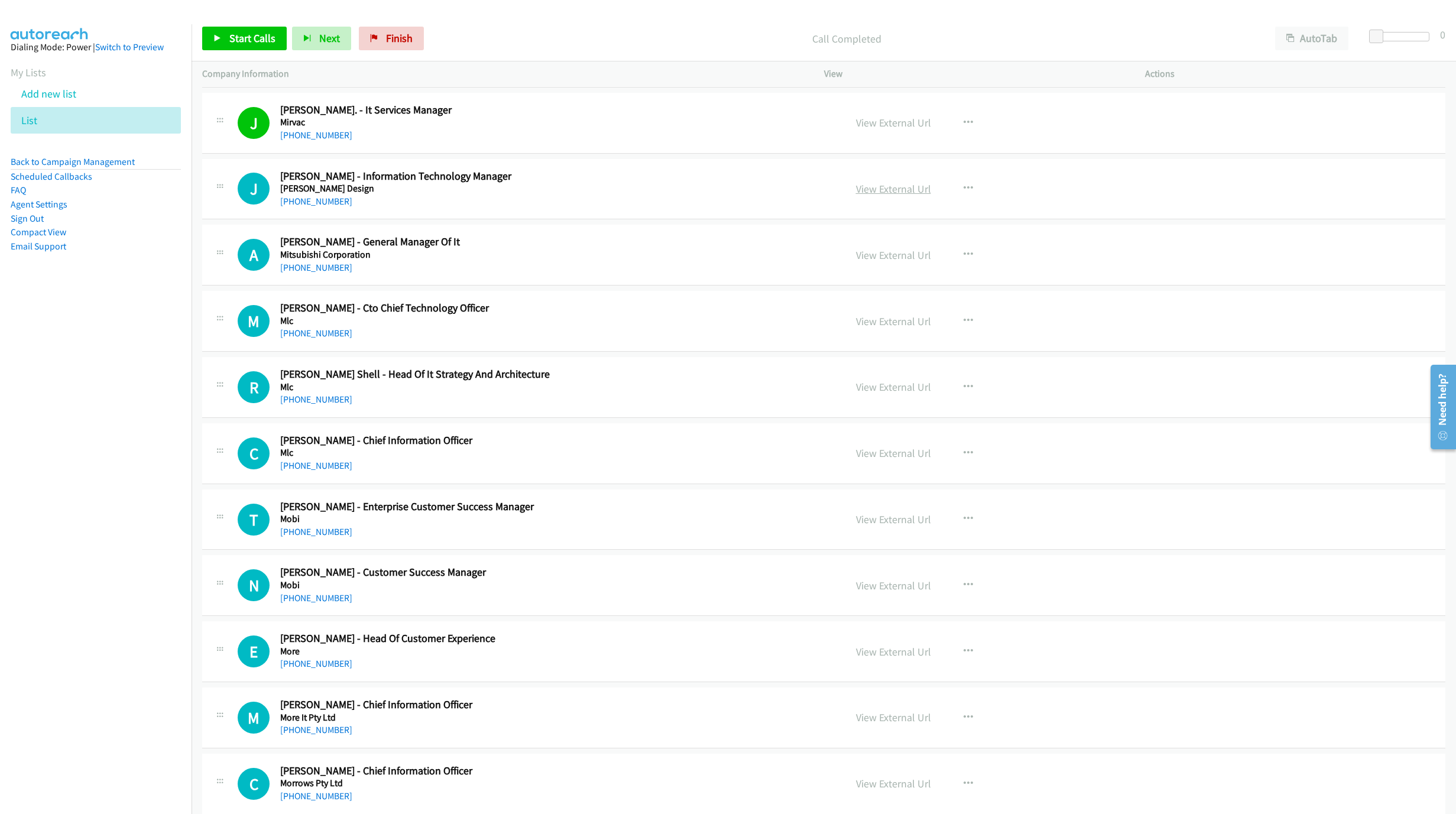
click at [910, 195] on link "View External Url" at bounding box center [893, 189] width 75 height 14
click at [313, 207] on link "+61 414 284 614" at bounding box center [316, 200] width 72 height 11
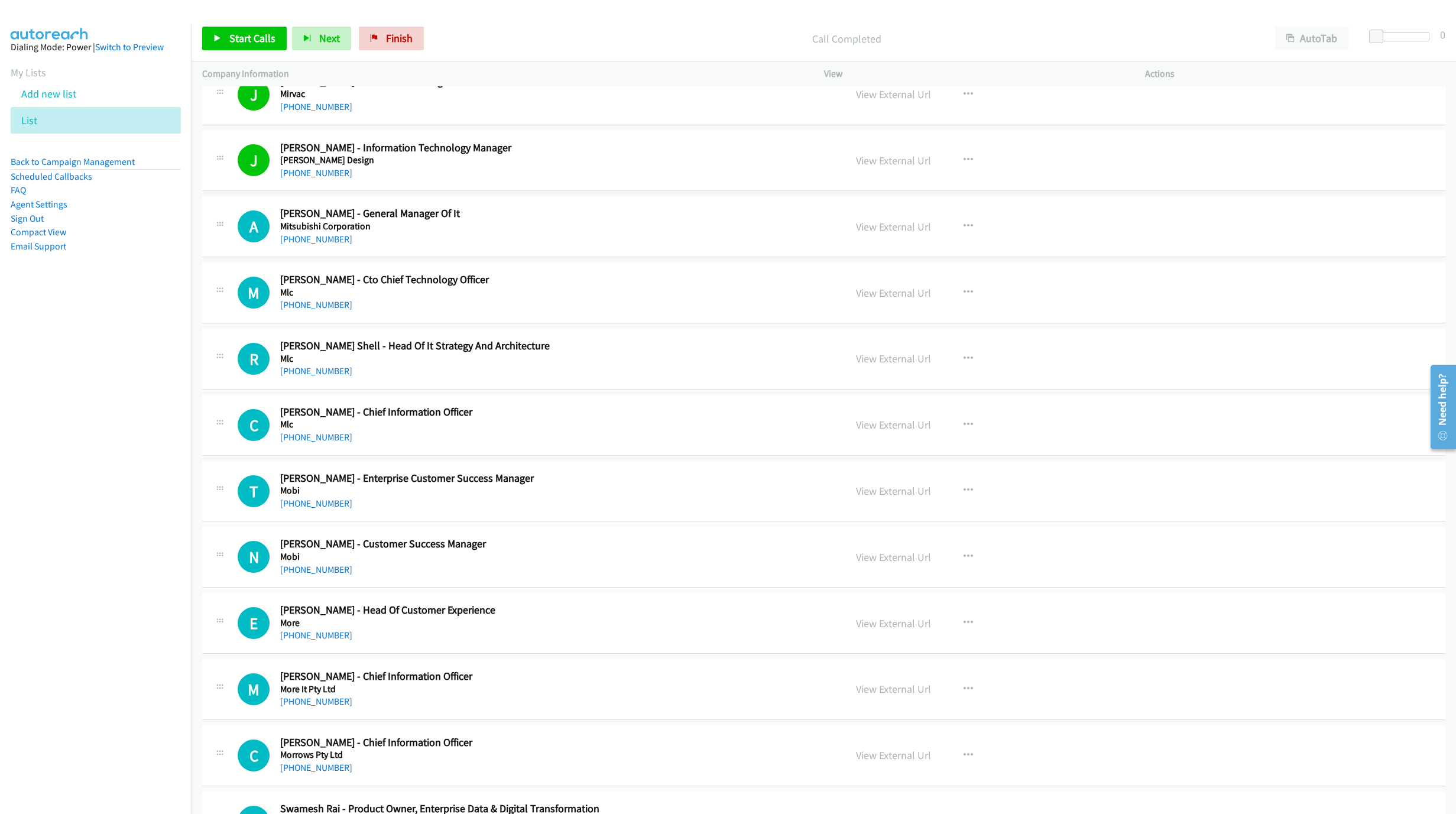
scroll to position [5675, 0]
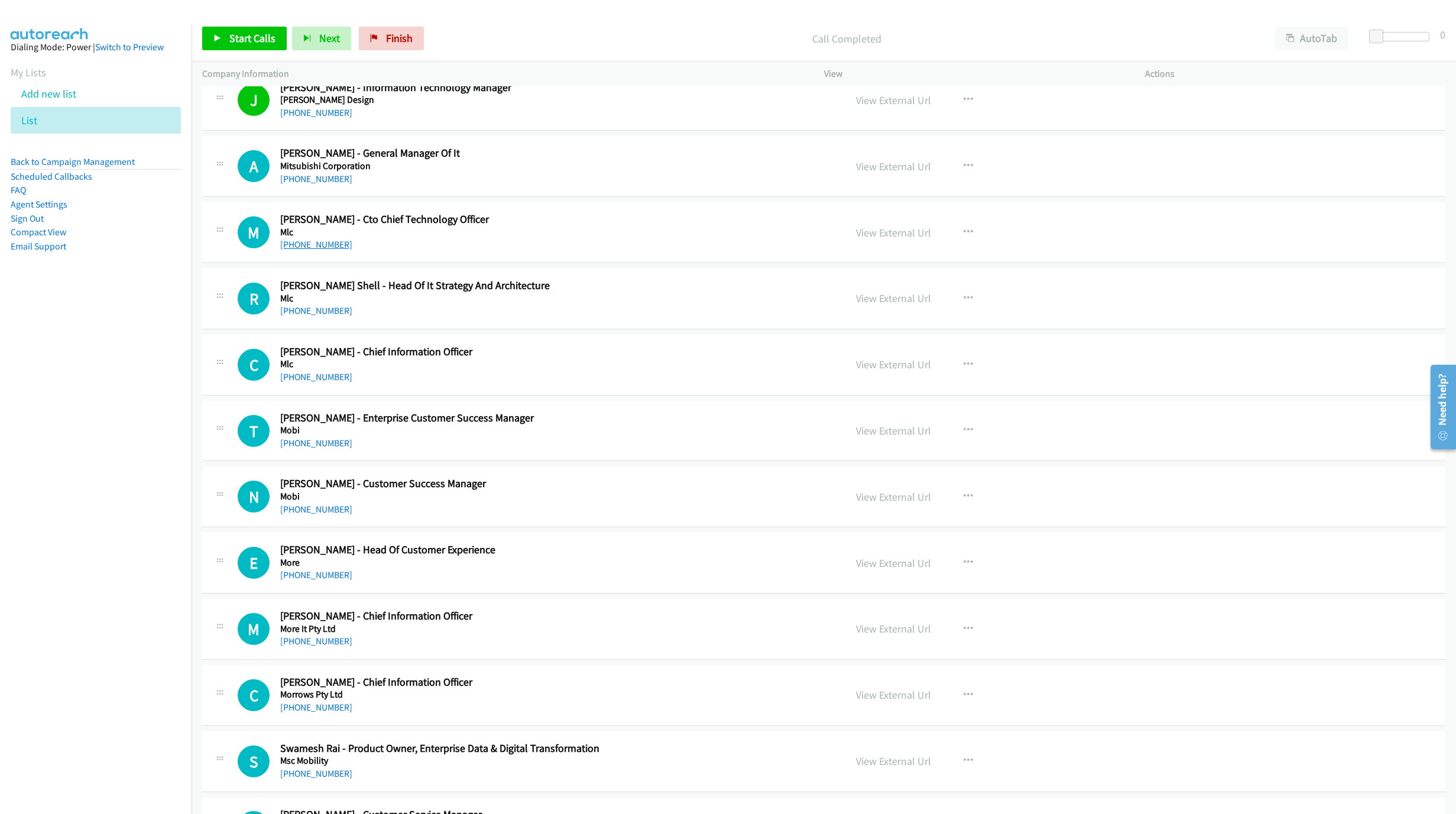
click at [304, 250] on link "+61 409 628 665" at bounding box center [316, 244] width 72 height 11
click at [724, 226] on h2 "Mirella Robinson - Cto Chief Technology Officer" at bounding box center [555, 220] width 550 height 14
click at [886, 239] on link "View External Url" at bounding box center [893, 233] width 75 height 14
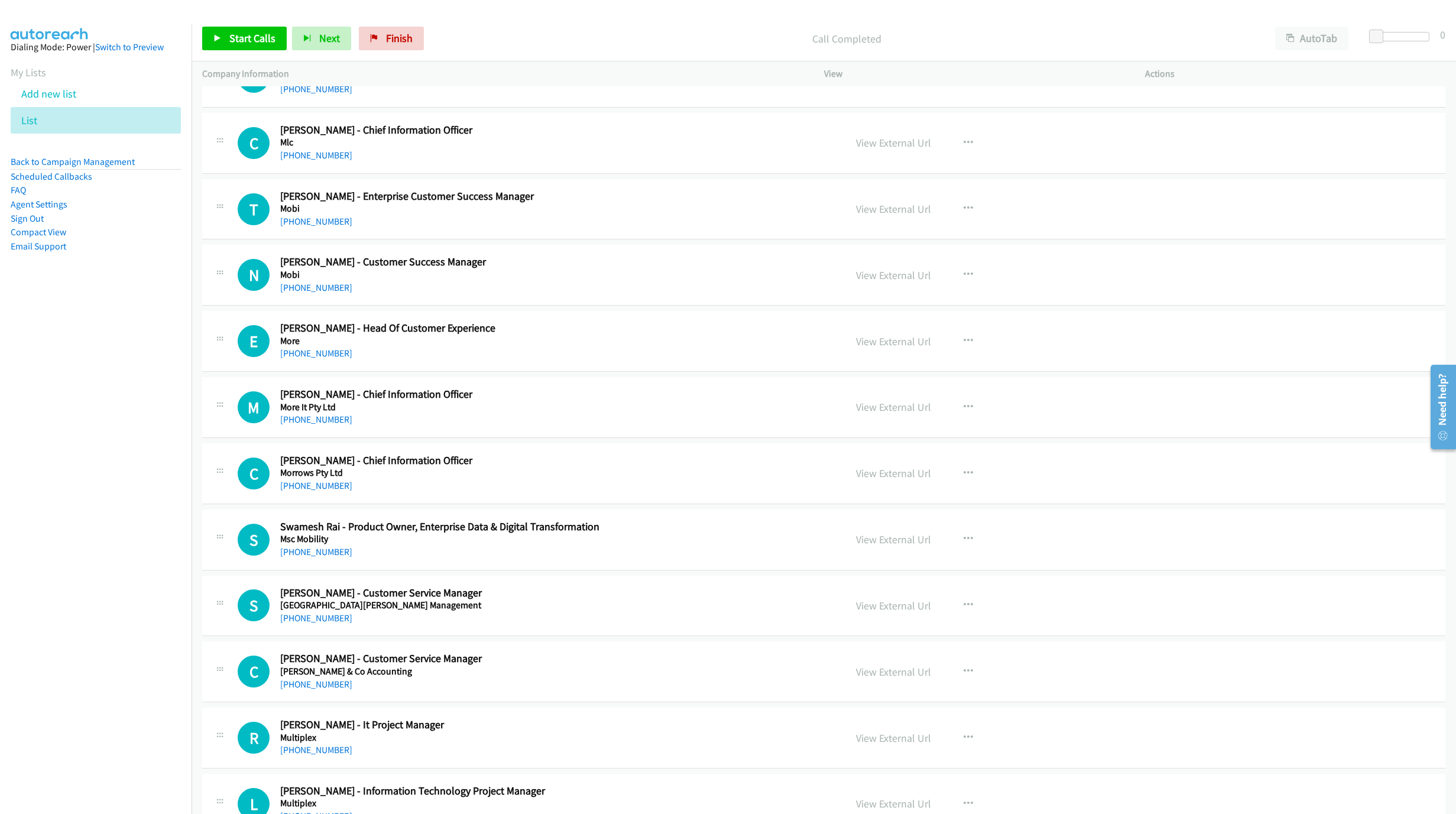
scroll to position [5941, 0]
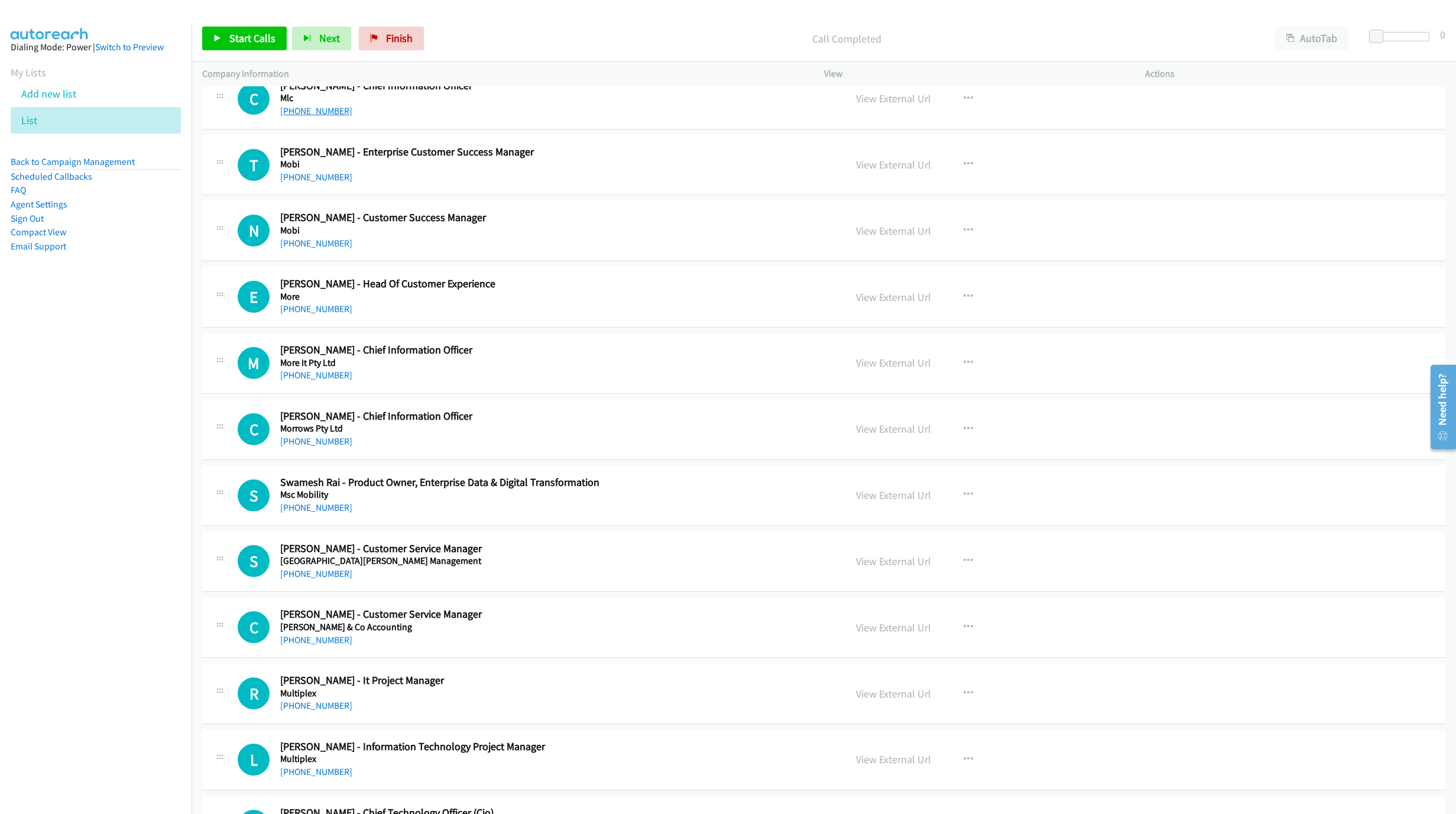
click at [309, 117] on link "+61 475 803 668" at bounding box center [316, 111] width 72 height 11
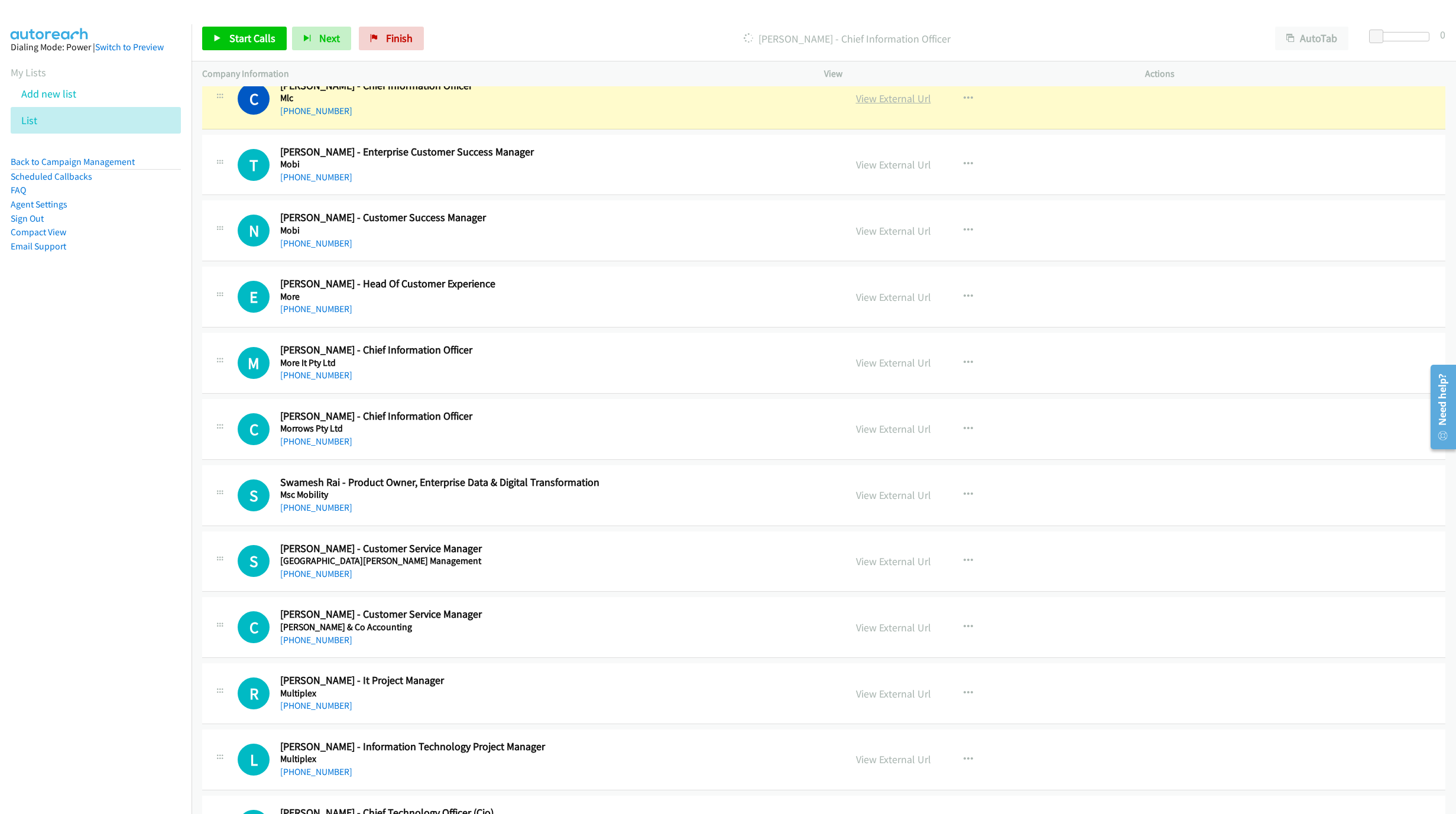
click at [885, 106] on link "View External Url" at bounding box center [893, 99] width 75 height 14
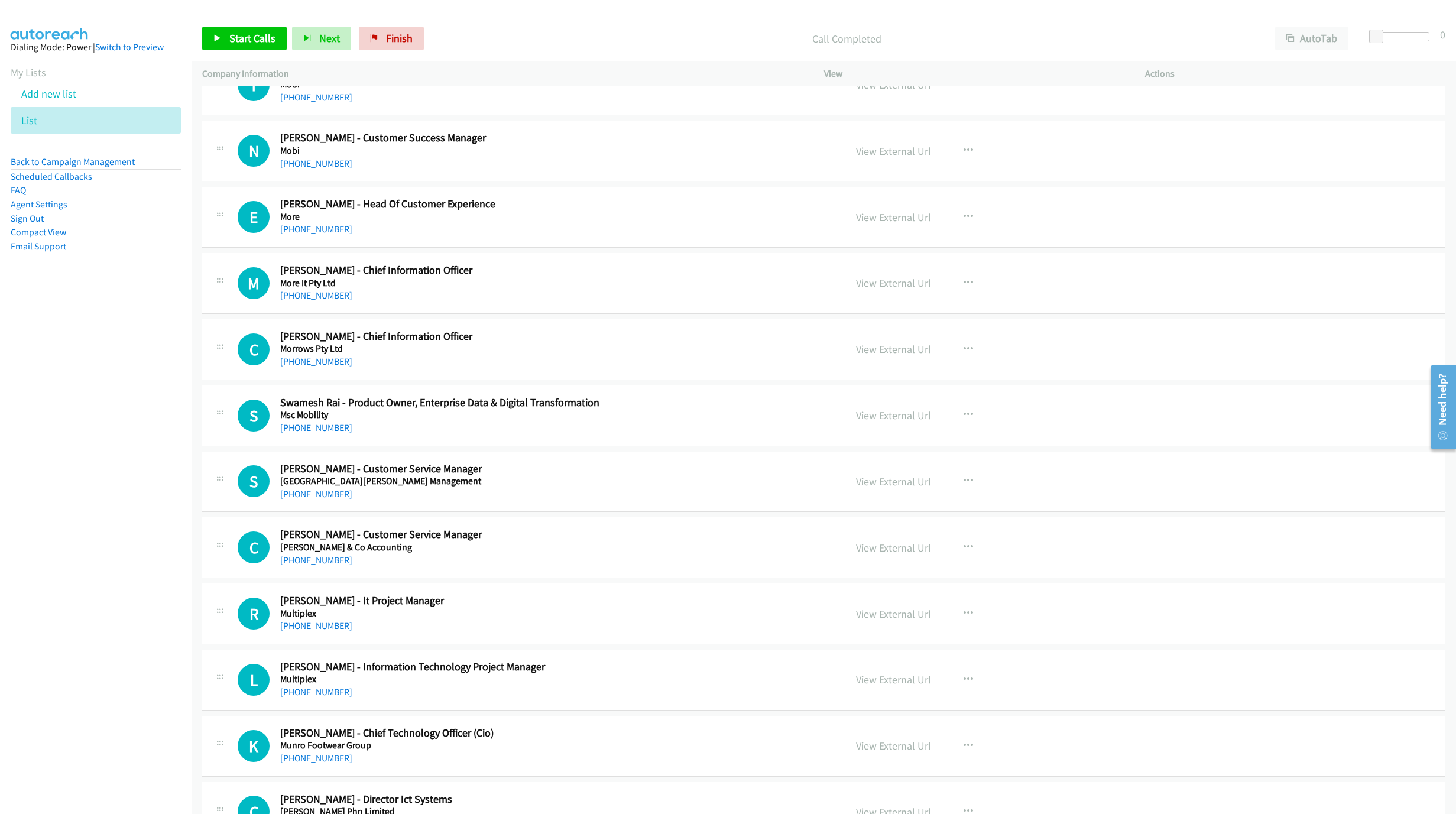
scroll to position [6030, 0]
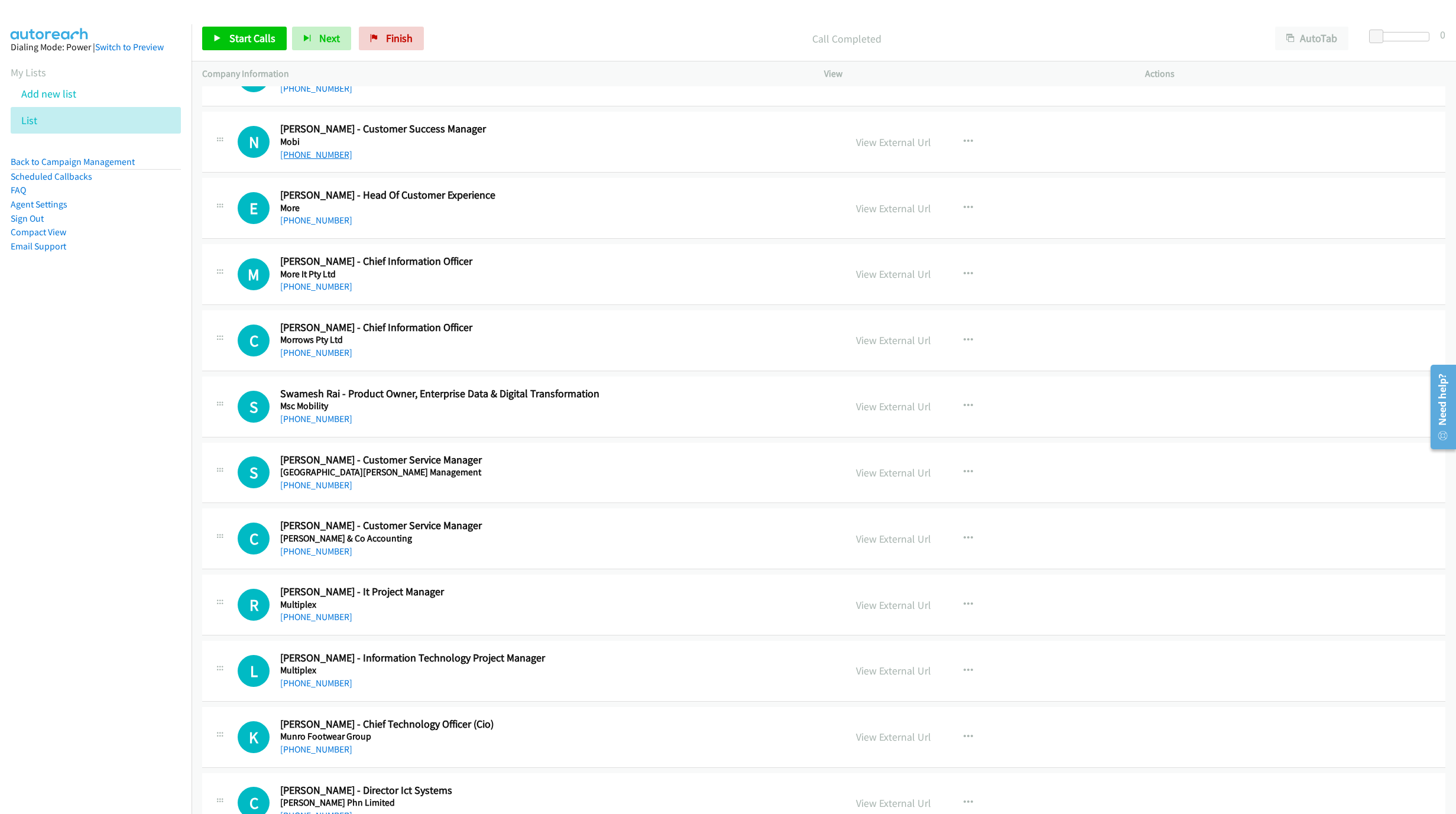
click at [299, 160] on link "+61 449 291 114" at bounding box center [316, 154] width 72 height 11
drag, startPoint x: 316, startPoint y: 378, endPoint x: 725, endPoint y: 445, distance: 414.5
click at [316, 359] on link "+61 3 9690 5700" at bounding box center [316, 352] width 72 height 11
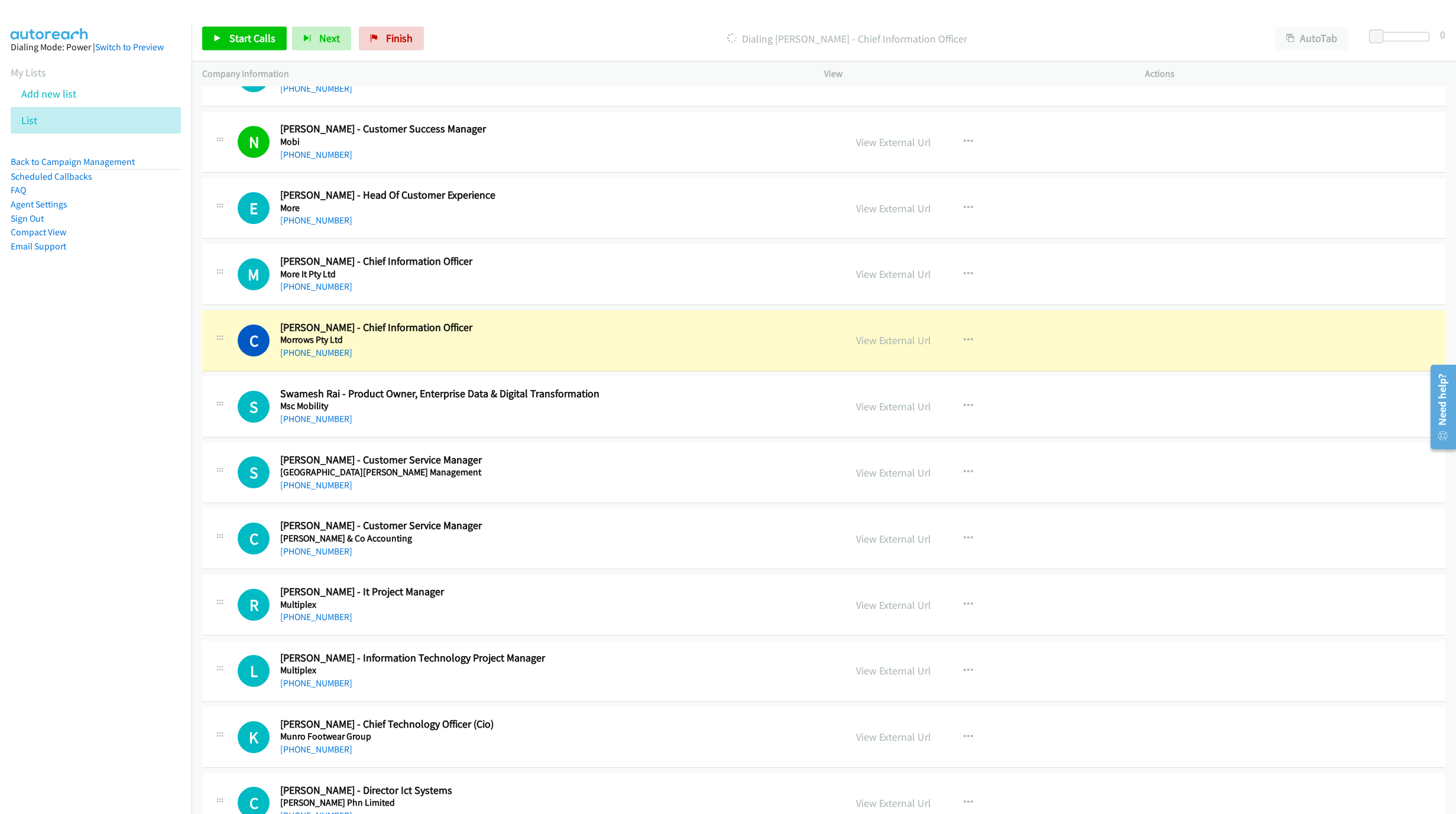
click at [577, 360] on div "+61 3 9690 5700" at bounding box center [555, 353] width 550 height 14
click at [882, 347] on link "View External Url" at bounding box center [893, 341] width 75 height 14
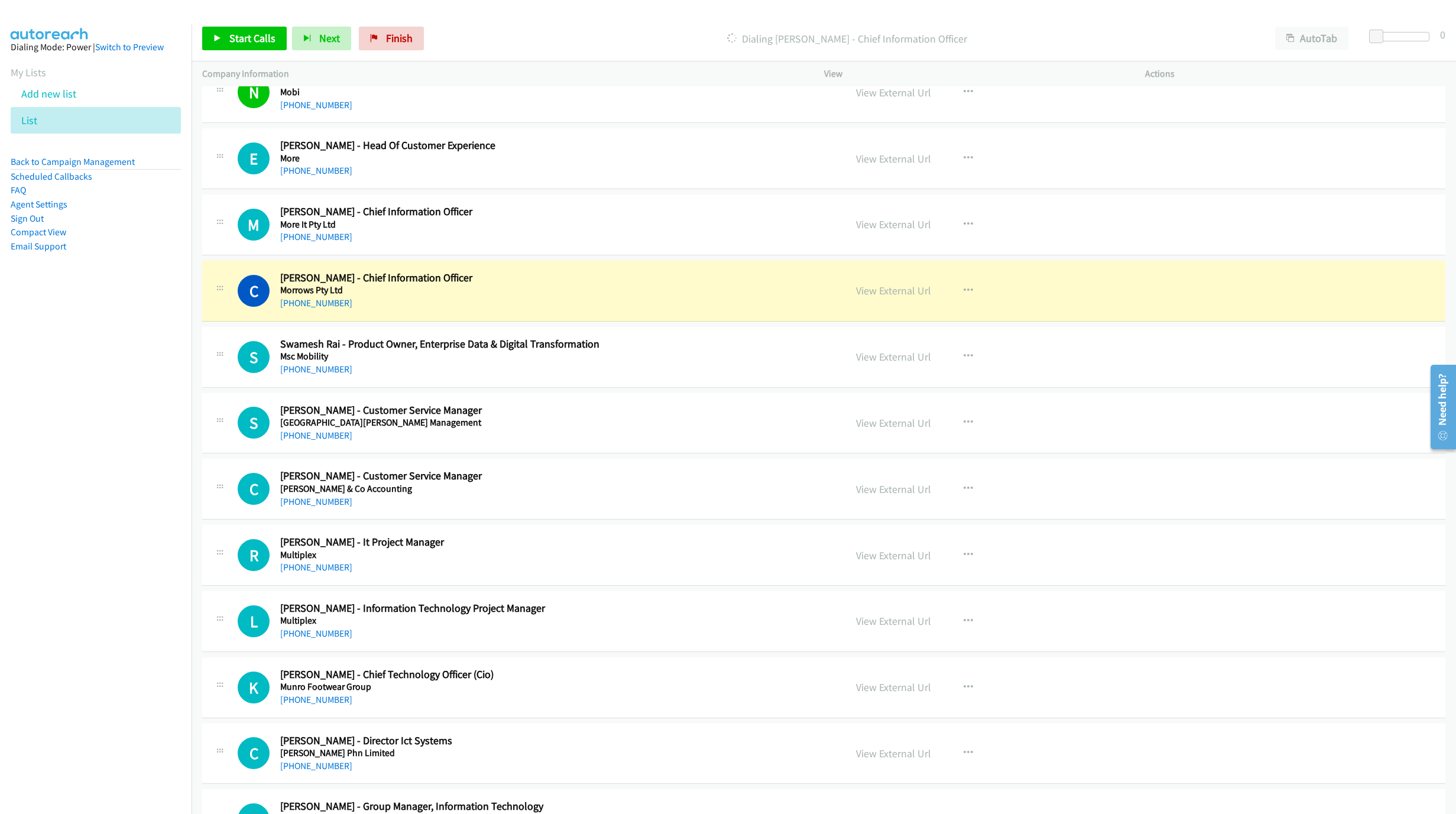
scroll to position [6296, 0]
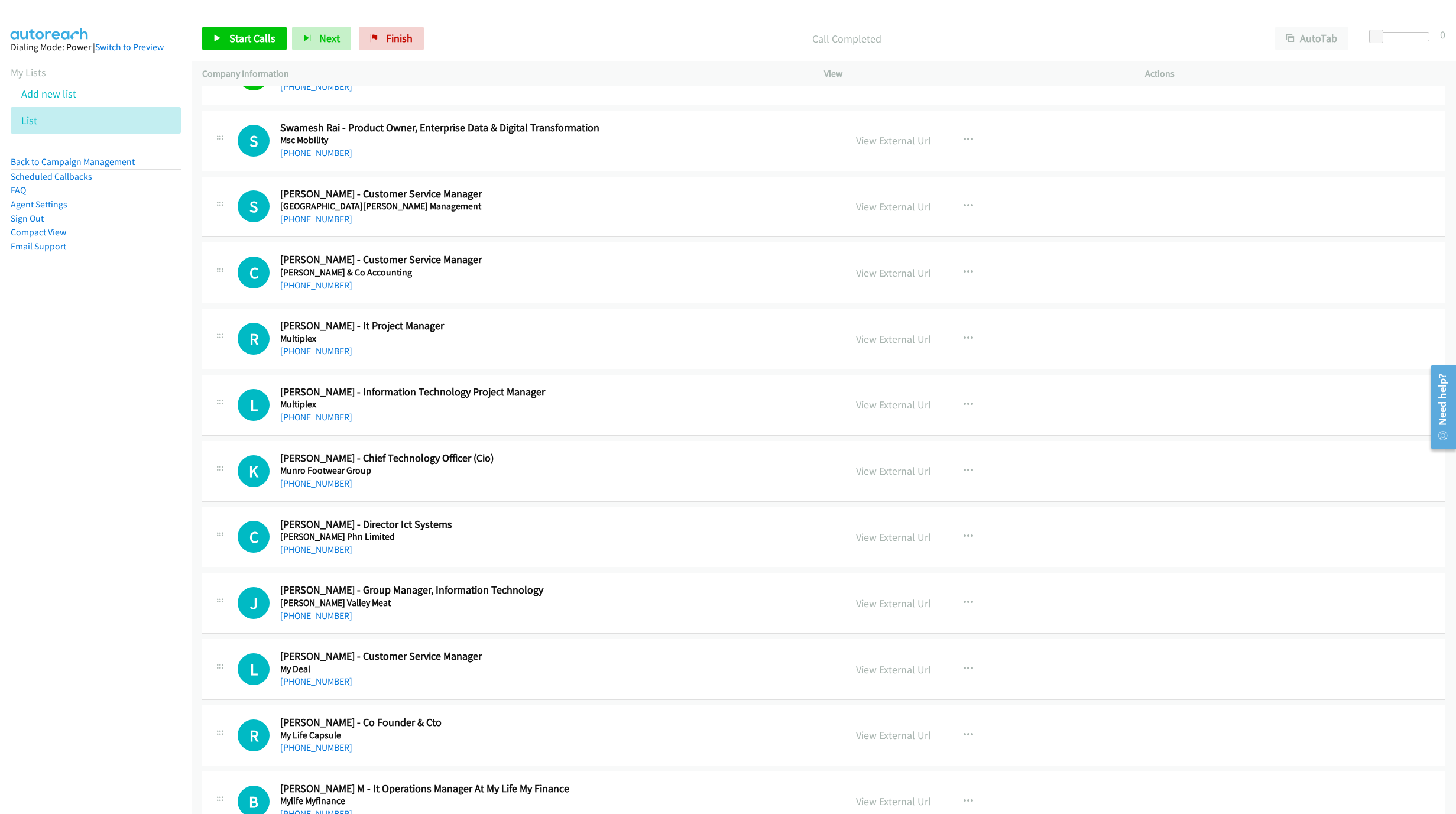
click at [320, 224] on link "+61 3 5777 7202" at bounding box center [316, 218] width 72 height 11
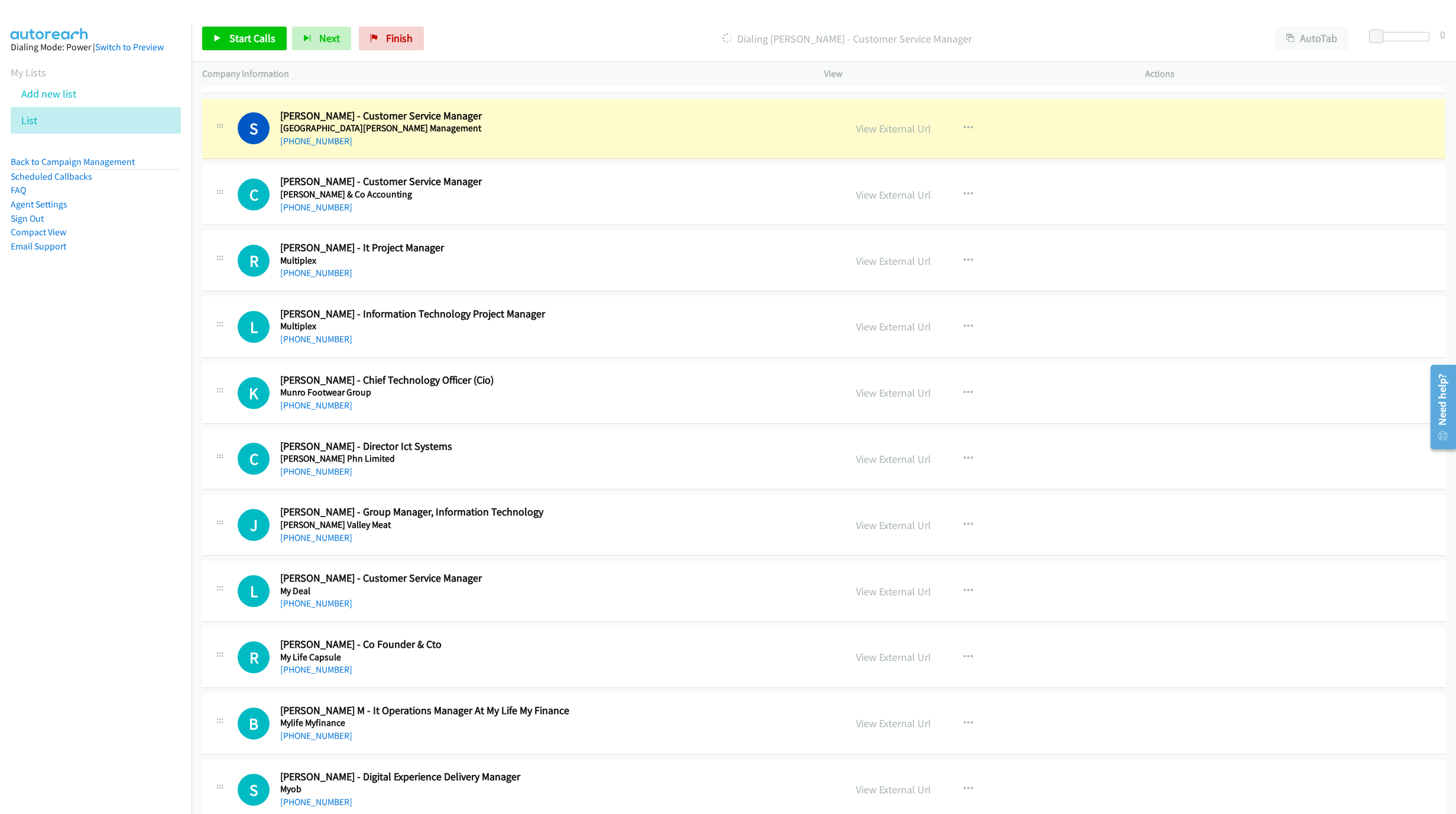
scroll to position [6384, 0]
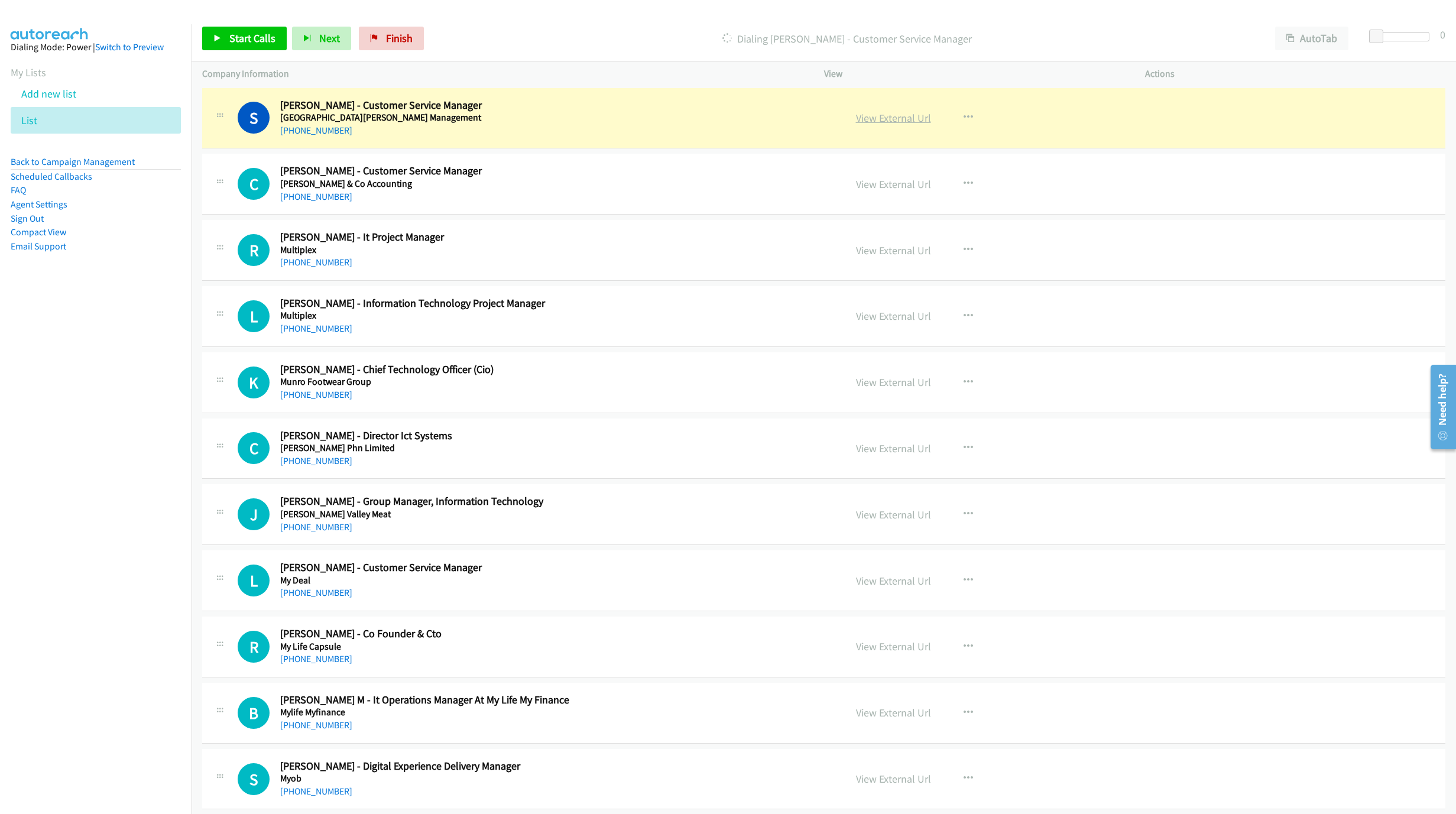
click at [904, 125] on link "View External Url" at bounding box center [893, 119] width 75 height 14
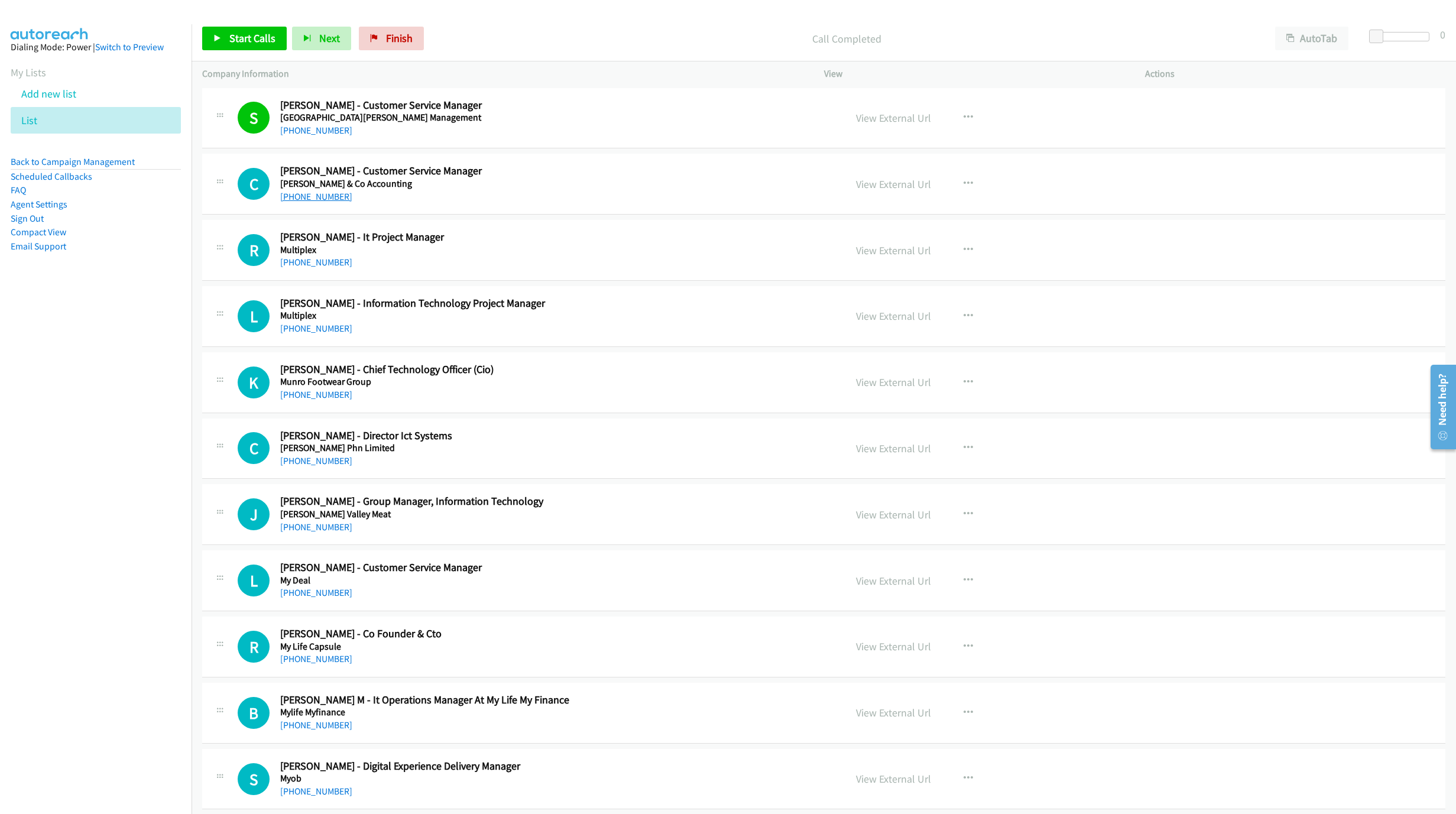
click at [325, 202] on link "+61 412 980 987" at bounding box center [316, 196] width 72 height 11
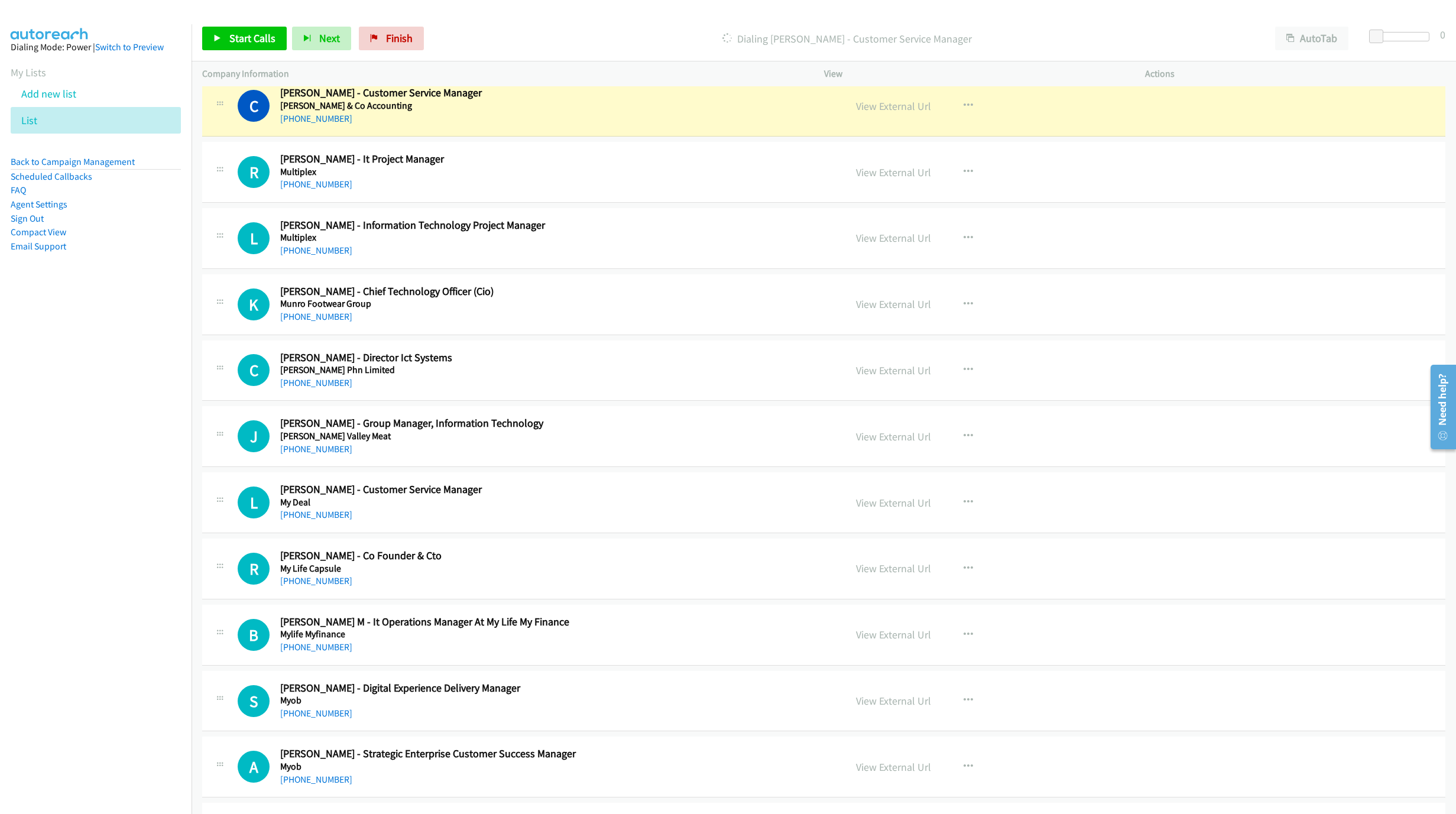
scroll to position [6473, 0]
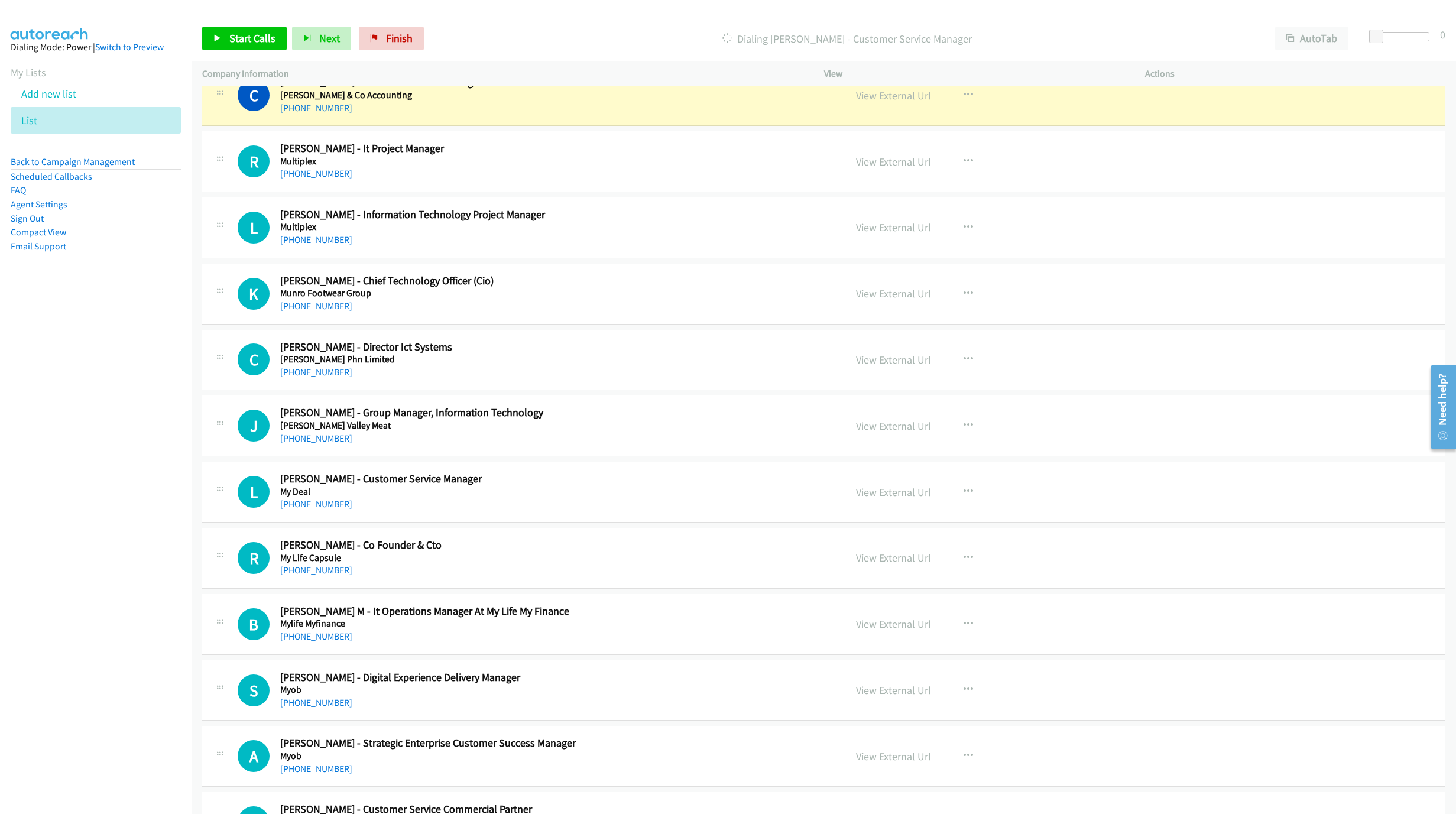
click at [914, 103] on link "View External Url" at bounding box center [893, 96] width 75 height 14
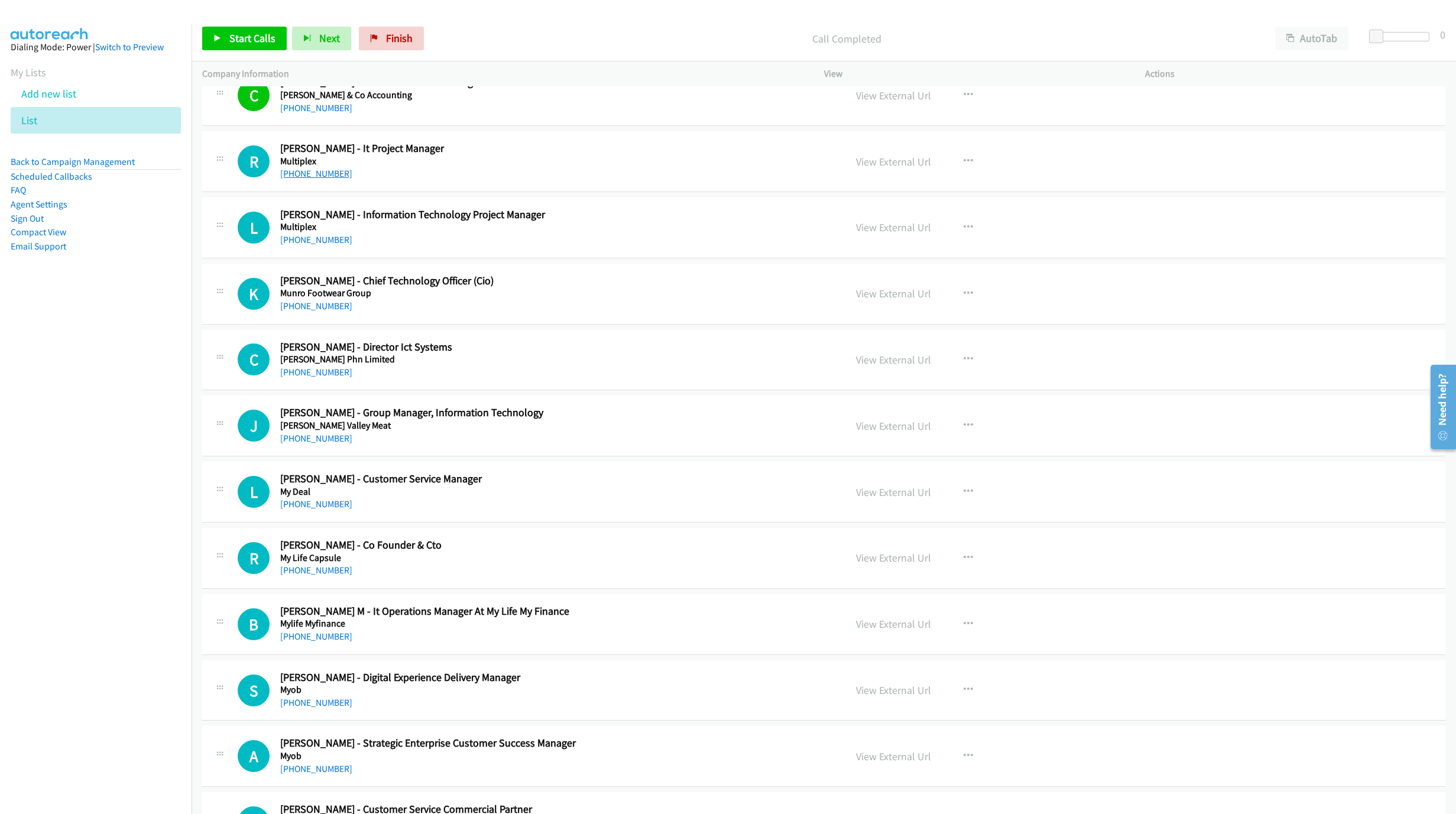
click at [321, 179] on link "+61 439 293 794" at bounding box center [316, 173] width 72 height 11
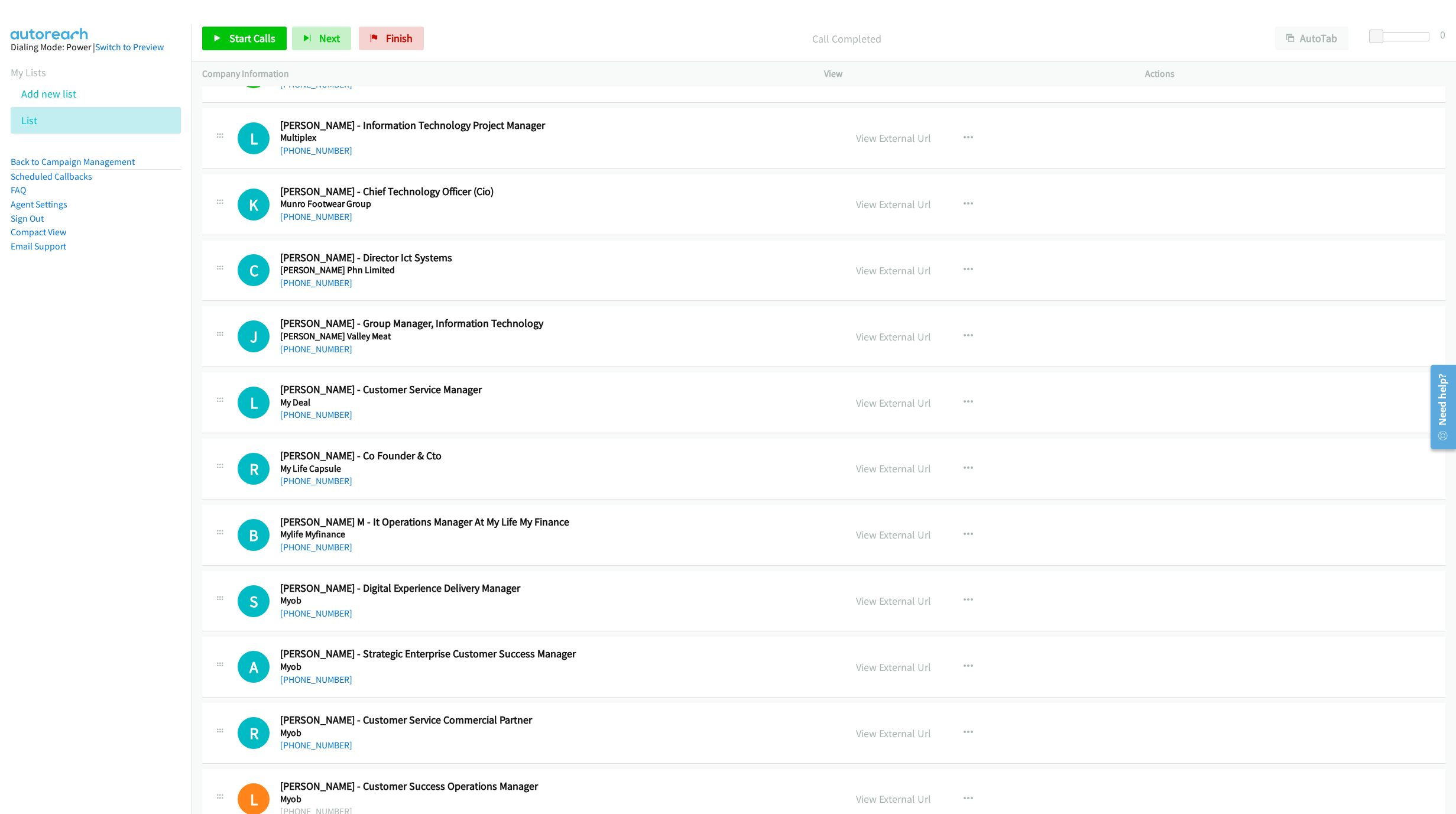
scroll to position [6650, 0]
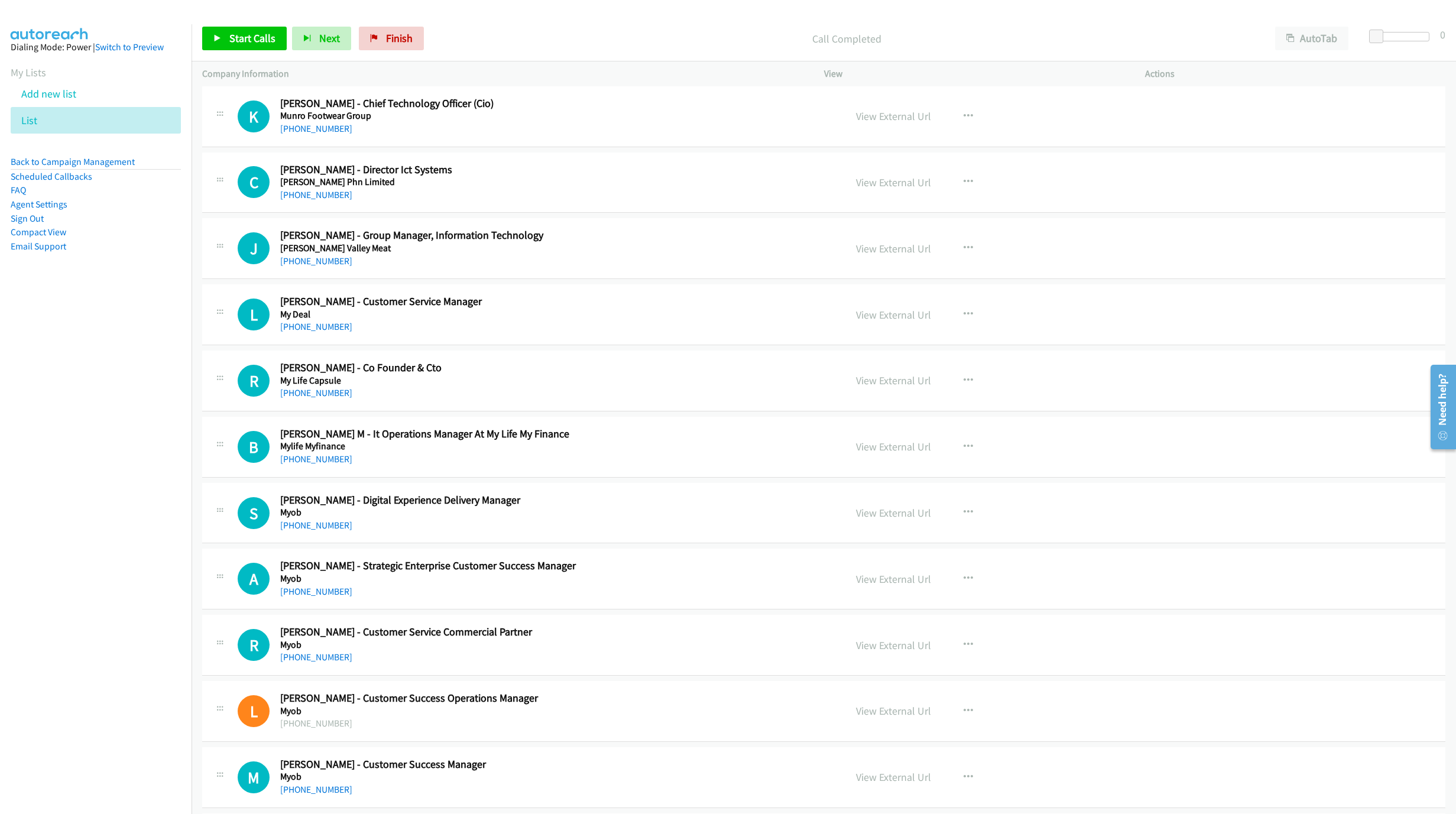
click at [311, 202] on div "+61 431 332 546" at bounding box center [555, 195] width 550 height 14
click at [919, 190] on div "View External Url" at bounding box center [893, 182] width 75 height 16
click at [916, 189] on link "View External Url" at bounding box center [893, 182] width 75 height 14
click at [324, 200] on link "+61 431 332 546" at bounding box center [316, 194] width 72 height 11
click at [300, 321] on h5 "My Deal" at bounding box center [555, 315] width 550 height 12
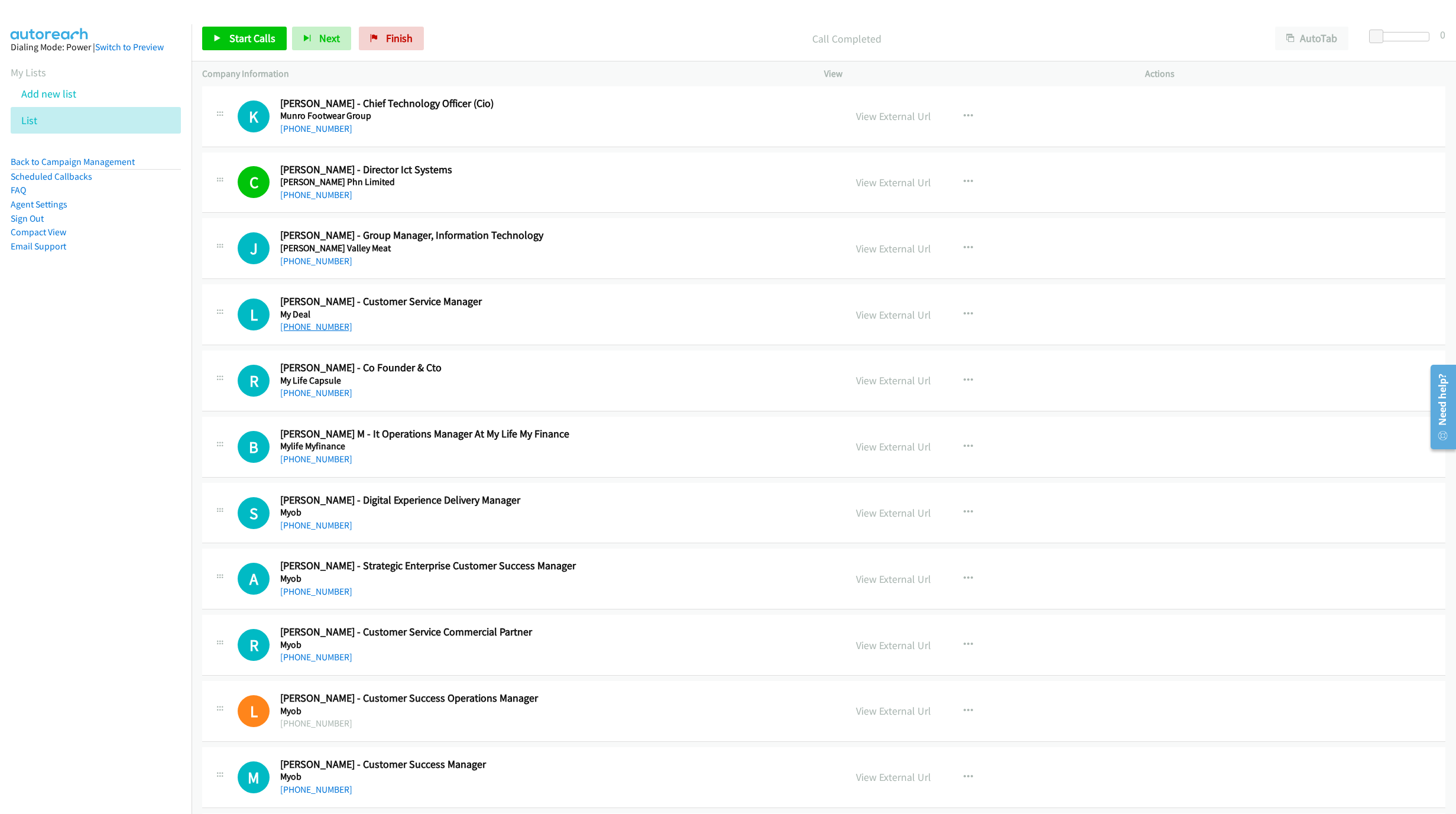
click at [303, 332] on link "+61 412 325 790" at bounding box center [316, 326] width 72 height 11
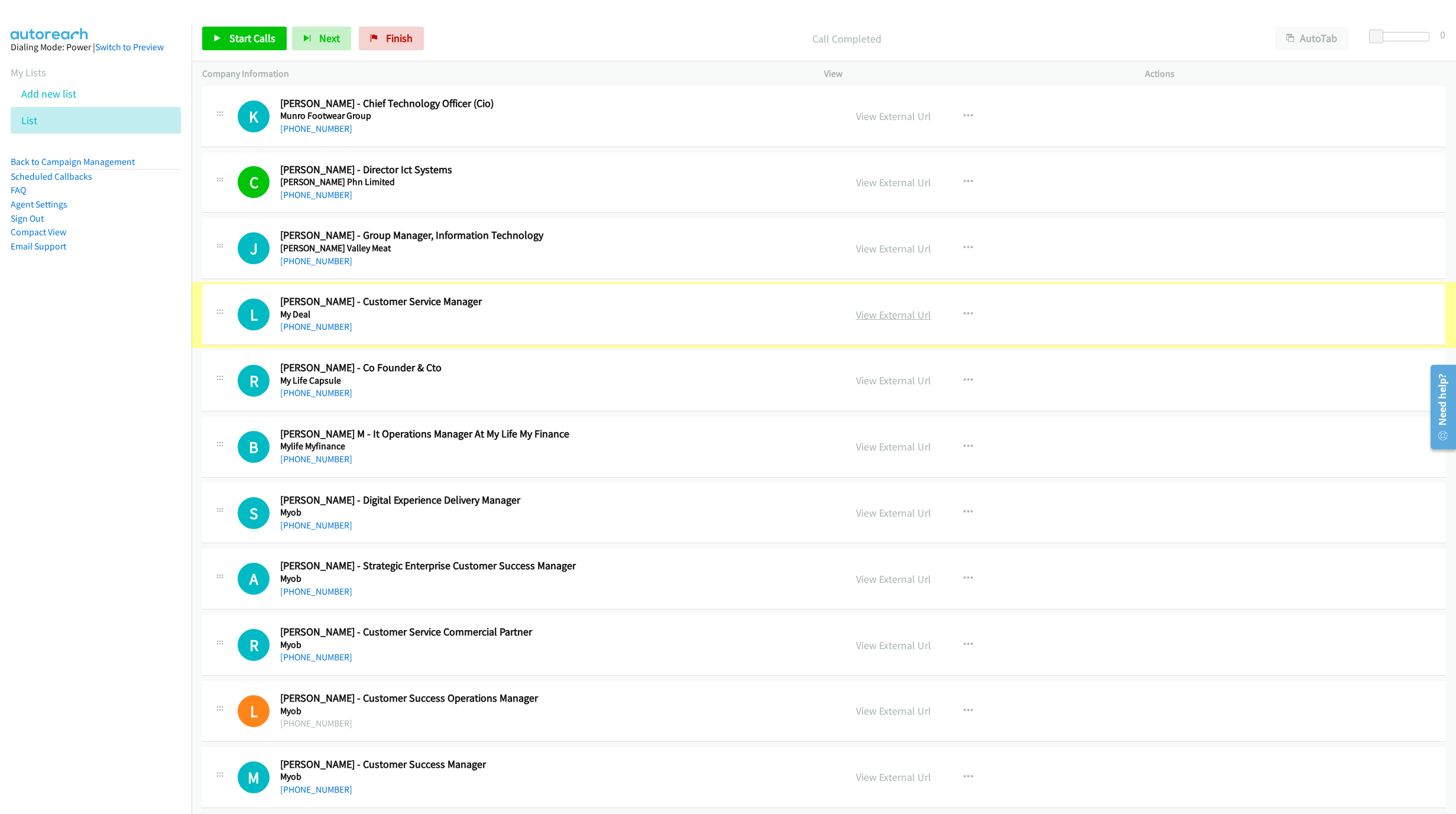
click at [878, 322] on link "View External Url" at bounding box center [893, 315] width 75 height 14
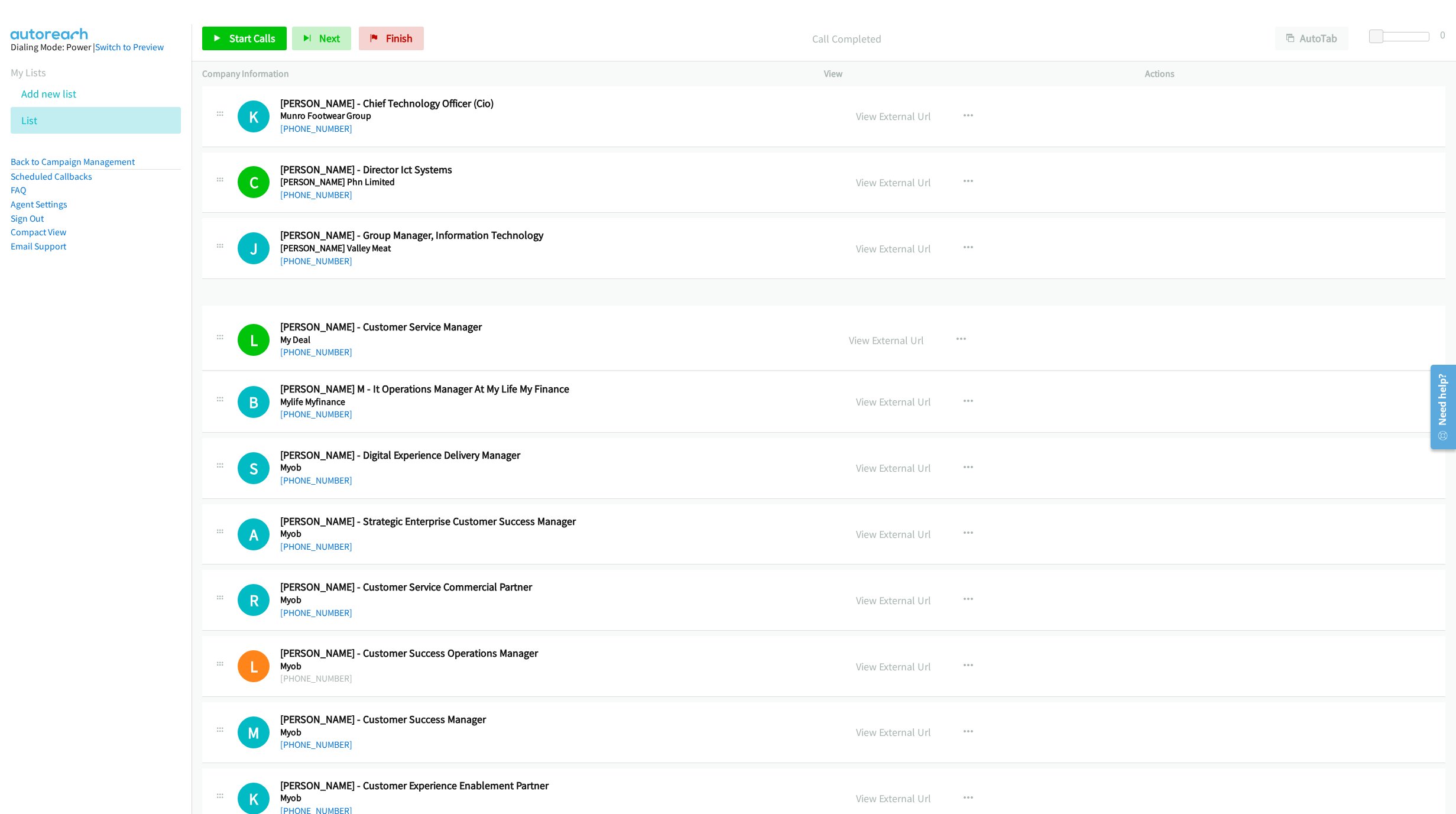
drag, startPoint x: 281, startPoint y: 332, endPoint x: 456, endPoint y: 327, distance: 175.1
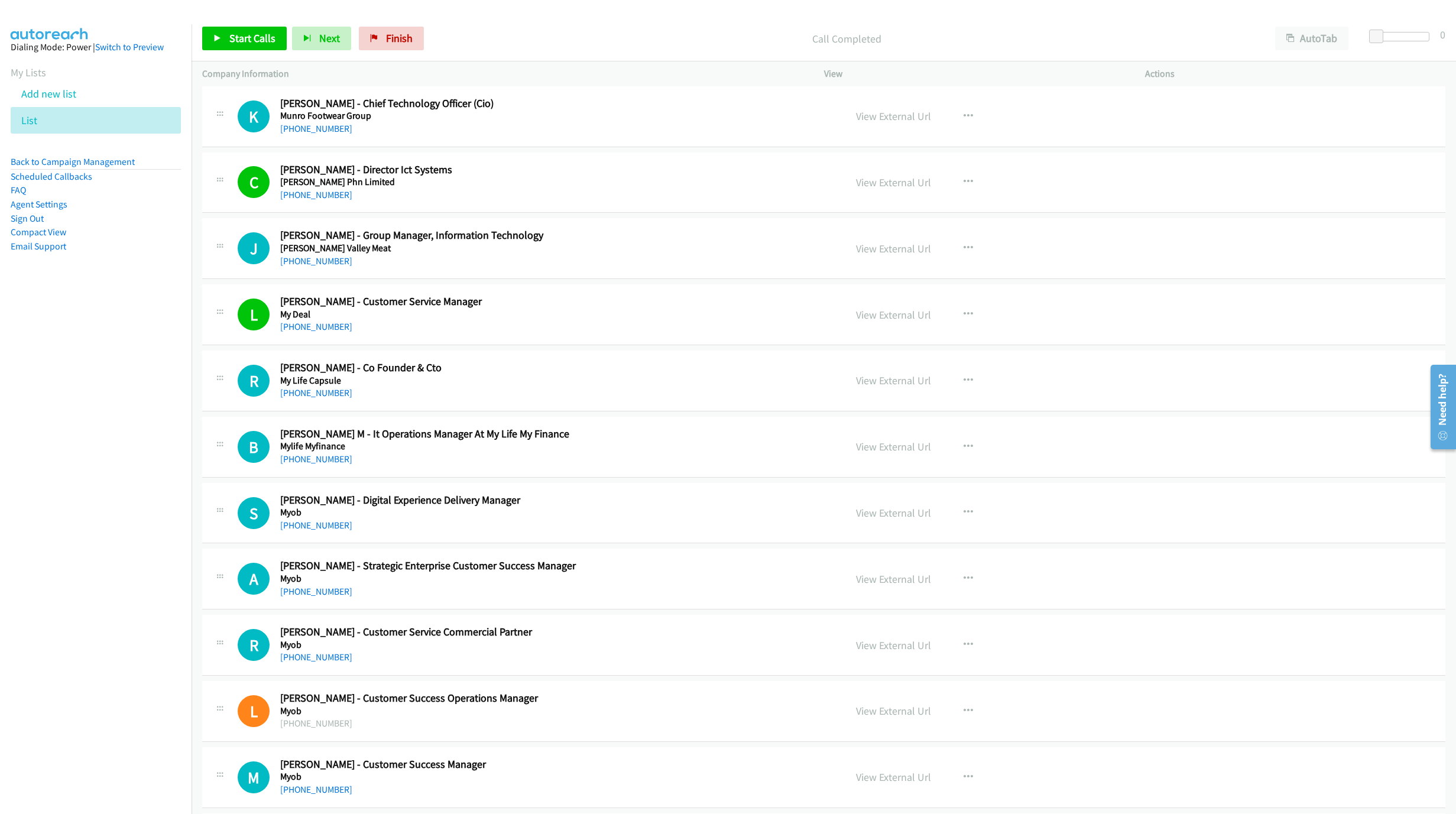
click at [623, 321] on h5 "My Deal" at bounding box center [555, 315] width 550 height 12
click at [859, 322] on link "View External Url" at bounding box center [893, 315] width 75 height 14
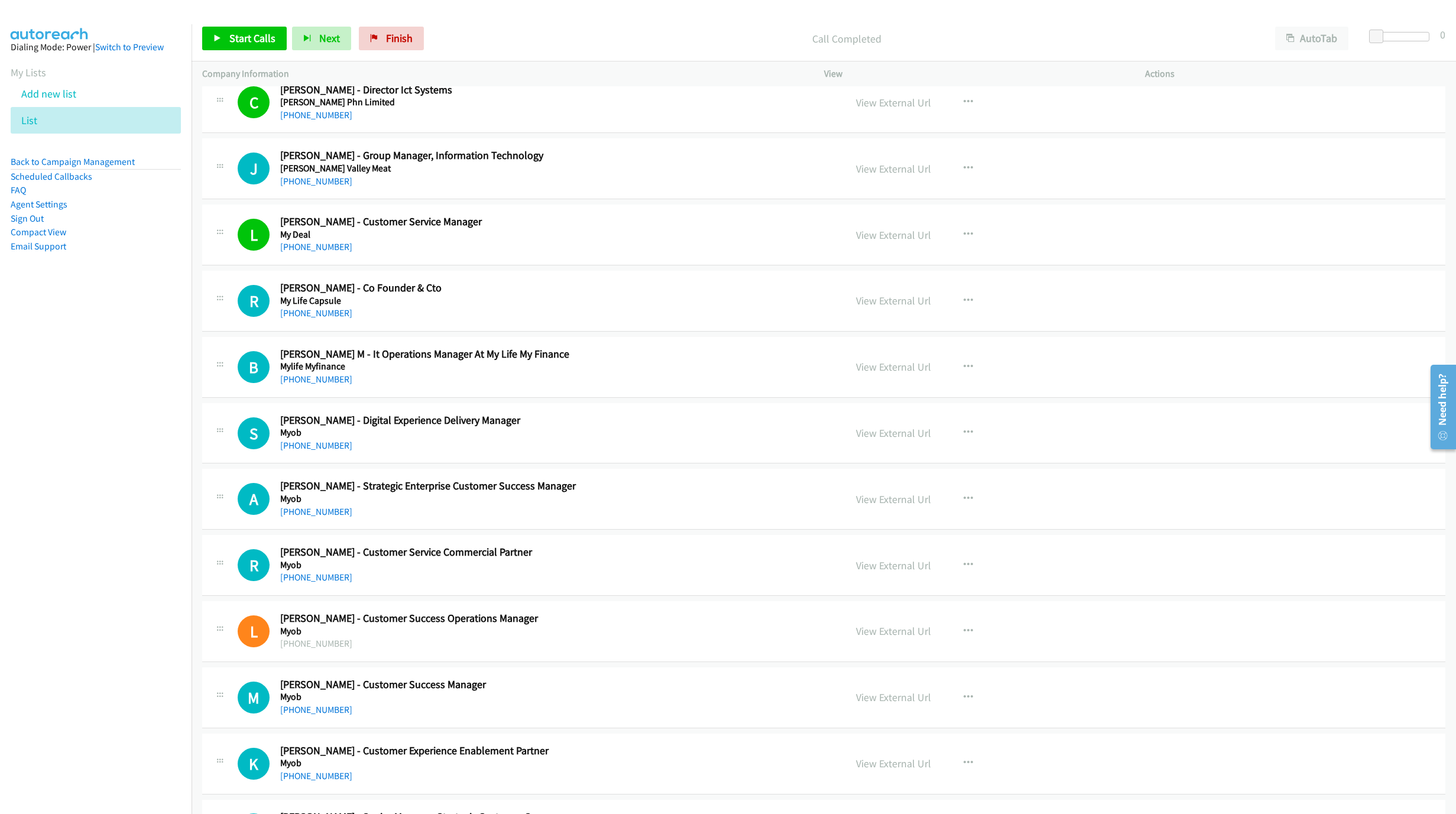
scroll to position [6739, 0]
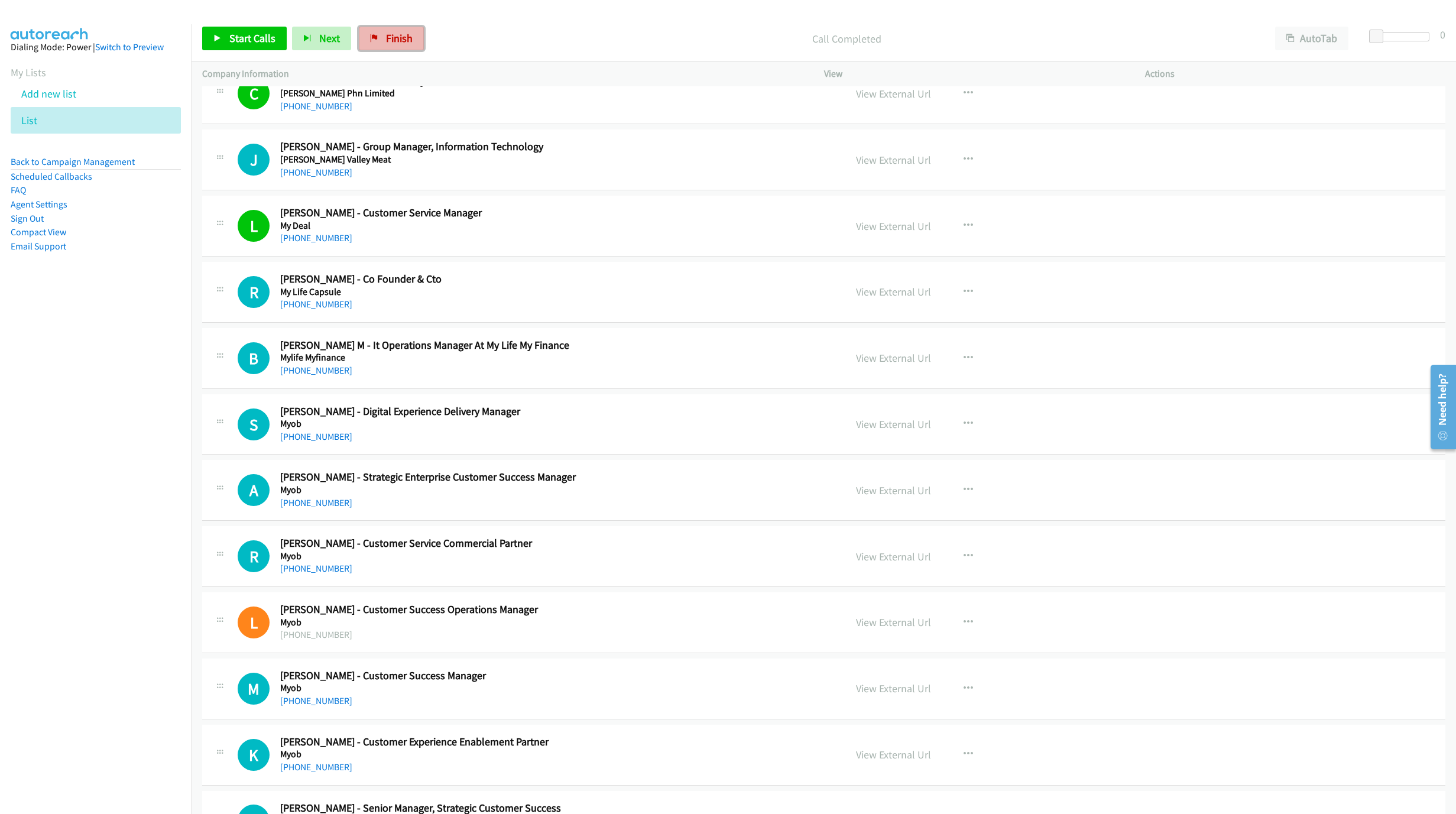
click at [383, 32] on link "Finish" at bounding box center [391, 39] width 65 height 24
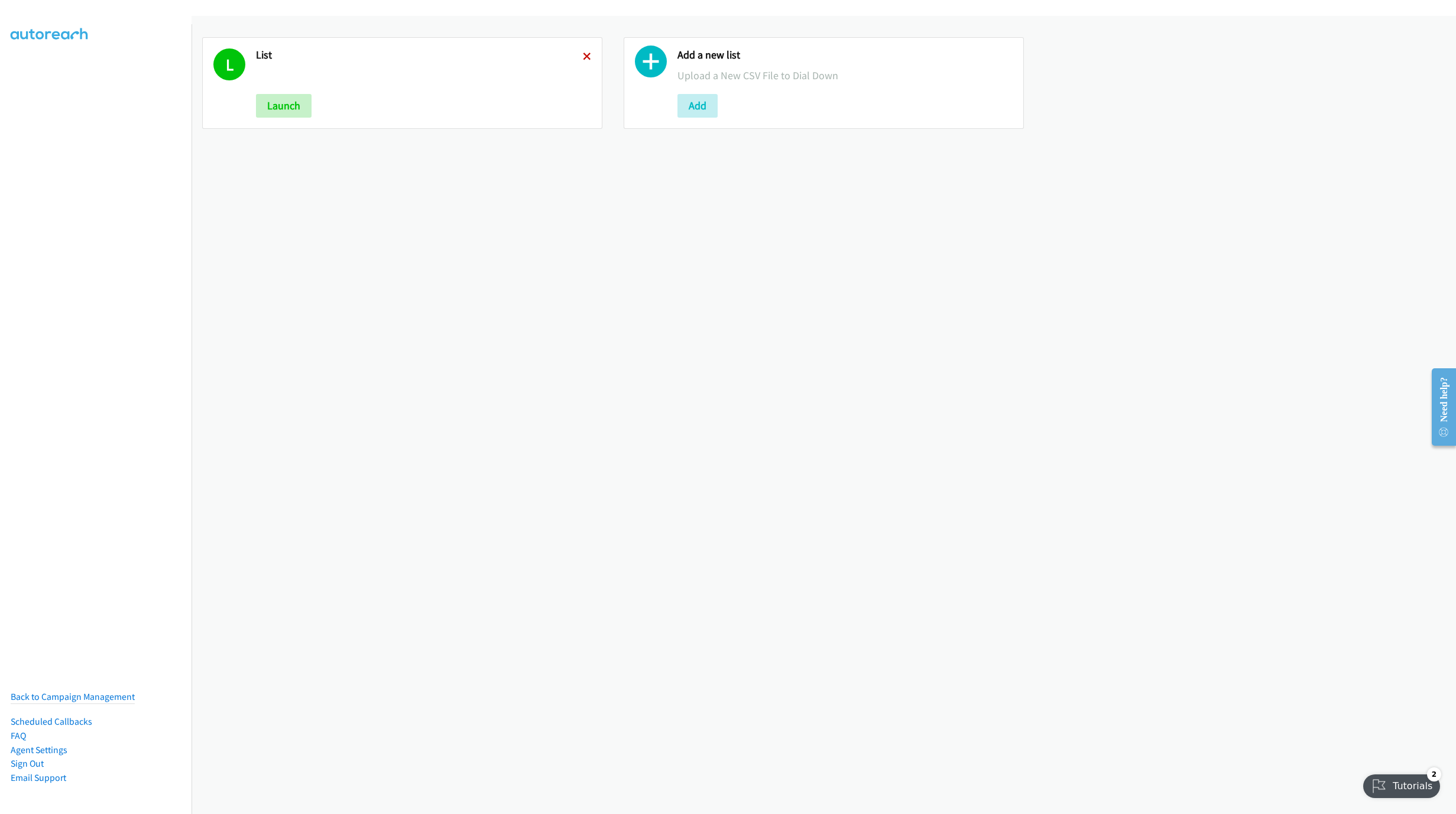
click at [583, 56] on icon at bounding box center [587, 57] width 8 height 8
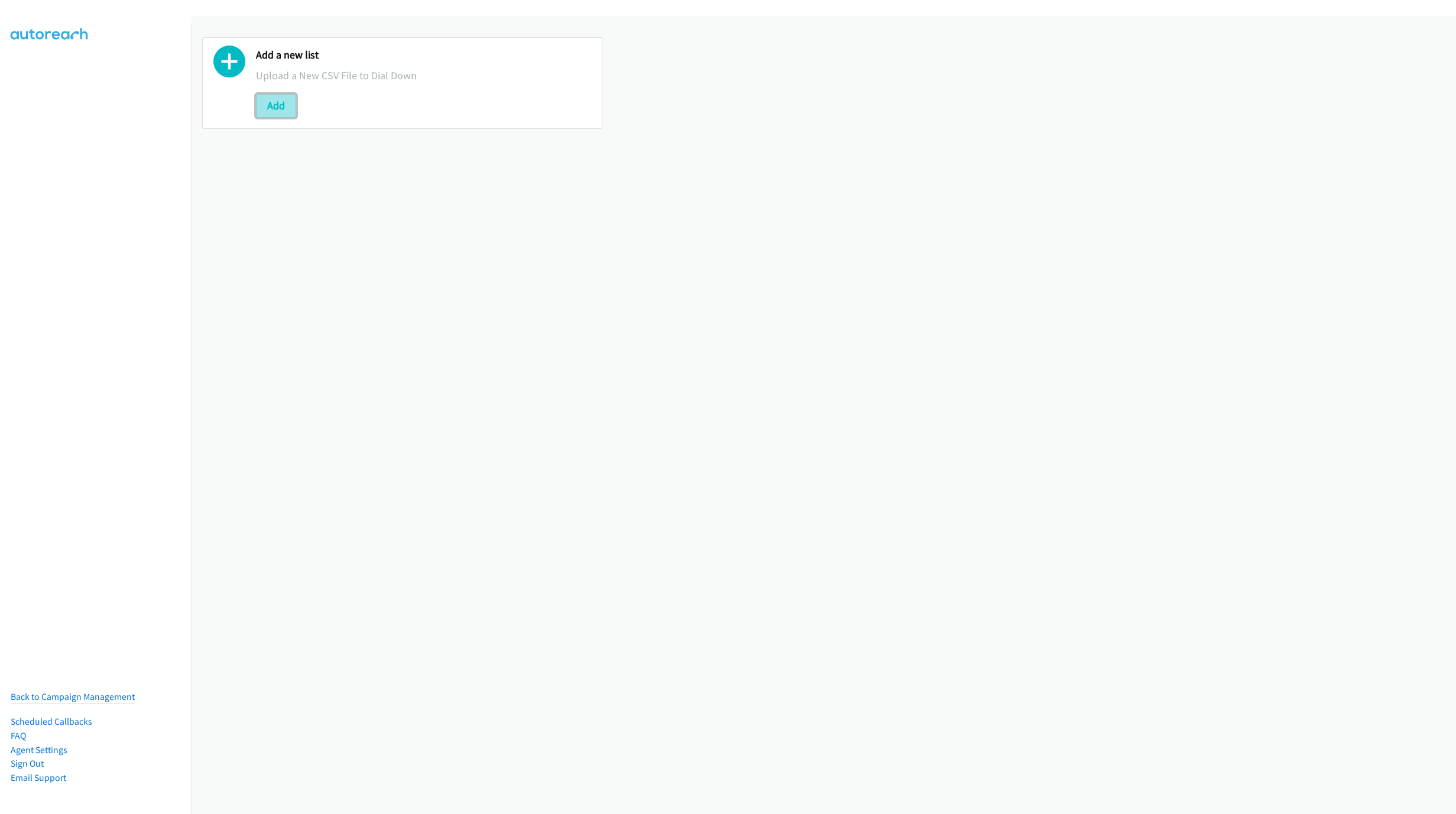
click at [292, 98] on button "Add" at bounding box center [276, 106] width 40 height 24
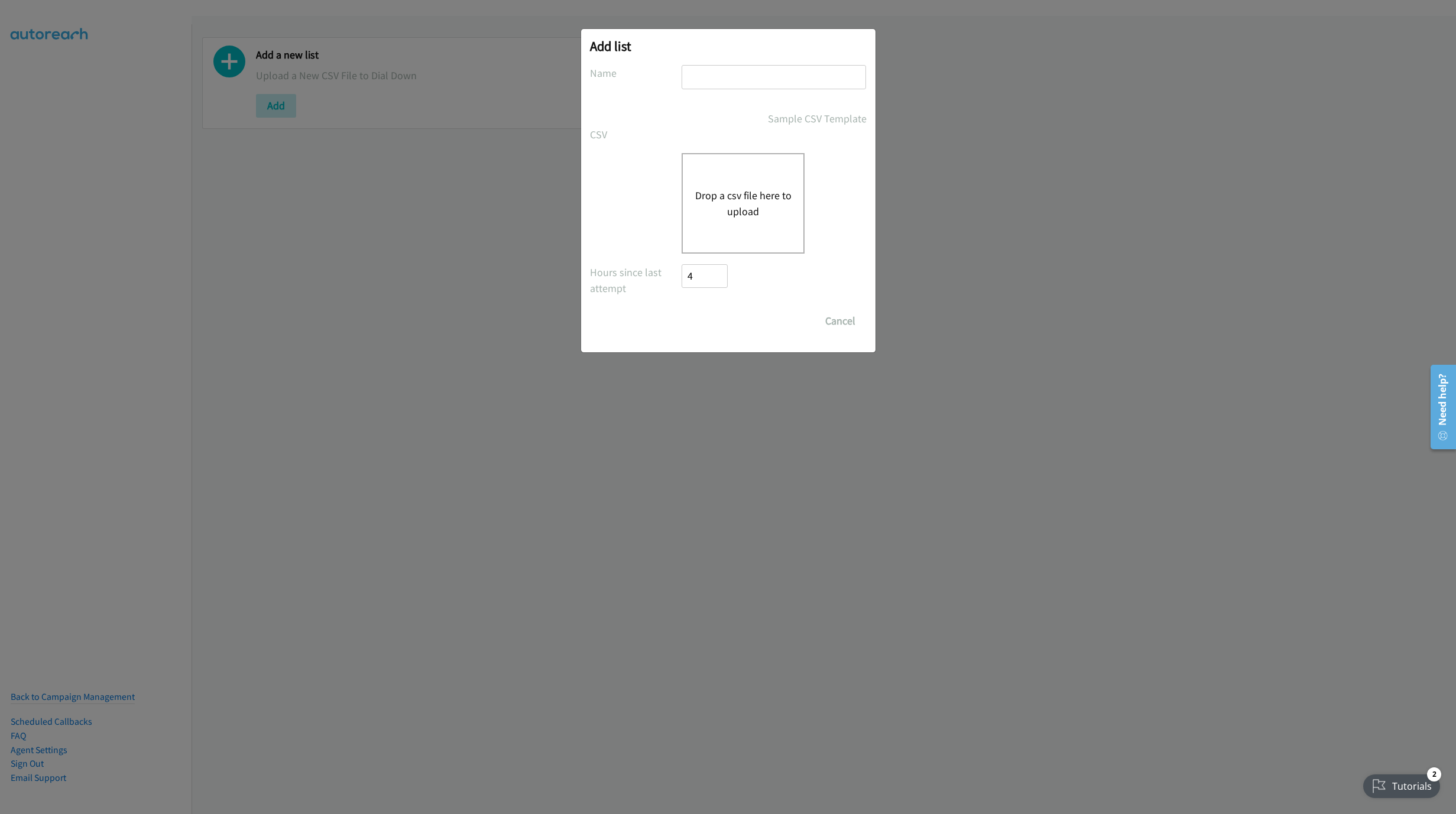
click at [712, 66] on input "text" at bounding box center [773, 77] width 184 height 24
type input "LIST"
click at [754, 197] on button "Drop a csv file here to upload" at bounding box center [742, 203] width 97 height 32
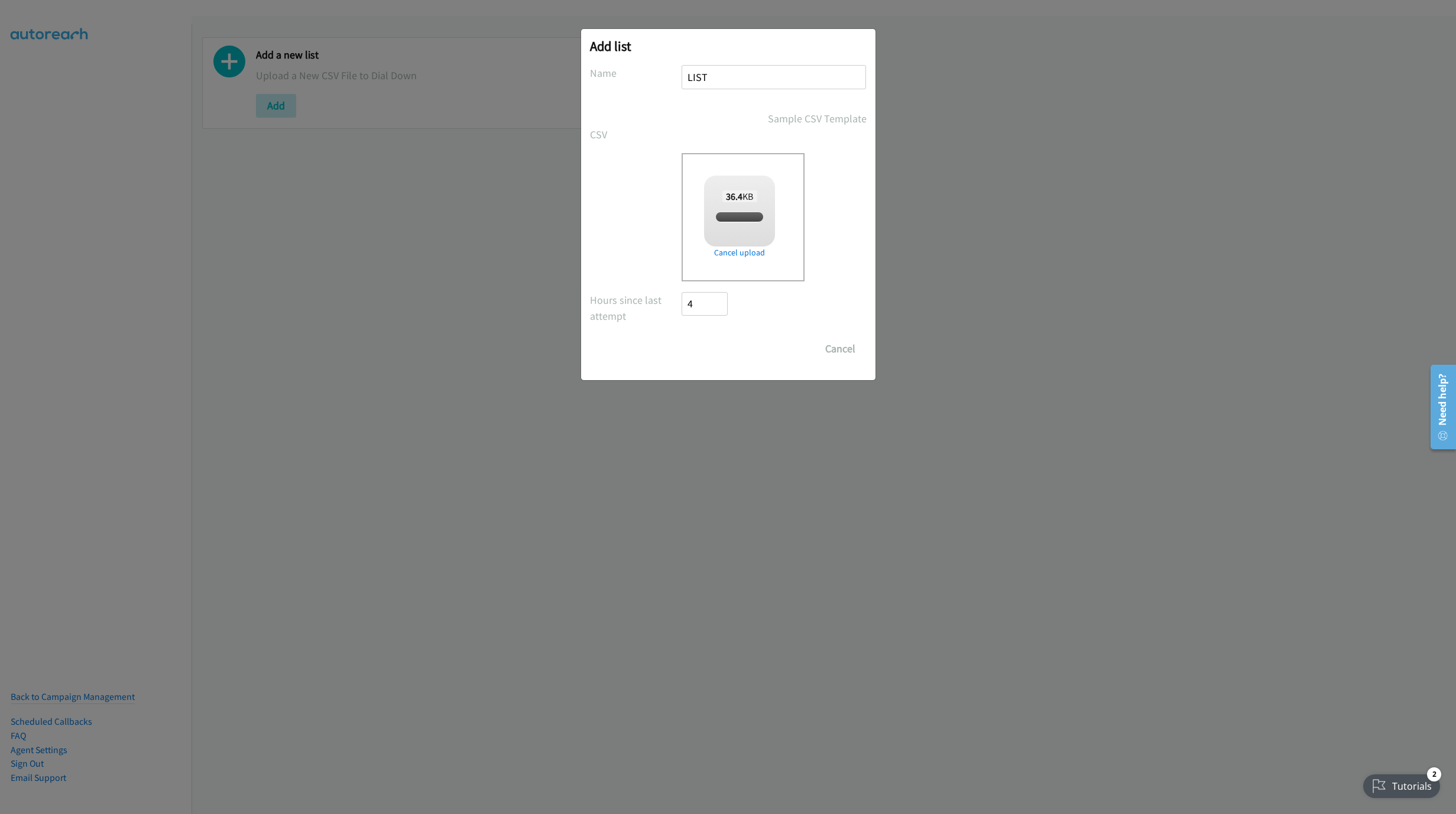
checkbox input "true"
click at [699, 354] on input "Save List" at bounding box center [714, 349] width 62 height 24
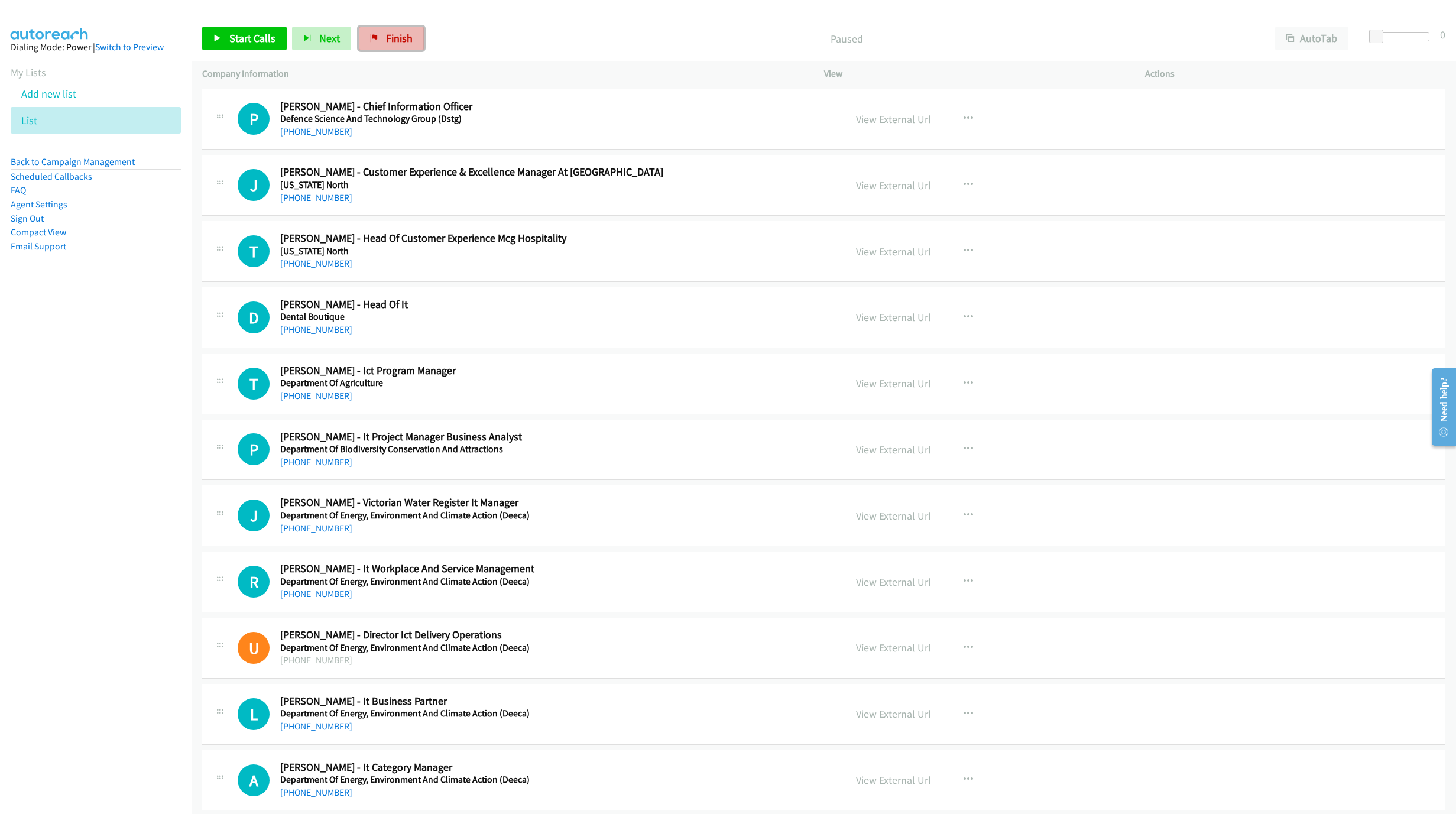
click at [403, 27] on link "Finish" at bounding box center [391, 39] width 65 height 24
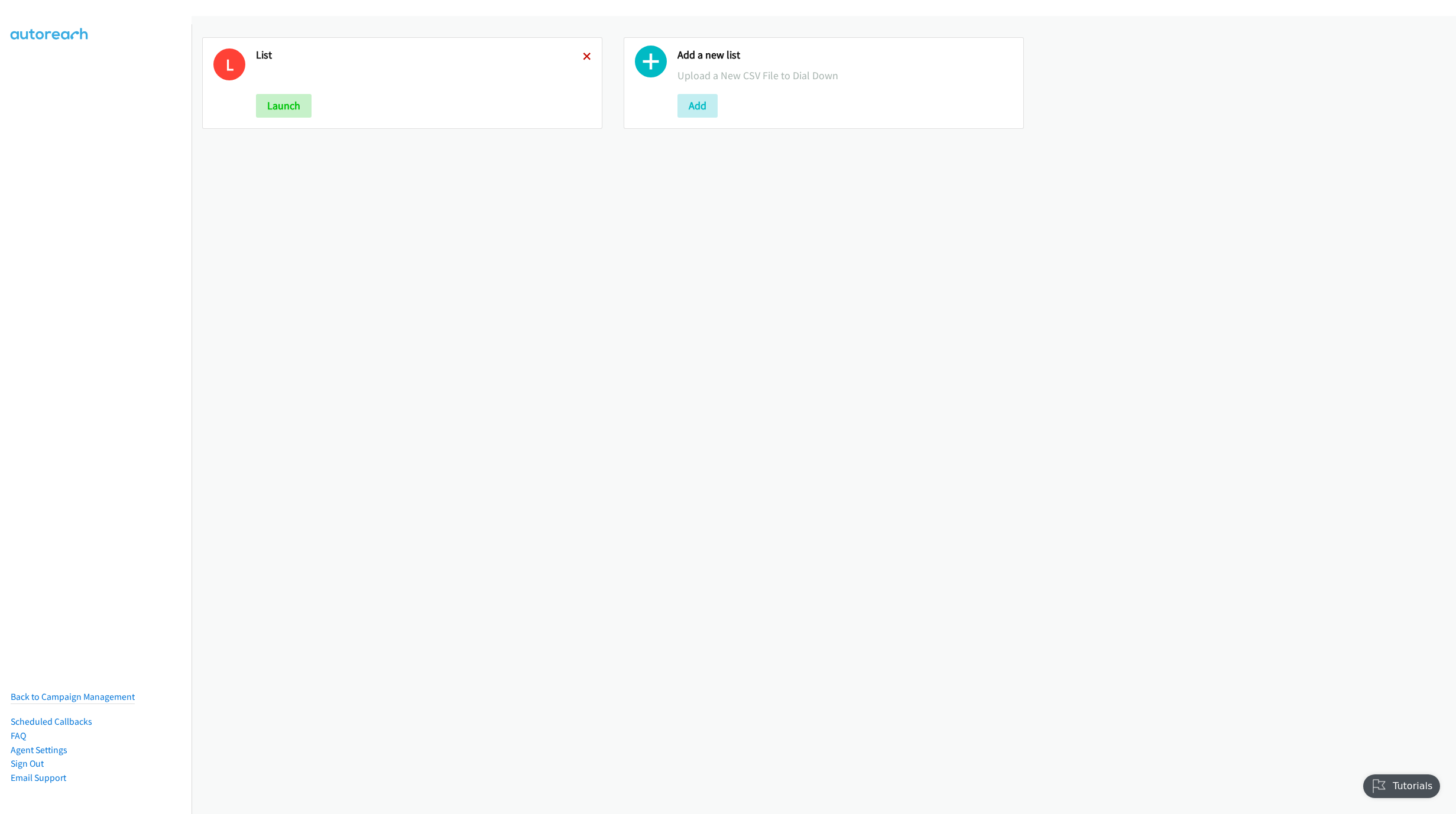
click at [584, 56] on icon at bounding box center [587, 57] width 8 height 8
click at [288, 93] on div "Add a new list Upload a New CSV File to Dial Down Add" at bounding box center [424, 83] width 335 height 69
click at [284, 98] on button "Add" at bounding box center [276, 106] width 40 height 24
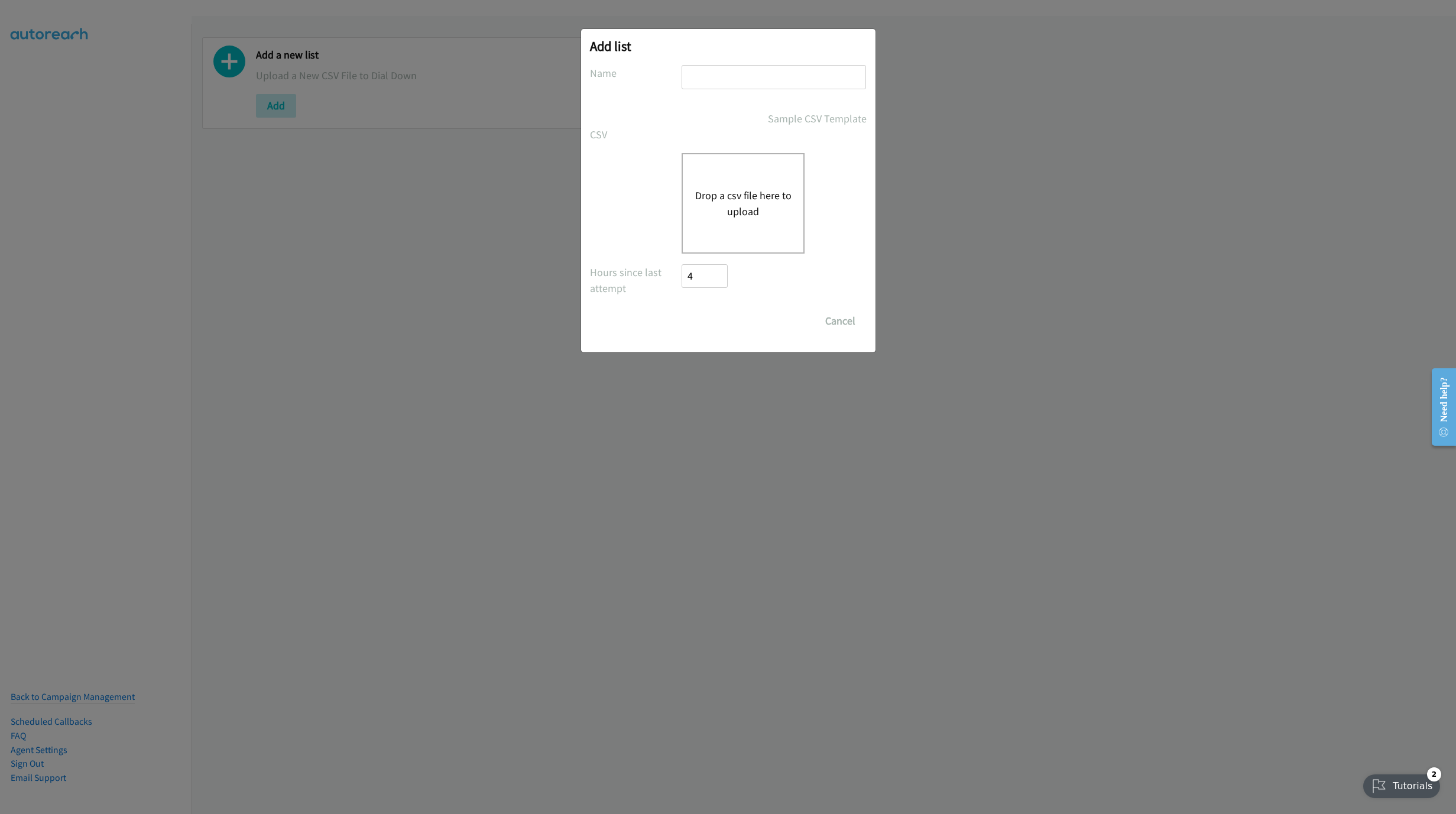
click at [722, 74] on input "text" at bounding box center [773, 77] width 184 height 24
type input "LIST"
click at [754, 192] on button "Drop a csv file here to upload" at bounding box center [742, 203] width 97 height 32
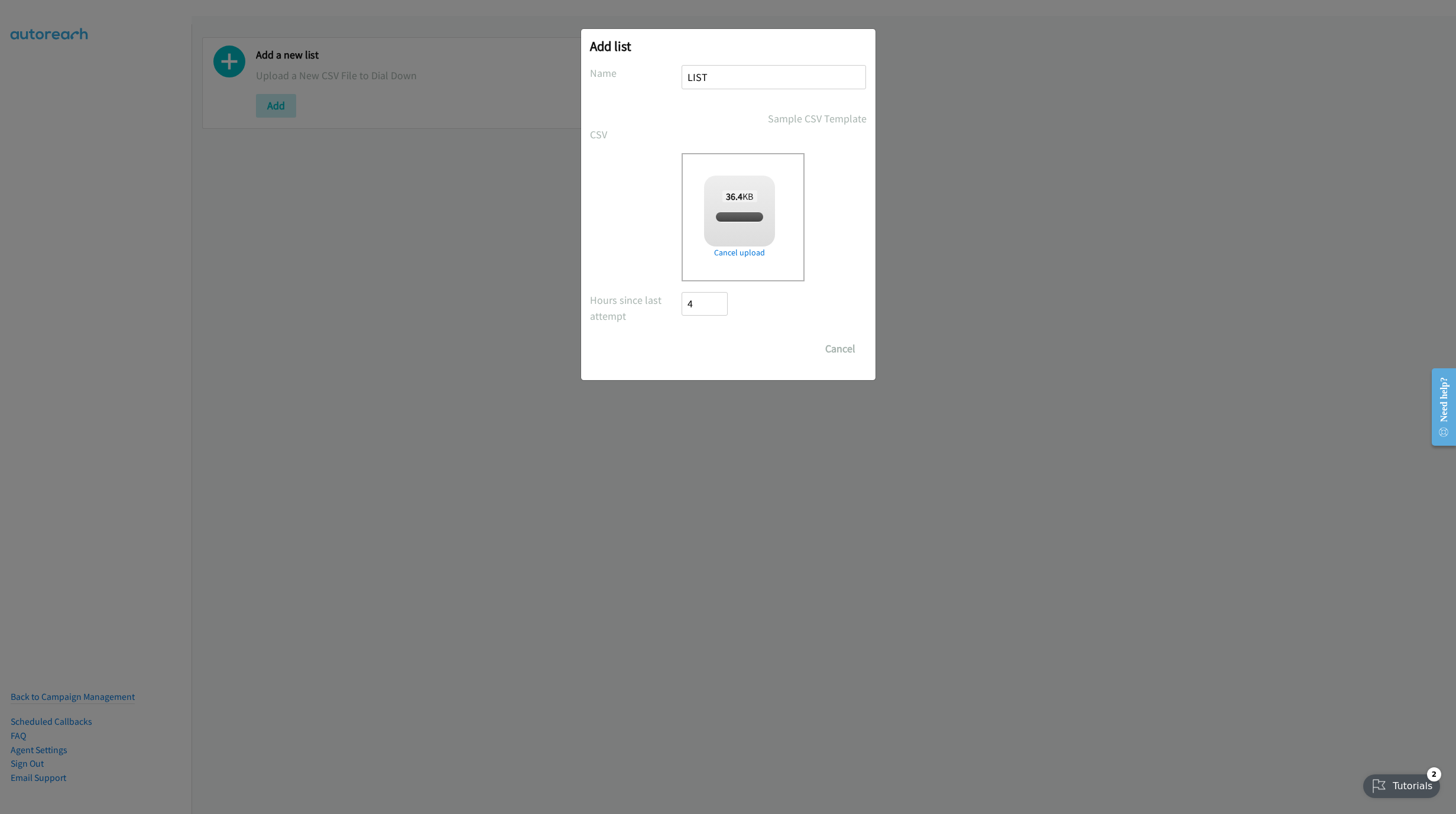
checkbox input "true"
click at [725, 334] on form "No phone fields were returned for that Report or List View Please upload a csv …" at bounding box center [728, 212] width 277 height 296
click at [722, 341] on input "Save List" at bounding box center [714, 349] width 62 height 24
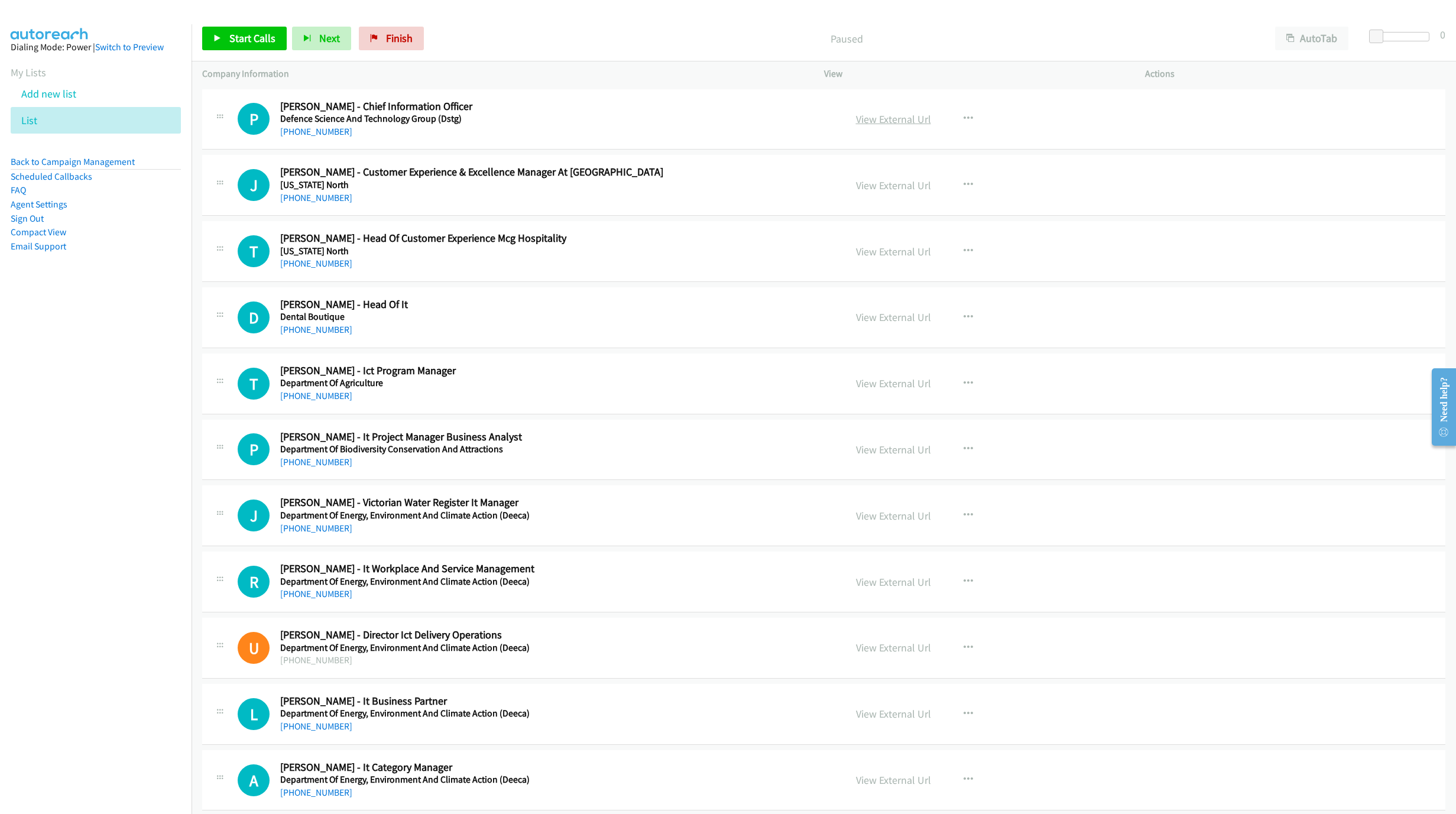
click at [898, 123] on link "View External Url" at bounding box center [893, 120] width 75 height 14
click at [909, 188] on link "View External Url" at bounding box center [893, 185] width 75 height 14
click at [243, 45] on link "Start Calls" at bounding box center [244, 39] width 85 height 24
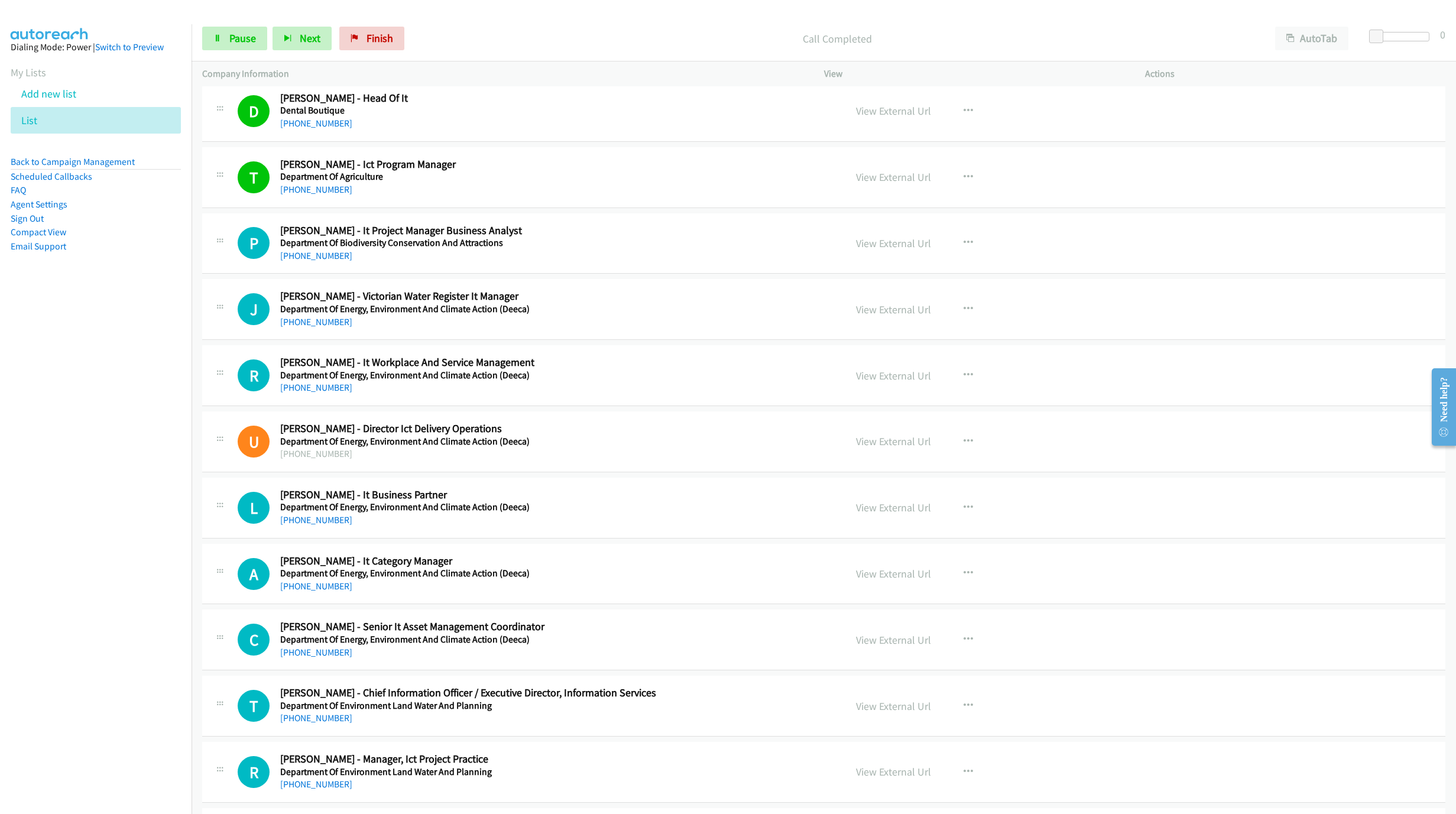
scroll to position [266, 0]
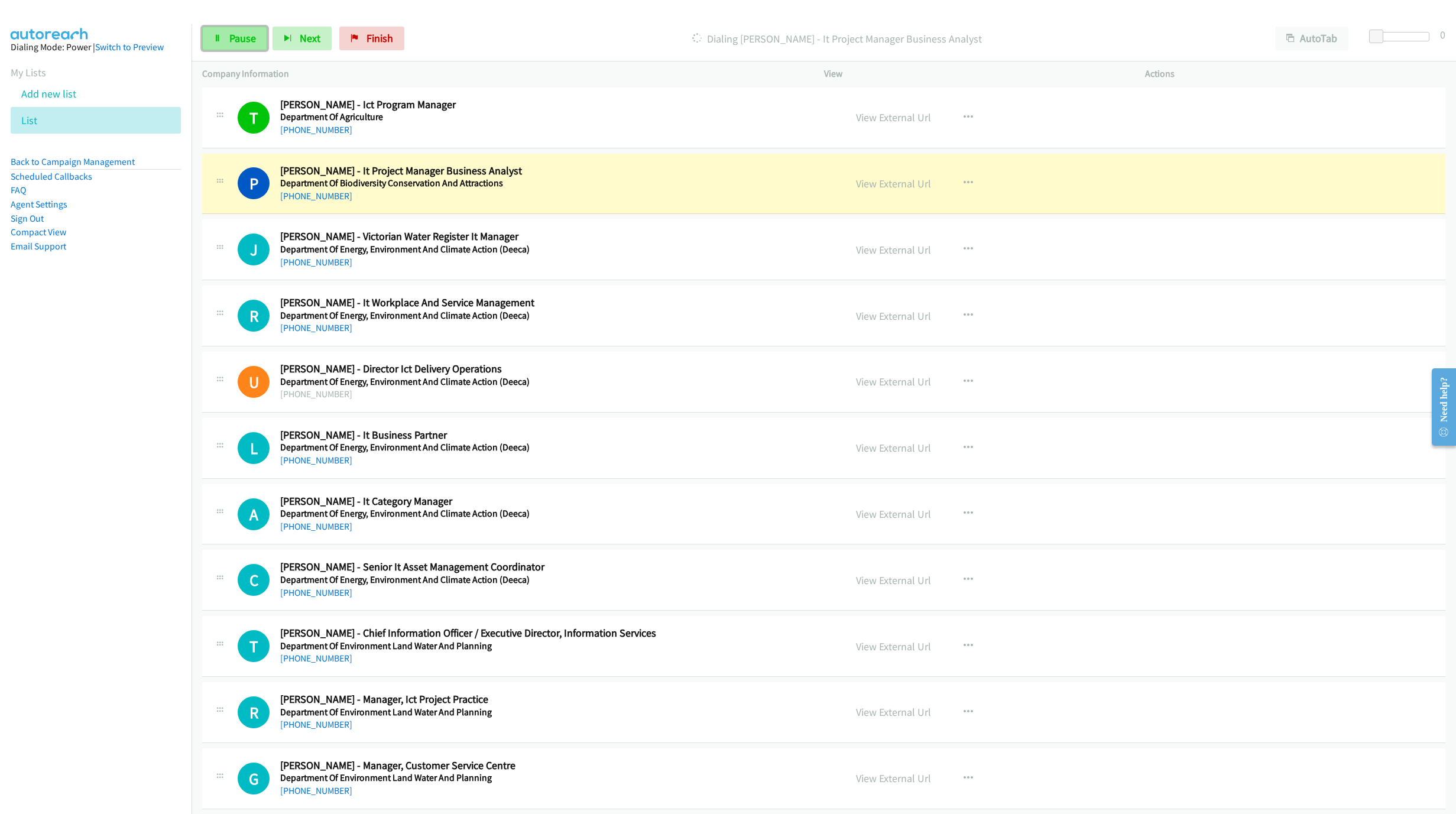
click at [236, 39] on span "Pause" at bounding box center [242, 38] width 27 height 14
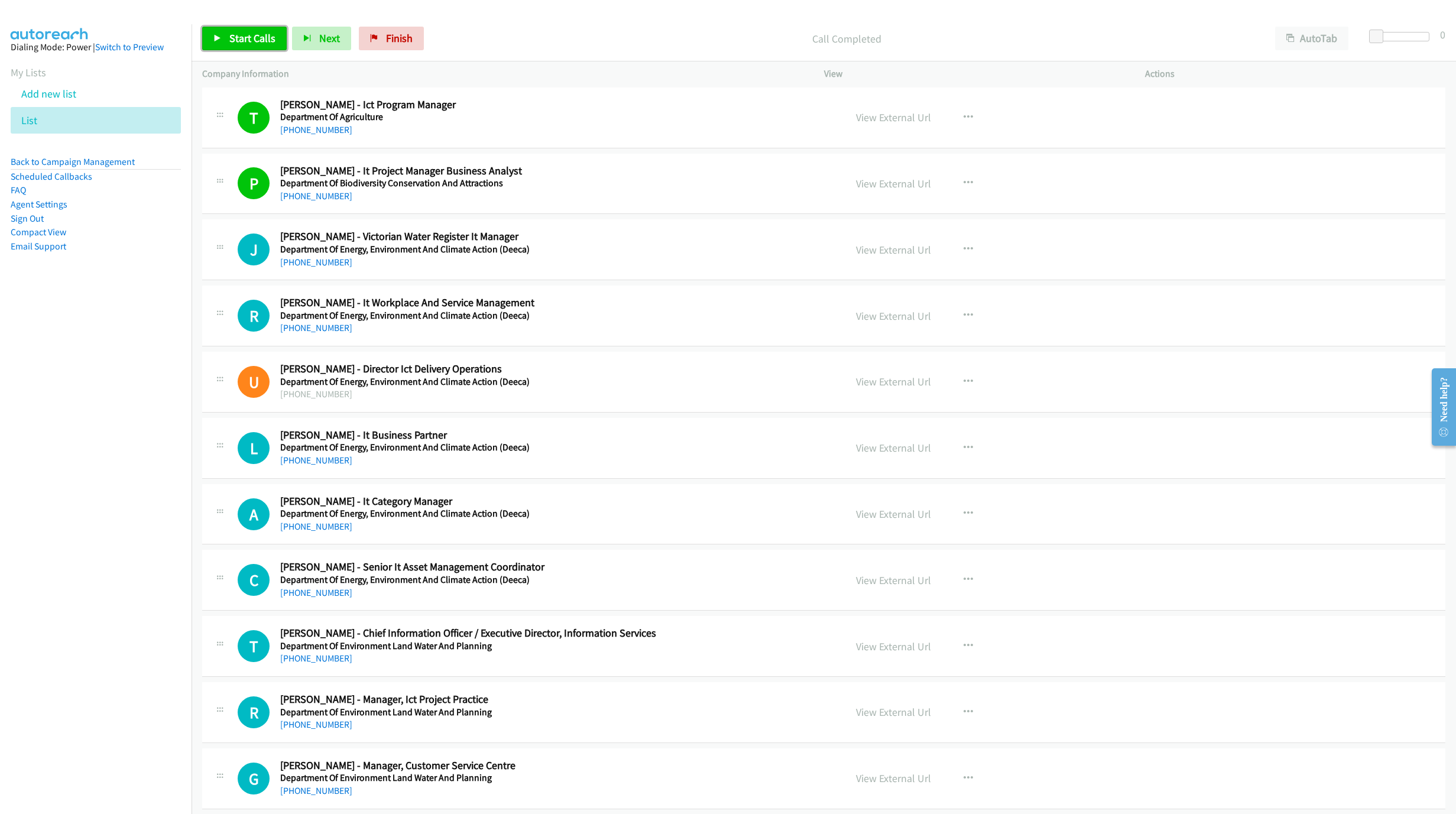
click at [241, 39] on span "Start Calls" at bounding box center [252, 38] width 46 height 14
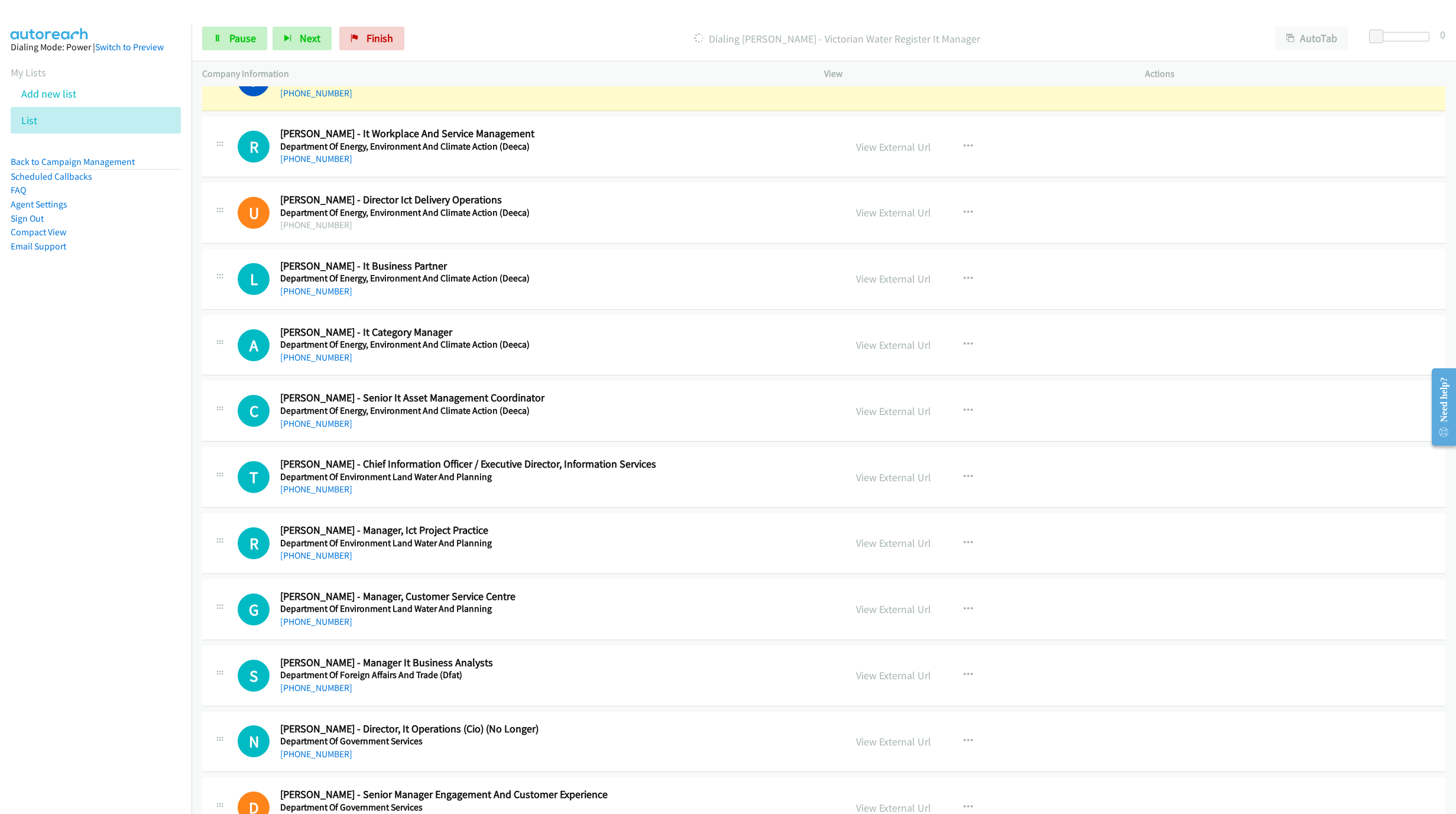
scroll to position [443, 0]
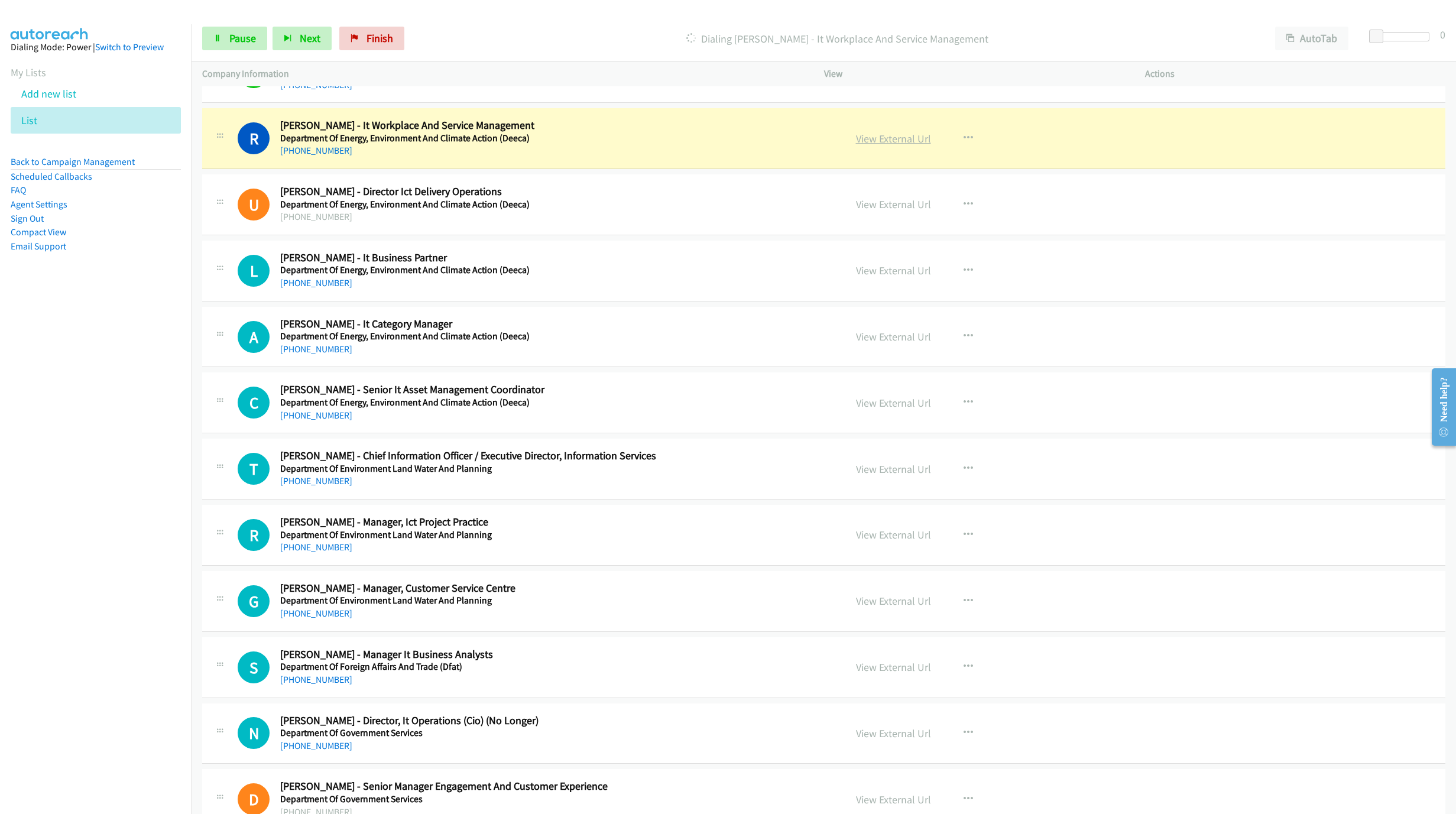
click at [896, 140] on link "View External Url" at bounding box center [893, 138] width 75 height 14
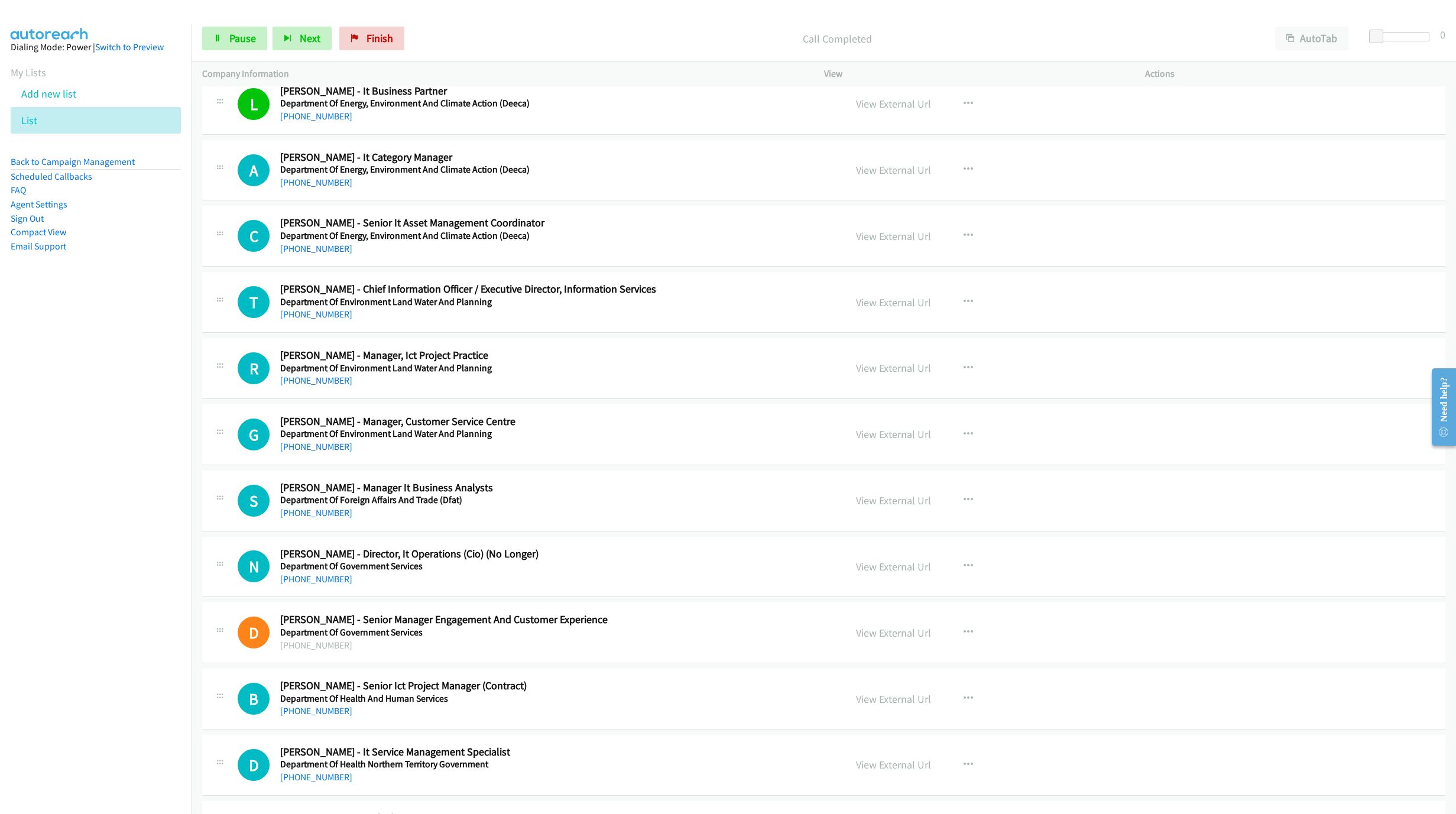
scroll to position [621, 0]
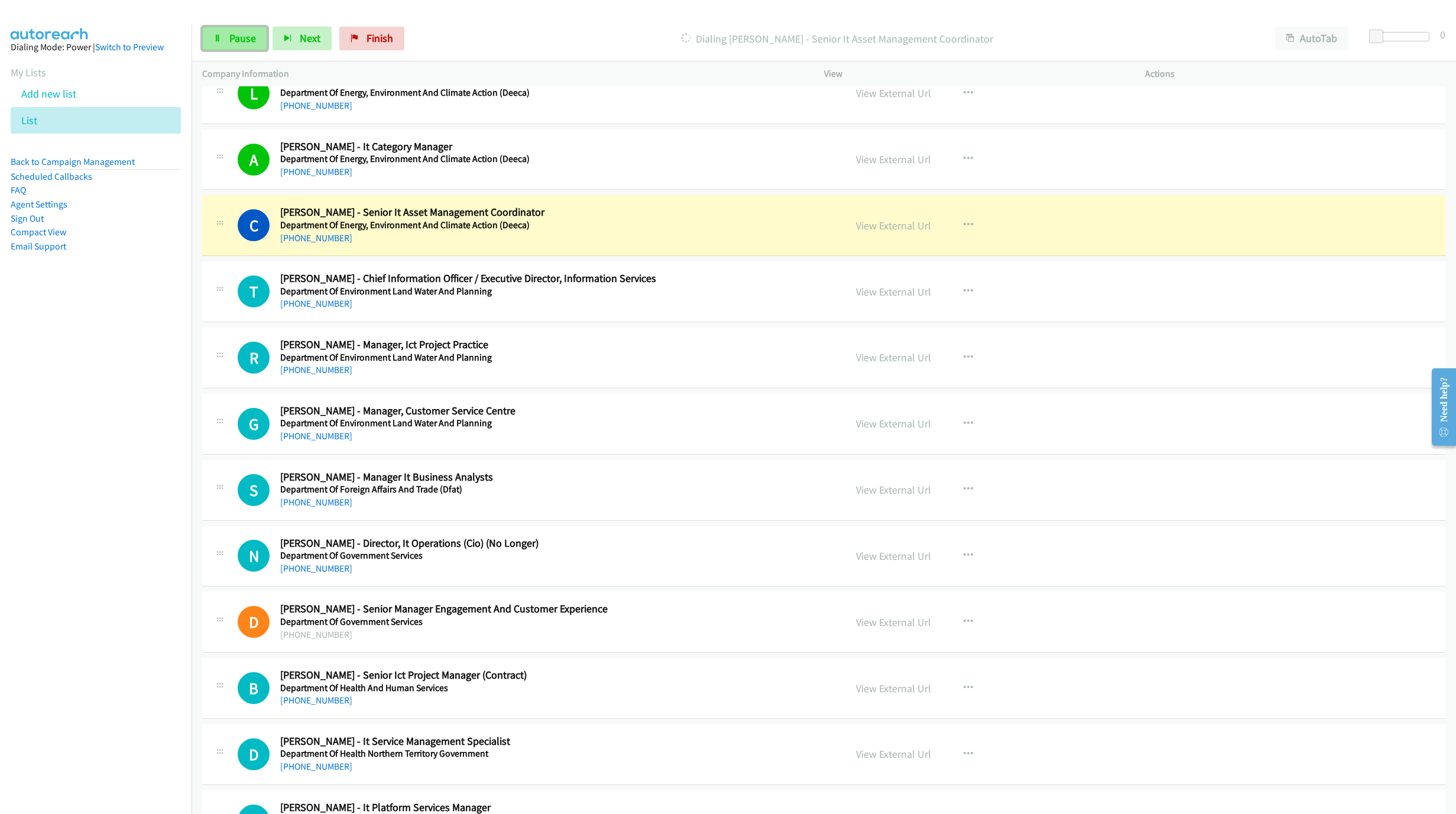
click at [240, 34] on span "Pause" at bounding box center [242, 38] width 27 height 14
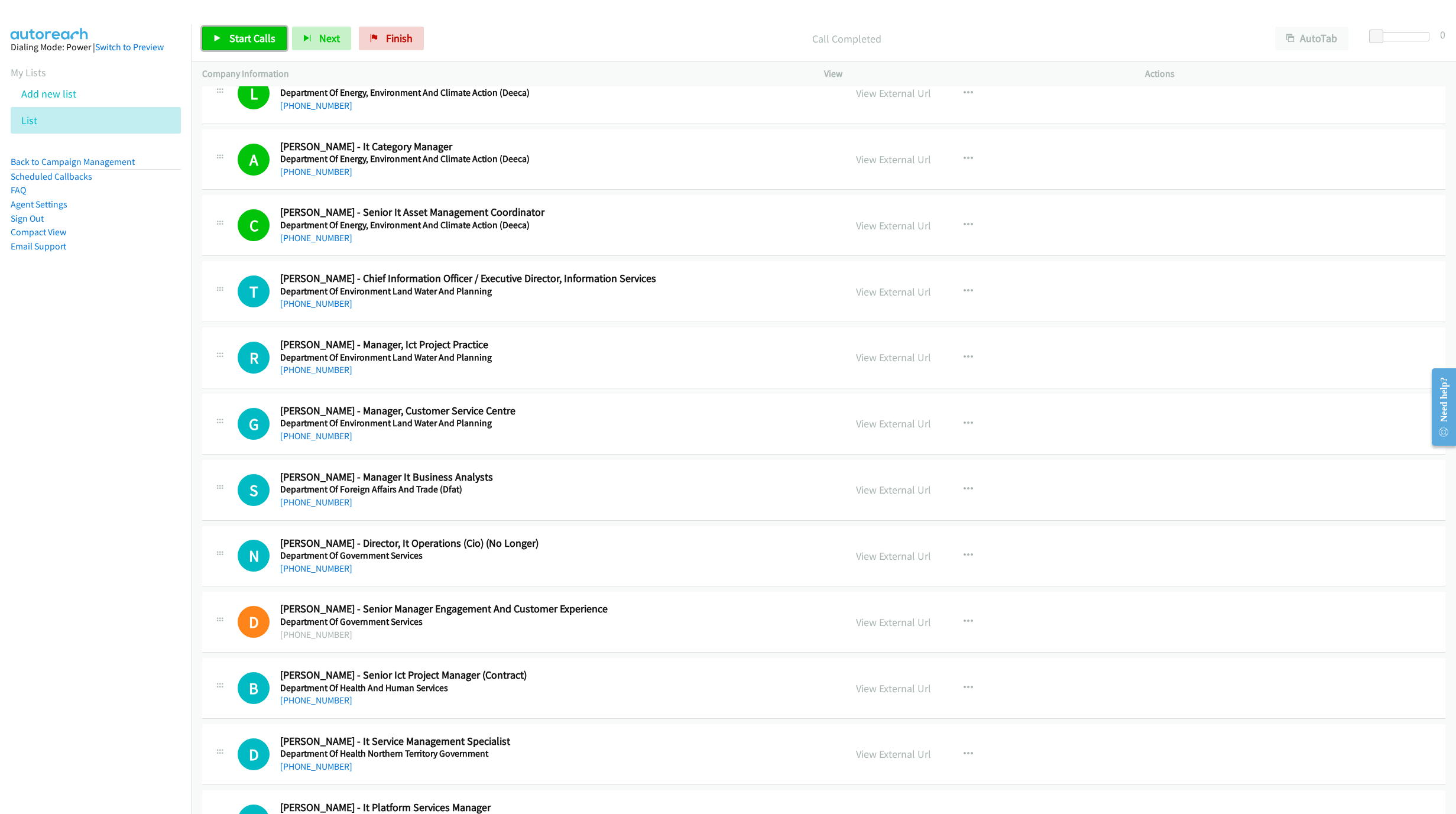
click at [222, 33] on link "Start Calls" at bounding box center [244, 39] width 85 height 24
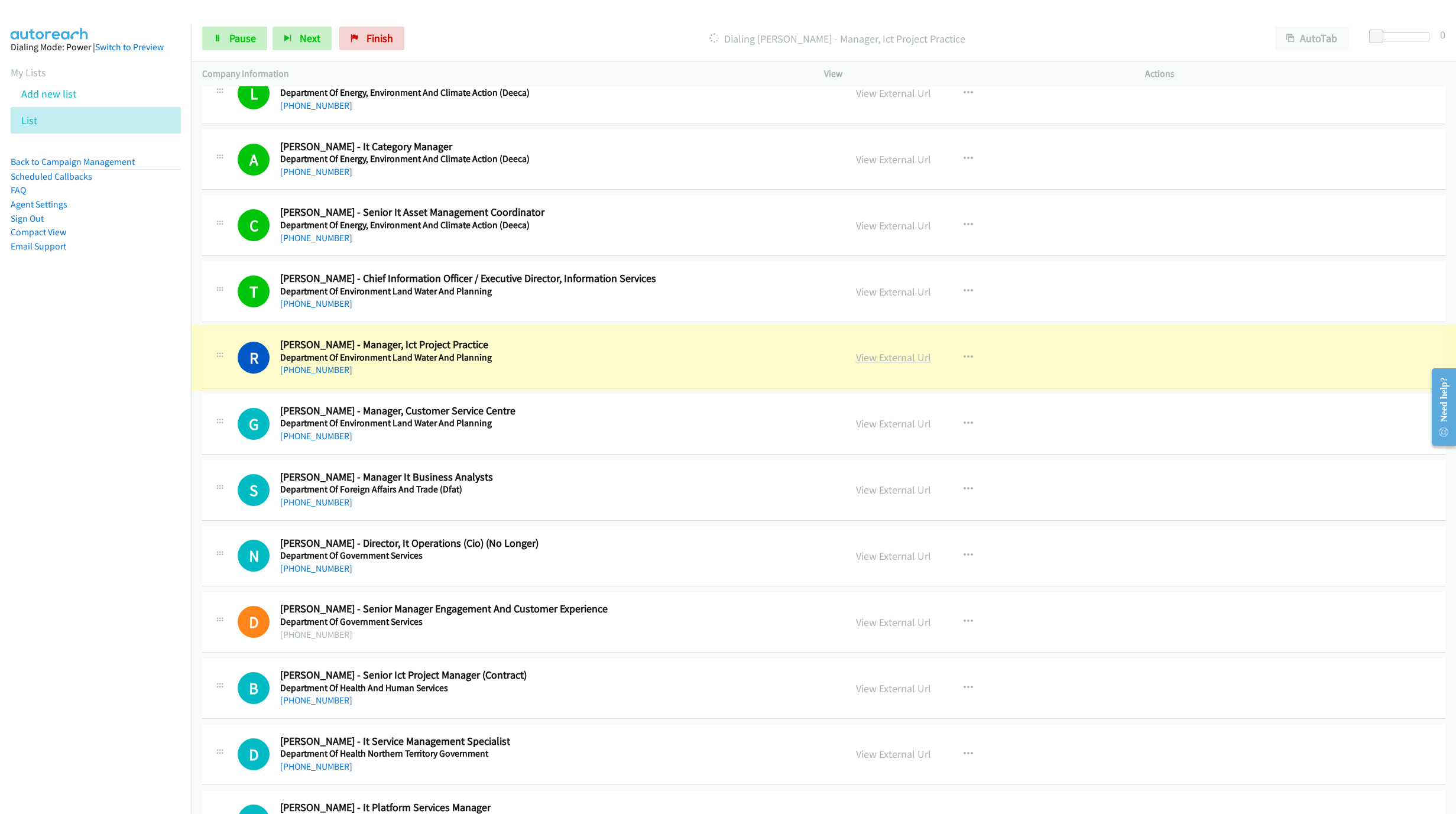
click at [898, 365] on link "View External Url" at bounding box center [893, 358] width 75 height 14
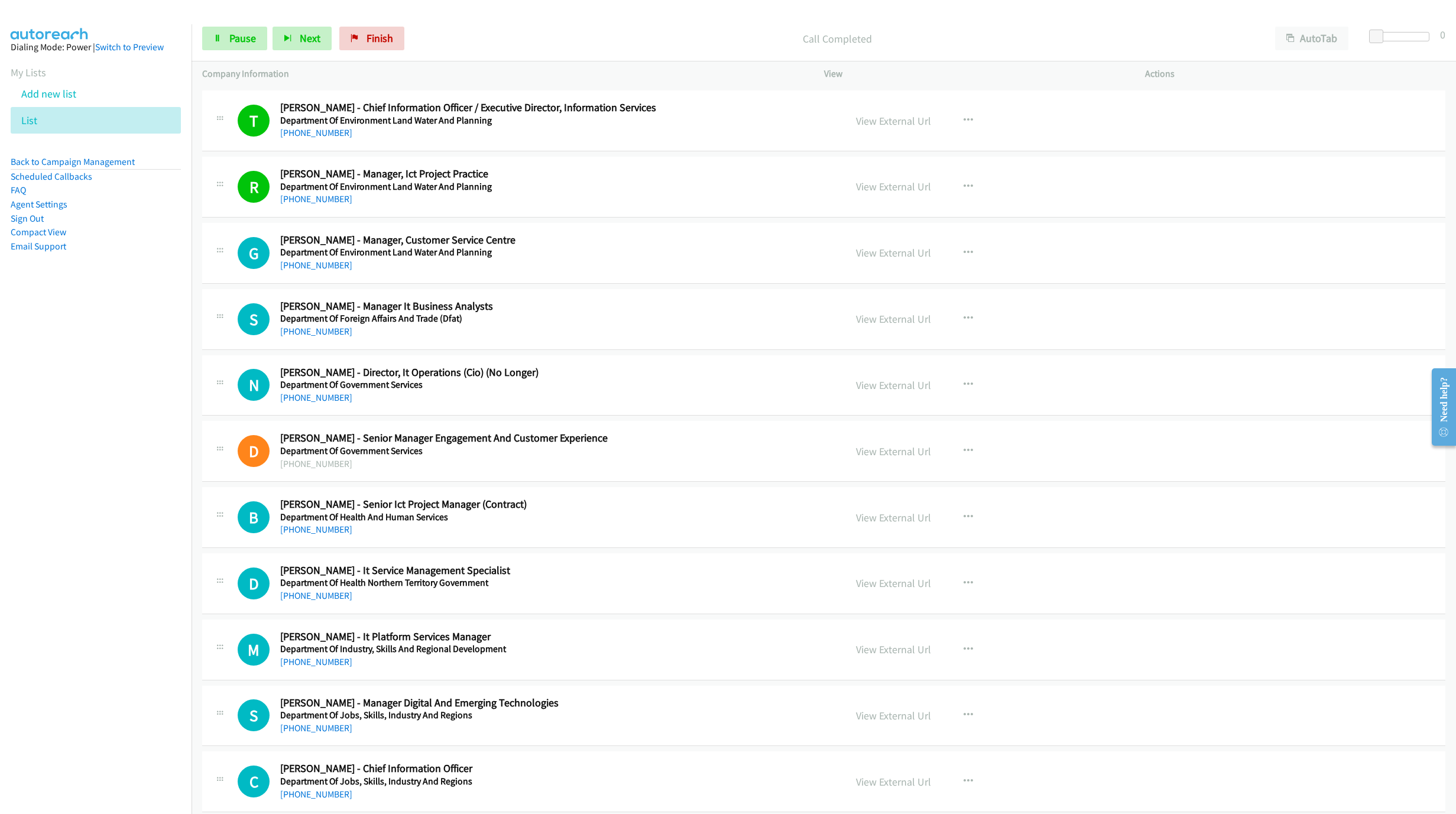
scroll to position [798, 0]
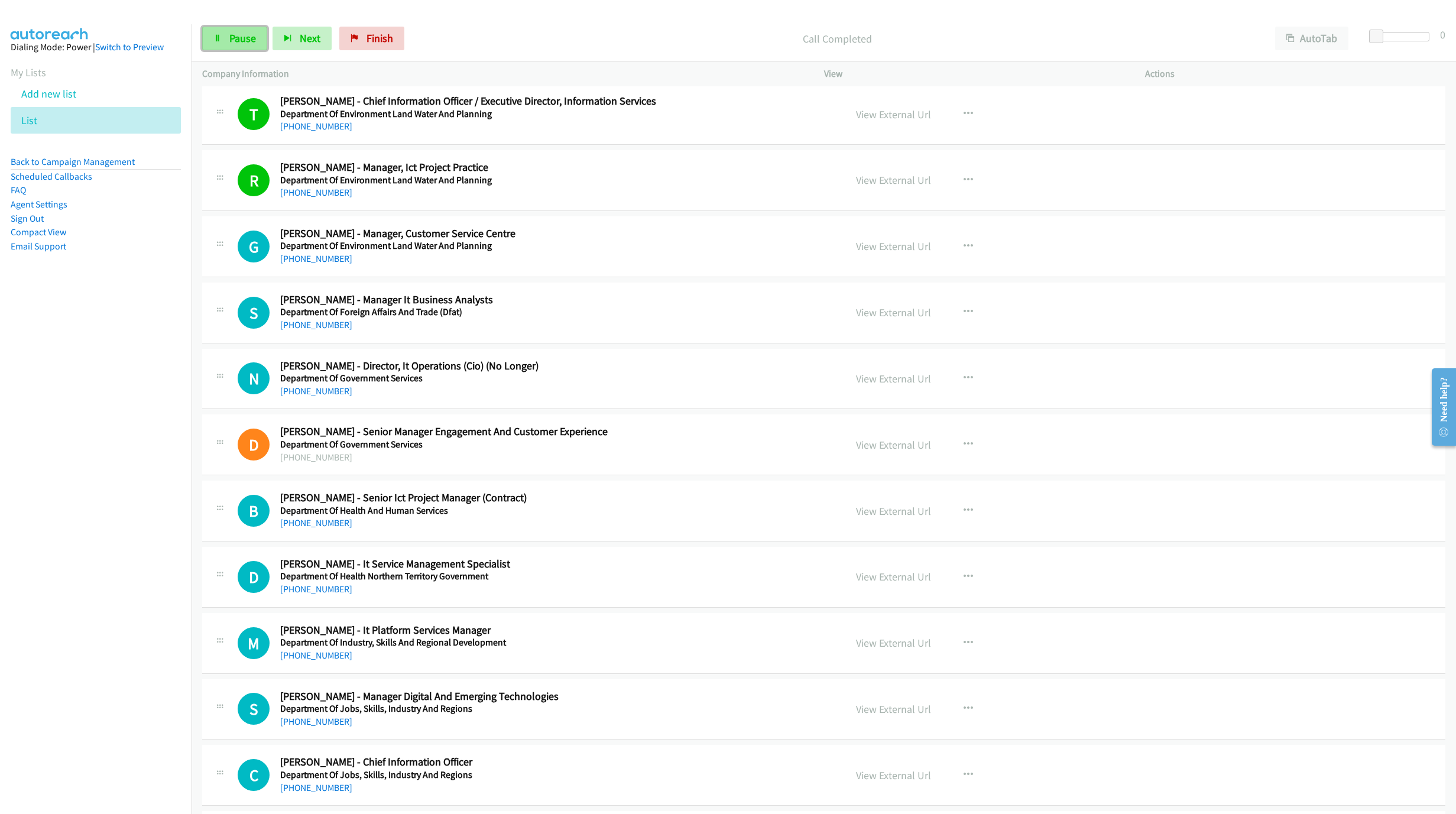
click at [252, 34] on span "Pause" at bounding box center [242, 38] width 27 height 14
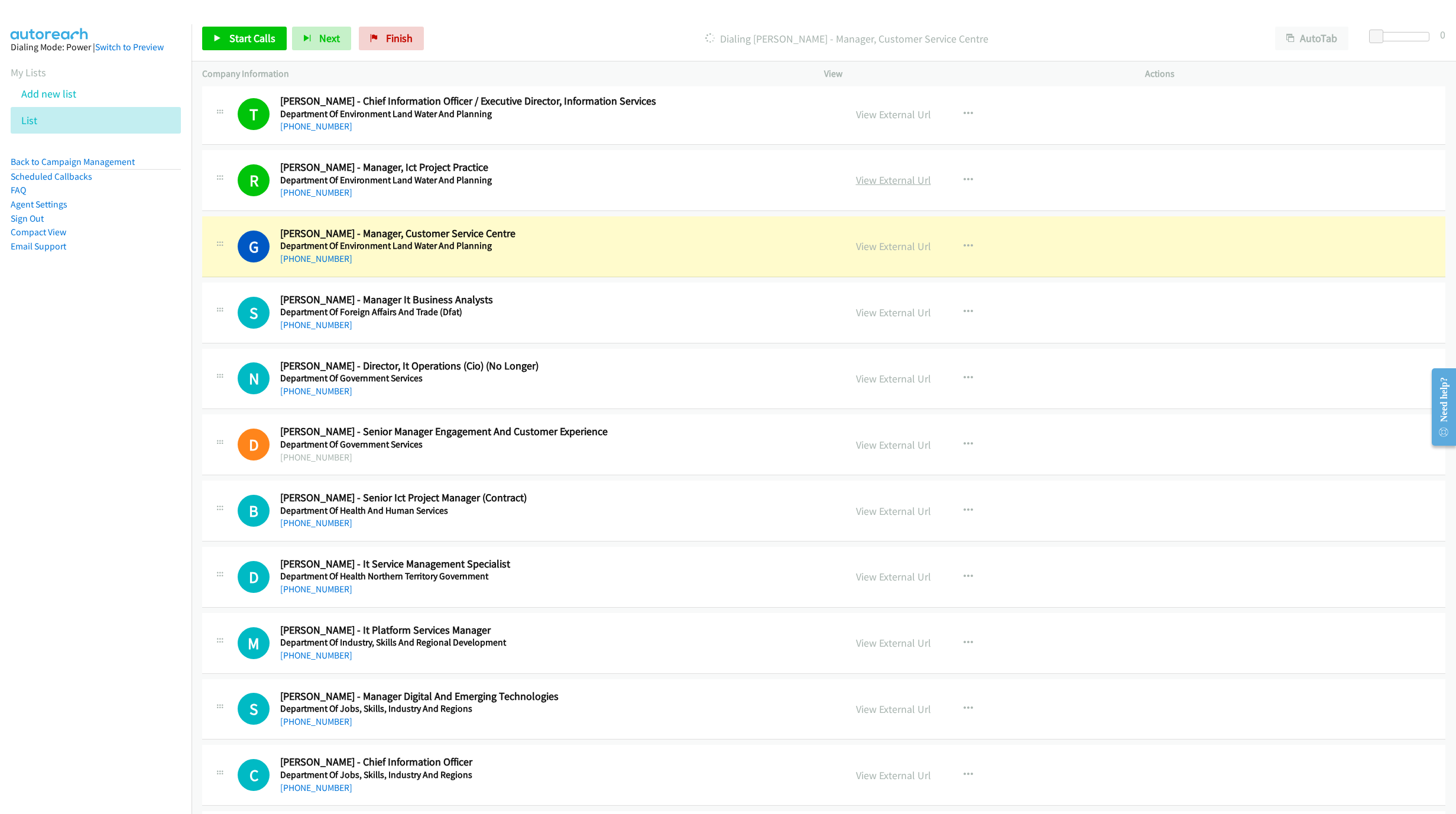
click at [911, 181] on link "View External Url" at bounding box center [893, 180] width 75 height 14
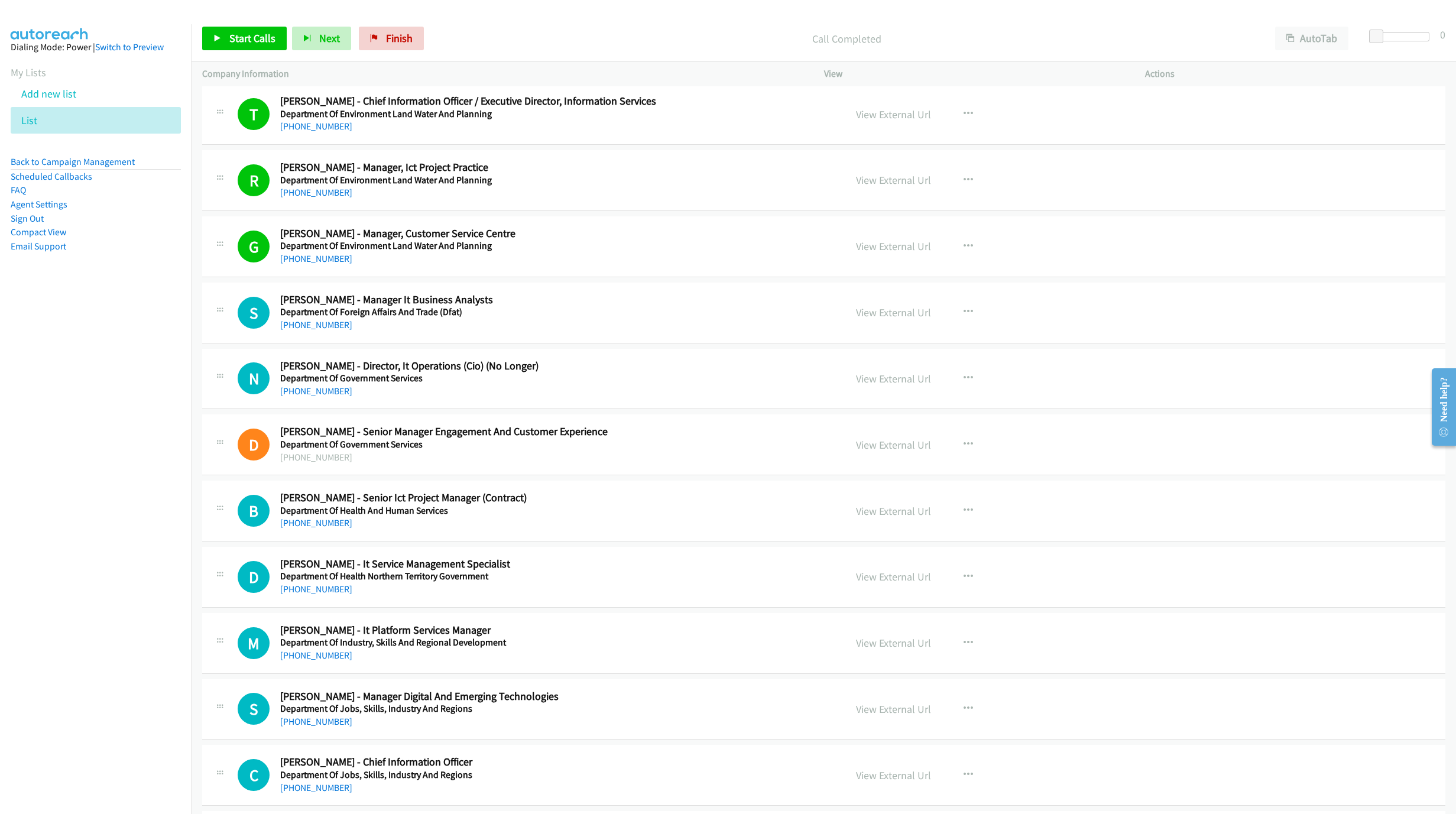
click at [258, 25] on div "Start Calls Pause Next Finish Call Completed AutoTab AutoTab 0" at bounding box center [823, 39] width 1265 height 46
click at [252, 41] on span "Start Calls" at bounding box center [252, 38] width 46 height 14
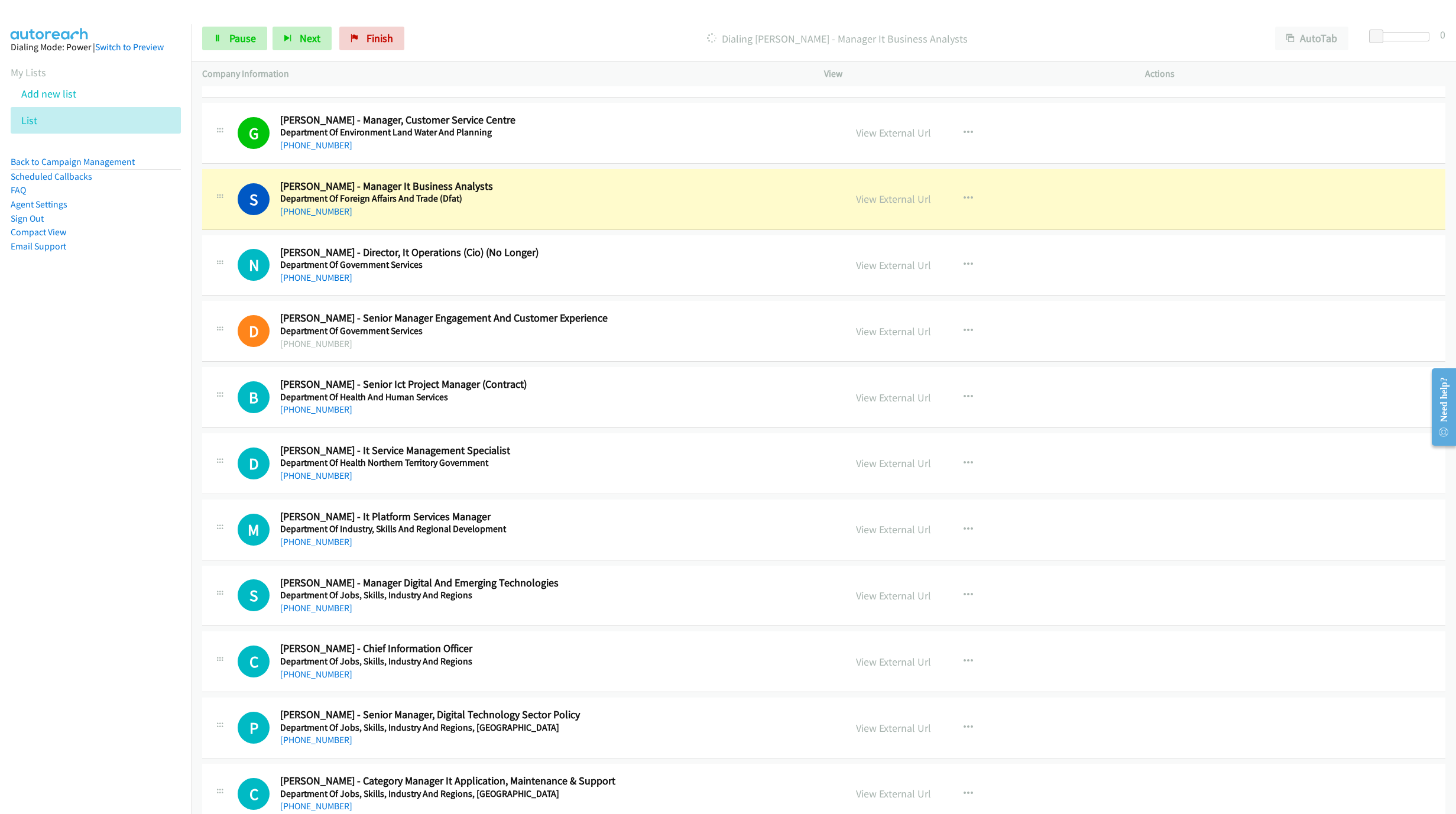
scroll to position [975, 0]
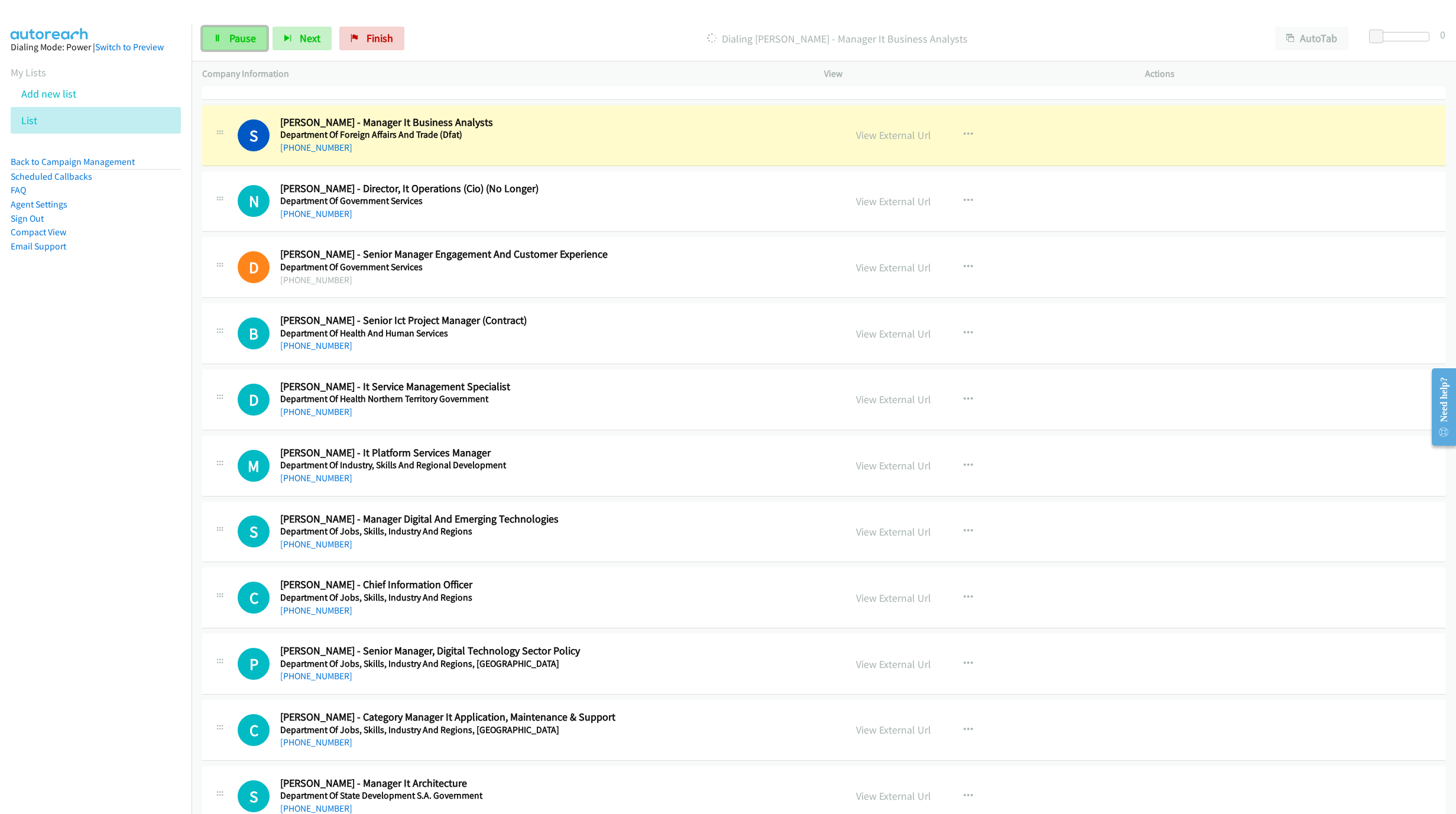
click at [227, 34] on link "Pause" at bounding box center [234, 39] width 65 height 24
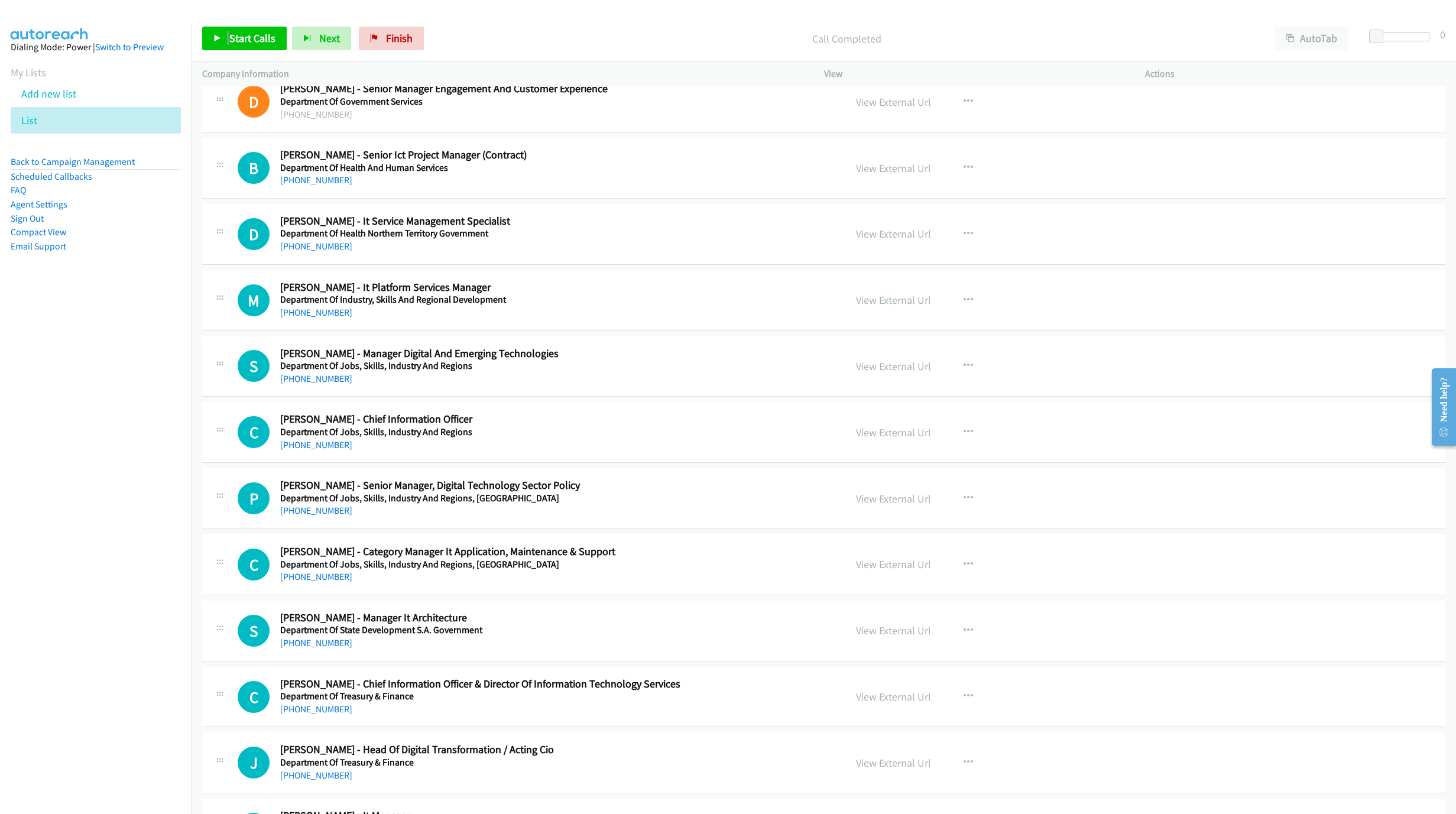
scroll to position [1153, 0]
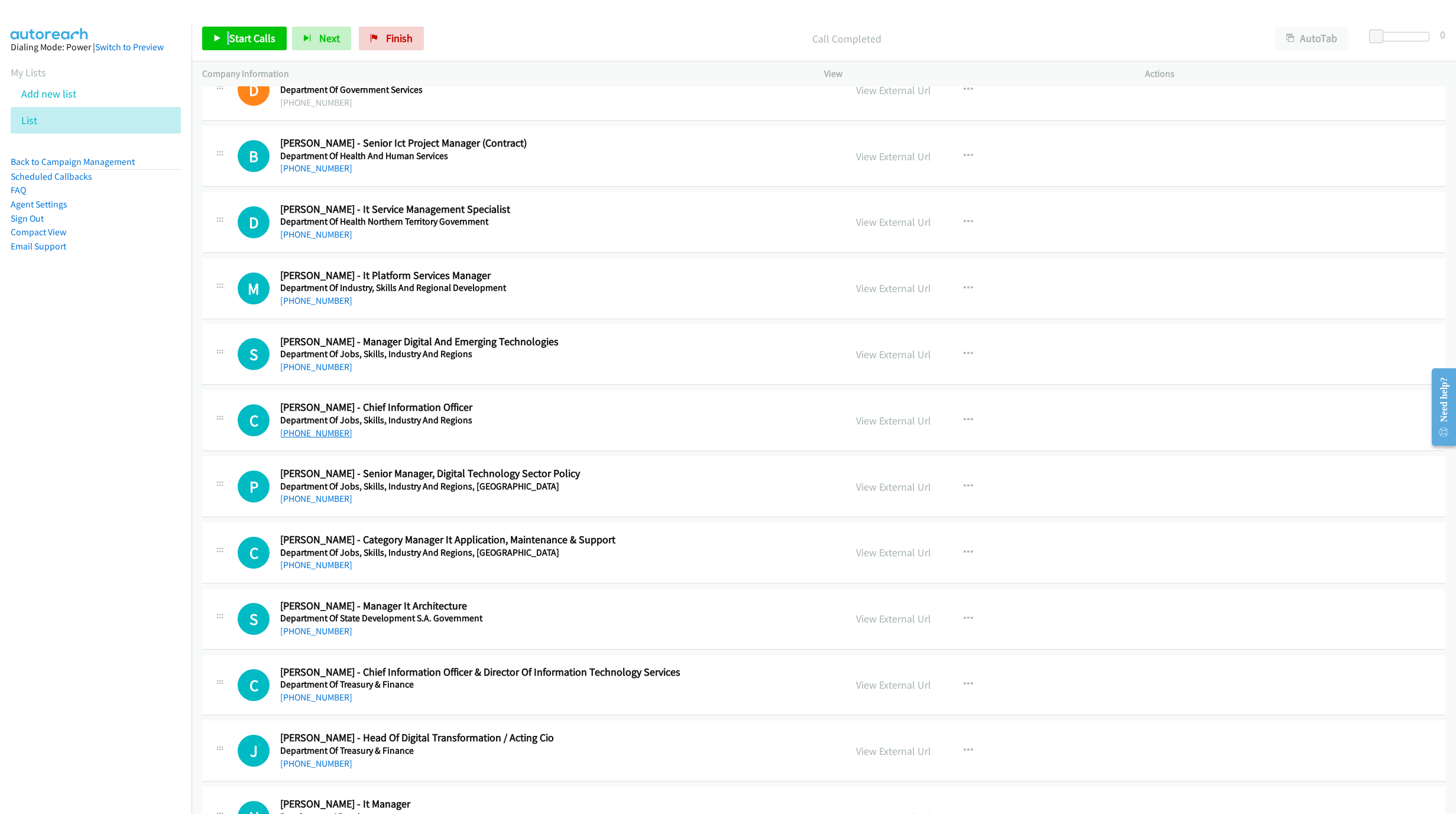
click at [314, 438] on link "[PHONE_NUMBER]" at bounding box center [316, 432] width 72 height 11
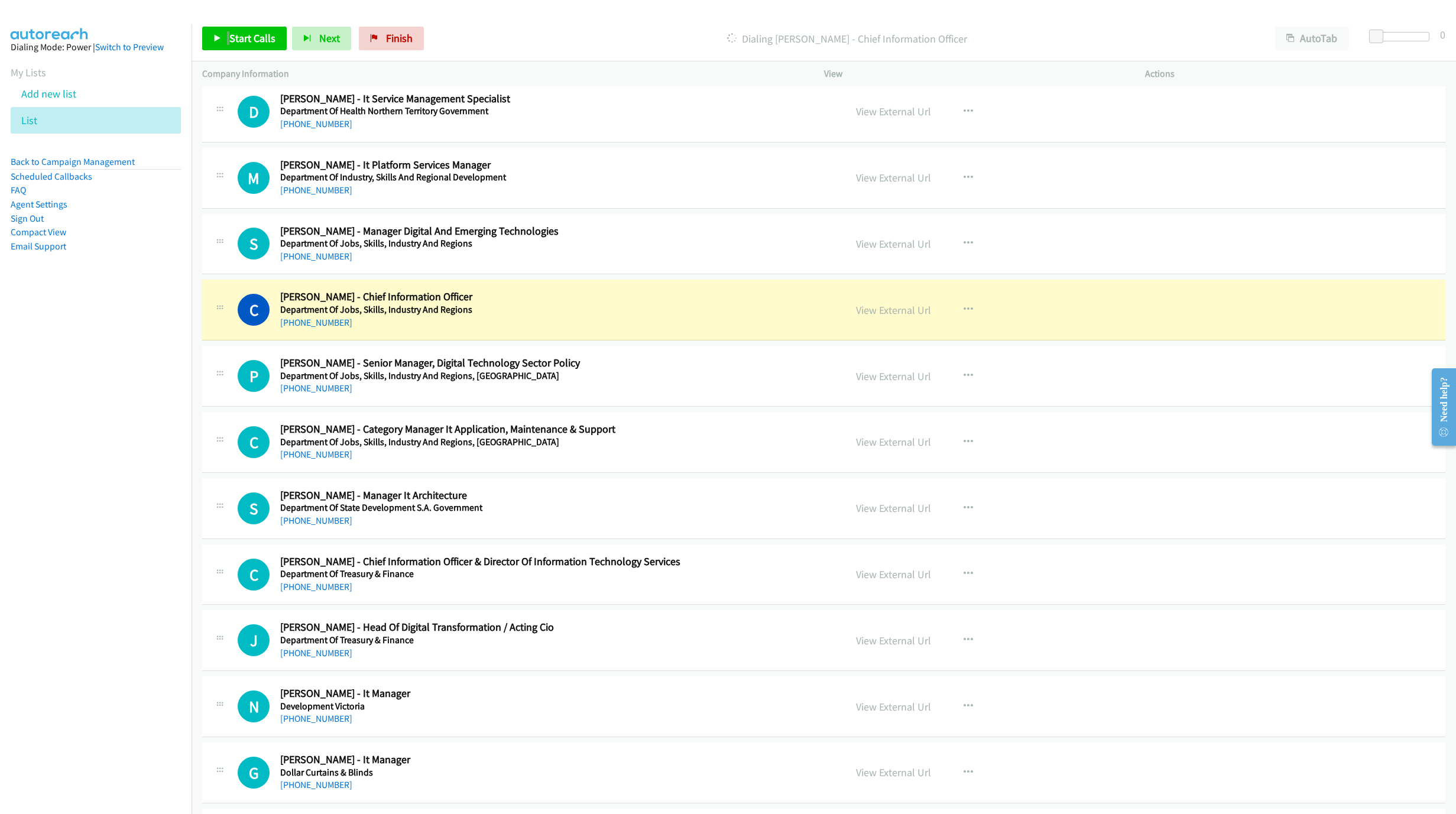
scroll to position [1419, 0]
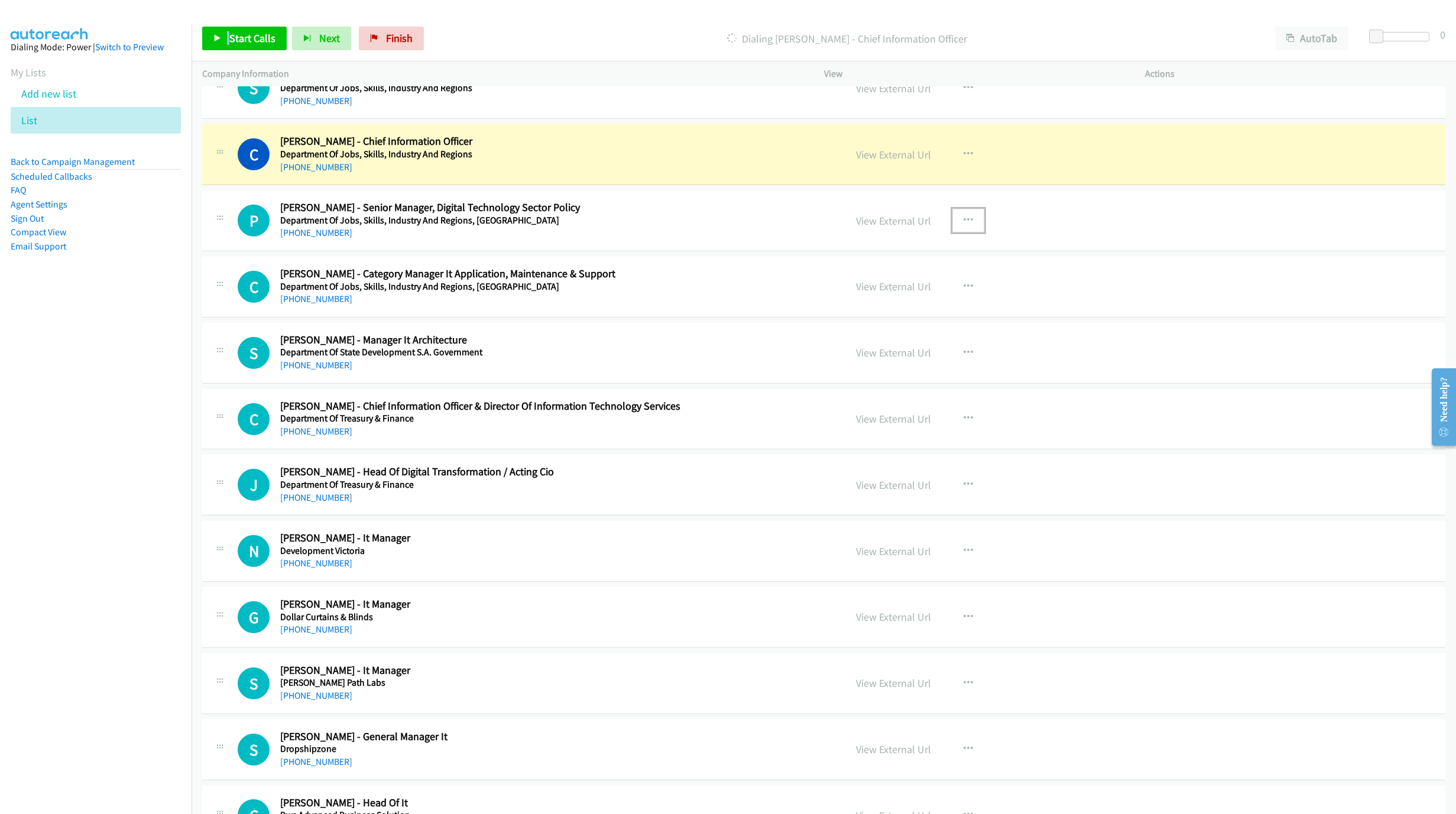
click at [964, 224] on icon "button" at bounding box center [968, 220] width 9 height 9
click at [894, 300] on link "Start Calls Here" at bounding box center [906, 298] width 157 height 24
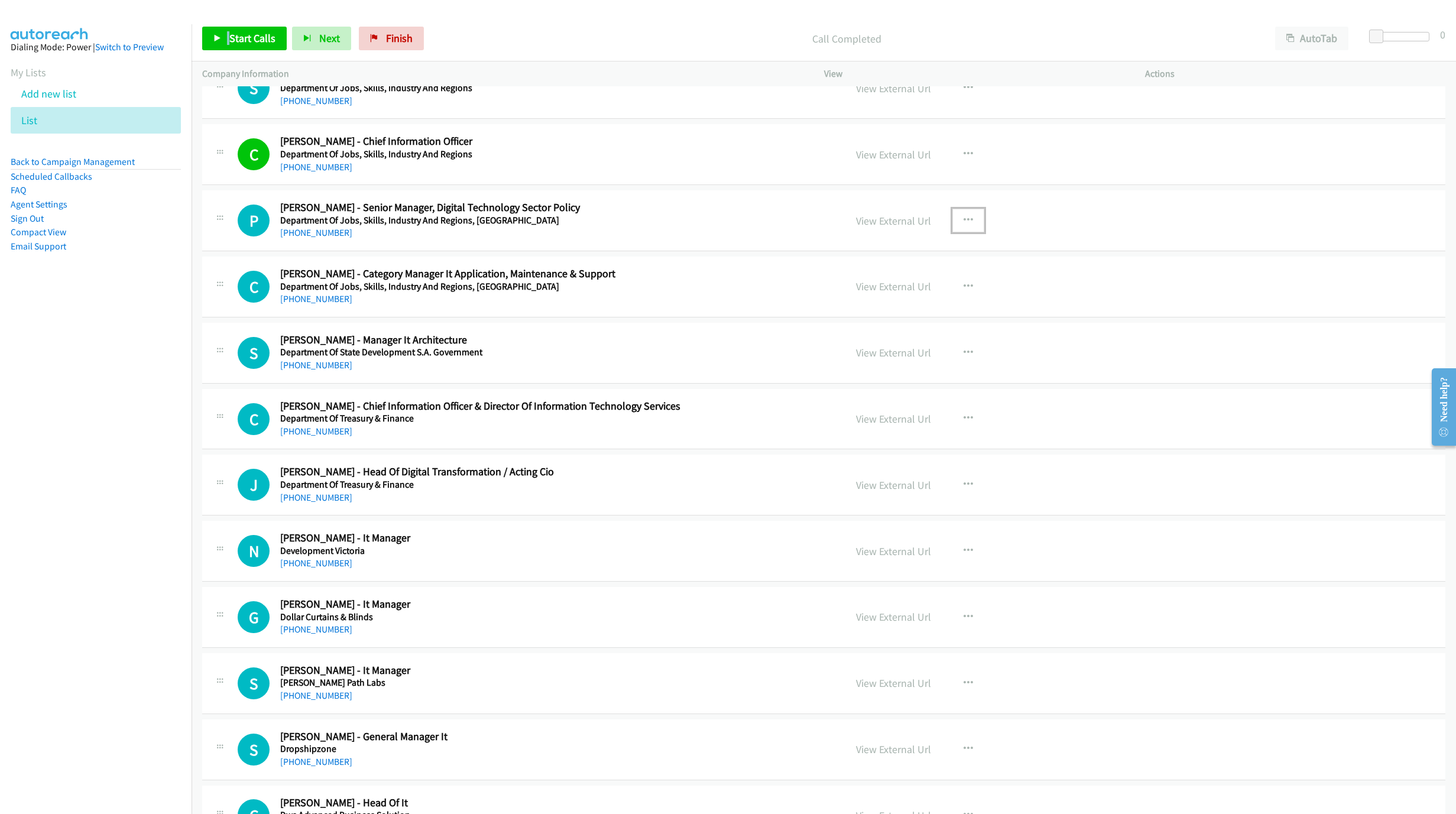
click at [600, 277] on h2 "[PERSON_NAME] - Category Manager It Application, Maintenance & Support" at bounding box center [513, 274] width 466 height 14
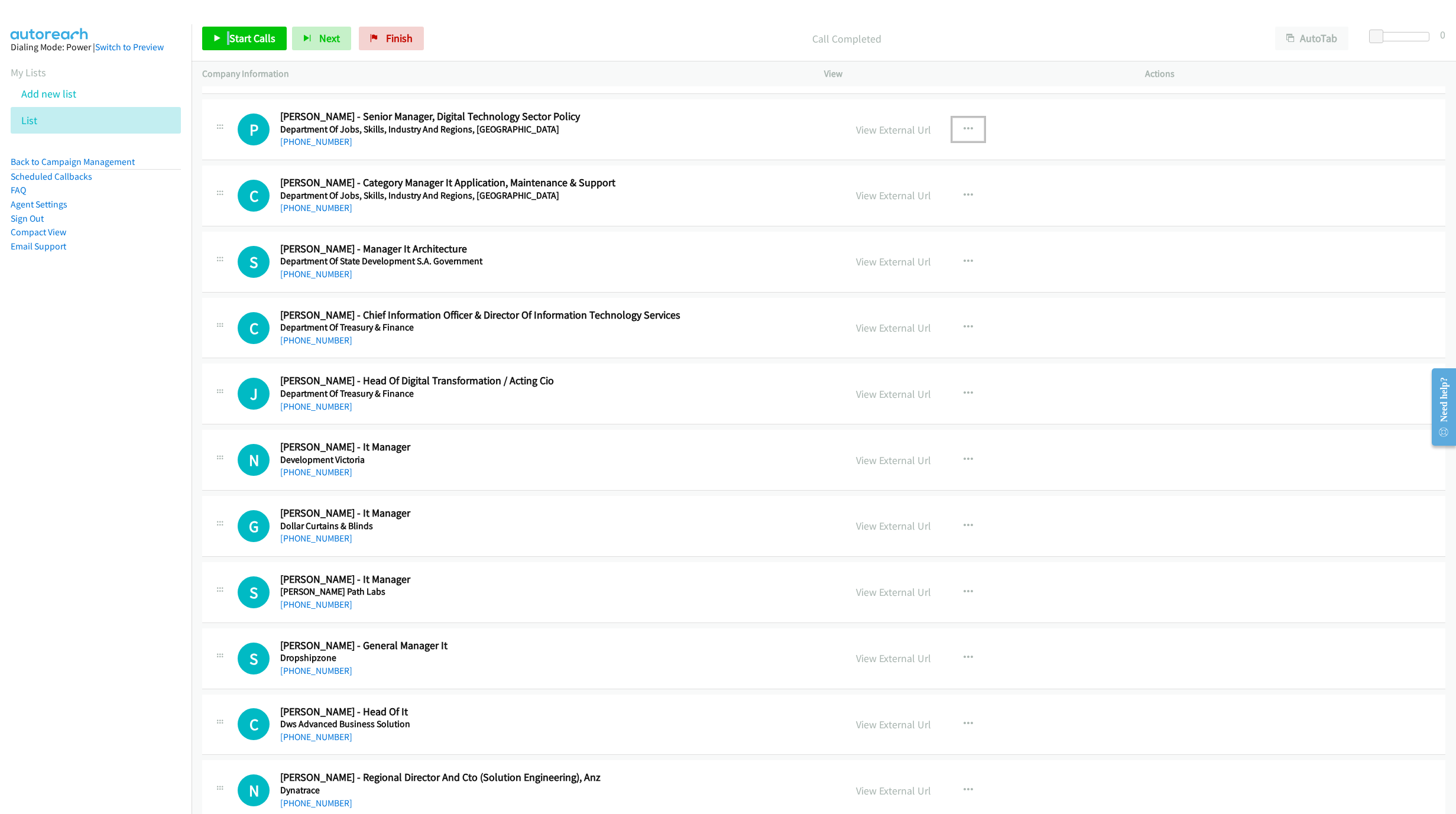
scroll to position [1596, 0]
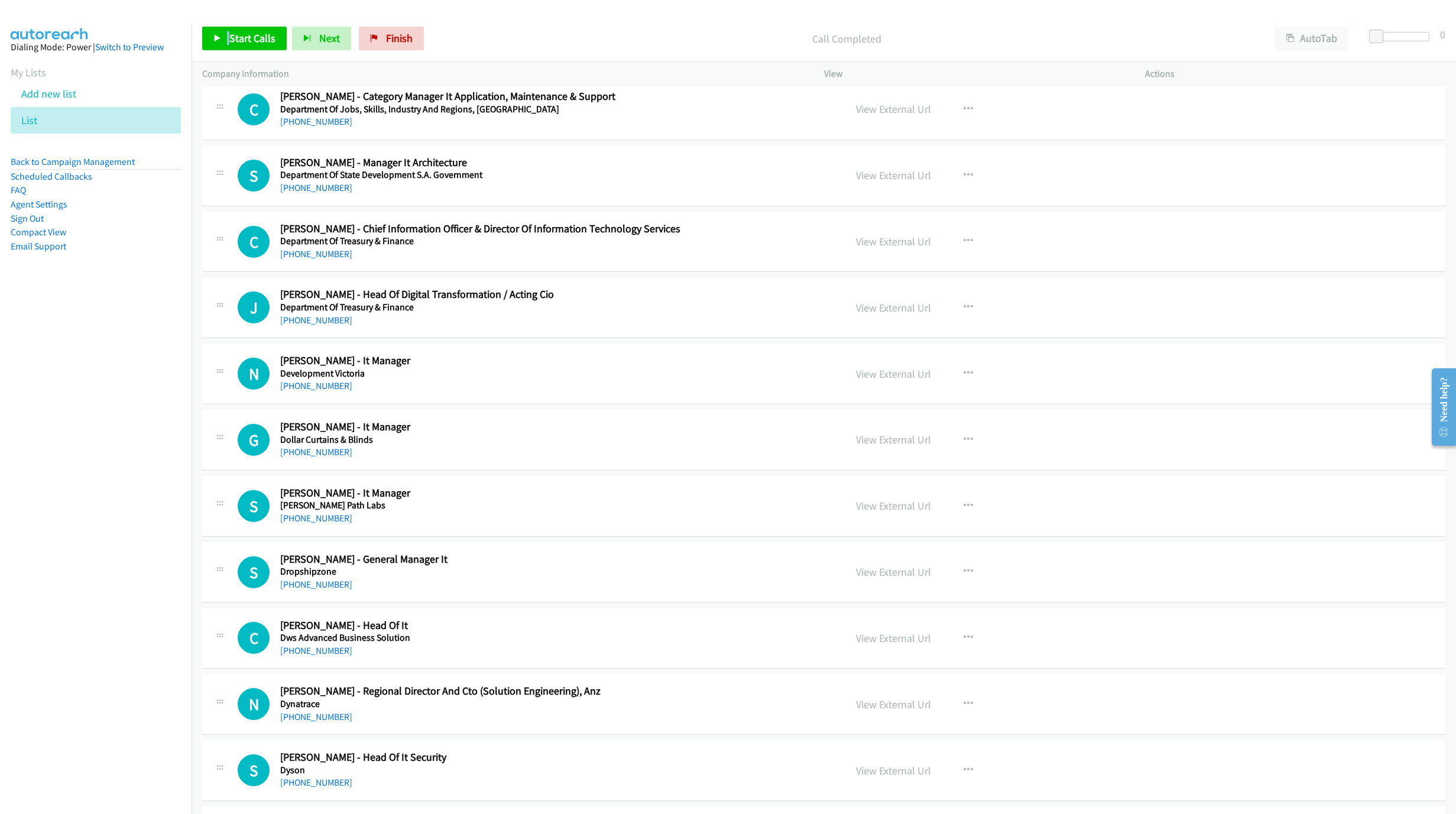
click at [302, 261] on div "[PHONE_NUMBER]" at bounding box center [513, 254] width 466 height 14
click at [307, 259] on link "[PHONE_NUMBER]" at bounding box center [316, 253] width 72 height 11
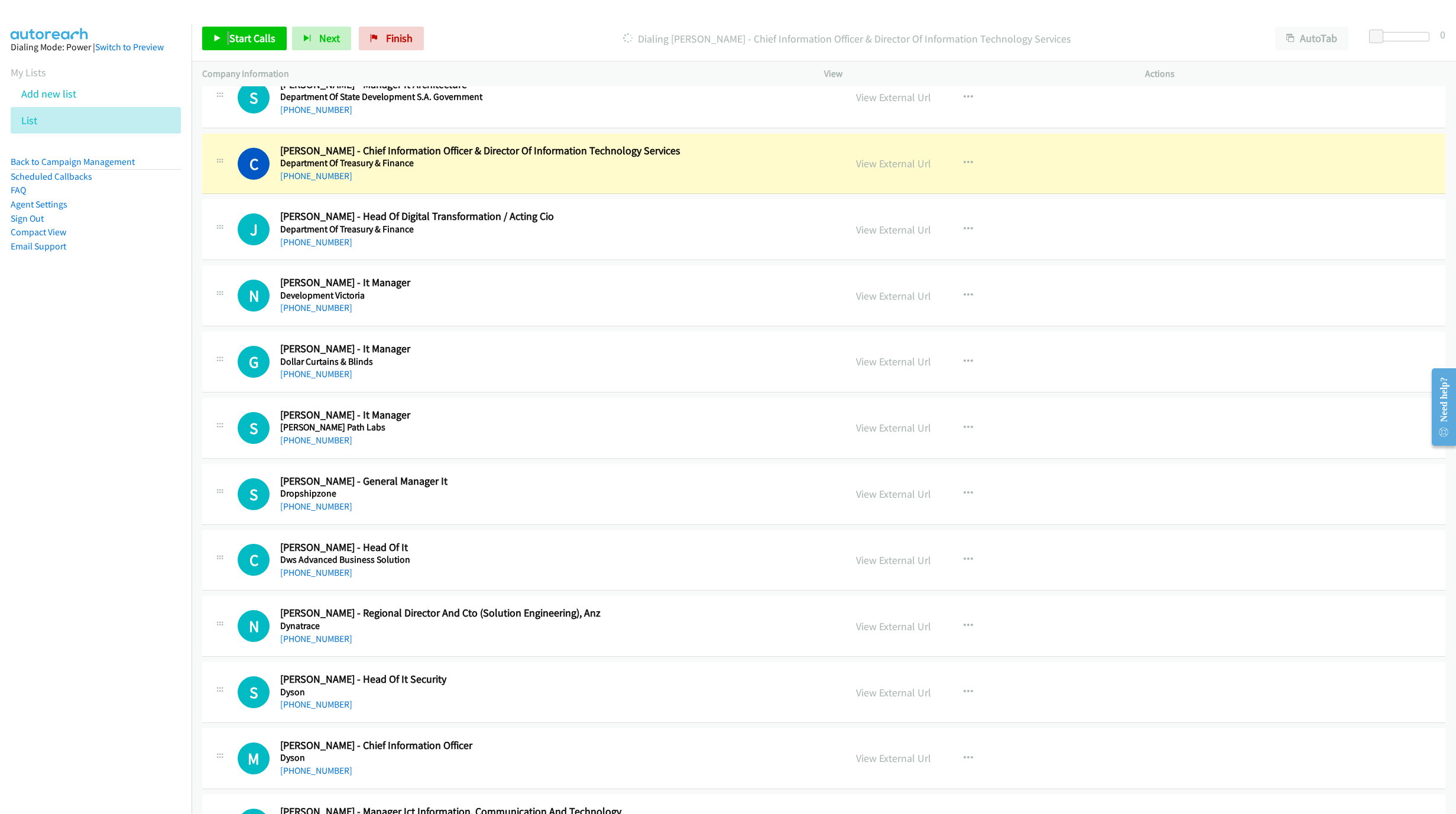
scroll to position [1685, 0]
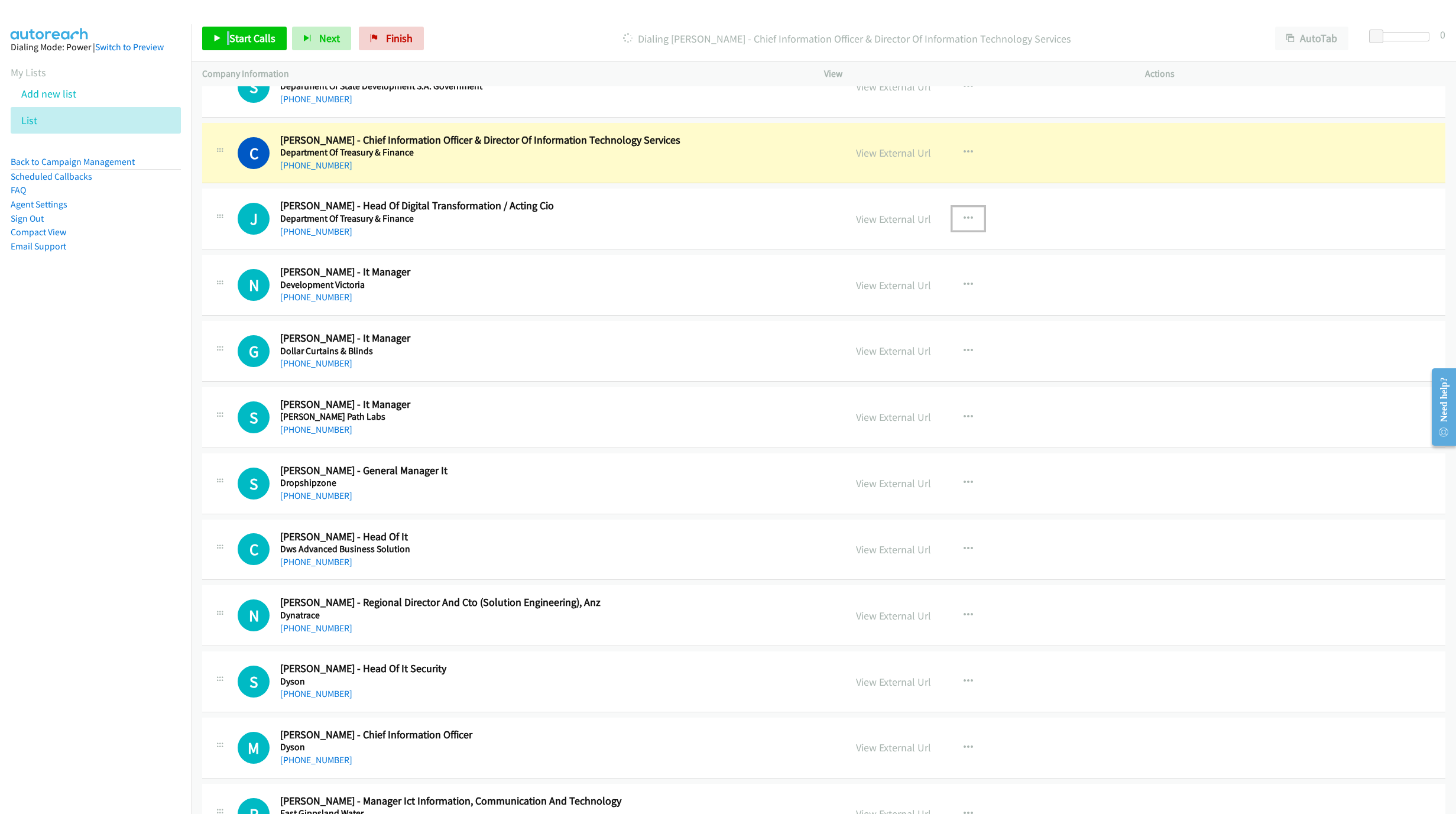
click at [964, 223] on icon "button" at bounding box center [968, 218] width 9 height 9
click at [873, 304] on link "Start Calls Here" at bounding box center [906, 296] width 157 height 24
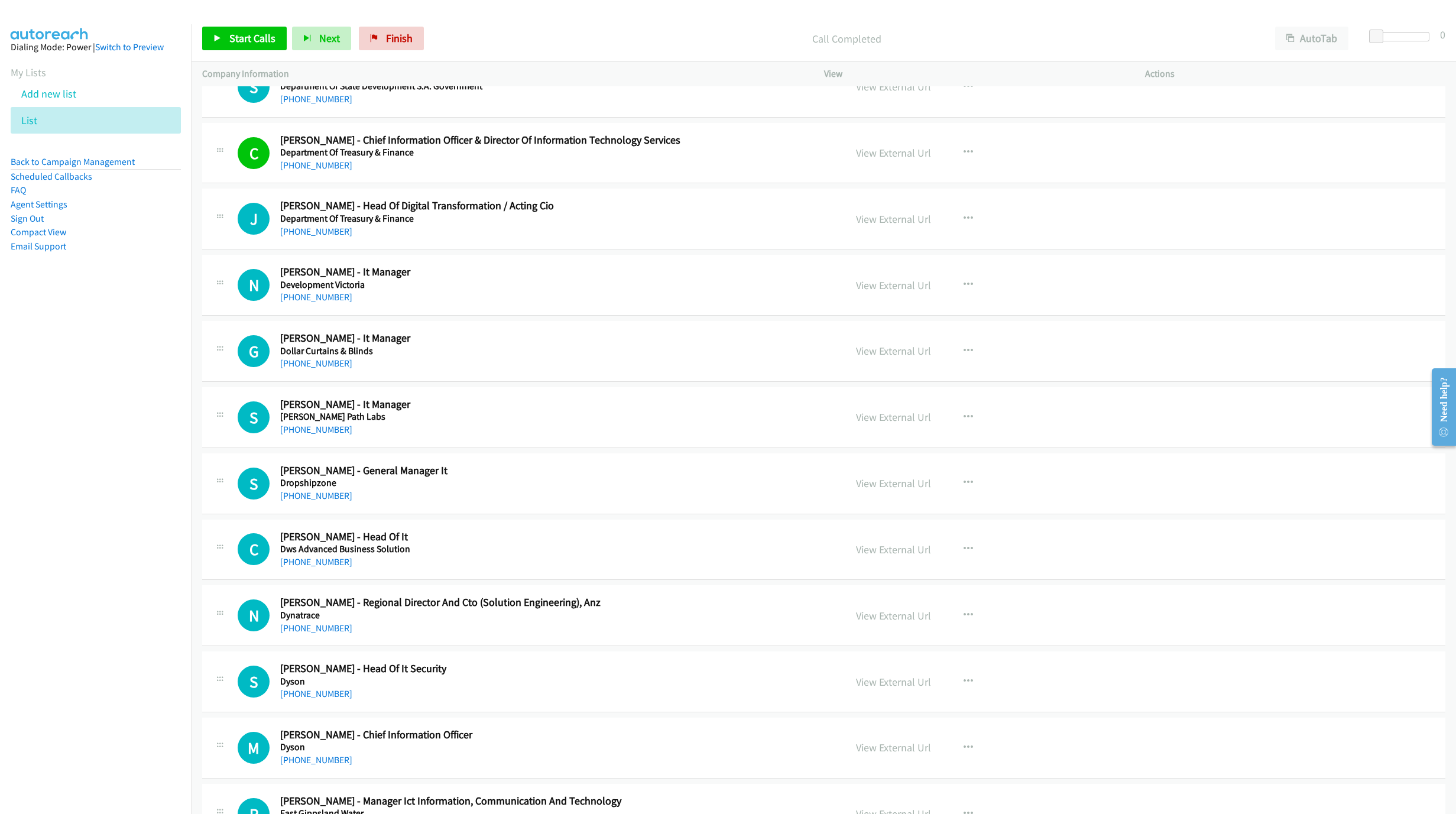
click at [272, 26] on div "Start Calls Pause Next Finish Call Completed AutoTab AutoTab 0" at bounding box center [823, 39] width 1265 height 46
click at [268, 36] on span "Start Calls" at bounding box center [252, 38] width 46 height 14
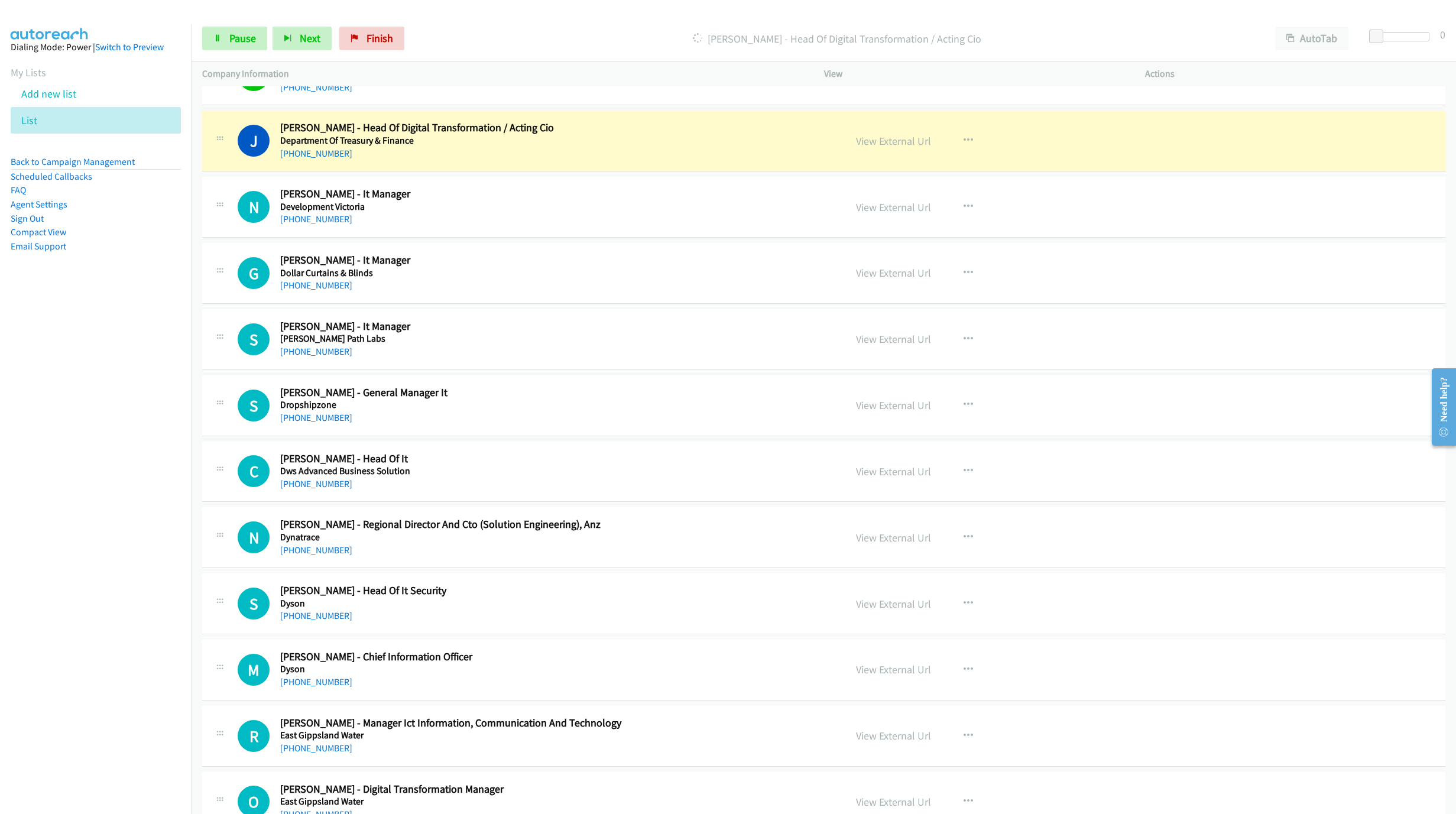
scroll to position [1773, 0]
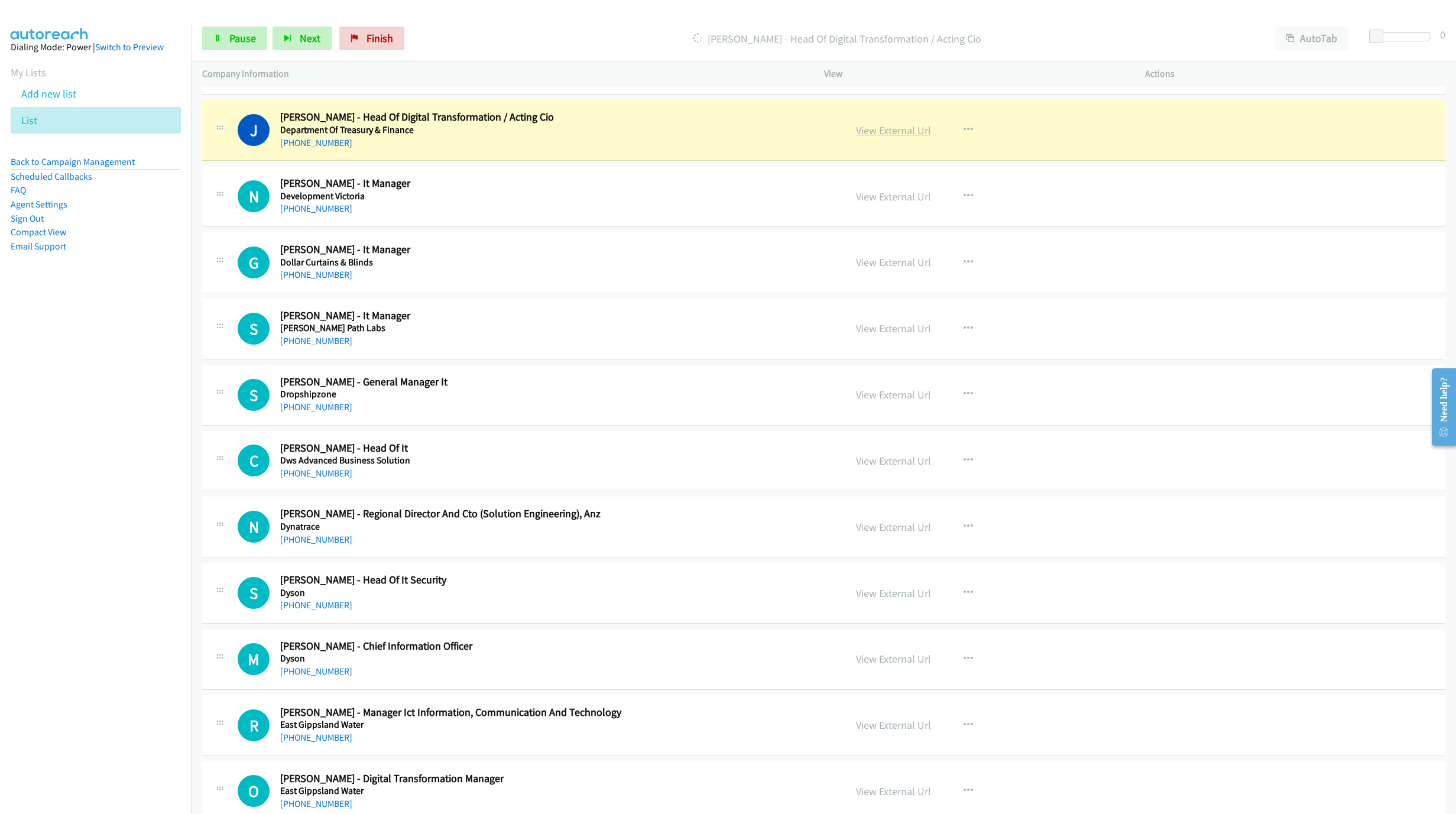
click at [878, 137] on link "View External Url" at bounding box center [893, 131] width 75 height 14
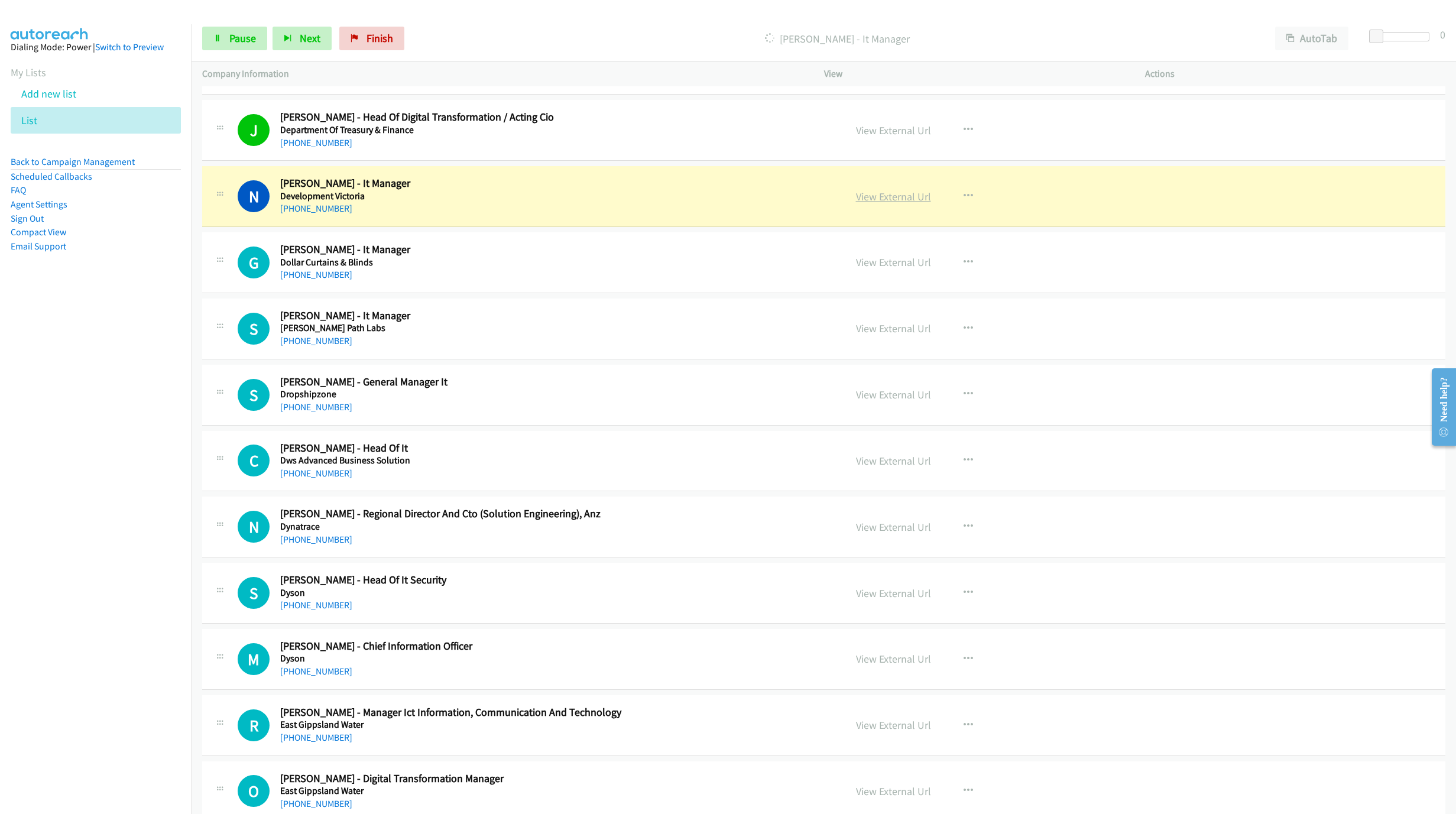
click at [895, 203] on link "View External Url" at bounding box center [893, 196] width 75 height 14
click at [211, 36] on link "Pause" at bounding box center [234, 39] width 65 height 24
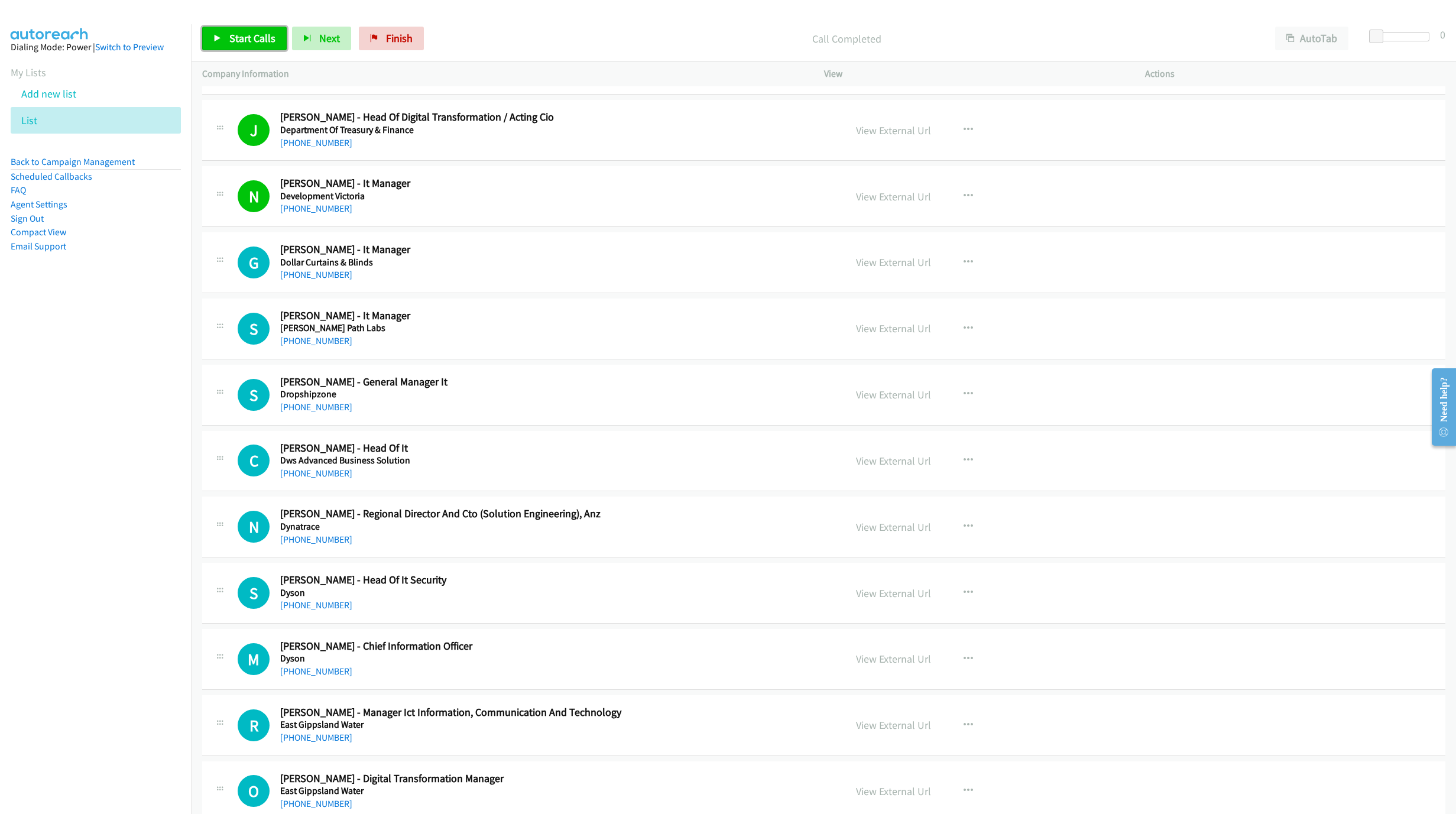
click at [245, 39] on span "Start Calls" at bounding box center [252, 38] width 46 height 14
click at [213, 31] on link "Pause" at bounding box center [234, 39] width 65 height 24
click at [255, 36] on span "Start Calls" at bounding box center [252, 38] width 46 height 14
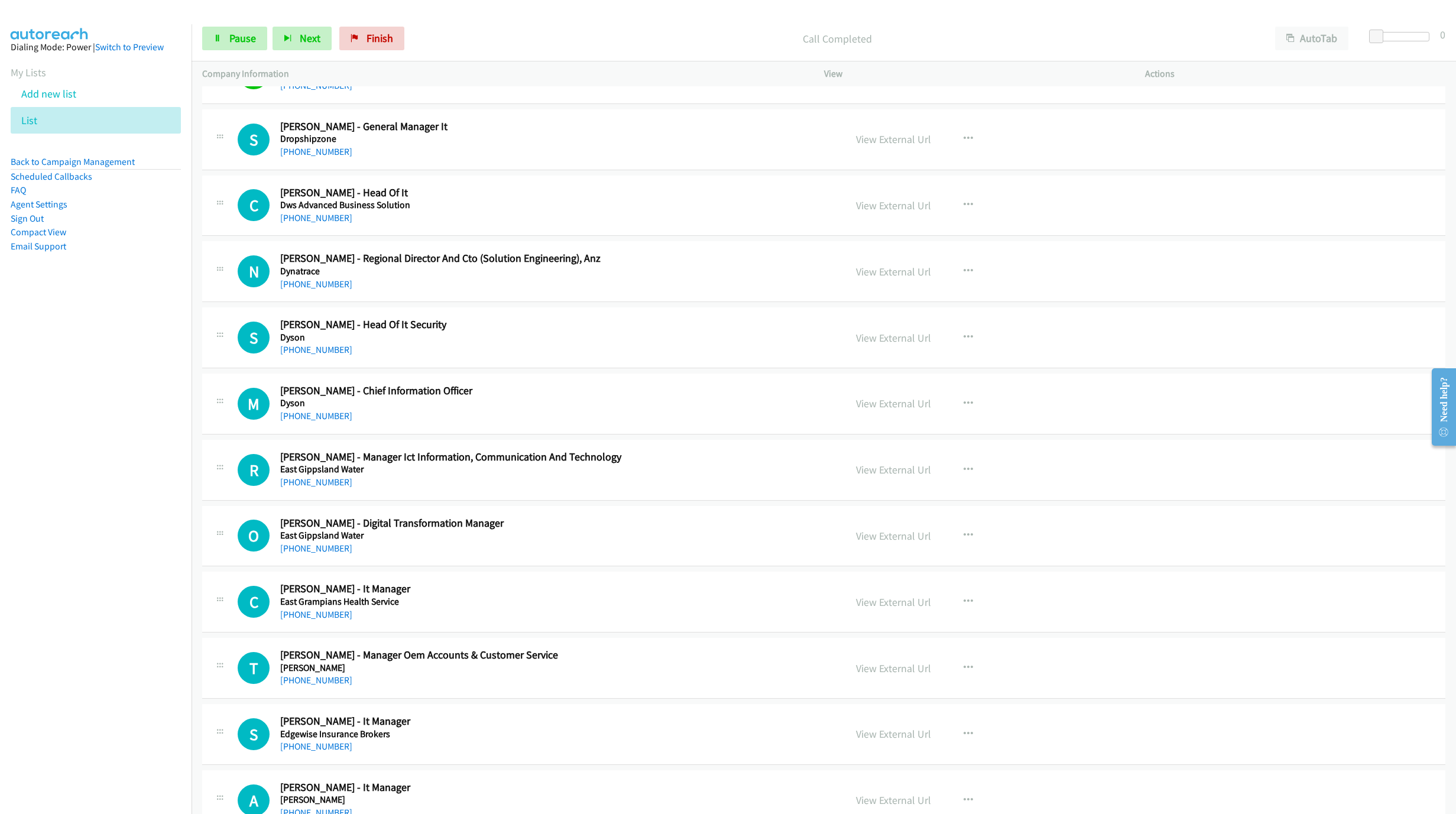
scroll to position [2039, 0]
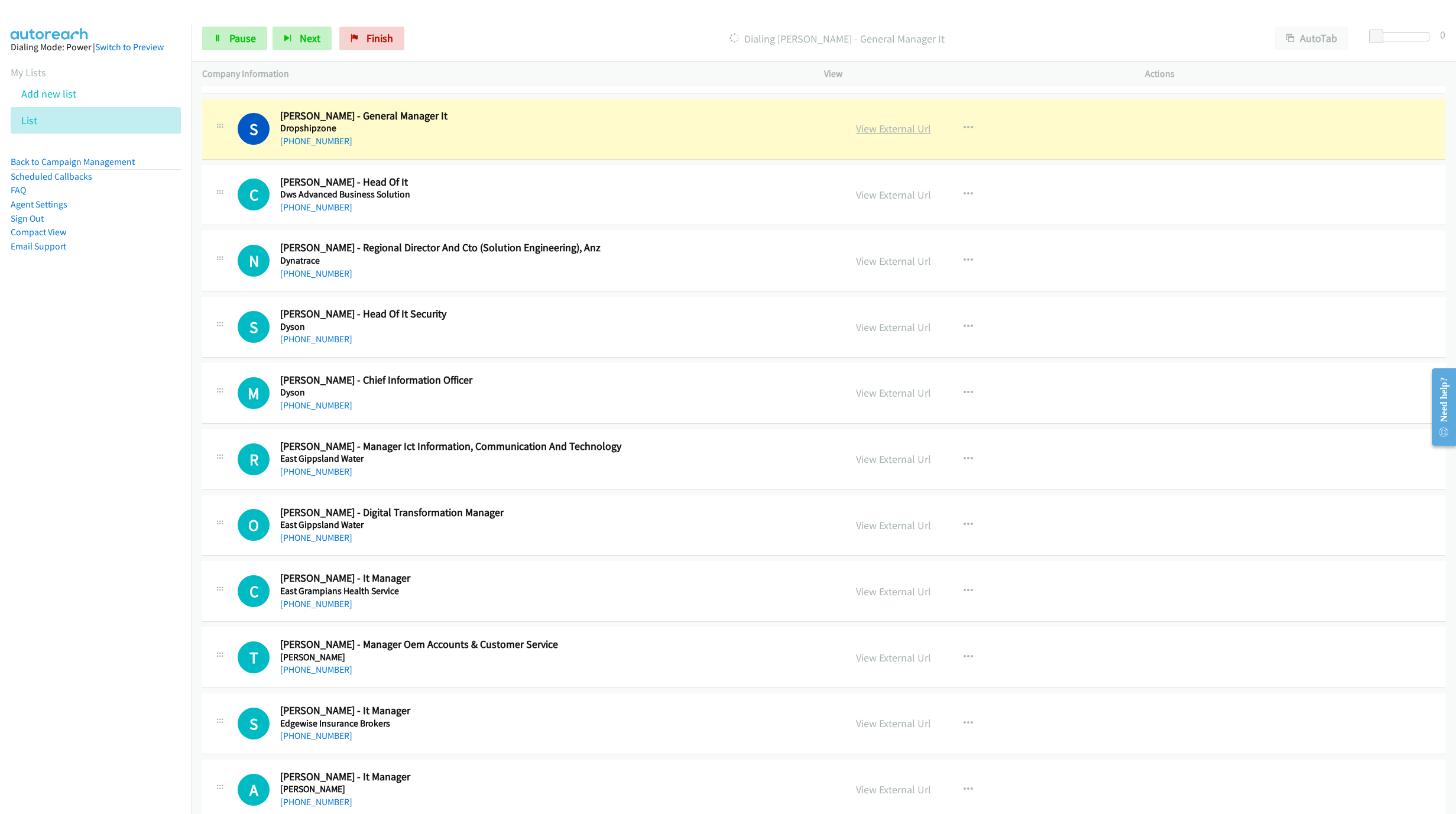
click at [895, 136] on link "View External Url" at bounding box center [893, 129] width 75 height 14
click at [914, 136] on link "View External Url" at bounding box center [893, 129] width 75 height 14
click at [234, 43] on span "Pause" at bounding box center [242, 38] width 27 height 14
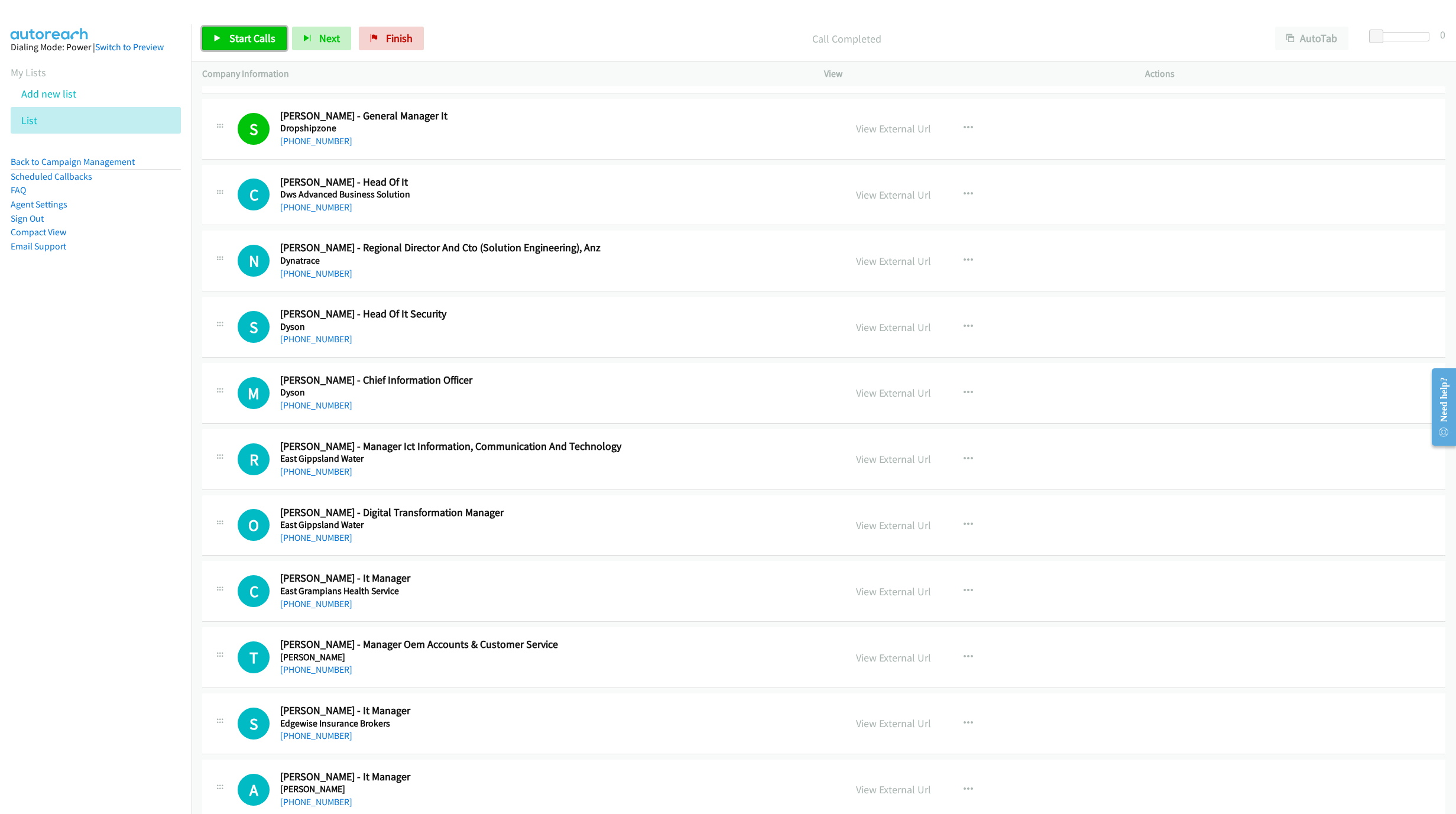
click at [255, 40] on span "Start Calls" at bounding box center [252, 38] width 46 height 14
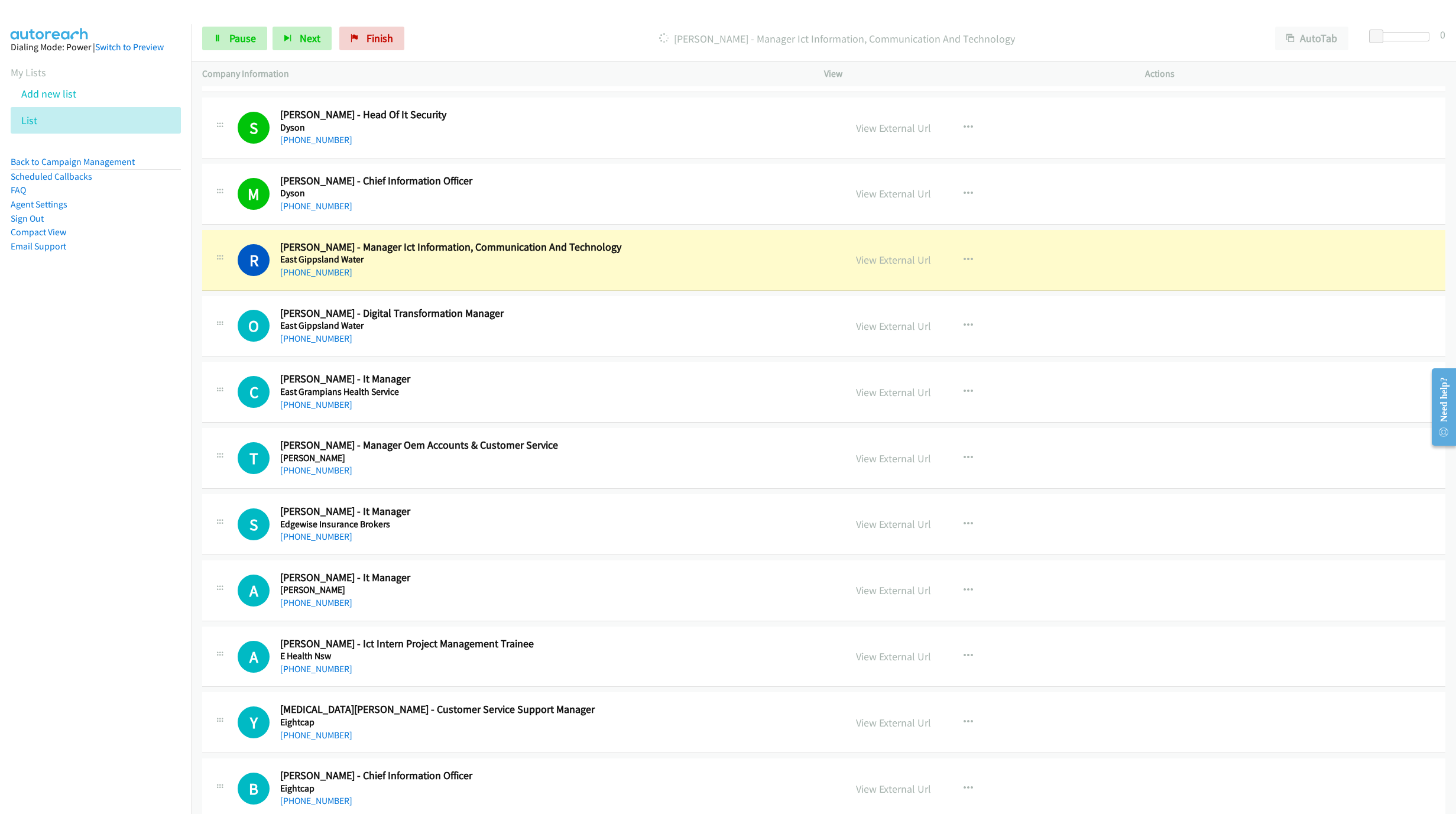
scroll to position [2306, 0]
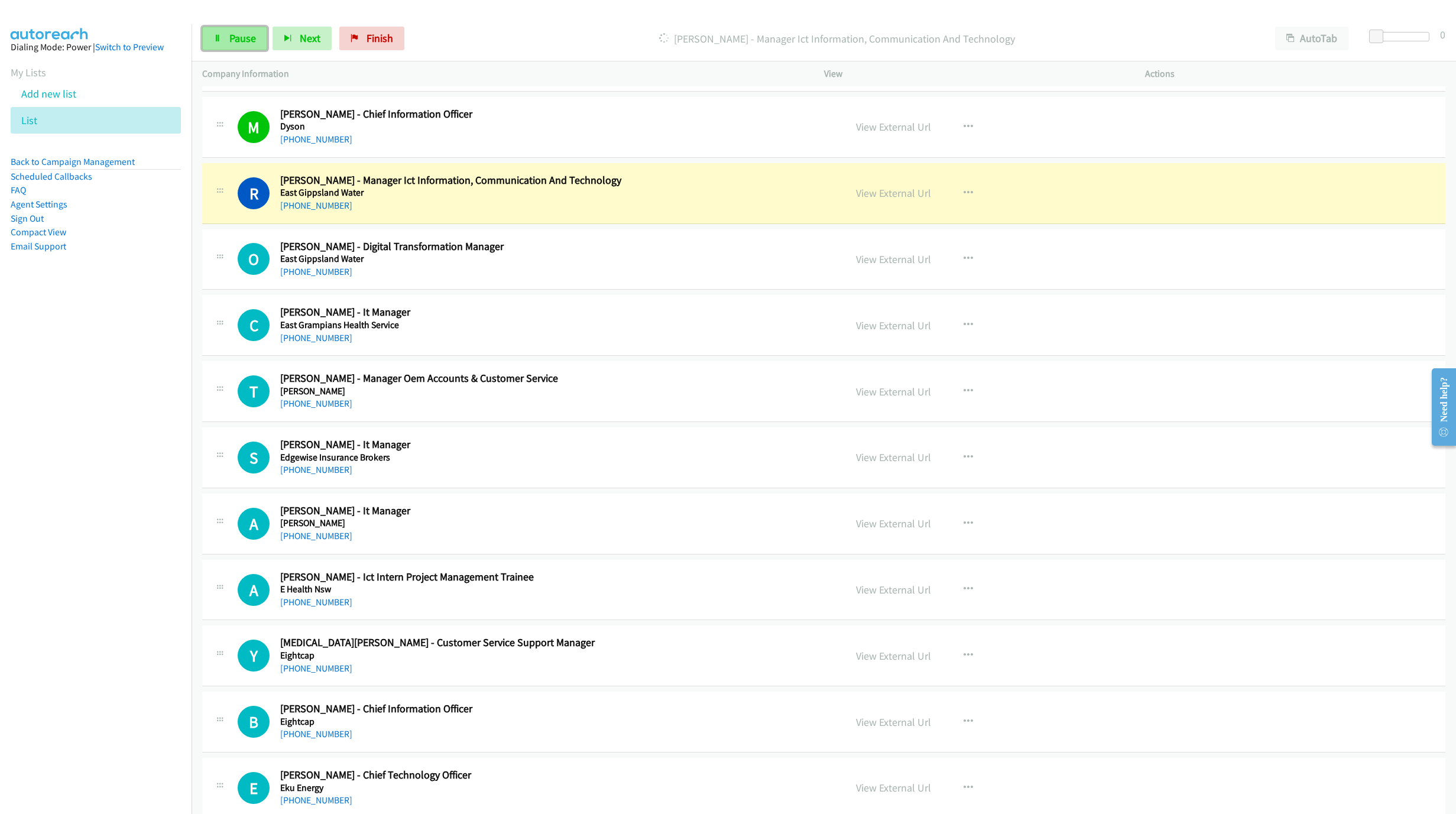
click at [236, 39] on span "Pause" at bounding box center [242, 38] width 27 height 14
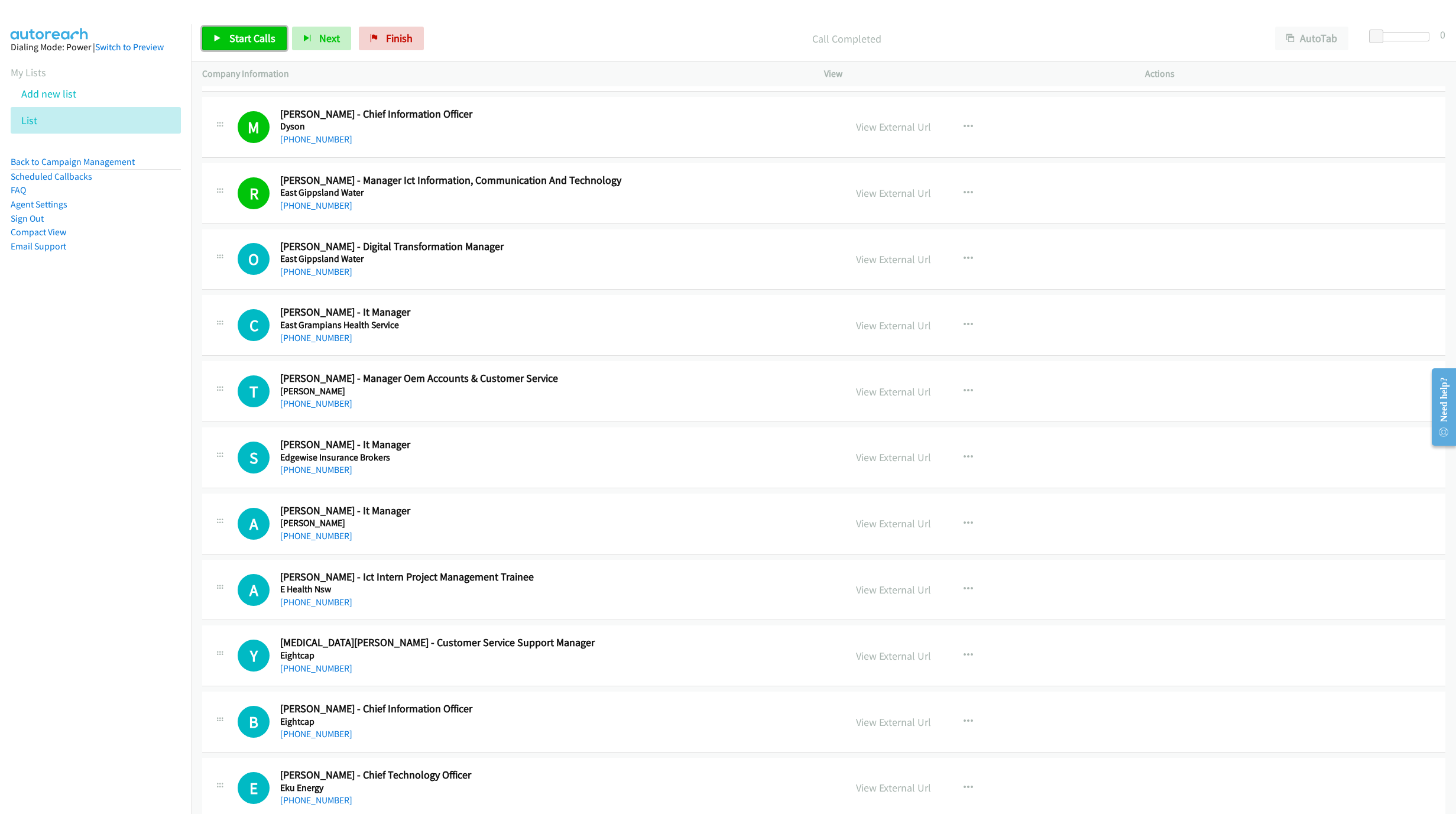
click at [254, 48] on link "Start Calls" at bounding box center [244, 39] width 85 height 24
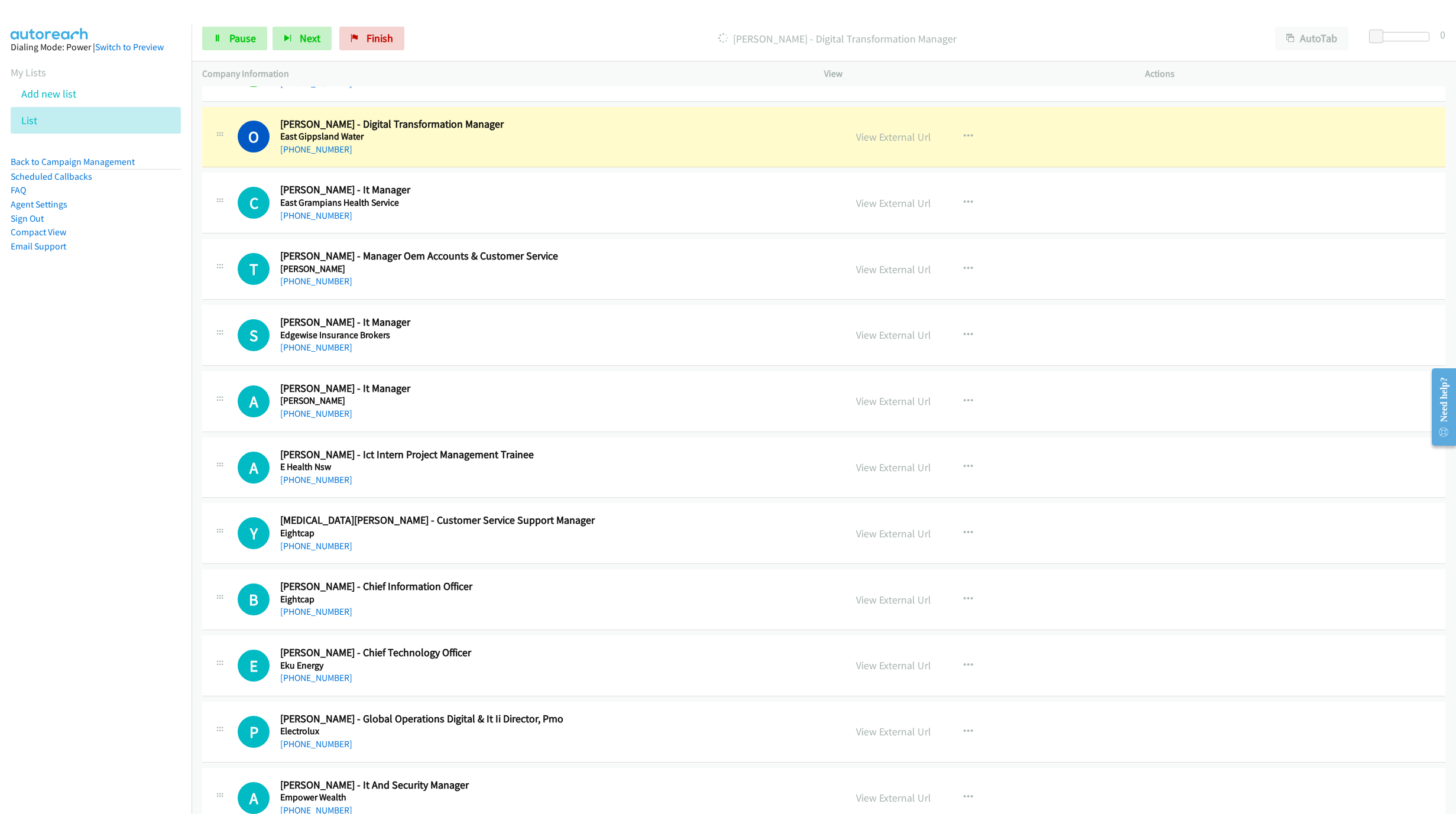
scroll to position [2430, 0]
click at [888, 141] on link "View External Url" at bounding box center [893, 136] width 75 height 14
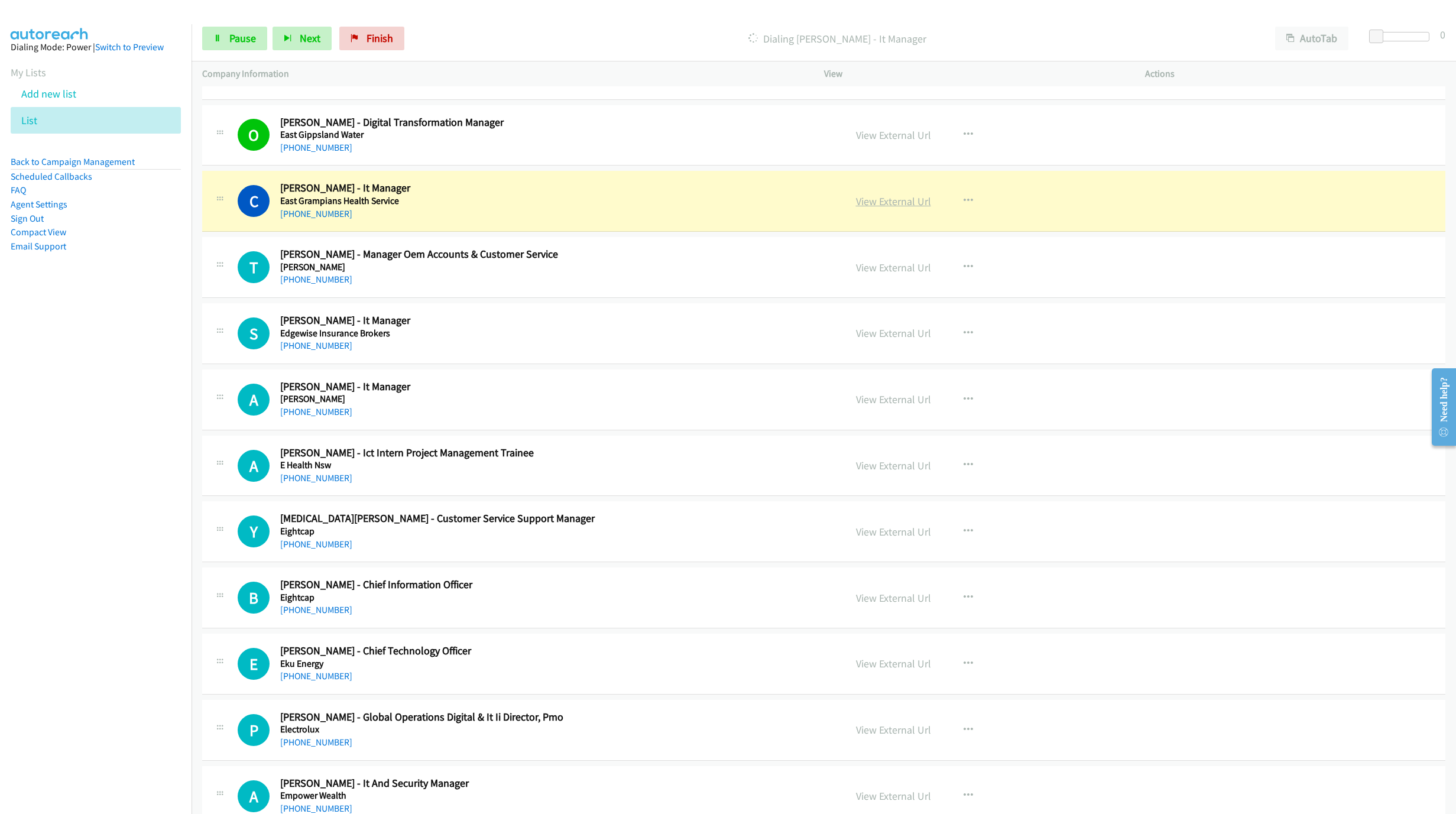
click at [880, 208] on link "View External Url" at bounding box center [893, 201] width 75 height 14
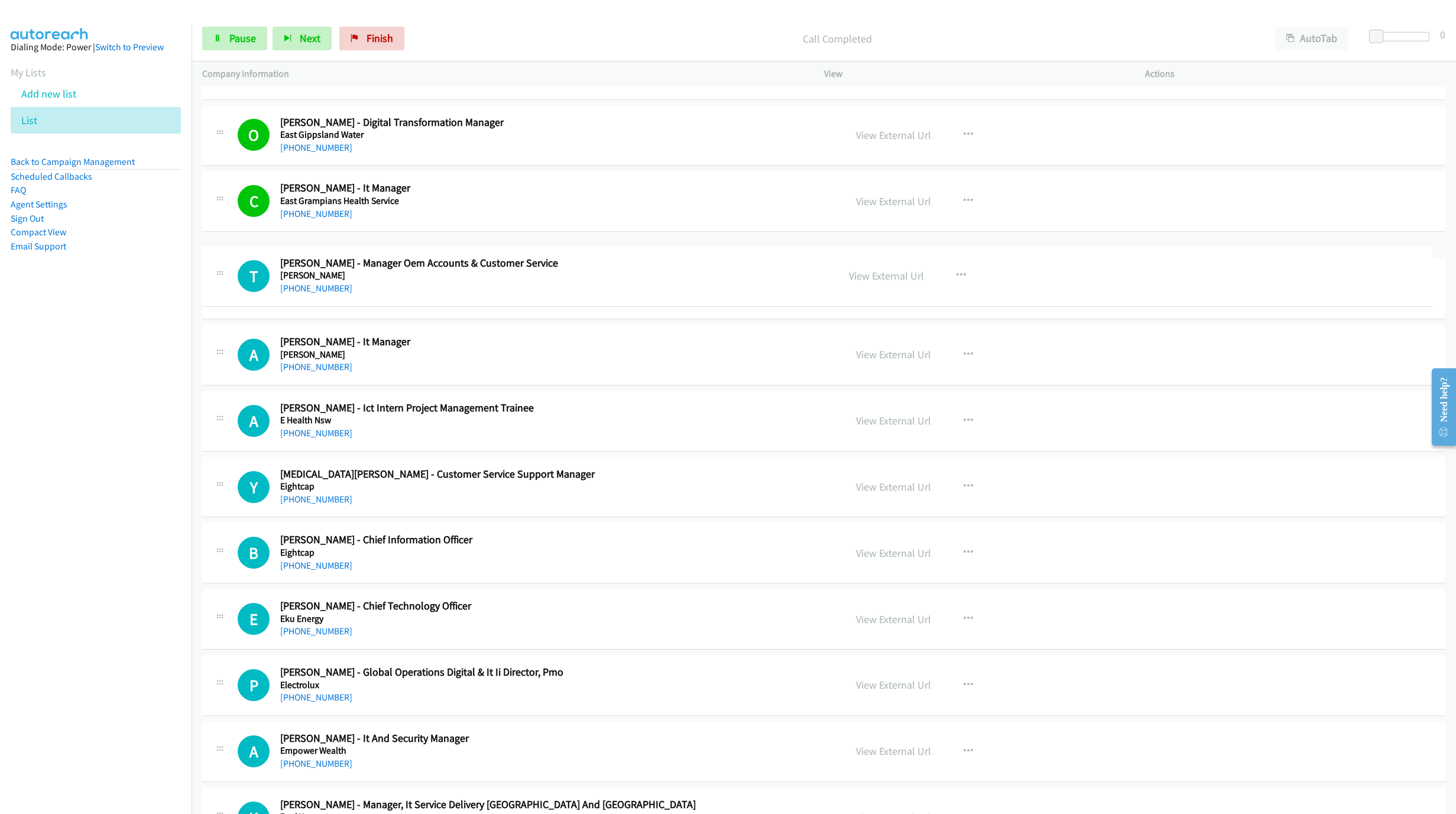
drag, startPoint x: 743, startPoint y: 292, endPoint x: 1121, endPoint y: 536, distance: 449.9
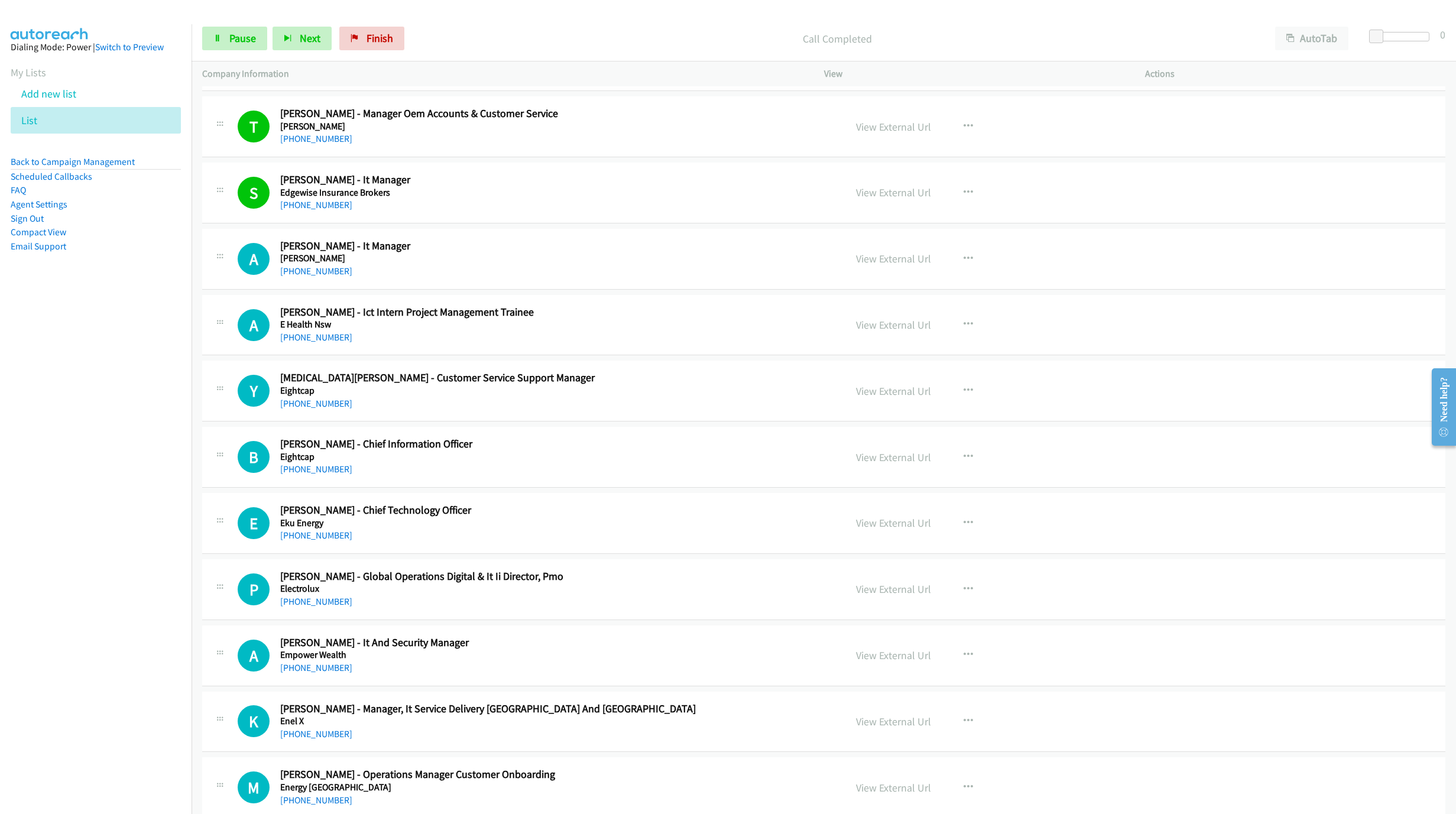
scroll to position [2607, 0]
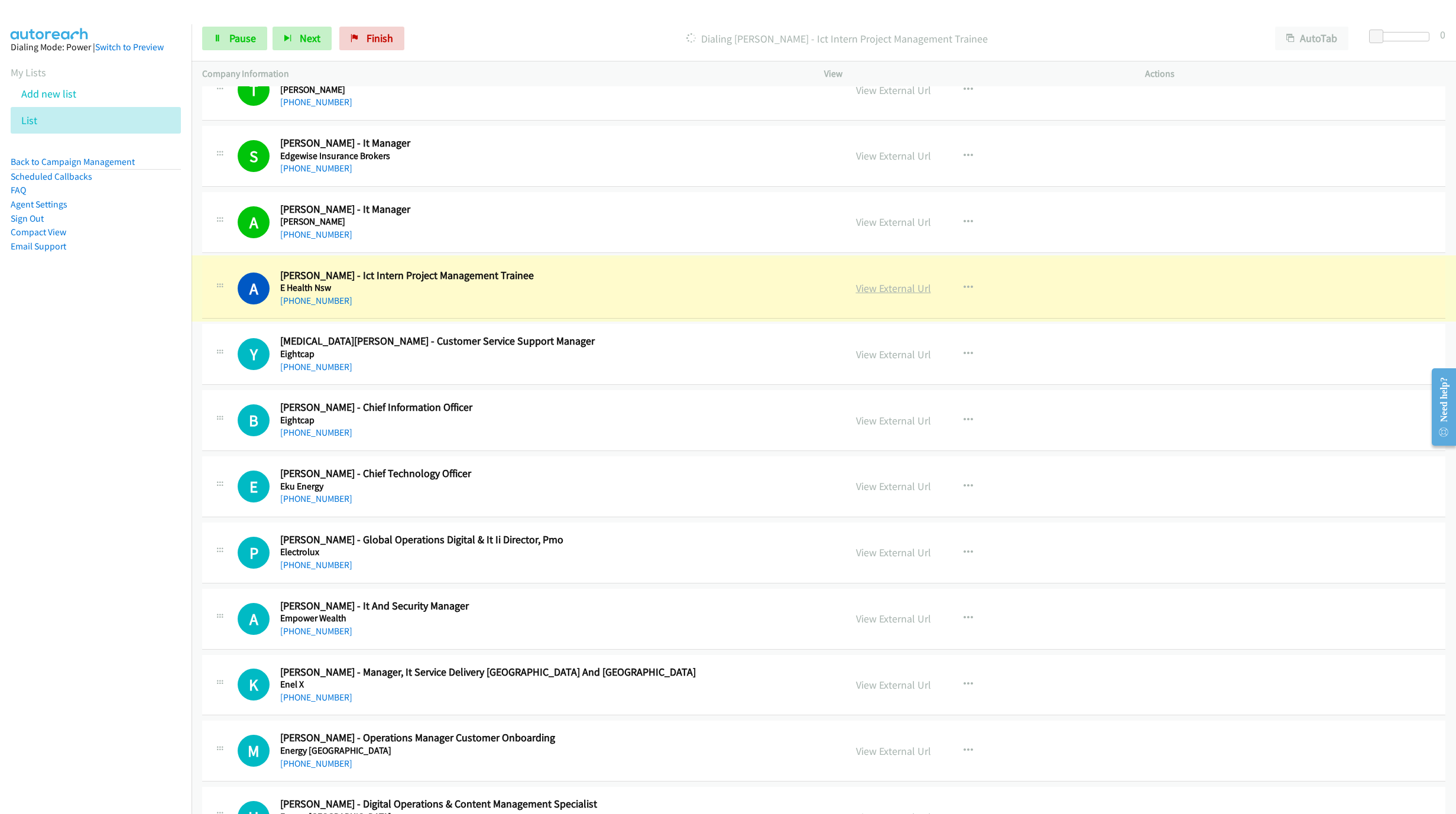
click at [880, 295] on link "View External Url" at bounding box center [893, 288] width 75 height 14
click at [224, 29] on link "Pause" at bounding box center [234, 39] width 65 height 24
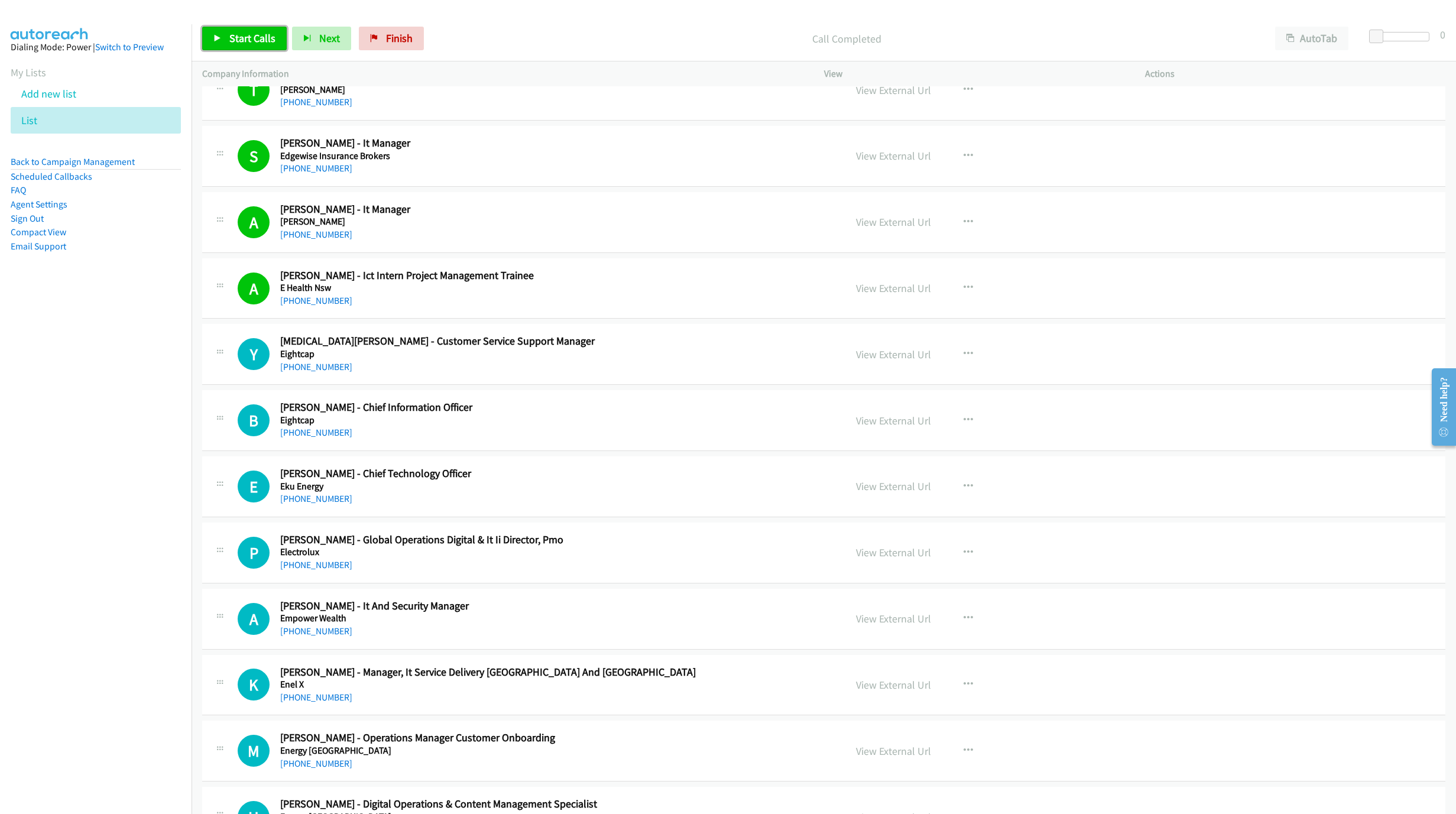
click at [229, 36] on span "Start Calls" at bounding box center [252, 38] width 46 height 14
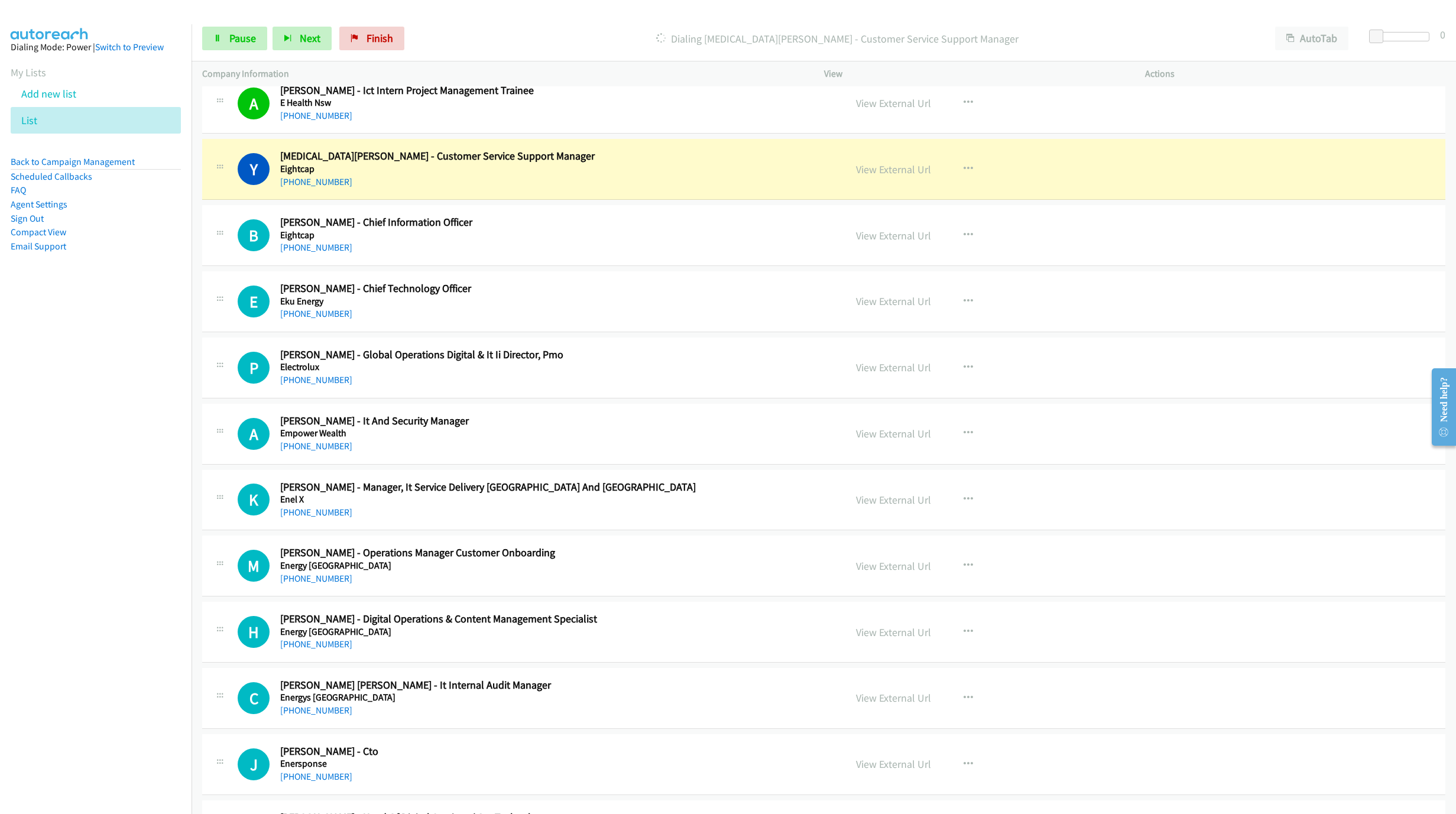
scroll to position [2785, 0]
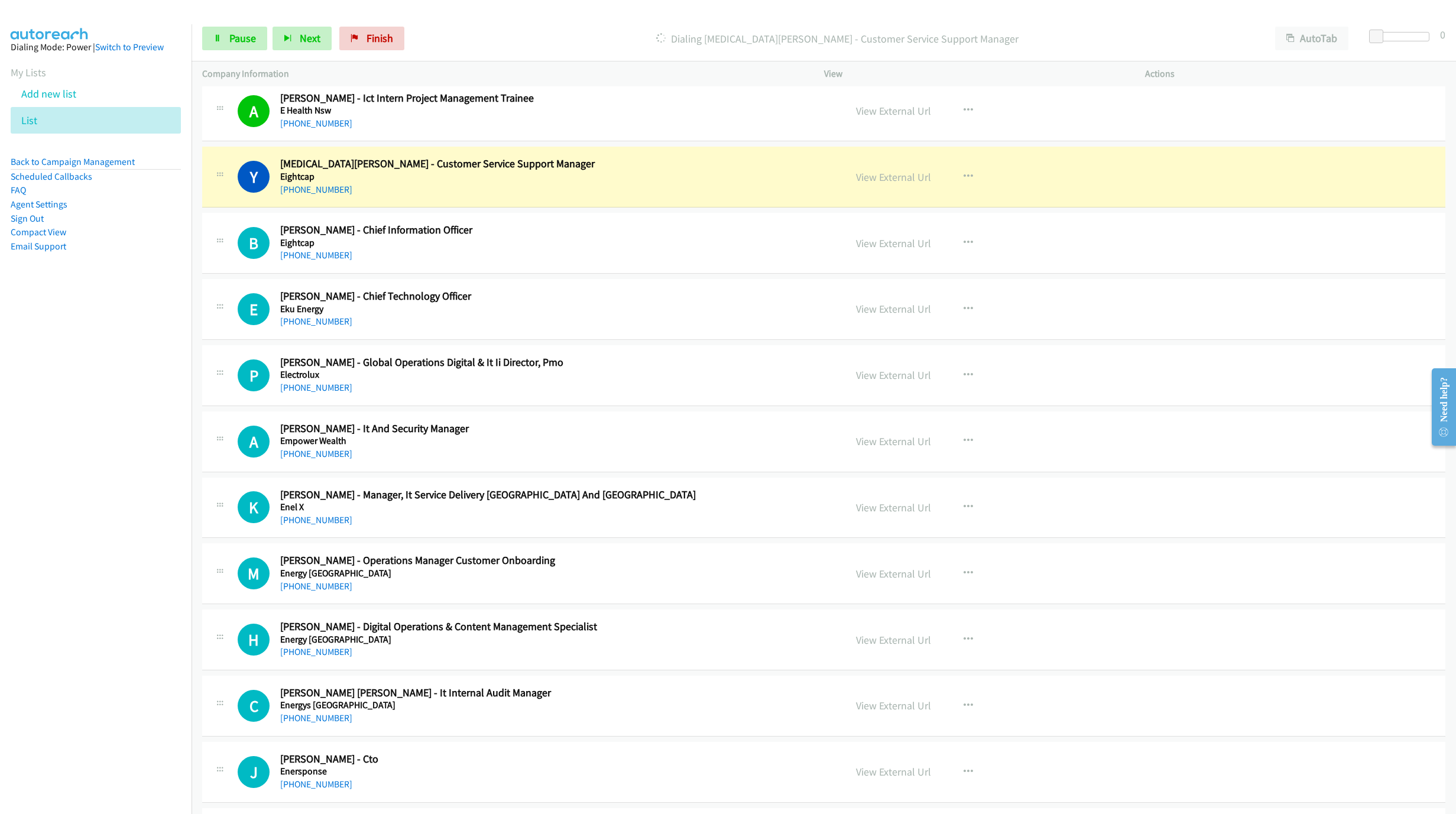
drag, startPoint x: 166, startPoint y: 415, endPoint x: 175, endPoint y: 420, distance: 10.3
click at [168, 420] on nav "Dialing Mode: Power | Switch to Preview My Lists Add new list List Back to Camp…" at bounding box center [96, 430] width 192 height 814
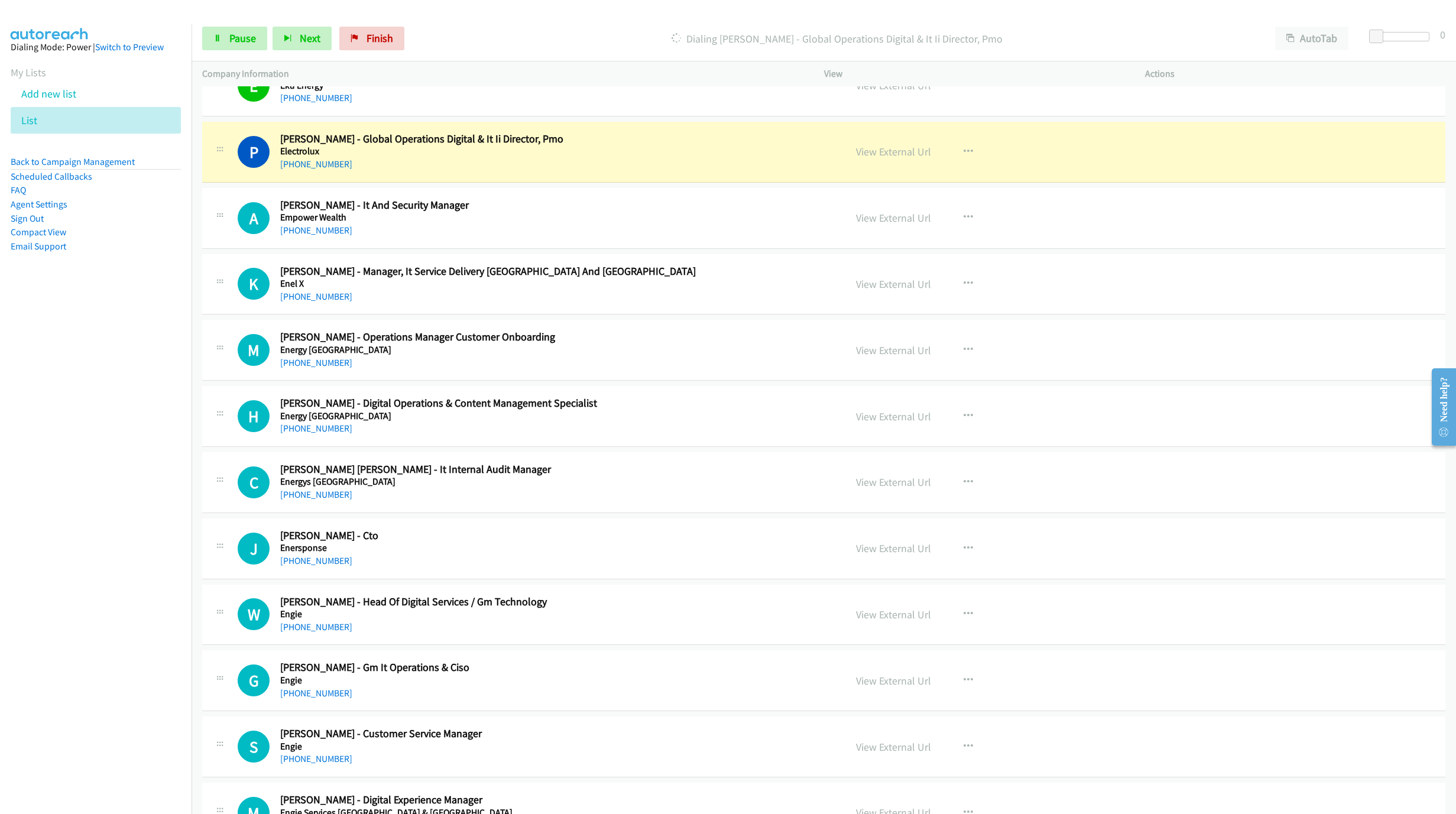
scroll to position [2997, 0]
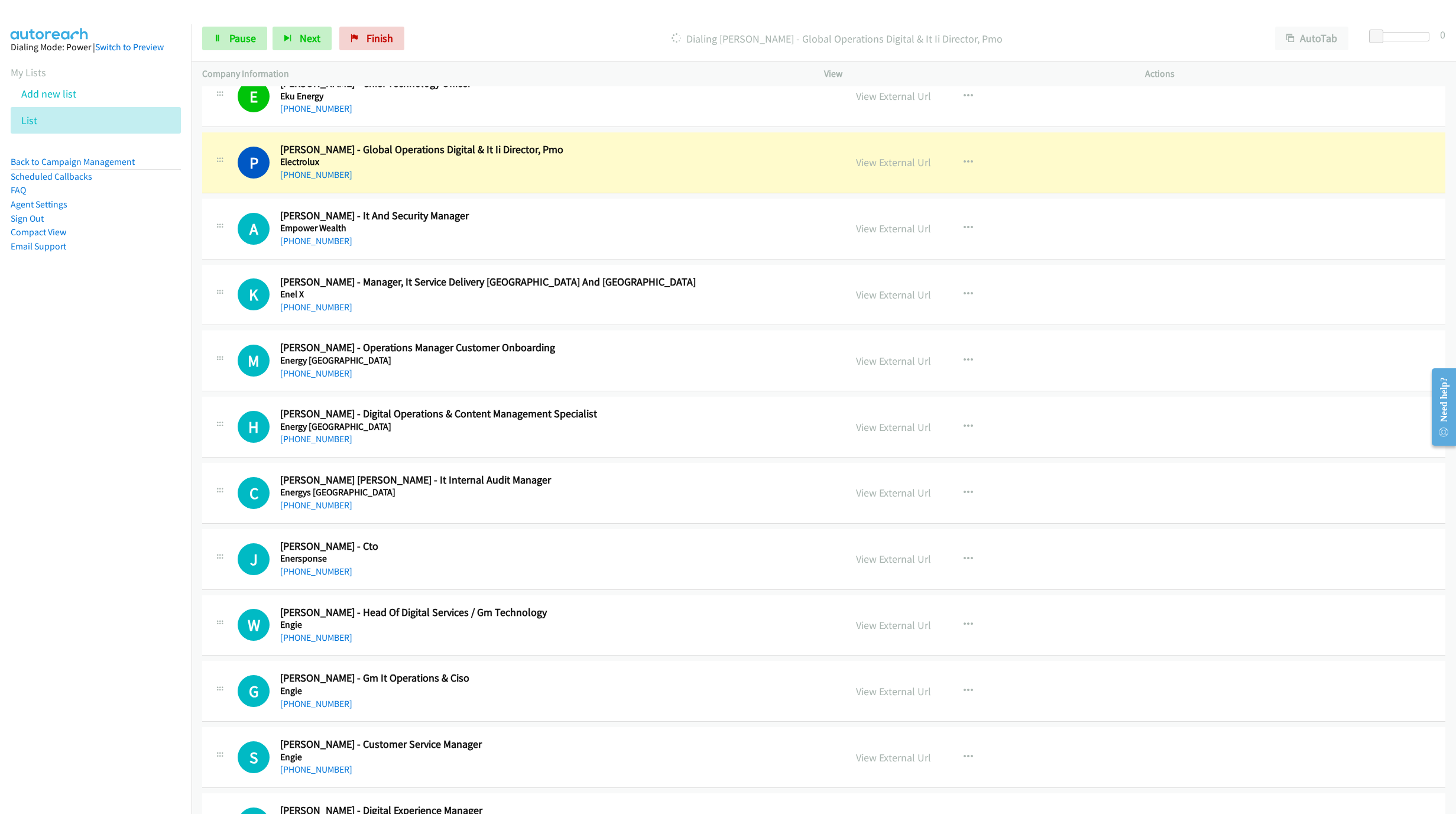
click at [591, 27] on div "Dialing [PERSON_NAME] - Global Operations Digital & It Ii Director, Pmo" at bounding box center [837, 39] width 855 height 24
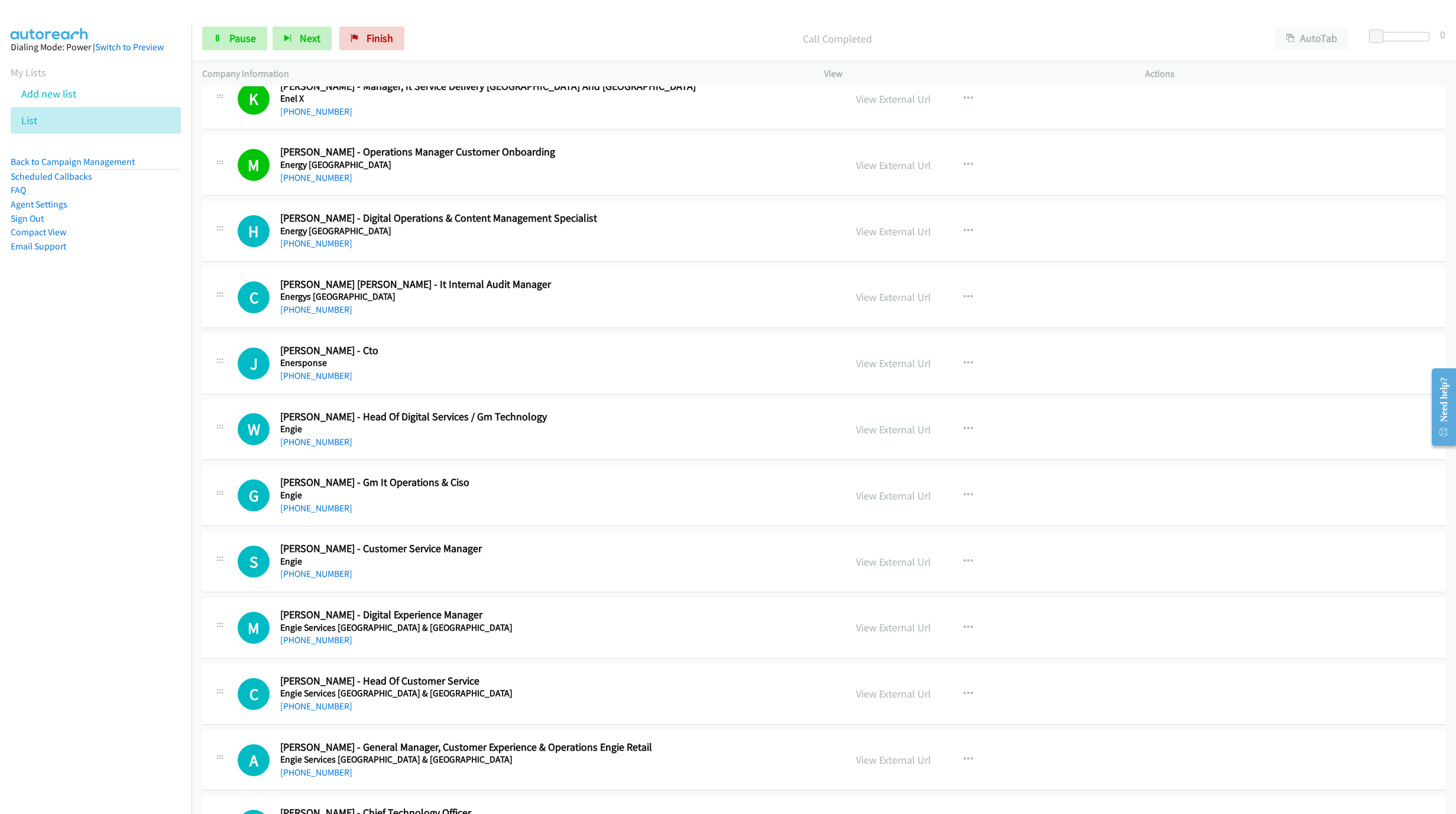
scroll to position [3210, 0]
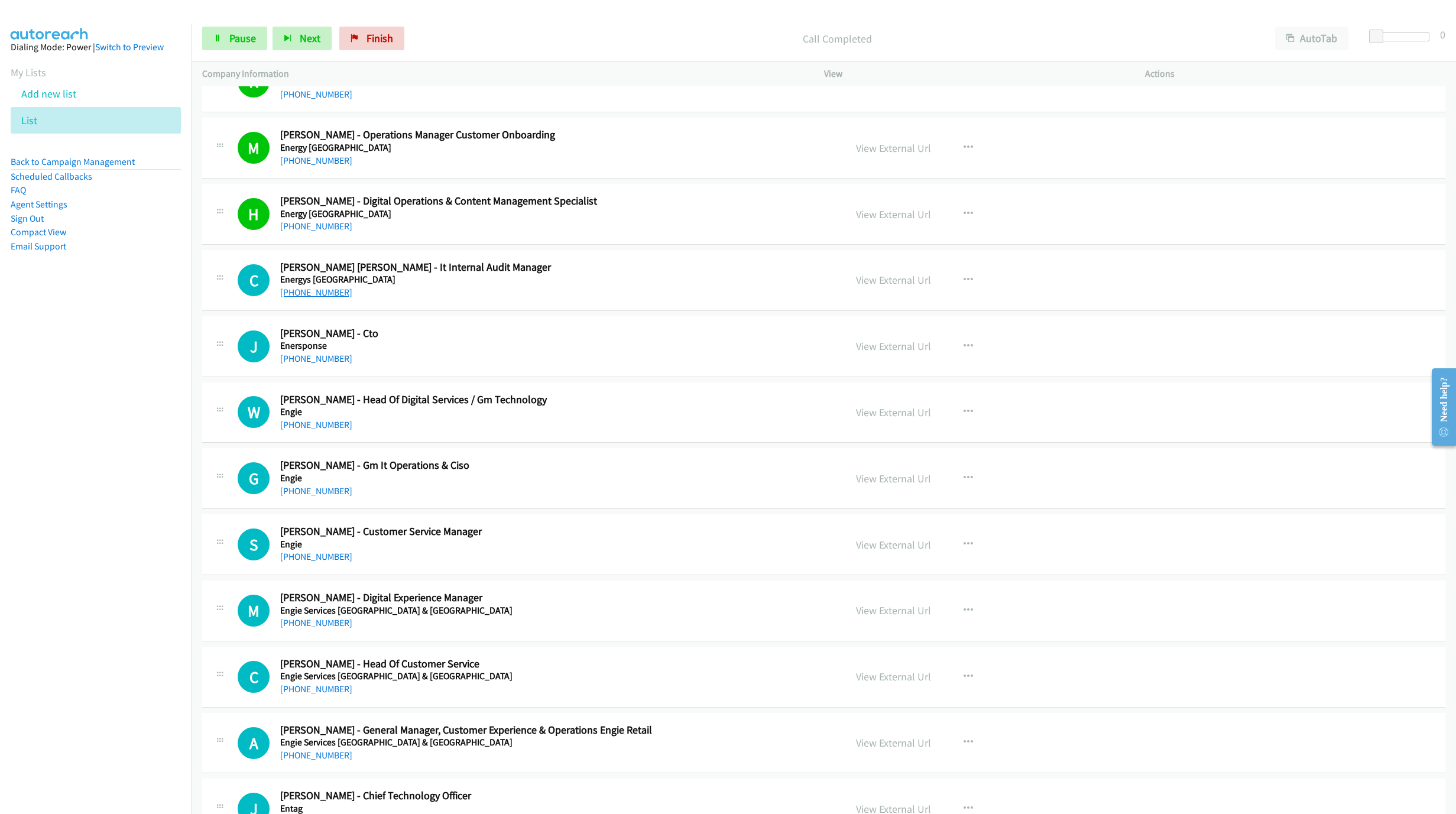
click at [292, 298] on link "[PHONE_NUMBER]" at bounding box center [316, 292] width 72 height 11
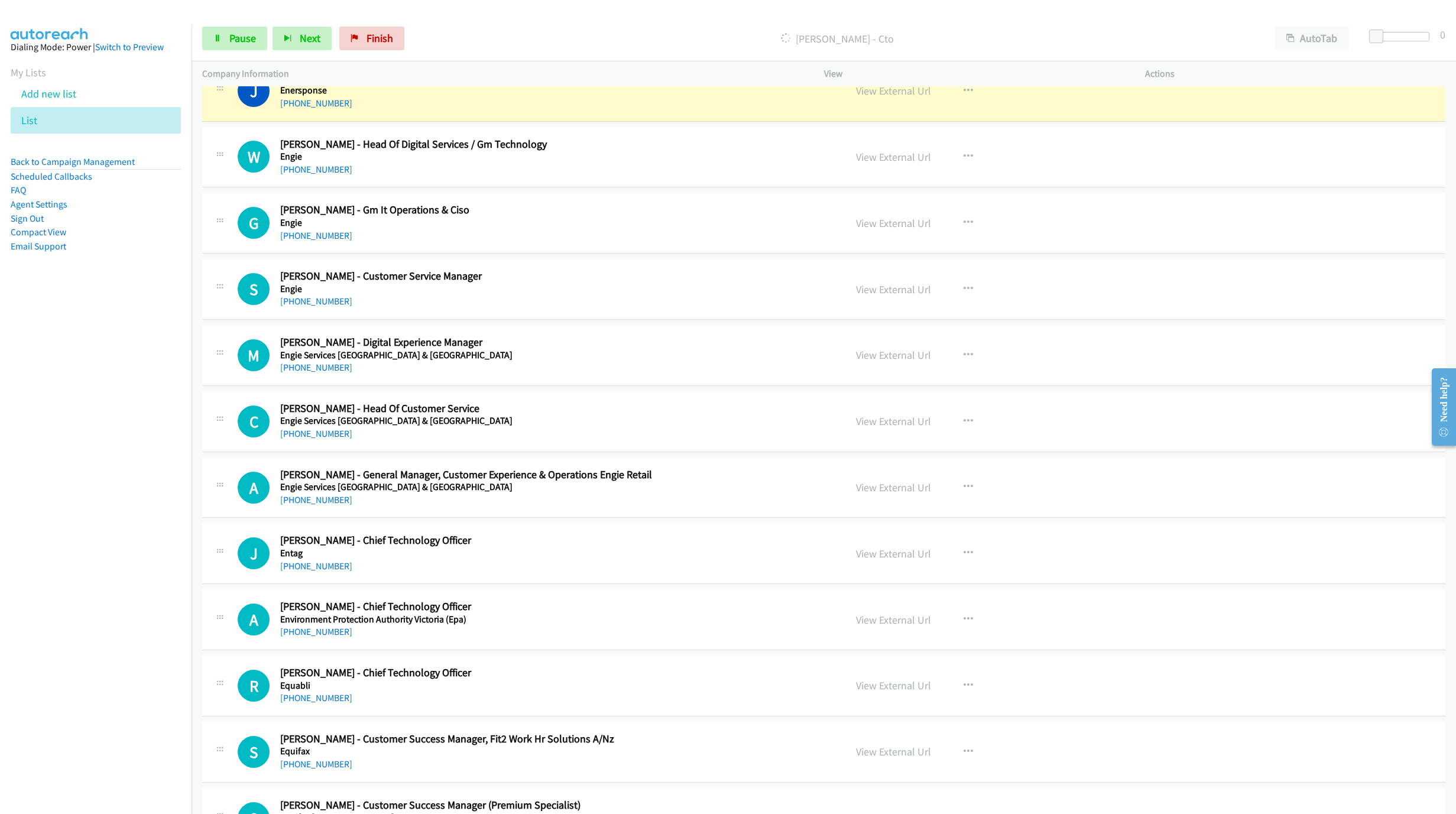
scroll to position [3476, 0]
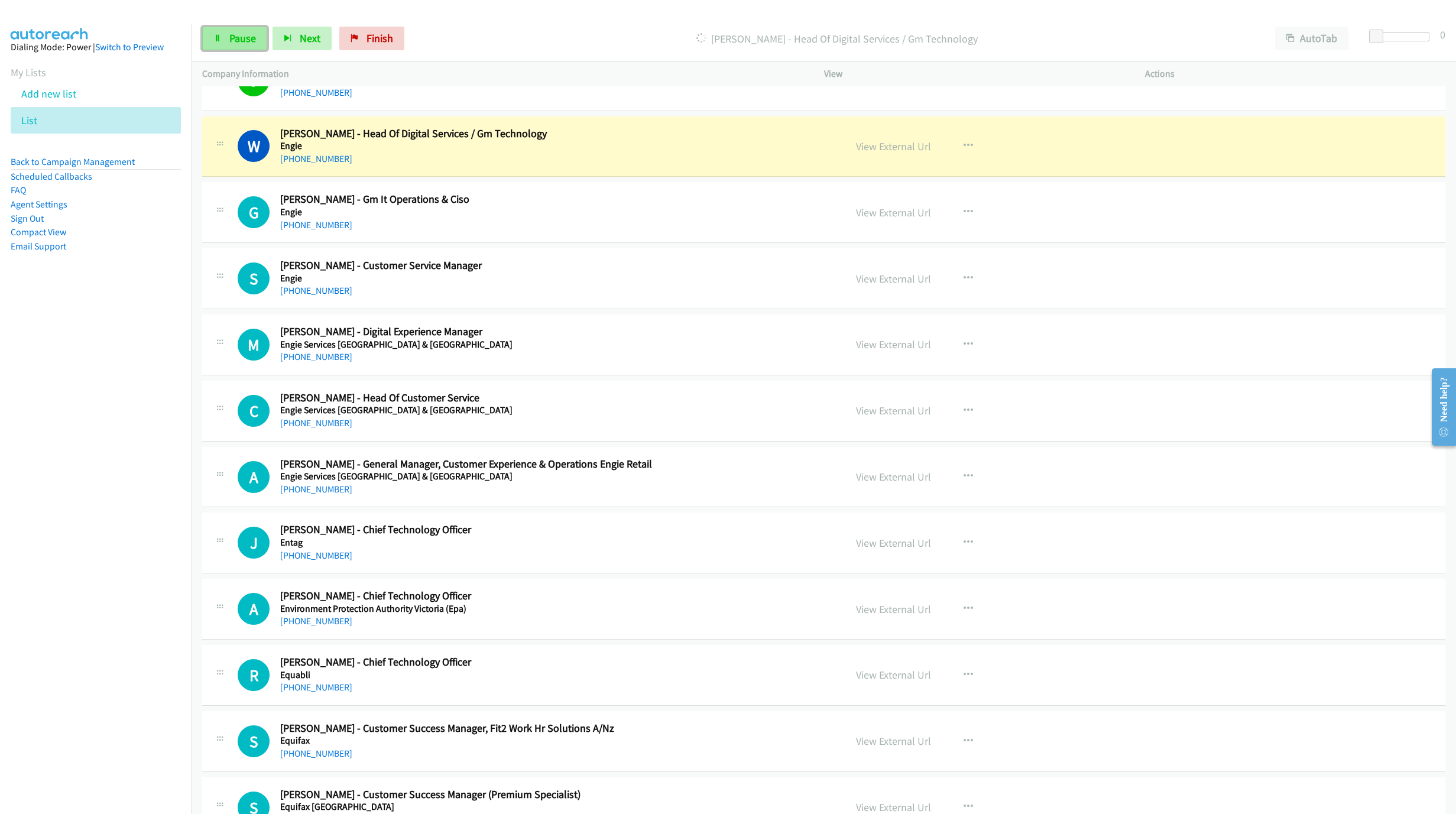
click at [218, 41] on icon at bounding box center [217, 39] width 8 height 8
click at [872, 153] on link "View External Url" at bounding box center [893, 146] width 75 height 14
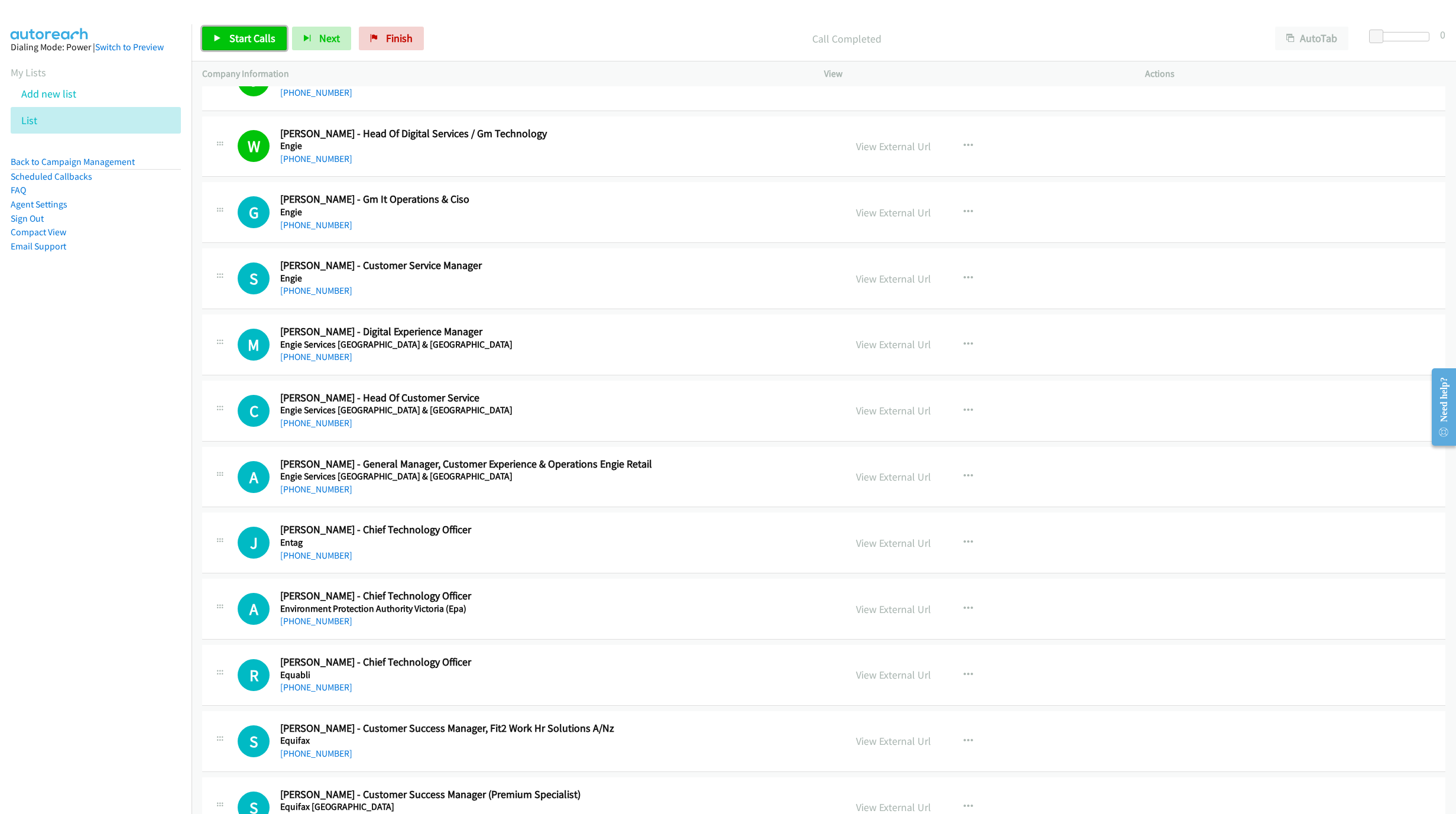
click at [238, 34] on span "Start Calls" at bounding box center [252, 38] width 46 height 14
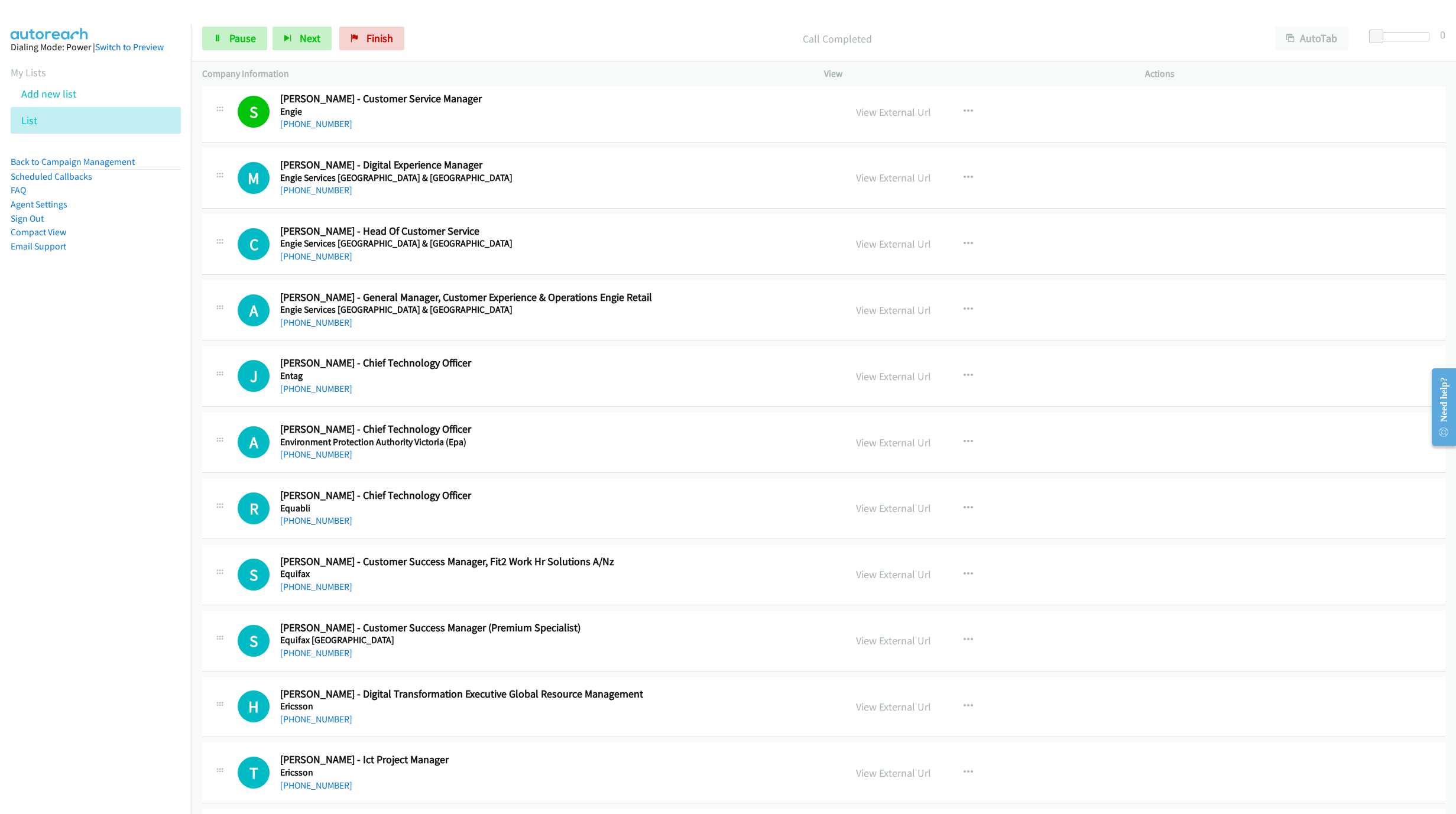
scroll to position [3654, 0]
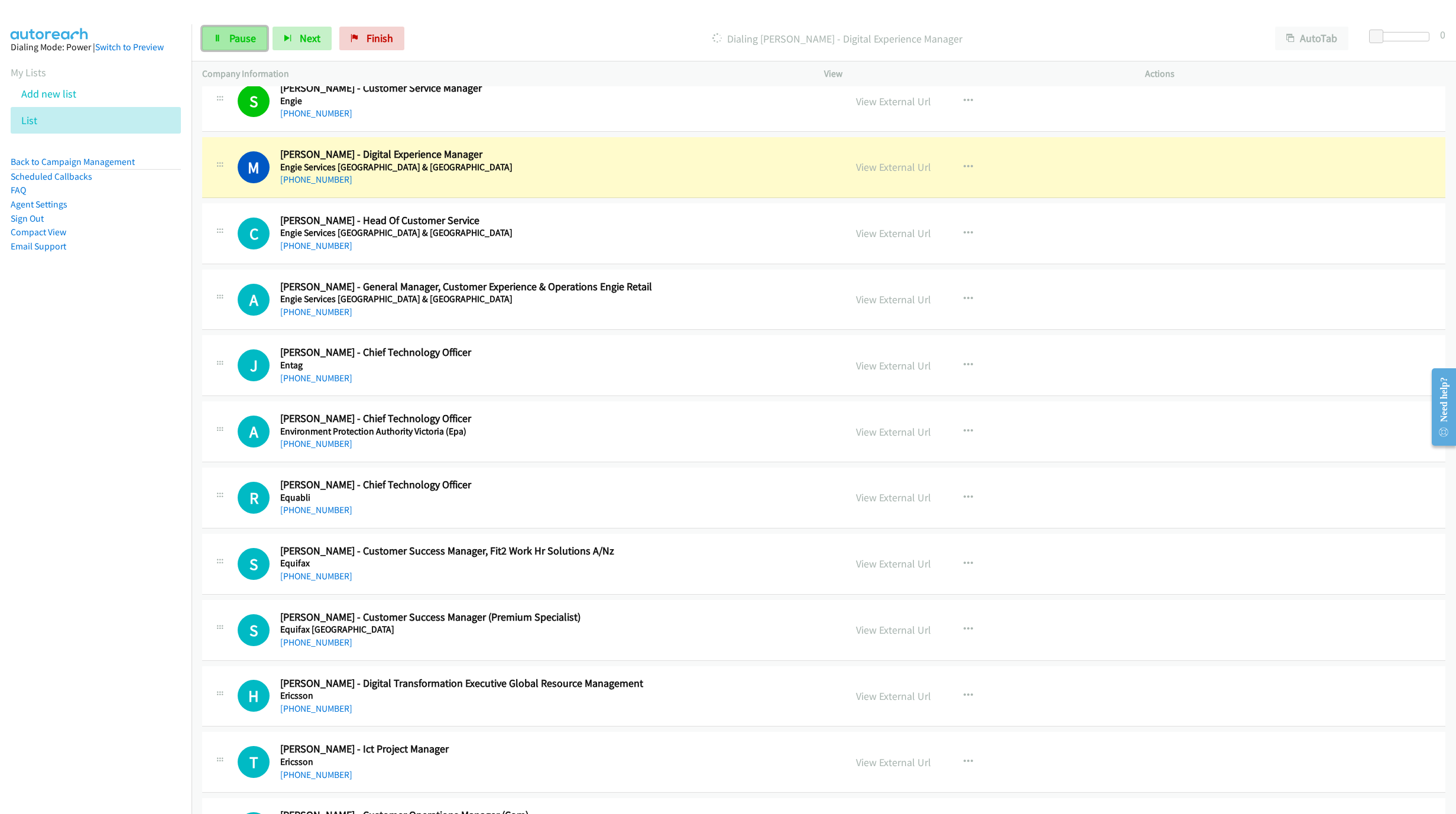
click at [242, 46] on link "Pause" at bounding box center [234, 39] width 65 height 24
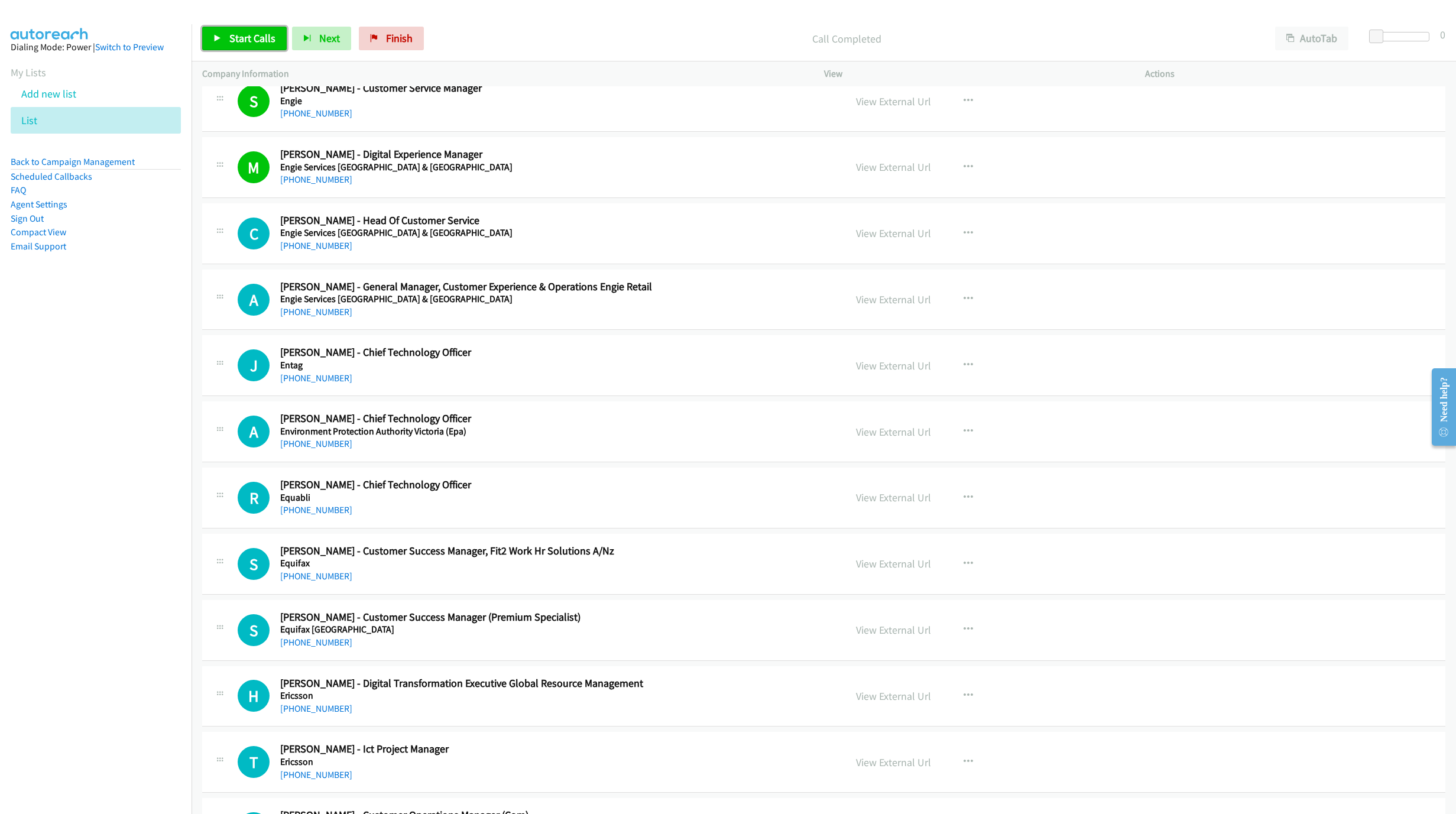
click at [211, 30] on link "Start Calls" at bounding box center [244, 39] width 85 height 24
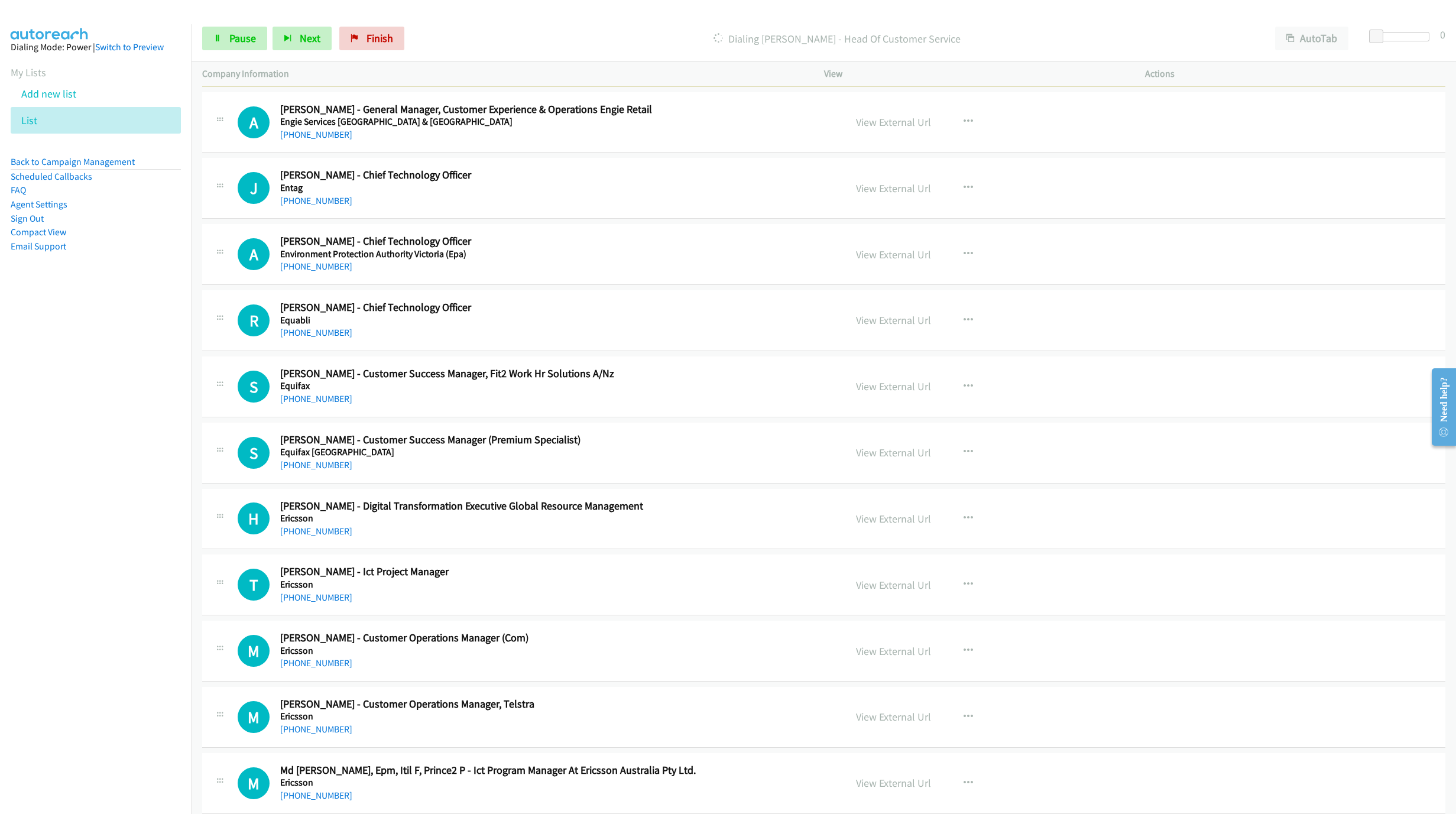
scroll to position [3742, 0]
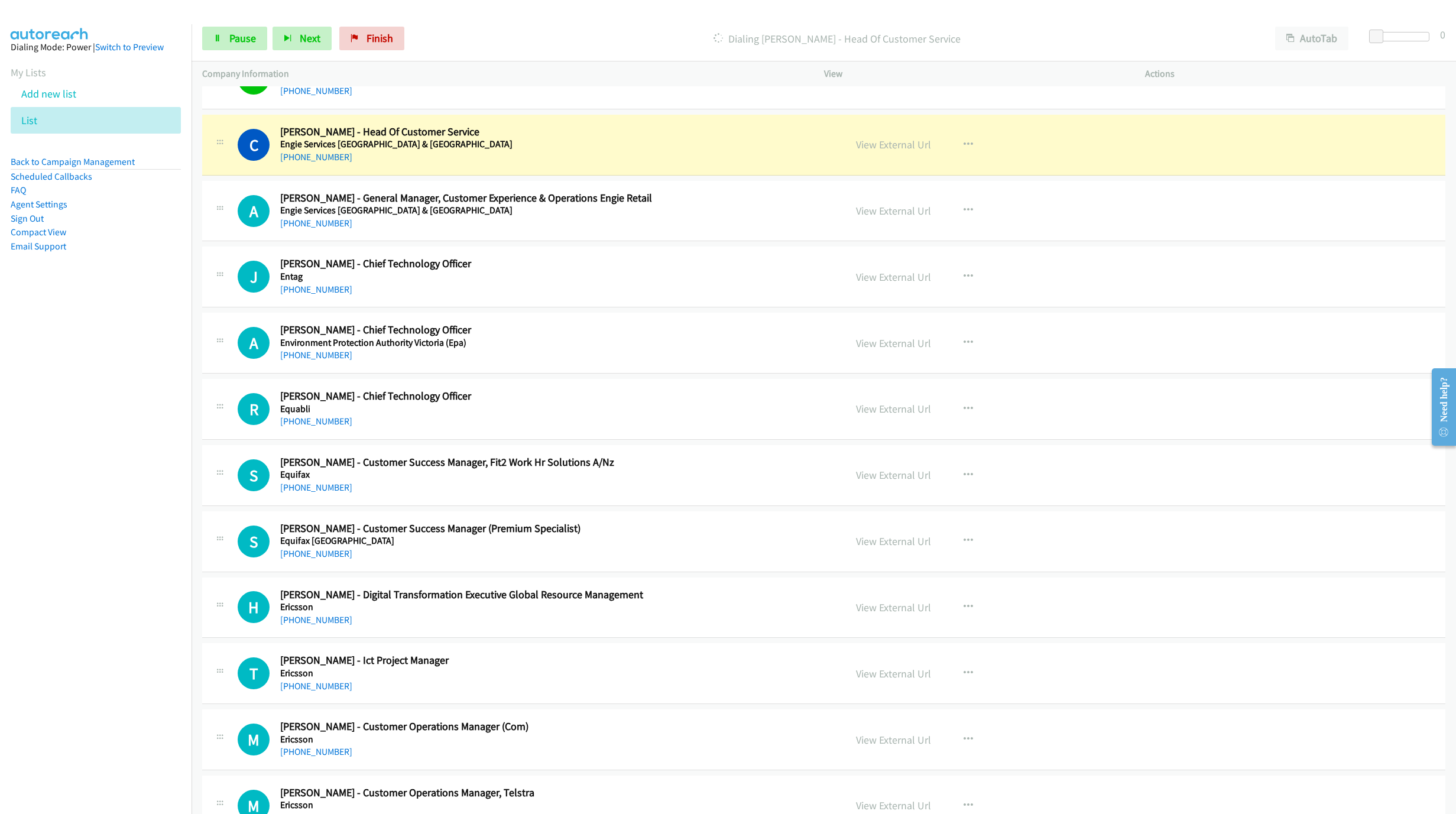
click at [733, 22] on div "Start Calls Pause Next Finish Dialing [PERSON_NAME] Good - Head Of Customer Ser…" at bounding box center [823, 39] width 1265 height 46
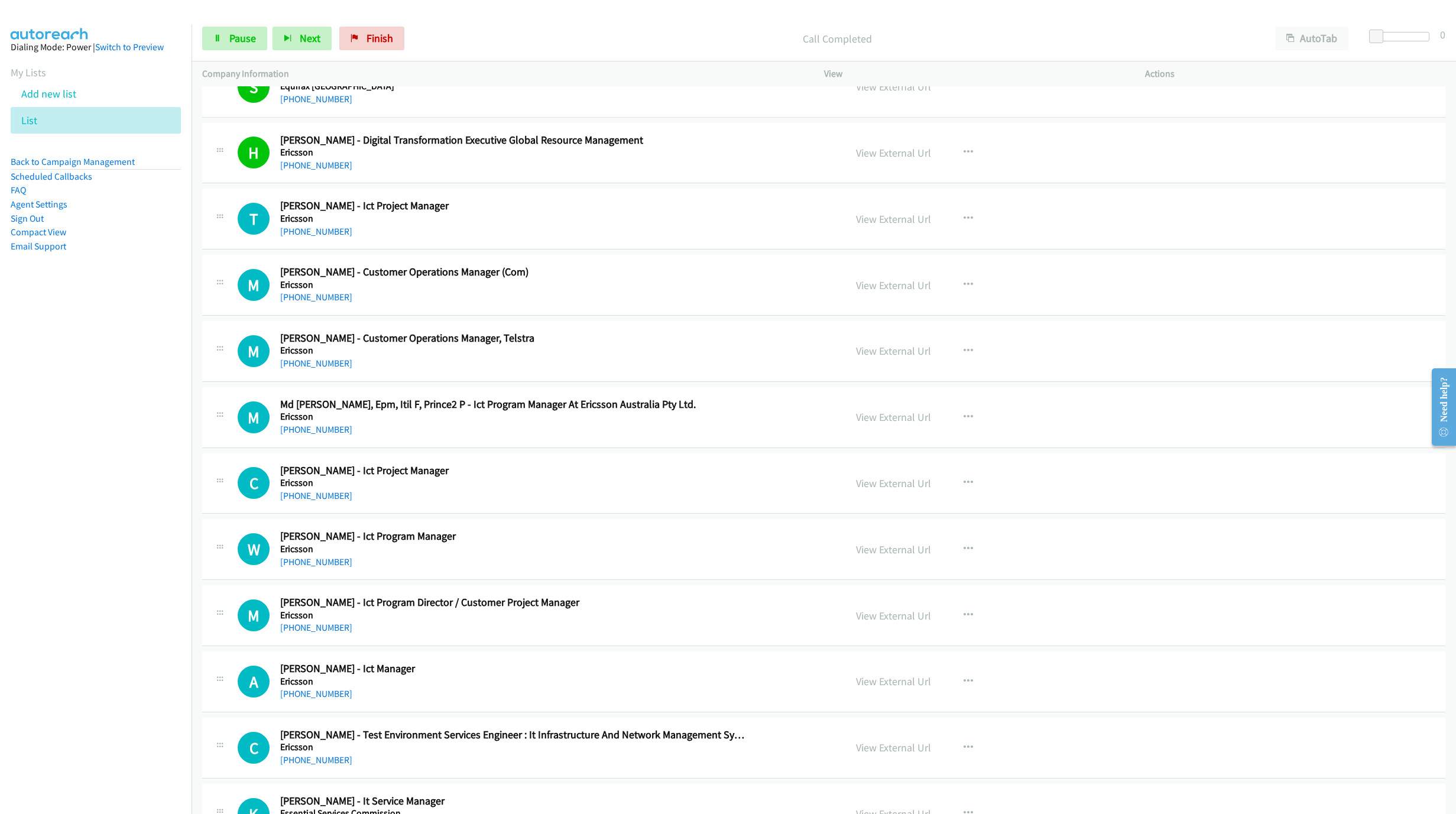
scroll to position [4256, 0]
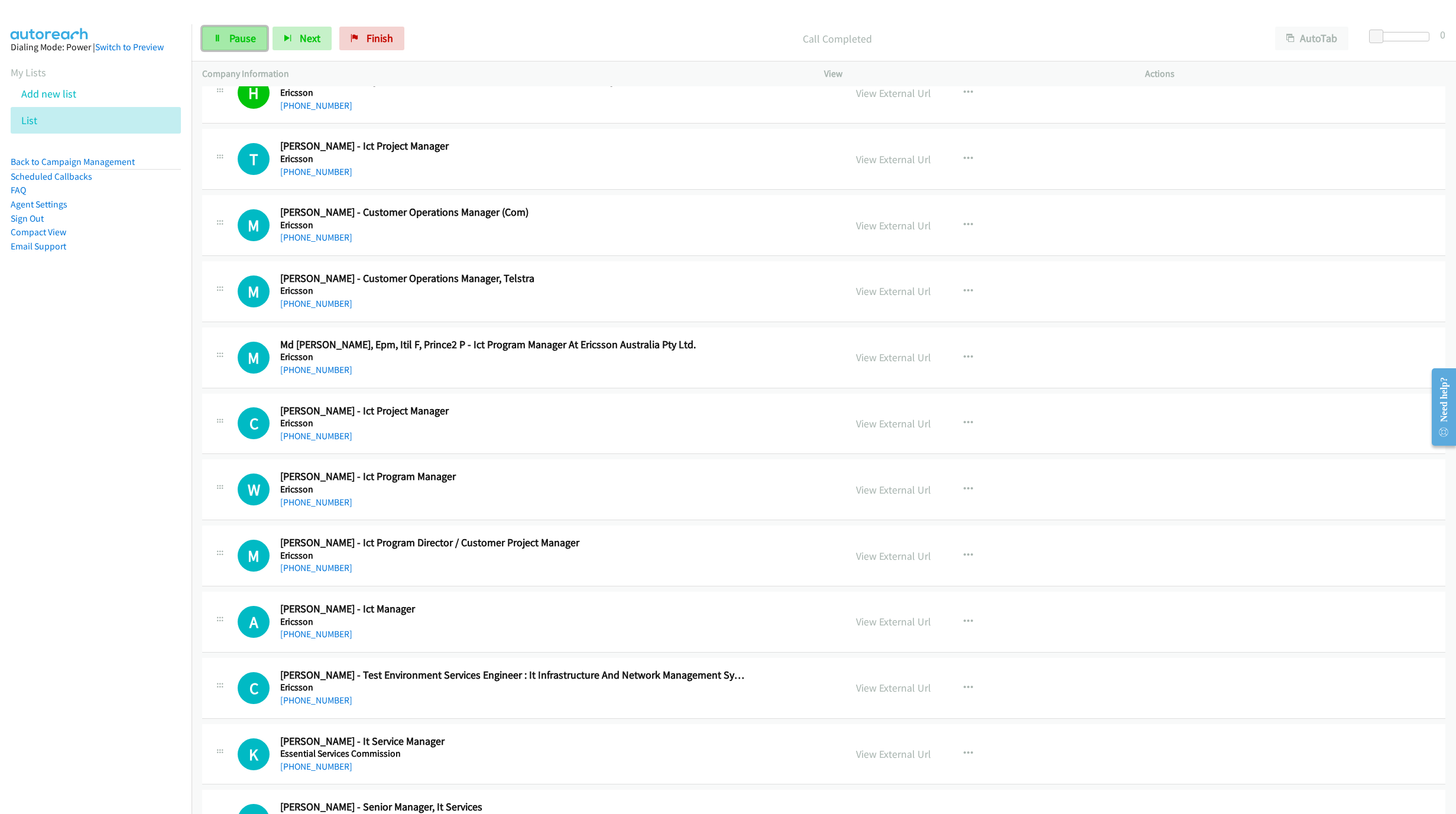
click at [234, 39] on span "Pause" at bounding box center [242, 38] width 27 height 14
click at [242, 33] on span "Start Calls" at bounding box center [252, 38] width 46 height 14
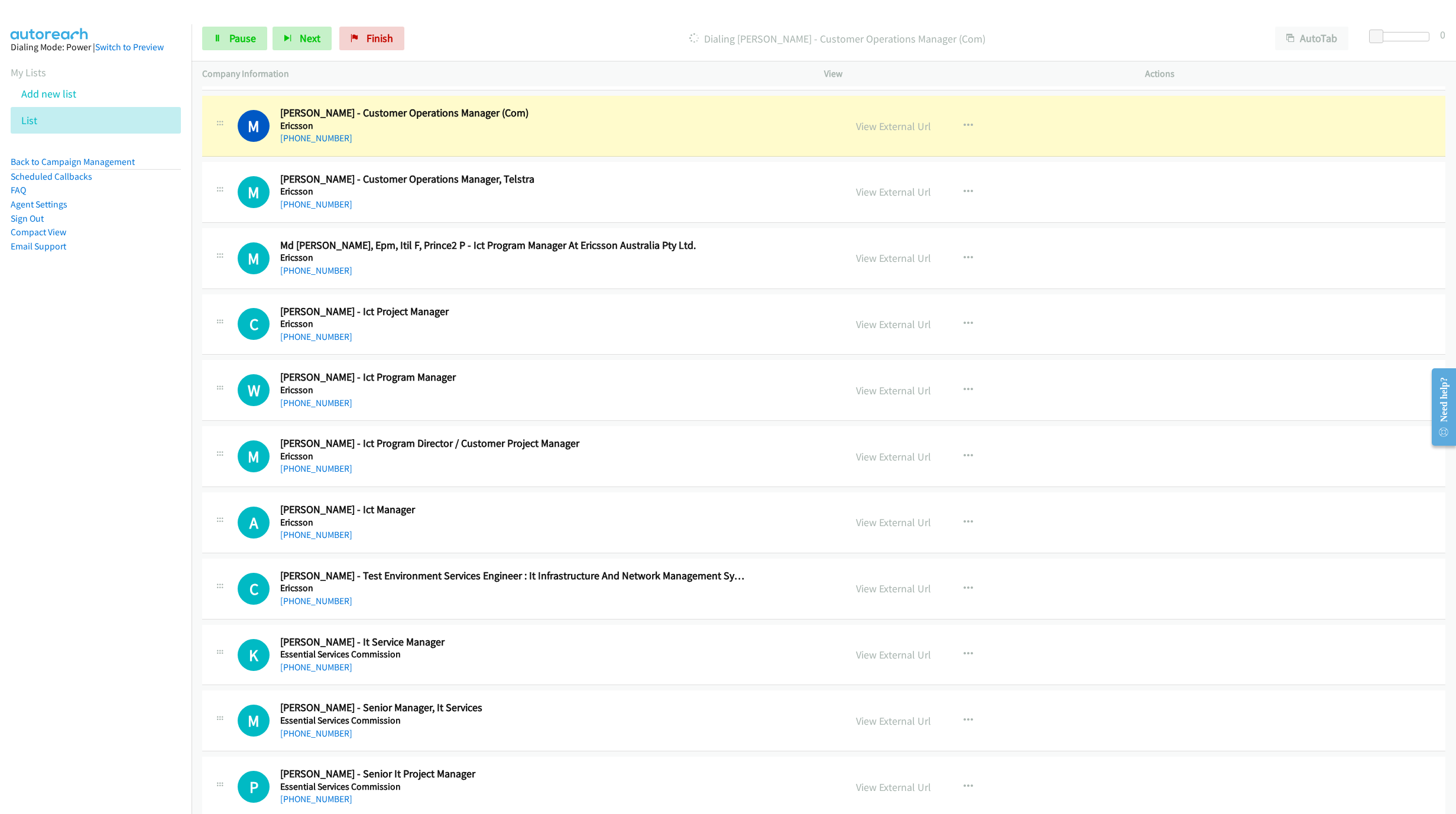
scroll to position [4345, 0]
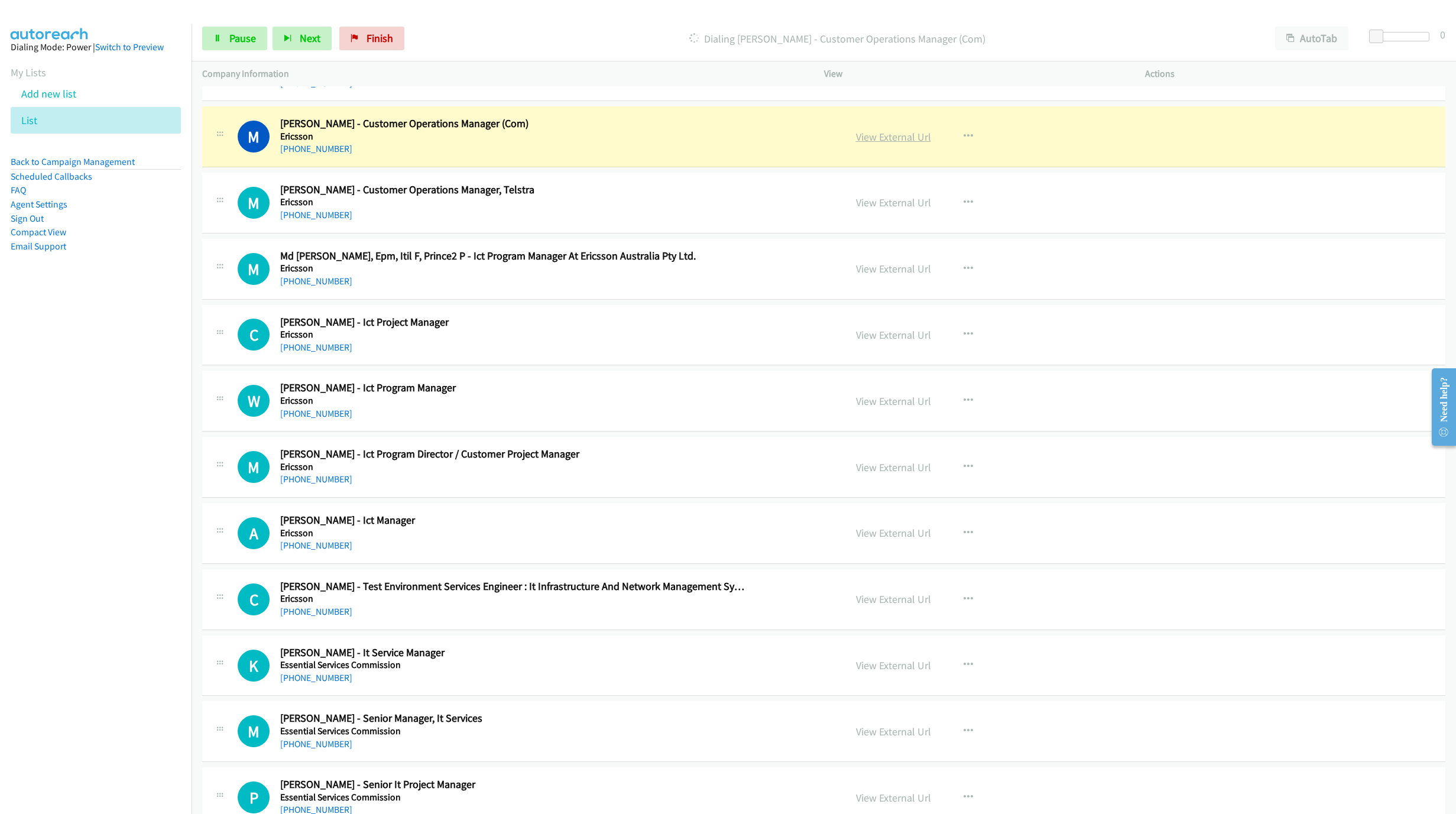
click at [880, 143] on link "View External Url" at bounding box center [893, 137] width 75 height 14
click at [238, 43] on span "Pause" at bounding box center [242, 38] width 27 height 14
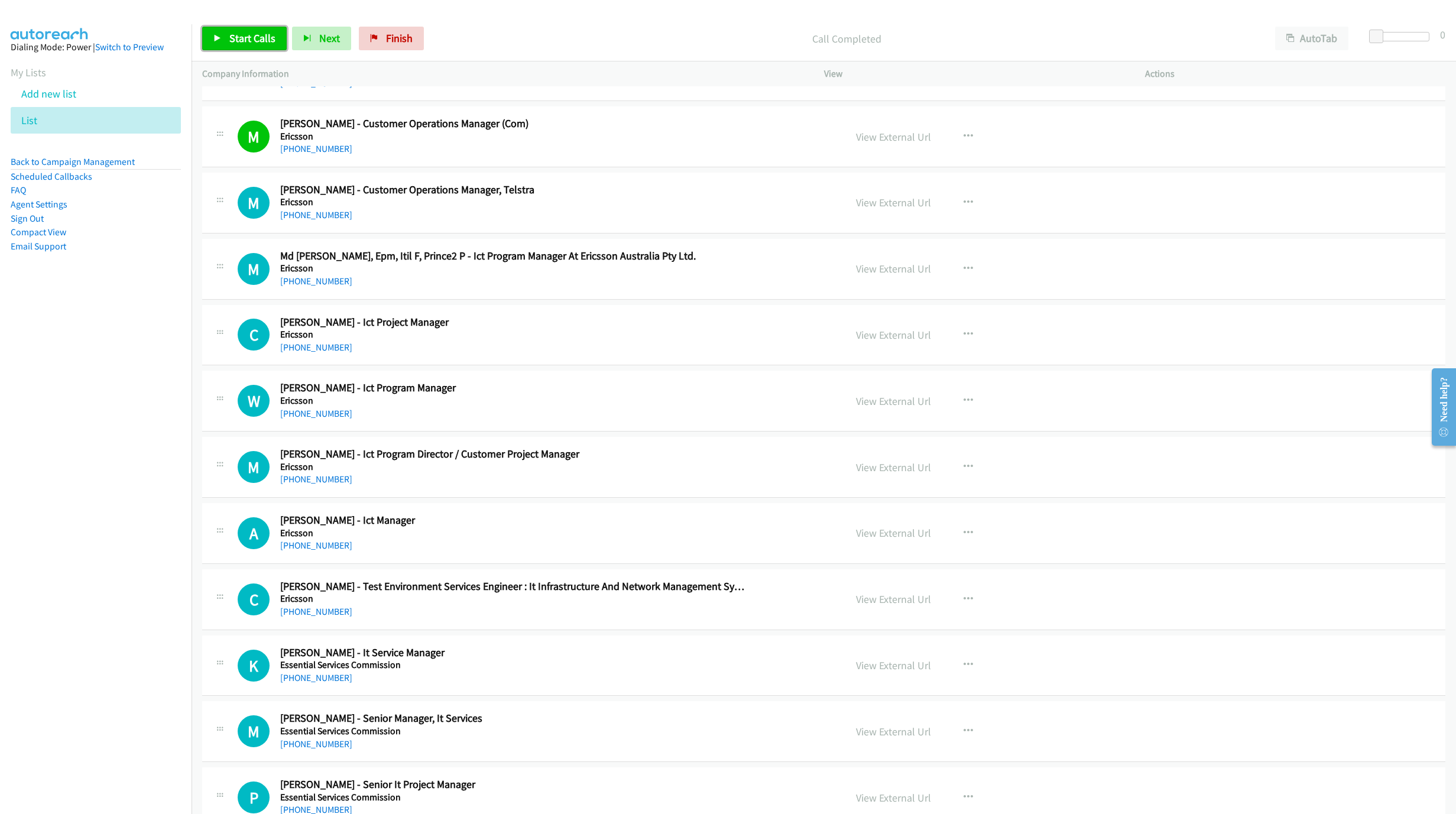
click at [229, 28] on link "Start Calls" at bounding box center [244, 39] width 85 height 24
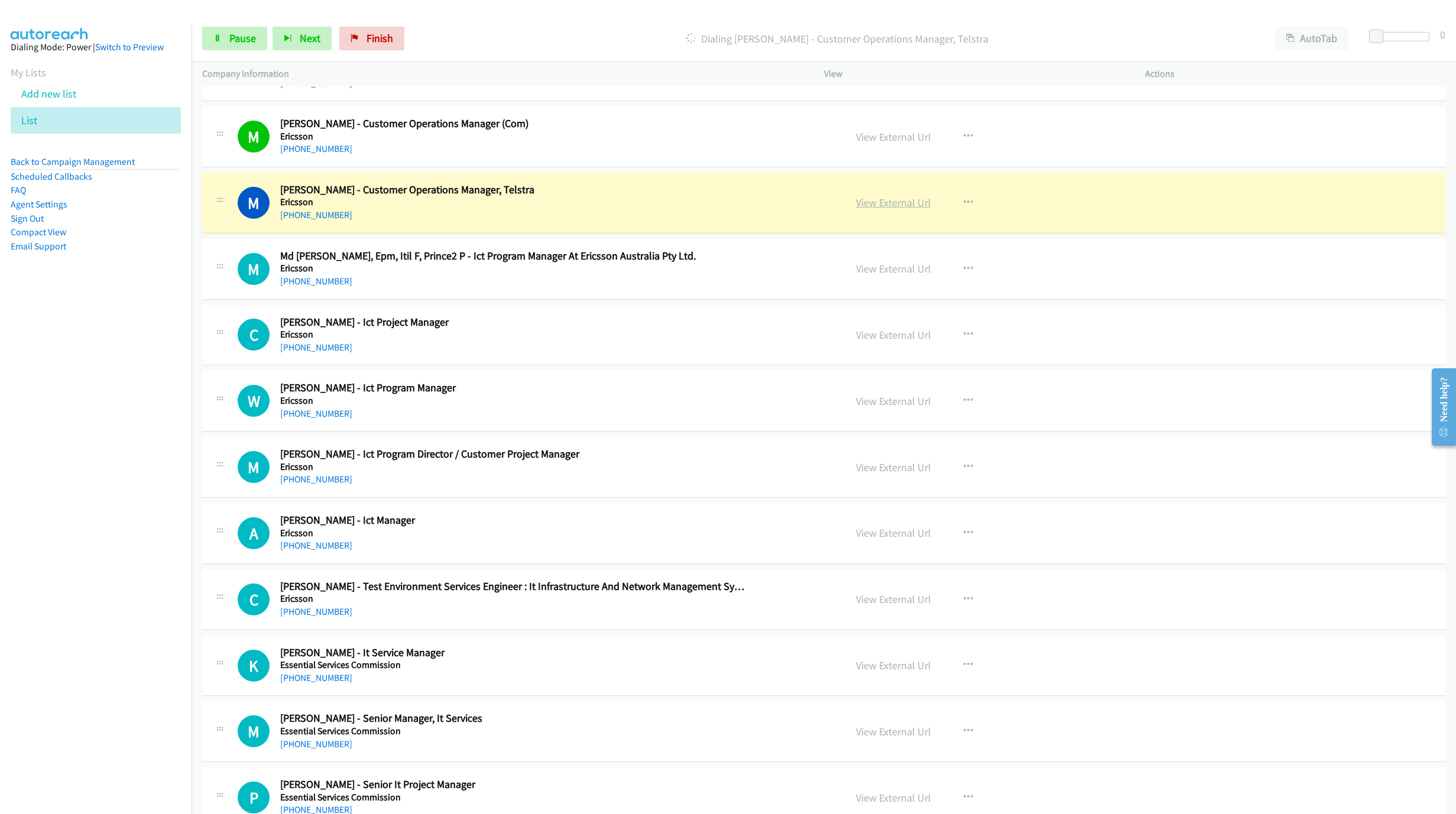
click at [903, 209] on link "View External Url" at bounding box center [893, 202] width 75 height 14
click at [226, 34] on link "Pause" at bounding box center [234, 39] width 65 height 24
